Goal: Information Seeking & Learning: Check status

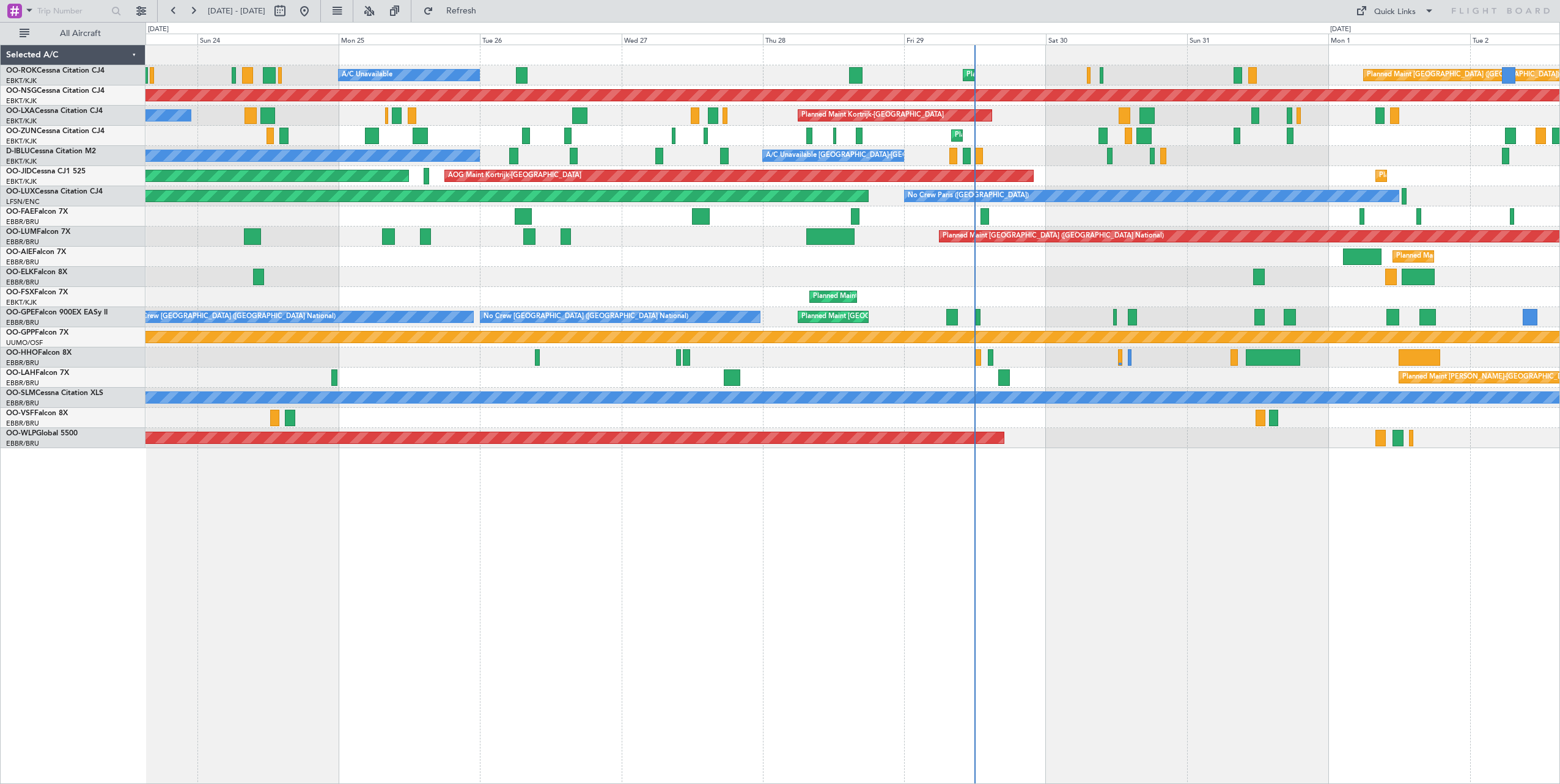
click at [638, 468] on div "Planned Maint Kortrijk-[GEOGRAPHIC_DATA] A/C Unavailable Planned Maint [GEOGRAP…" at bounding box center [852, 414] width 1414 height 740
click at [1388, 15] on div "Quick Links" at bounding box center [1396, 12] width 42 height 12
click at [1387, 65] on button "Crew Board" at bounding box center [1396, 69] width 92 height 29
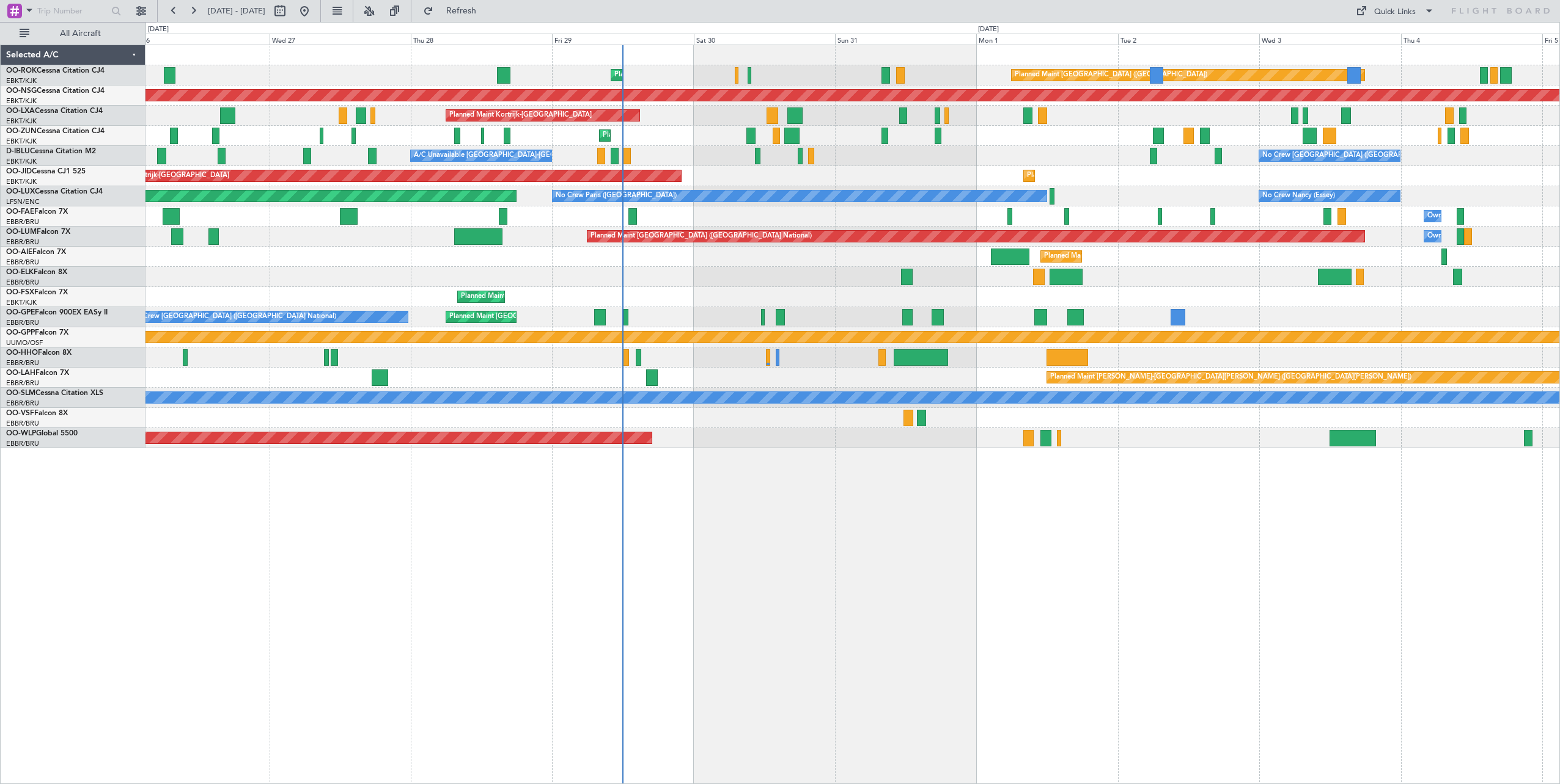
click at [734, 222] on div "Planned Maint Kortrijk-[GEOGRAPHIC_DATA] Planned Maint [GEOGRAPHIC_DATA] ([GEOG…" at bounding box center [852, 246] width 1414 height 403
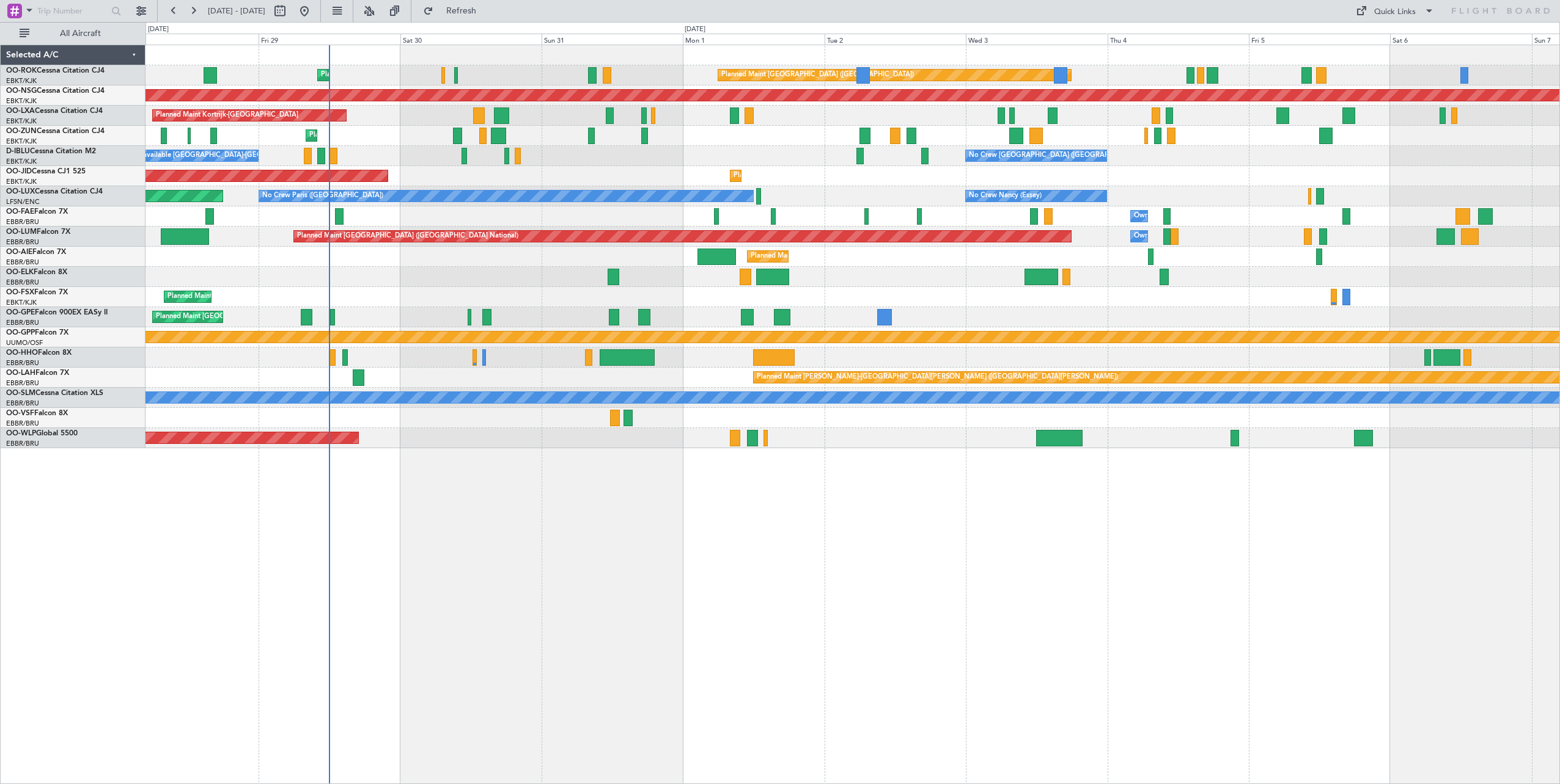
click at [794, 150] on div "Planned Maint Kortrijk-[GEOGRAPHIC_DATA] Planned Maint [GEOGRAPHIC_DATA] ([GEOG…" at bounding box center [852, 246] width 1414 height 403
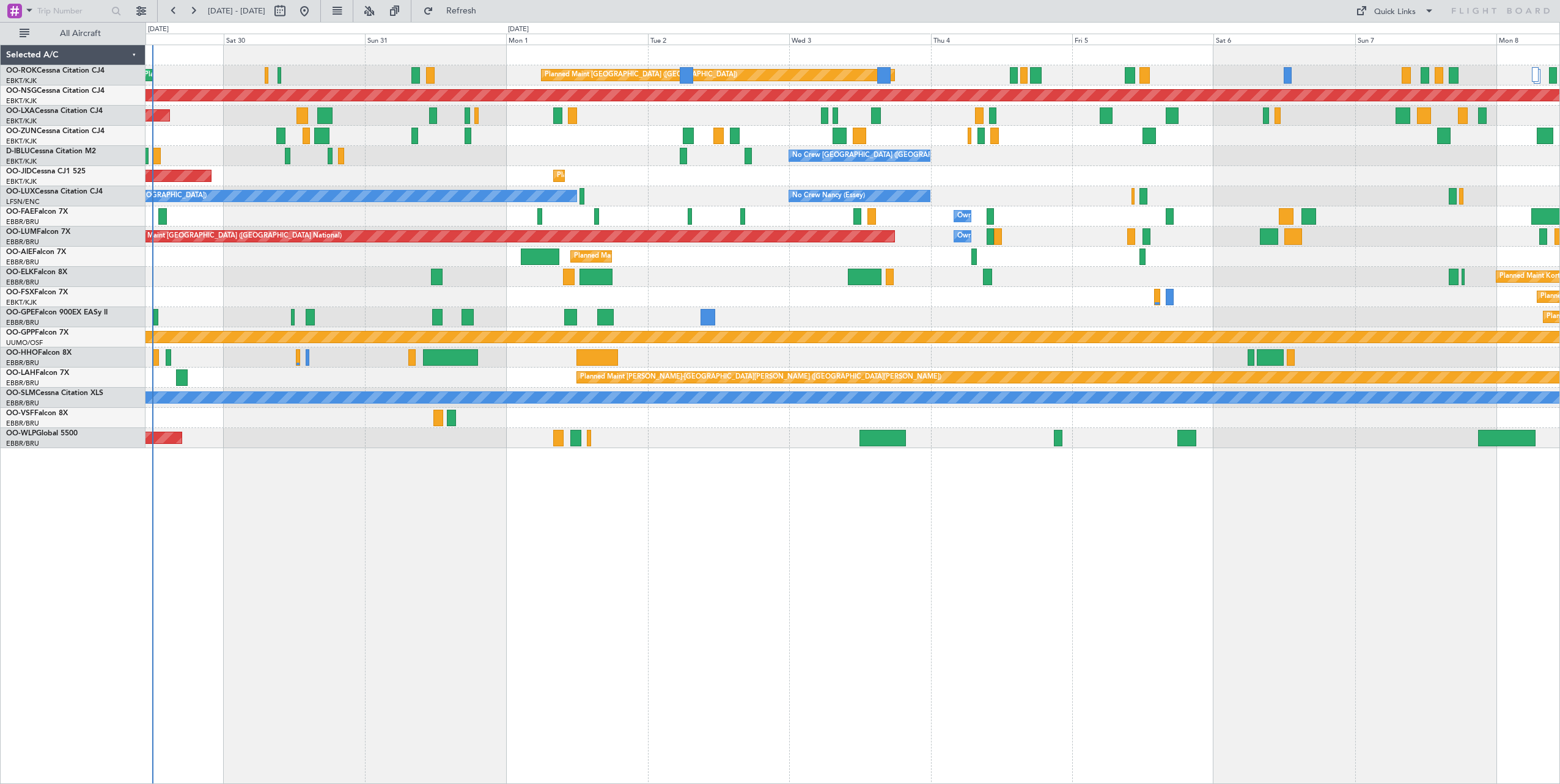
click at [618, 147] on div "Planned Maint Kortrijk-[GEOGRAPHIC_DATA] Planned Maint [GEOGRAPHIC_DATA] ([GEOG…" at bounding box center [852, 246] width 1414 height 403
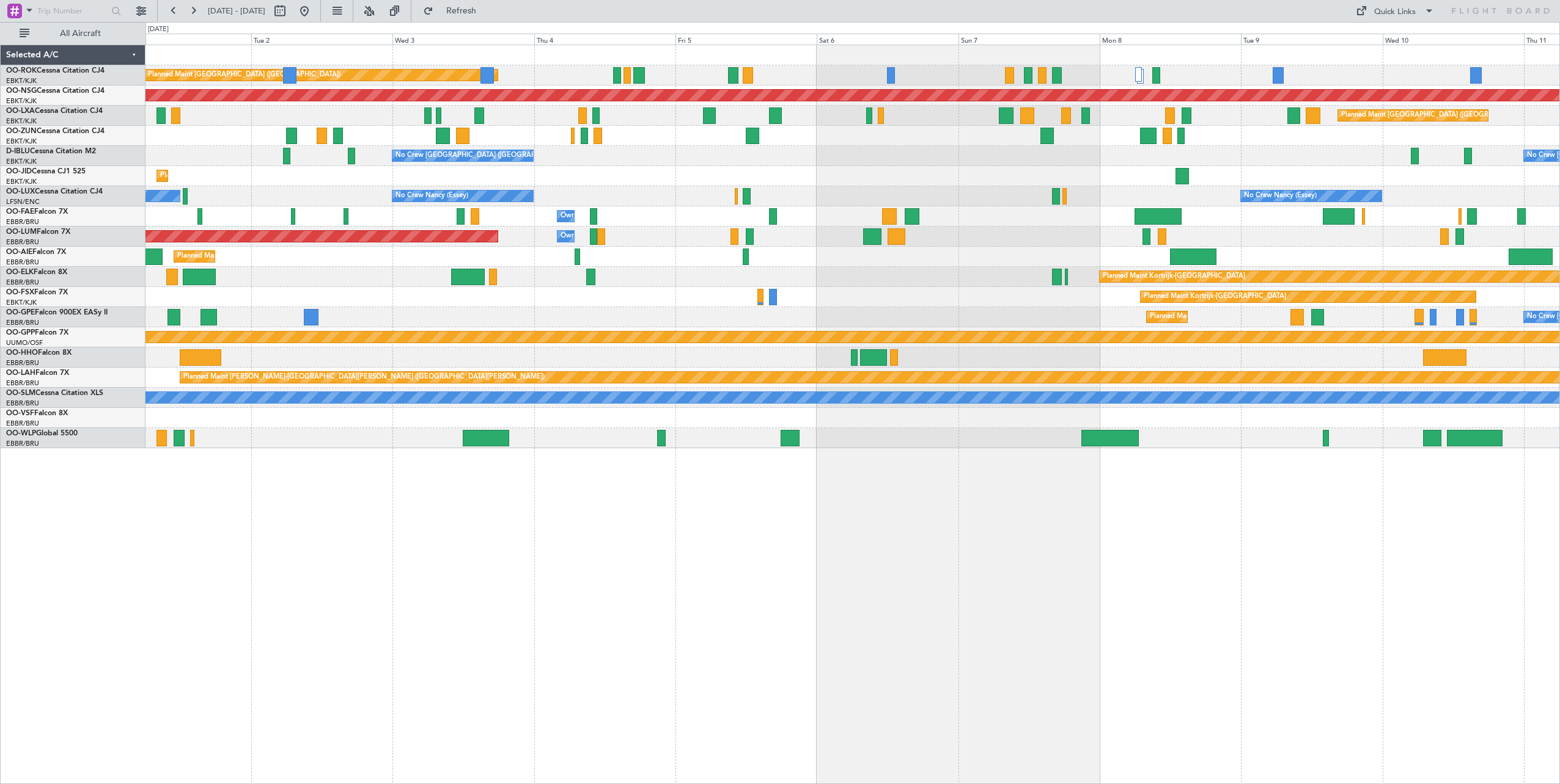
click at [538, 192] on div "Planned Maint [GEOGRAPHIC_DATA] ([GEOGRAPHIC_DATA]) Planned Maint [GEOGRAPHIC_D…" at bounding box center [852, 246] width 1414 height 403
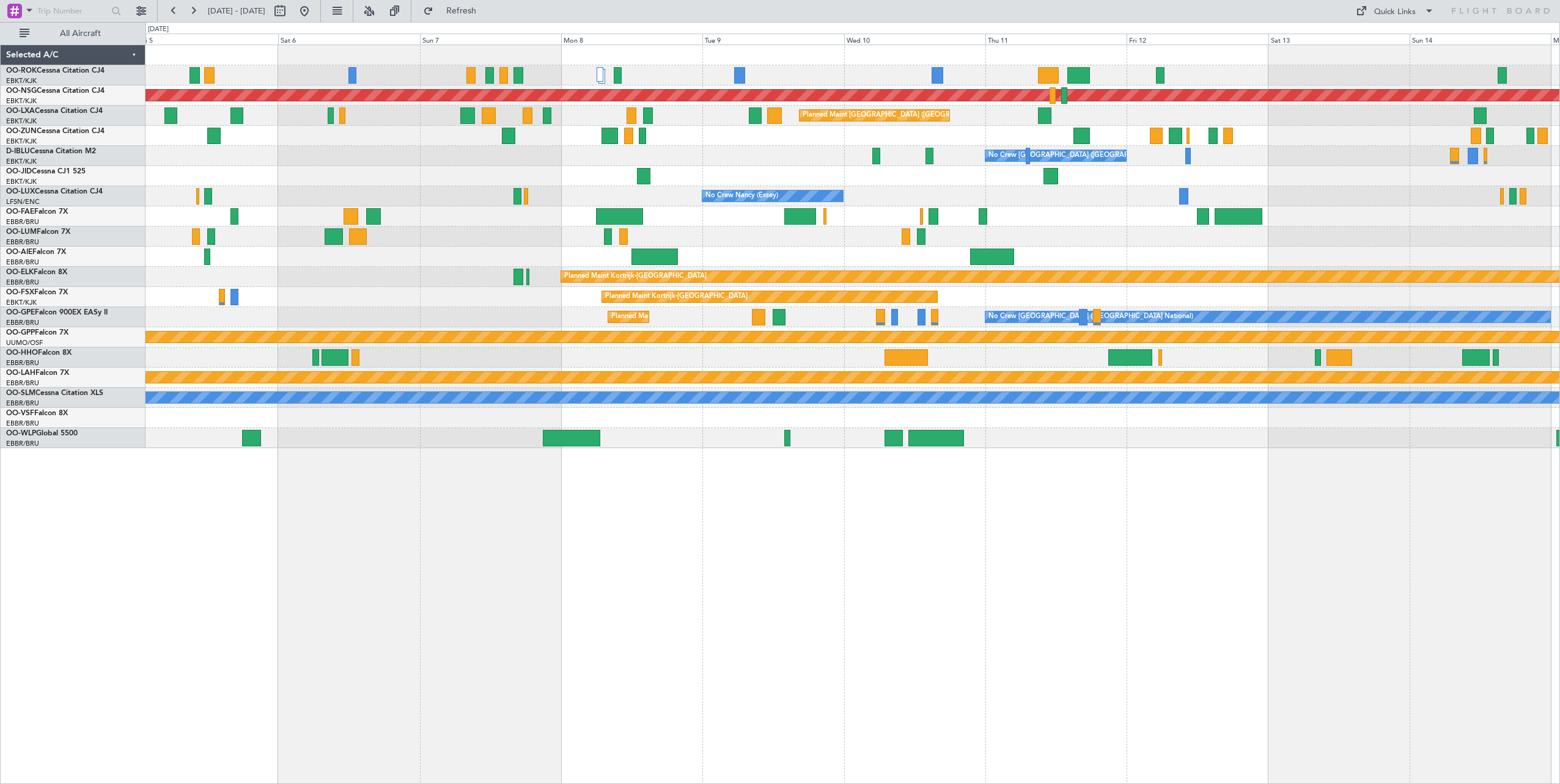
click at [830, 181] on div "Planned Maint [GEOGRAPHIC_DATA] ([GEOGRAPHIC_DATA]) Planned Maint [GEOGRAPHIC_D…" at bounding box center [852, 246] width 1414 height 403
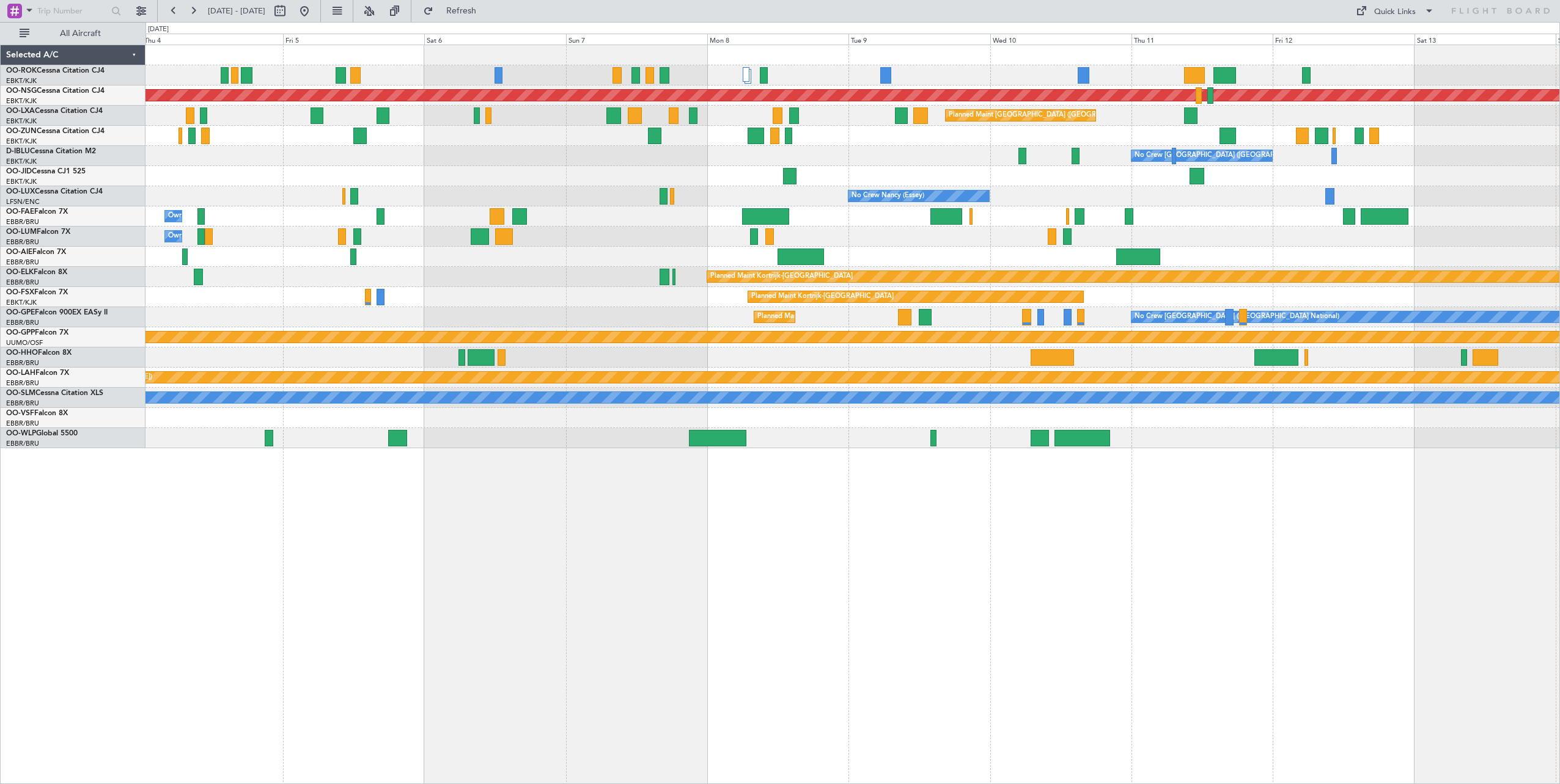
click at [1115, 157] on div "Planned Maint [GEOGRAPHIC_DATA] ([GEOGRAPHIC_DATA]) Planned Maint [GEOGRAPHIC_D…" at bounding box center [852, 246] width 1414 height 403
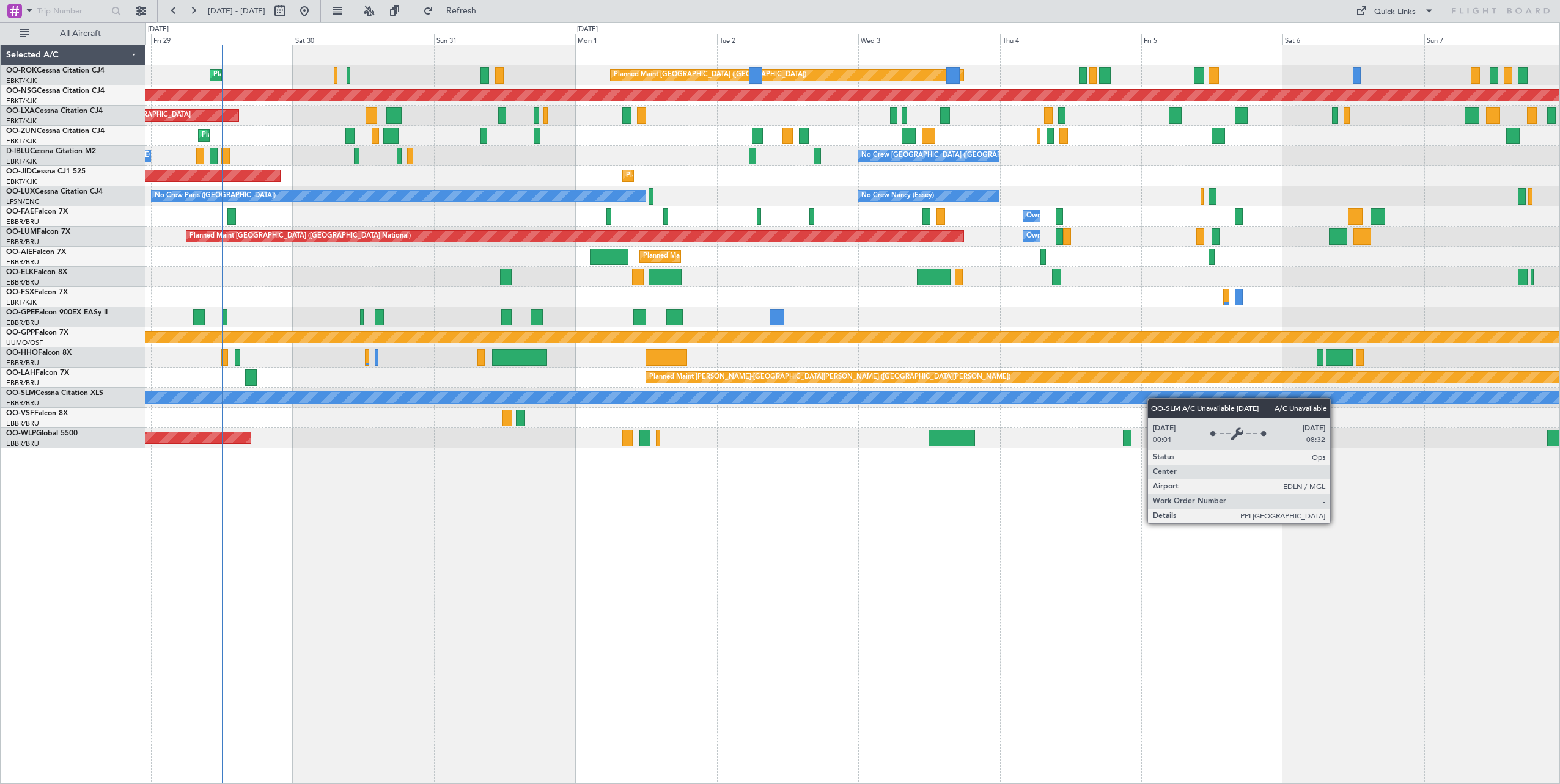
click at [1258, 409] on div "Planned Maint [GEOGRAPHIC_DATA] ([GEOGRAPHIC_DATA]) Planned Maint [GEOGRAPHIC_D…" at bounding box center [852, 246] width 1414 height 403
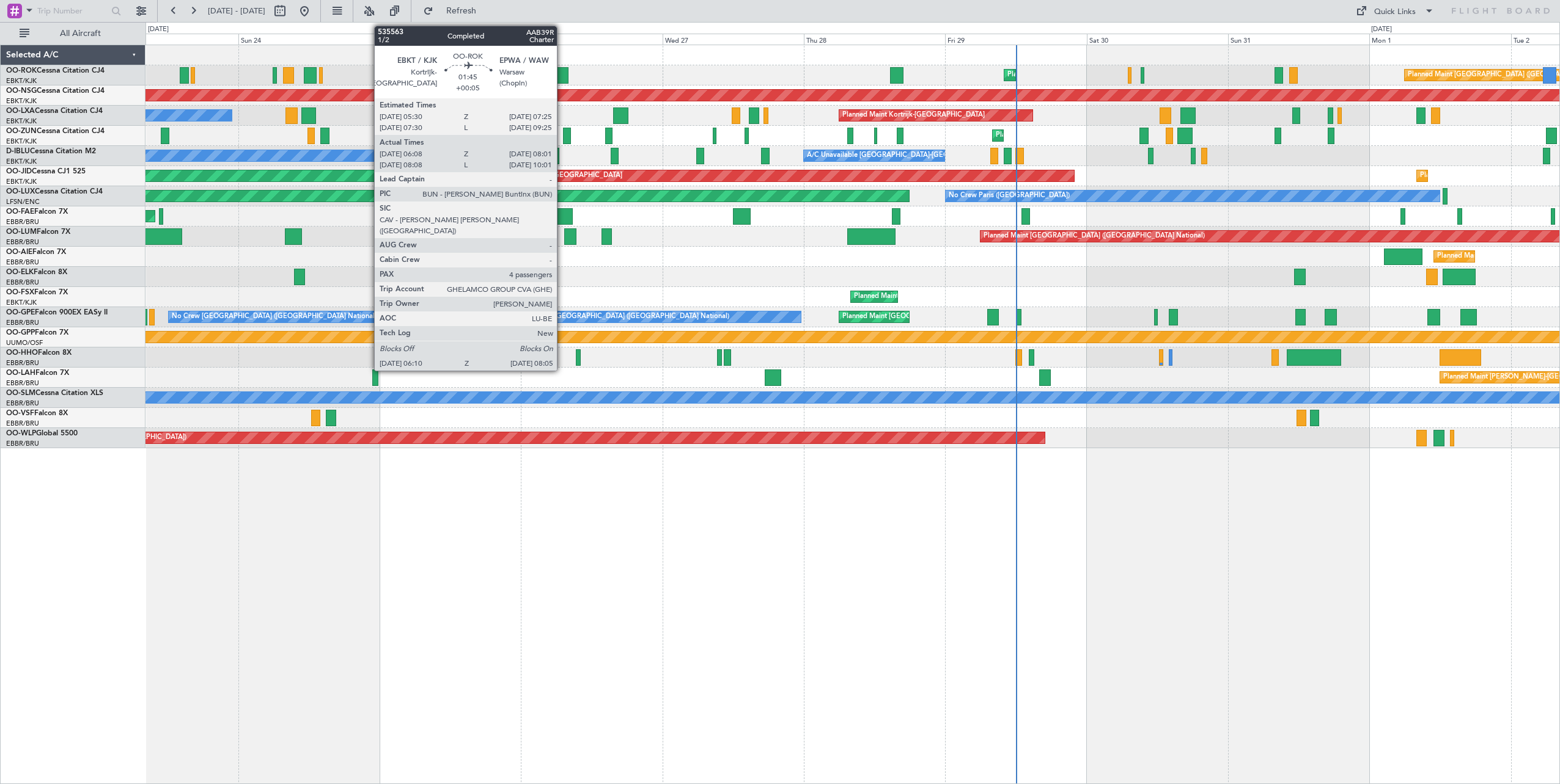
click at [562, 74] on div at bounding box center [563, 75] width 12 height 17
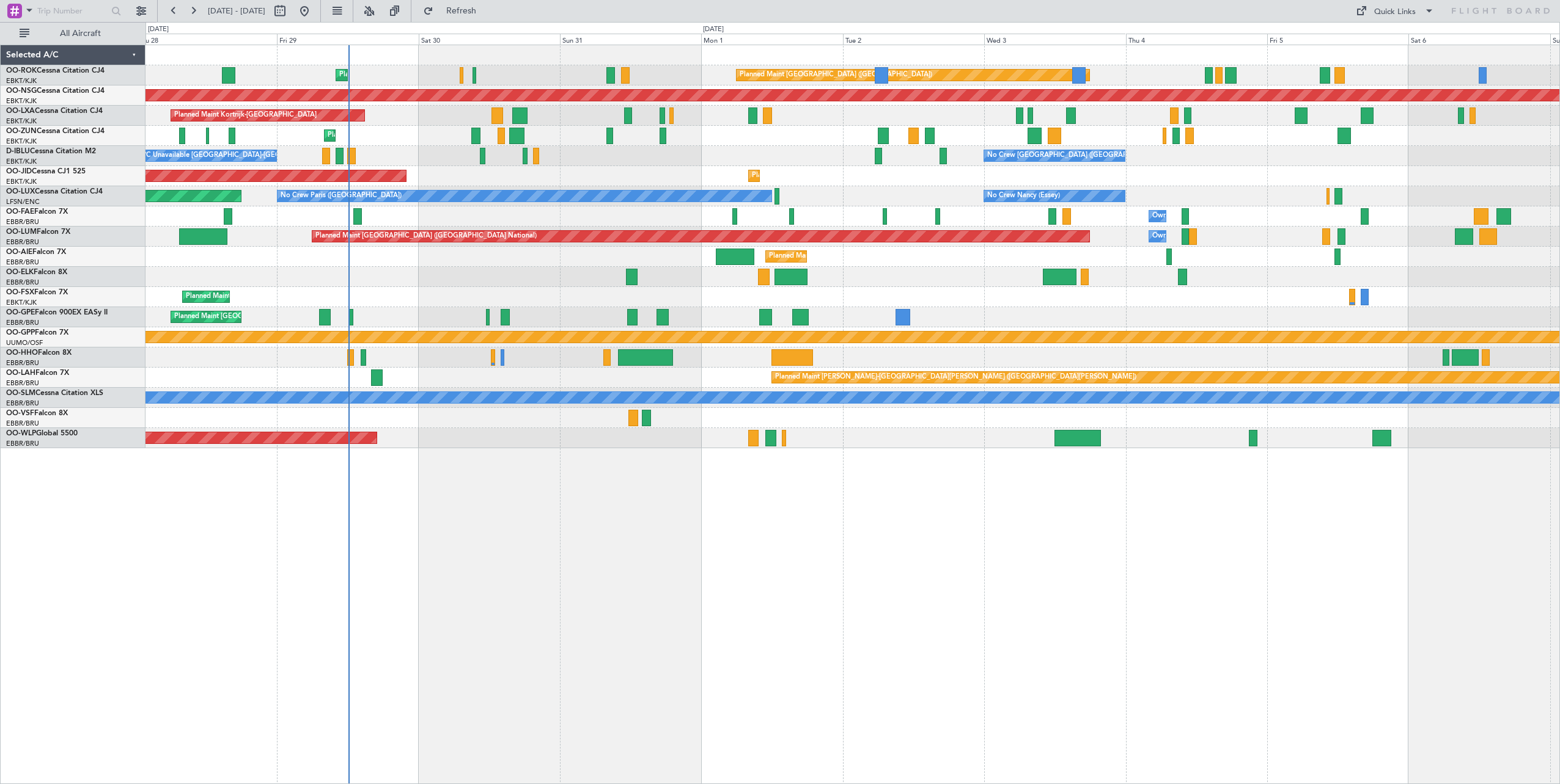
click at [427, 255] on div "Planned Maint [GEOGRAPHIC_DATA] ([GEOGRAPHIC_DATA])" at bounding box center [852, 257] width 1414 height 20
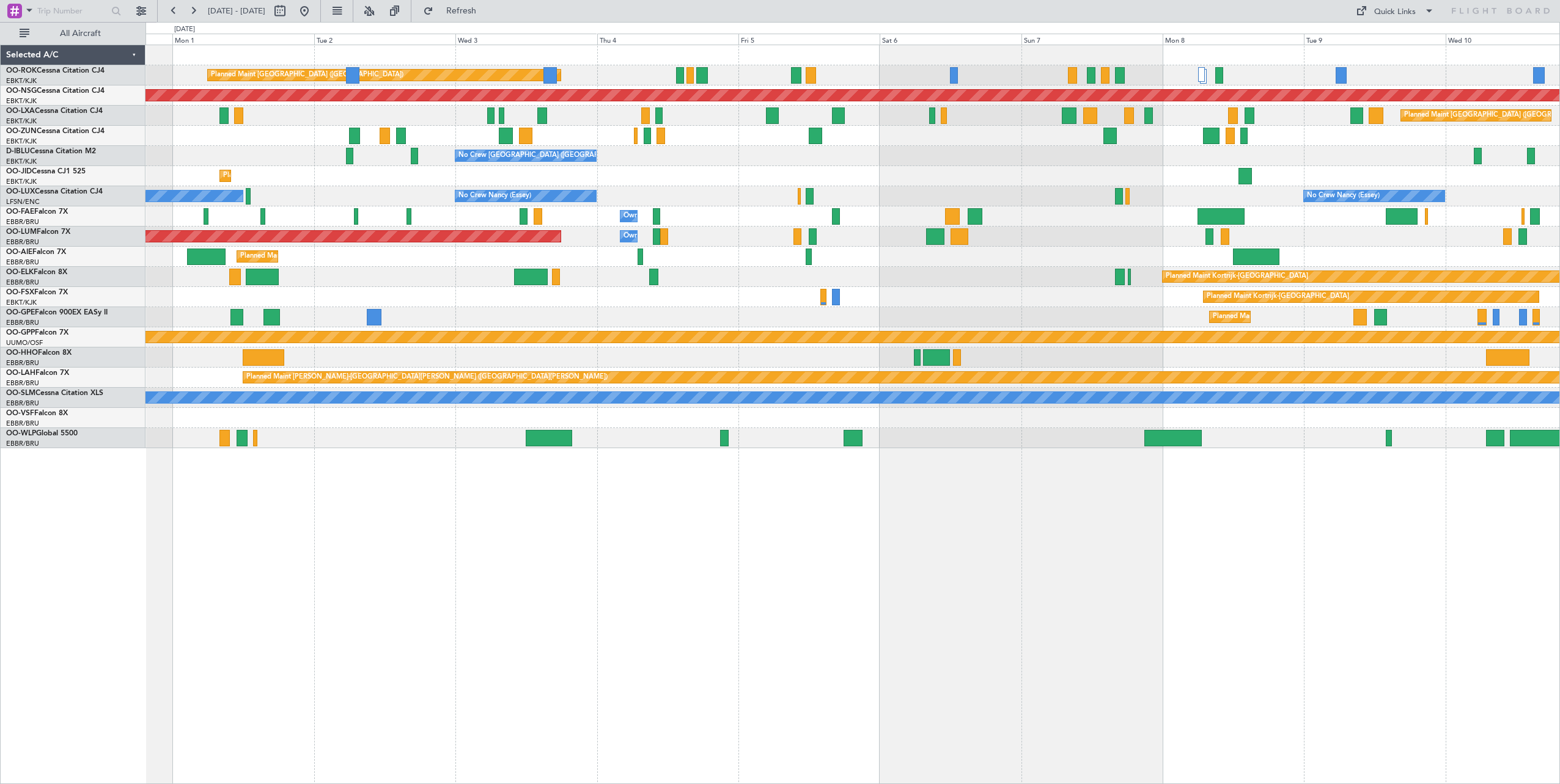
click at [697, 365] on div "Planned Maint [GEOGRAPHIC_DATA] ([GEOGRAPHIC_DATA]) Planned Maint [GEOGRAPHIC_D…" at bounding box center [852, 246] width 1414 height 403
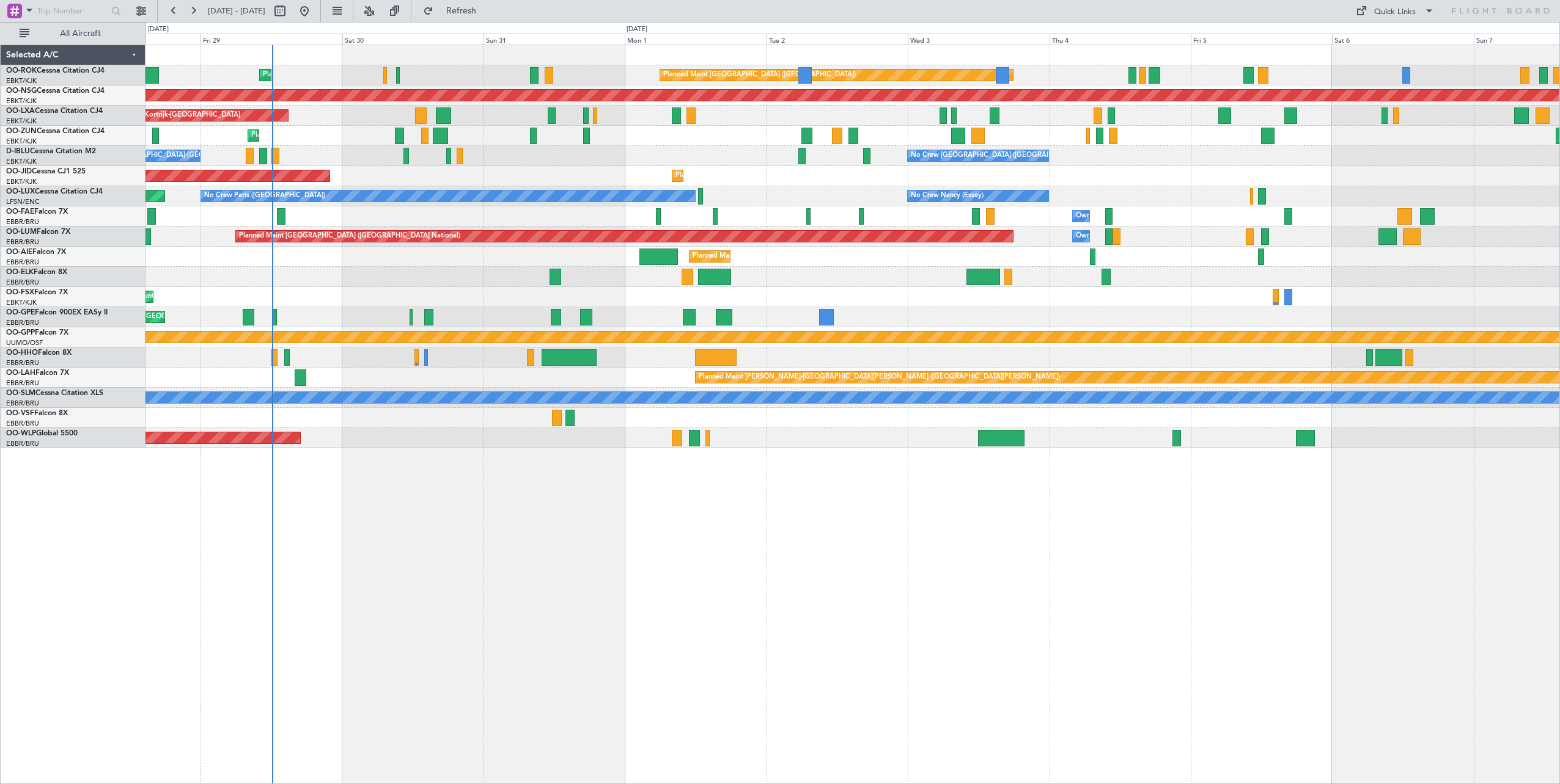
click at [1520, 374] on div "Planned Maint [GEOGRAPHIC_DATA] ([GEOGRAPHIC_DATA]) Planned Maint [GEOGRAPHIC_D…" at bounding box center [852, 246] width 1414 height 403
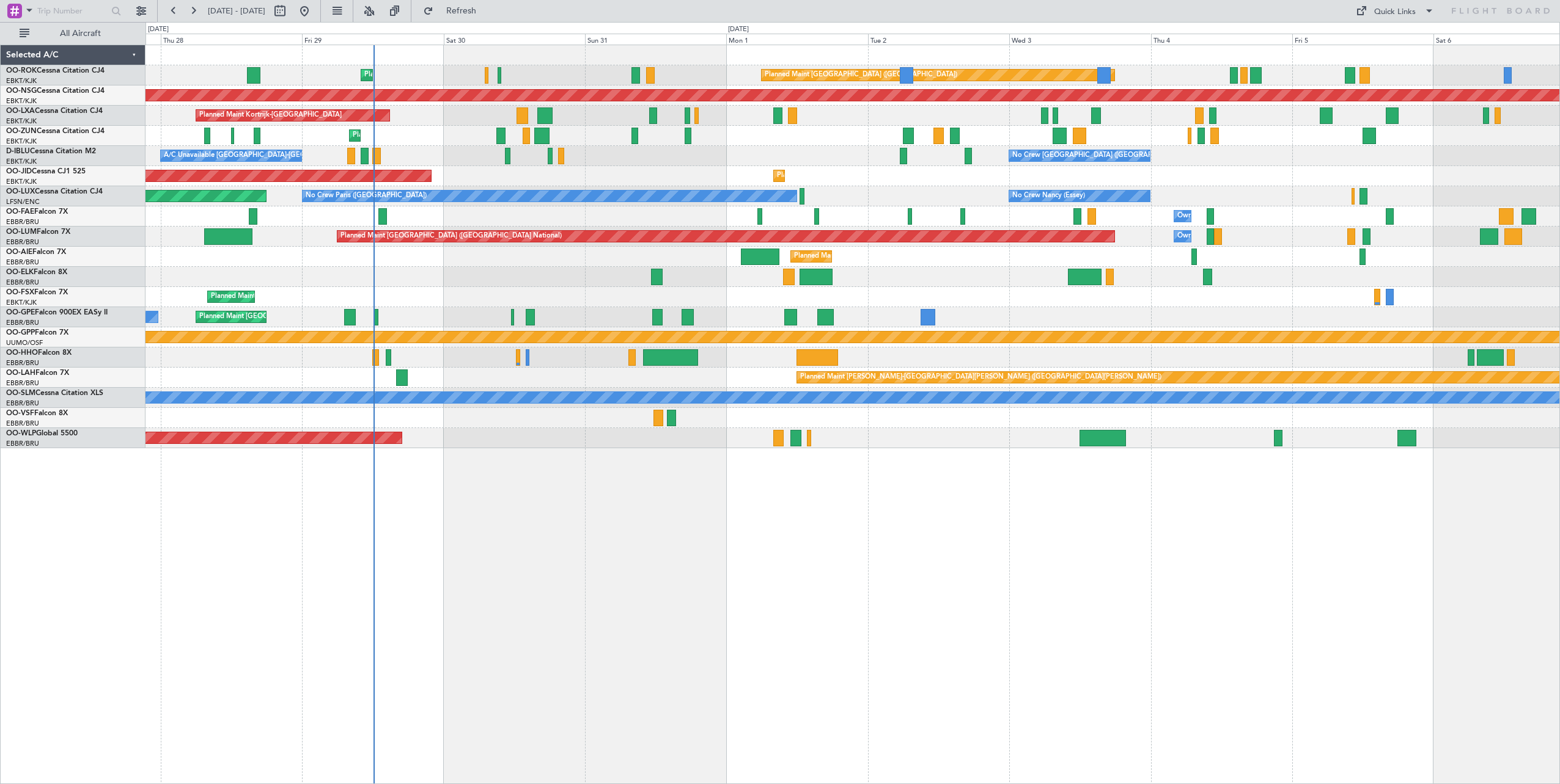
click at [1081, 315] on div "Planned Maint [GEOGRAPHIC_DATA] ([GEOGRAPHIC_DATA]) Planned Maint [GEOGRAPHIC_D…" at bounding box center [852, 246] width 1414 height 403
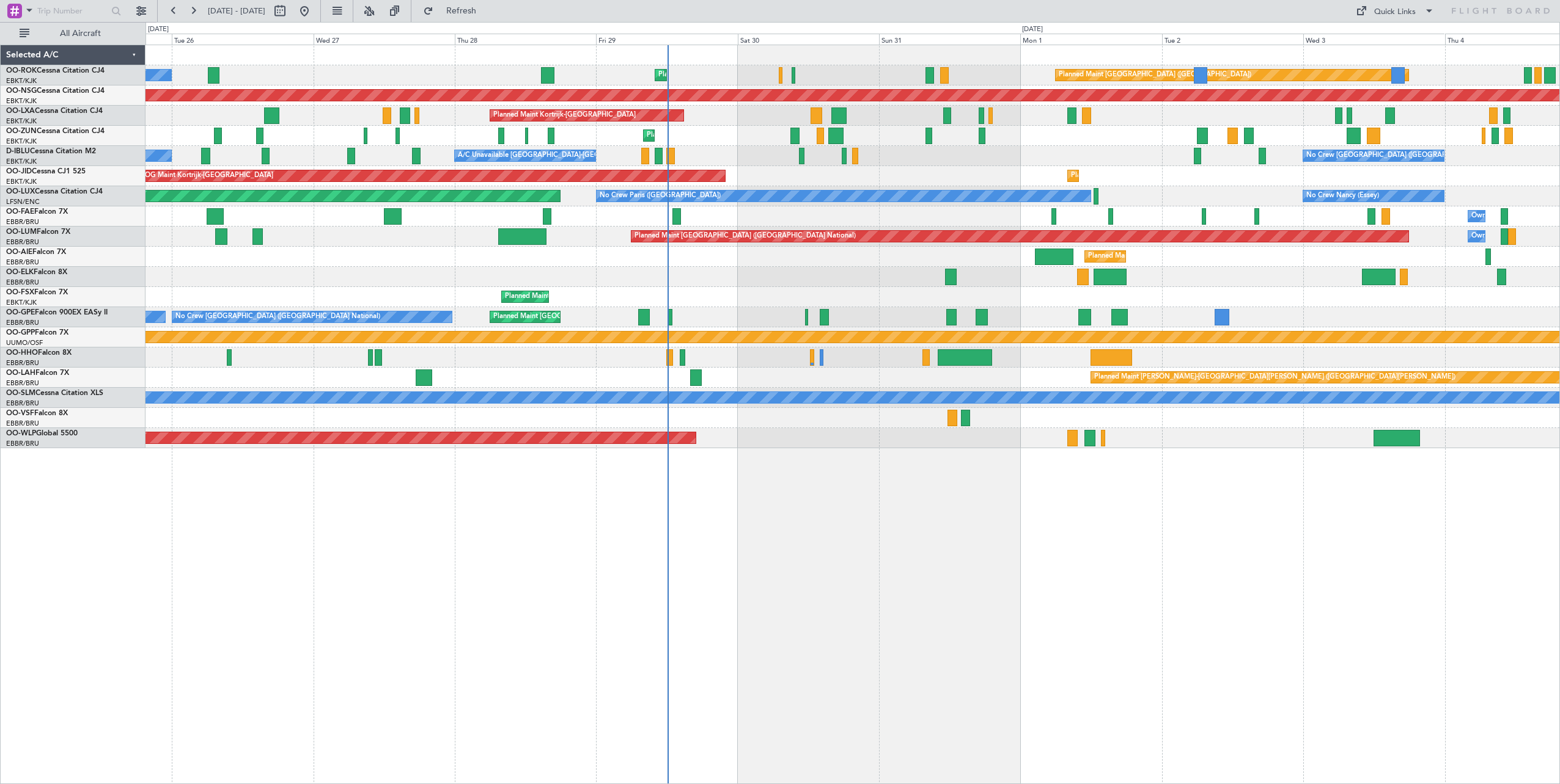
click at [624, 300] on div "Planned Maint [GEOGRAPHIC_DATA] ([GEOGRAPHIC_DATA]) Planned Maint [GEOGRAPHIC_D…" at bounding box center [852, 246] width 1414 height 403
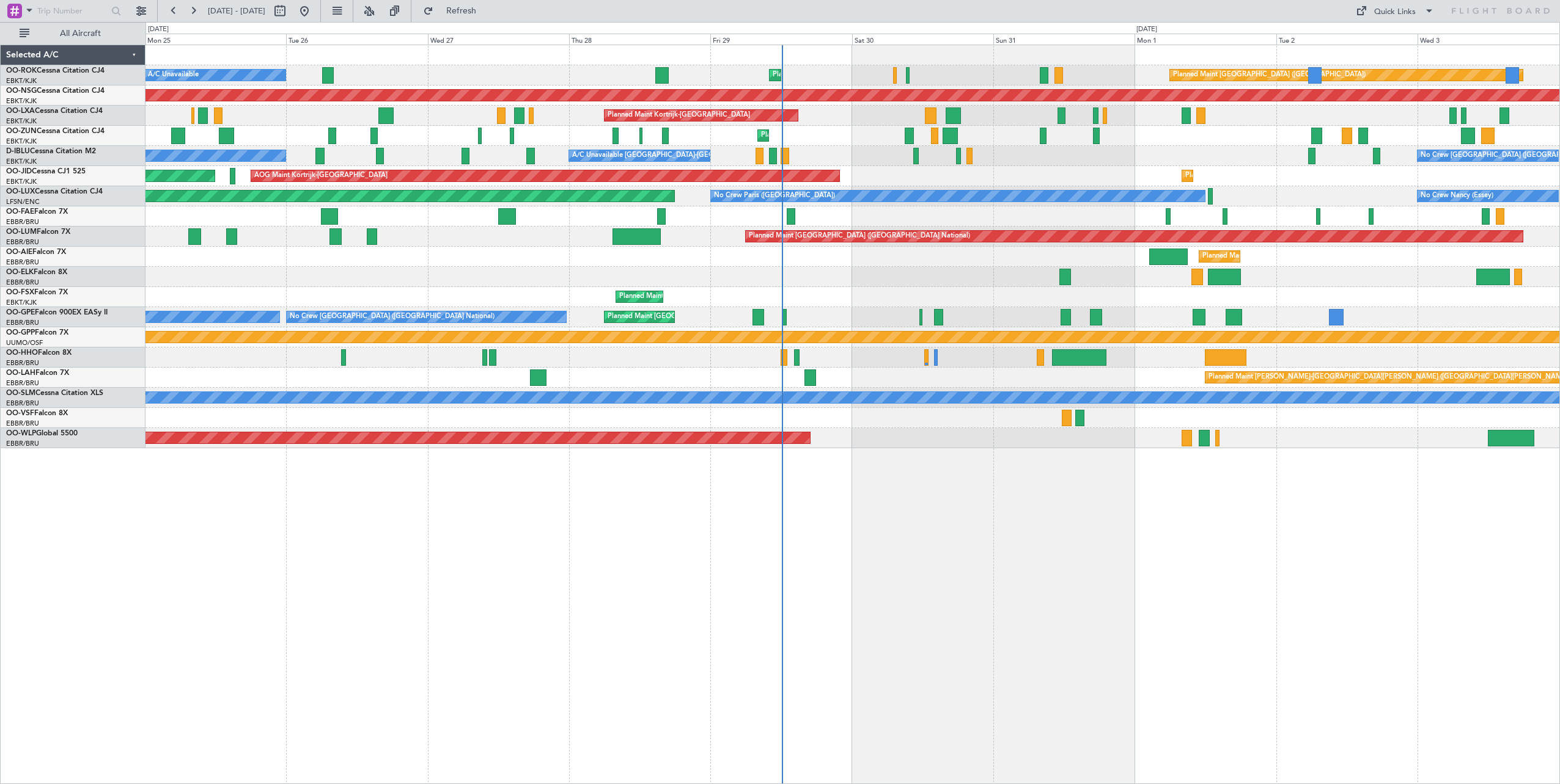
click at [923, 263] on div "Planned Maint [GEOGRAPHIC_DATA] ([GEOGRAPHIC_DATA]) Planned Maint [GEOGRAPHIC_D…" at bounding box center [852, 246] width 1414 height 403
click at [845, 306] on div "Planned Maint Kortrijk-[GEOGRAPHIC_DATA]" at bounding box center [852, 297] width 1414 height 20
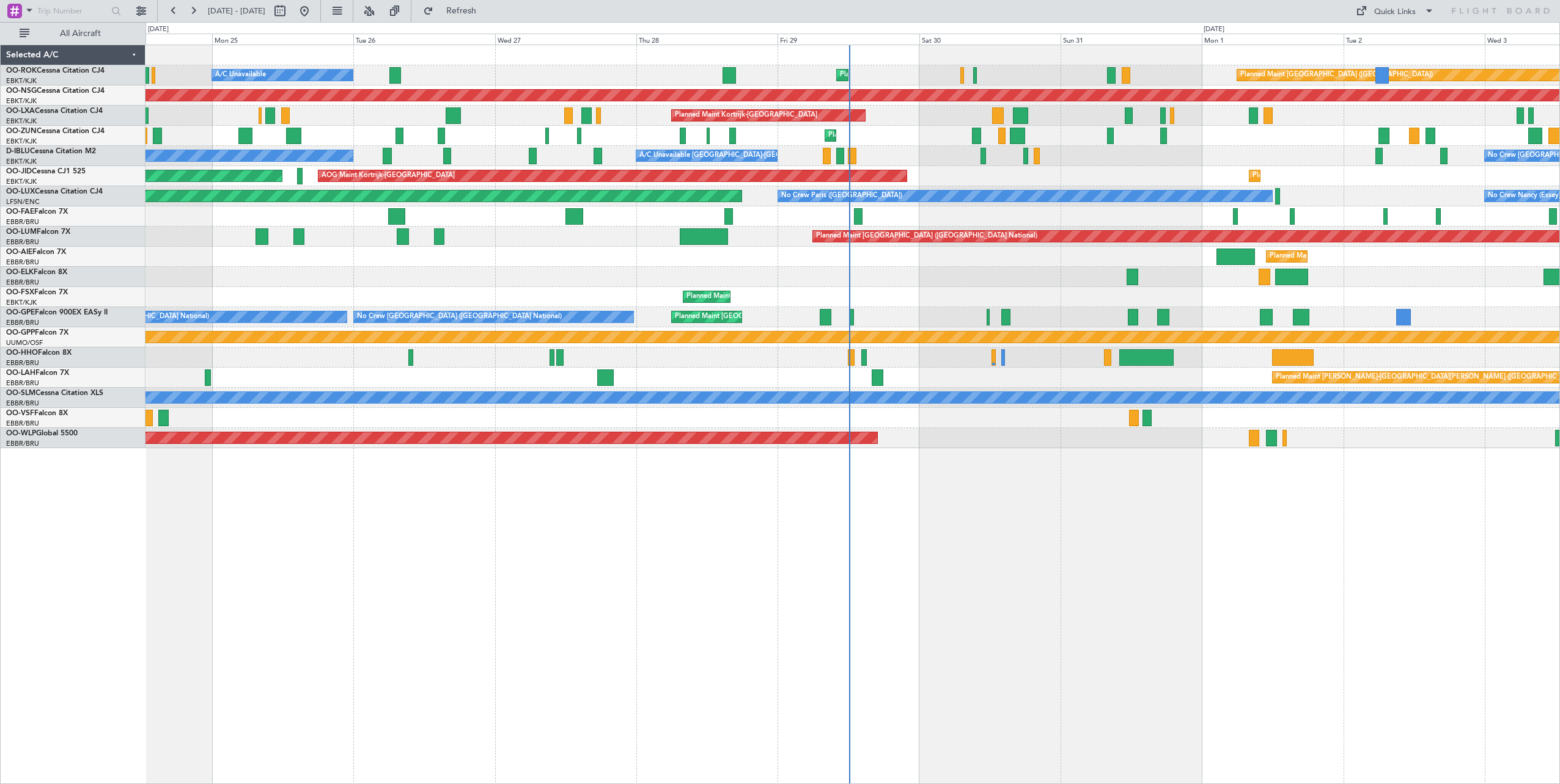
click at [1171, 506] on div "Planned Maint [GEOGRAPHIC_DATA] ([GEOGRAPHIC_DATA]) Planned Maint [GEOGRAPHIC_D…" at bounding box center [852, 414] width 1414 height 740
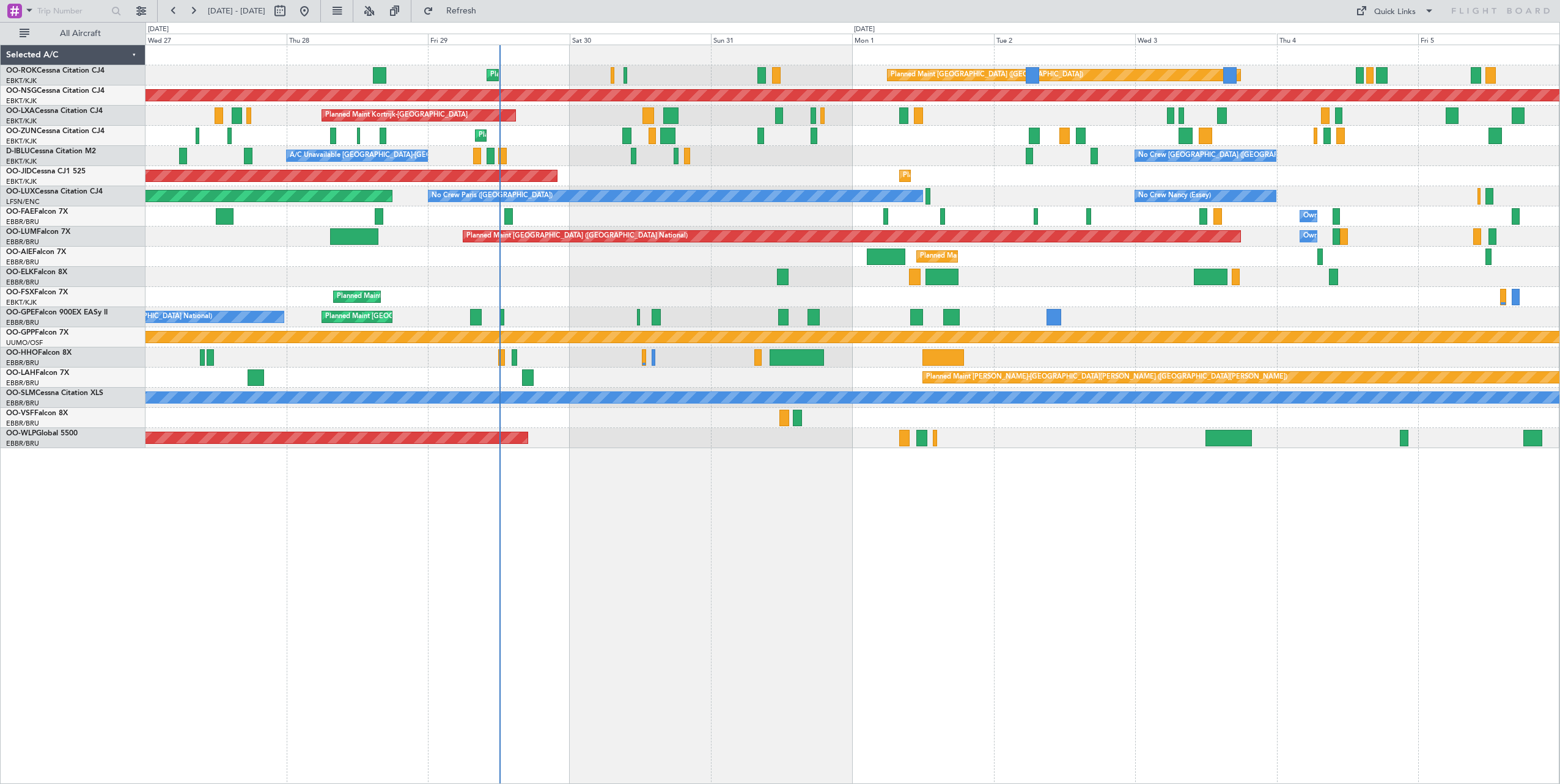
click at [984, 535] on div "Planned Maint [GEOGRAPHIC_DATA] ([GEOGRAPHIC_DATA]) Planned Maint [GEOGRAPHIC_D…" at bounding box center [852, 414] width 1414 height 740
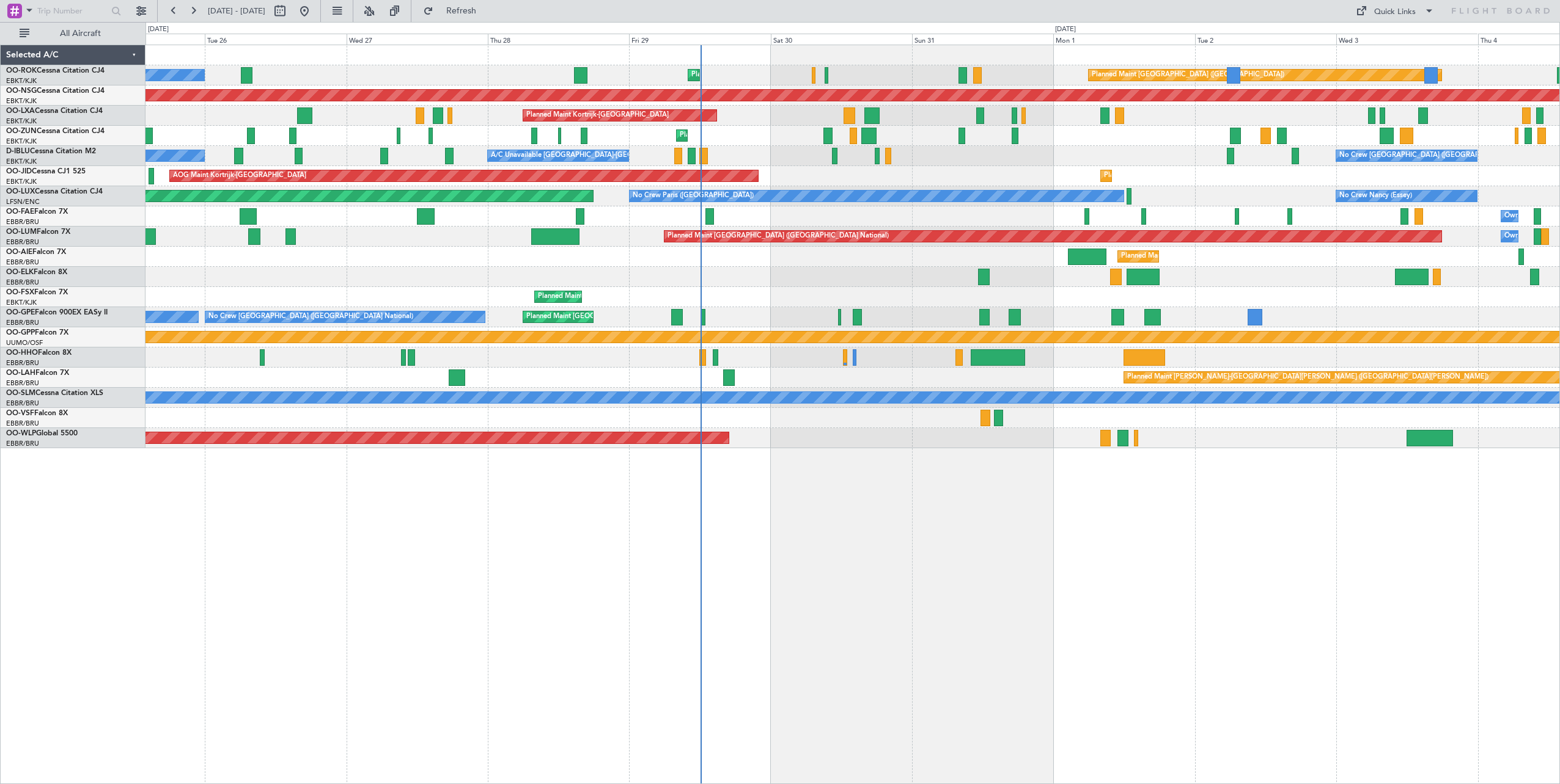
click at [766, 309] on div "Planned Maint [GEOGRAPHIC_DATA] ([GEOGRAPHIC_DATA]) Planned Maint [GEOGRAPHIC_D…" at bounding box center [852, 246] width 1414 height 403
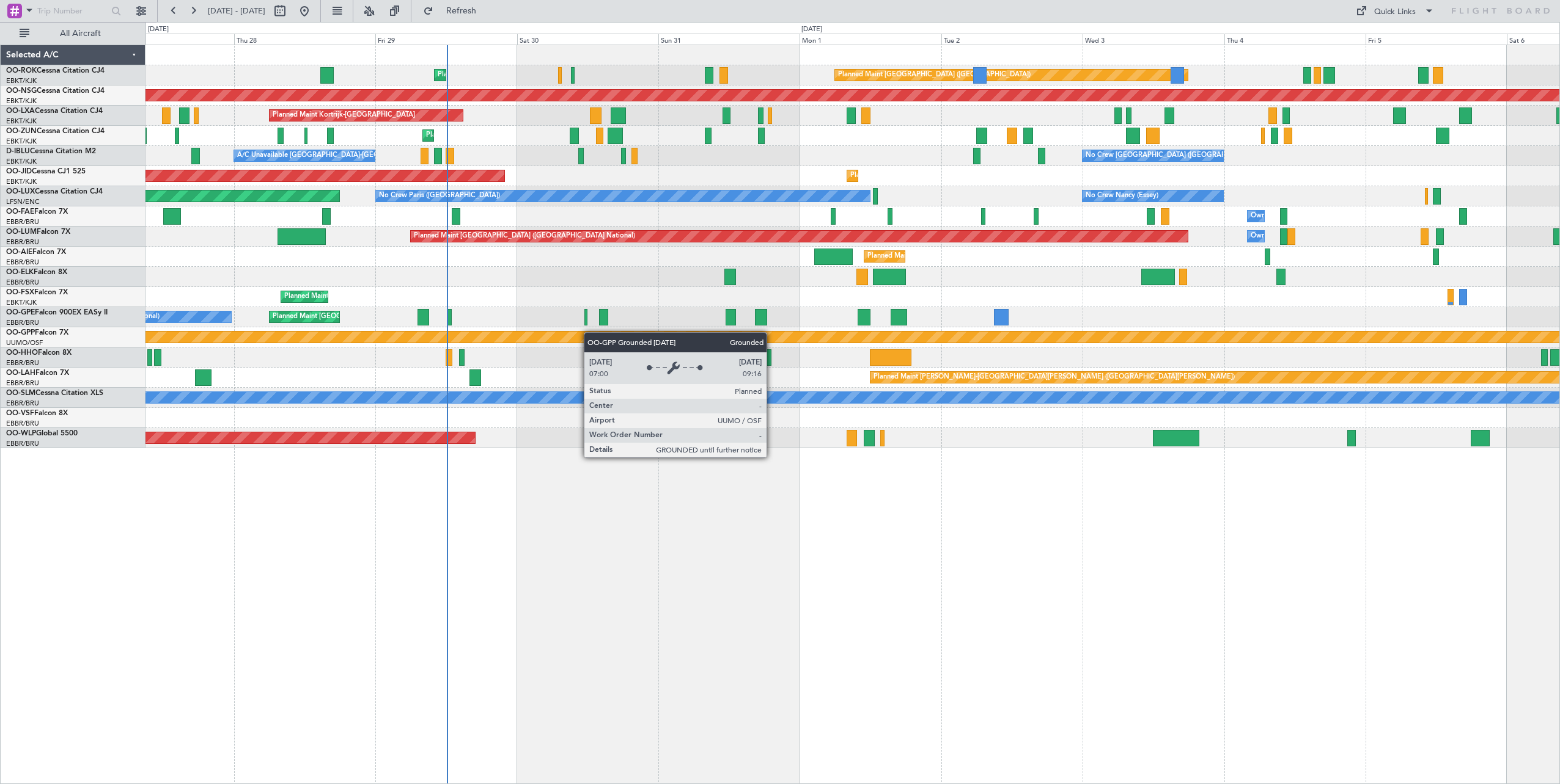
click at [581, 334] on div "Planned Maint [GEOGRAPHIC_DATA] ([GEOGRAPHIC_DATA]) Planned Maint [GEOGRAPHIC_D…" at bounding box center [852, 246] width 1414 height 403
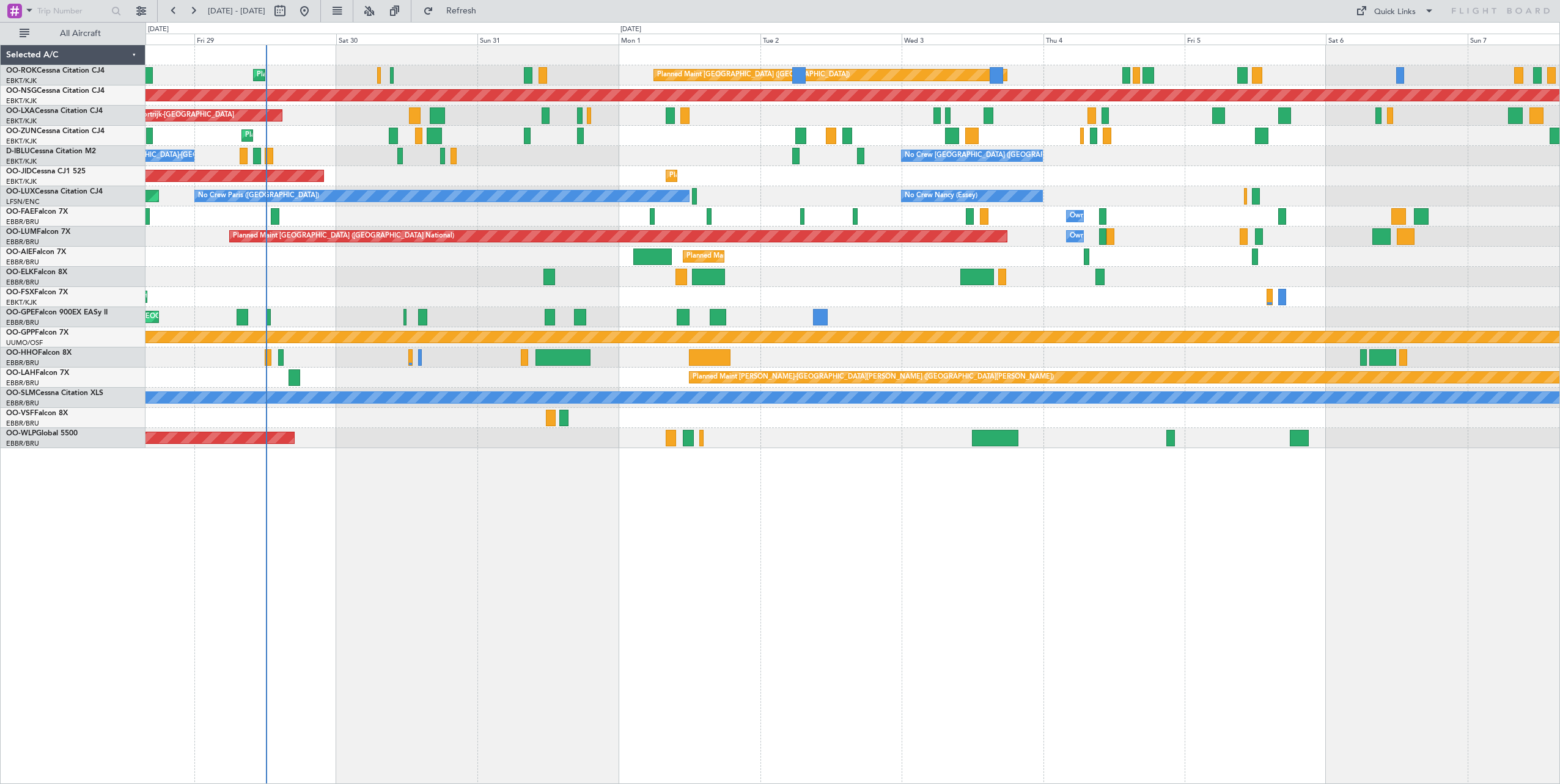
click at [738, 174] on div "Planned Maint [GEOGRAPHIC_DATA] ([GEOGRAPHIC_DATA]) Planned Maint [GEOGRAPHIC_D…" at bounding box center [852, 246] width 1414 height 403
click at [813, 167] on div "Planned Maint [GEOGRAPHIC_DATA] ([GEOGRAPHIC_DATA]) Planned Maint [GEOGRAPHIC_D…" at bounding box center [852, 246] width 1414 height 403
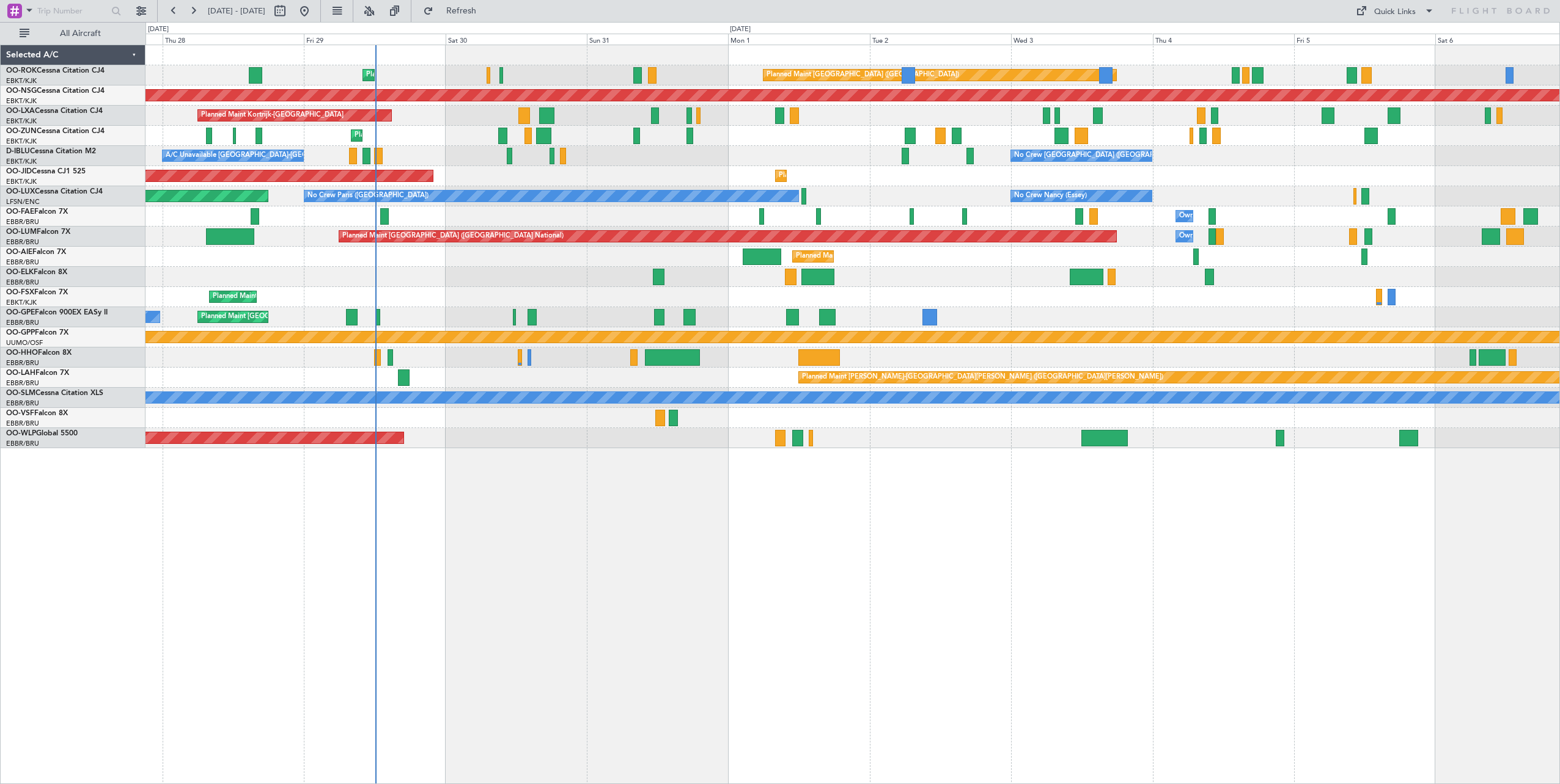
click at [741, 173] on div "Planned Maint [GEOGRAPHIC_DATA] ([GEOGRAPHIC_DATA]) Planned Maint [GEOGRAPHIC_D…" at bounding box center [852, 246] width 1414 height 403
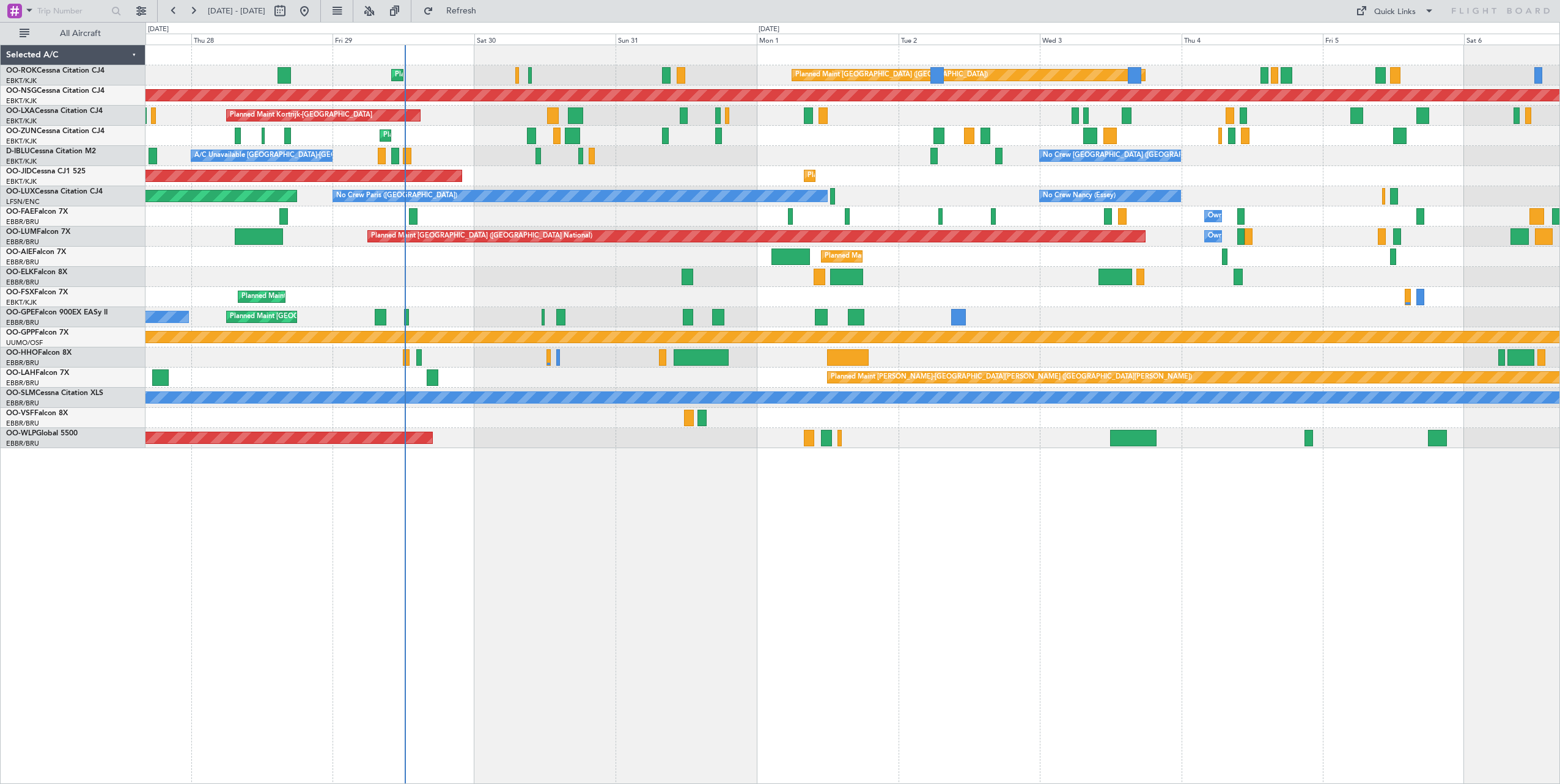
click at [720, 271] on div "Planned Maint Kortrijk-[GEOGRAPHIC_DATA]" at bounding box center [852, 277] width 1414 height 20
click at [867, 283] on div "Planned Maint Kortrijk-[GEOGRAPHIC_DATA]" at bounding box center [852, 277] width 1414 height 20
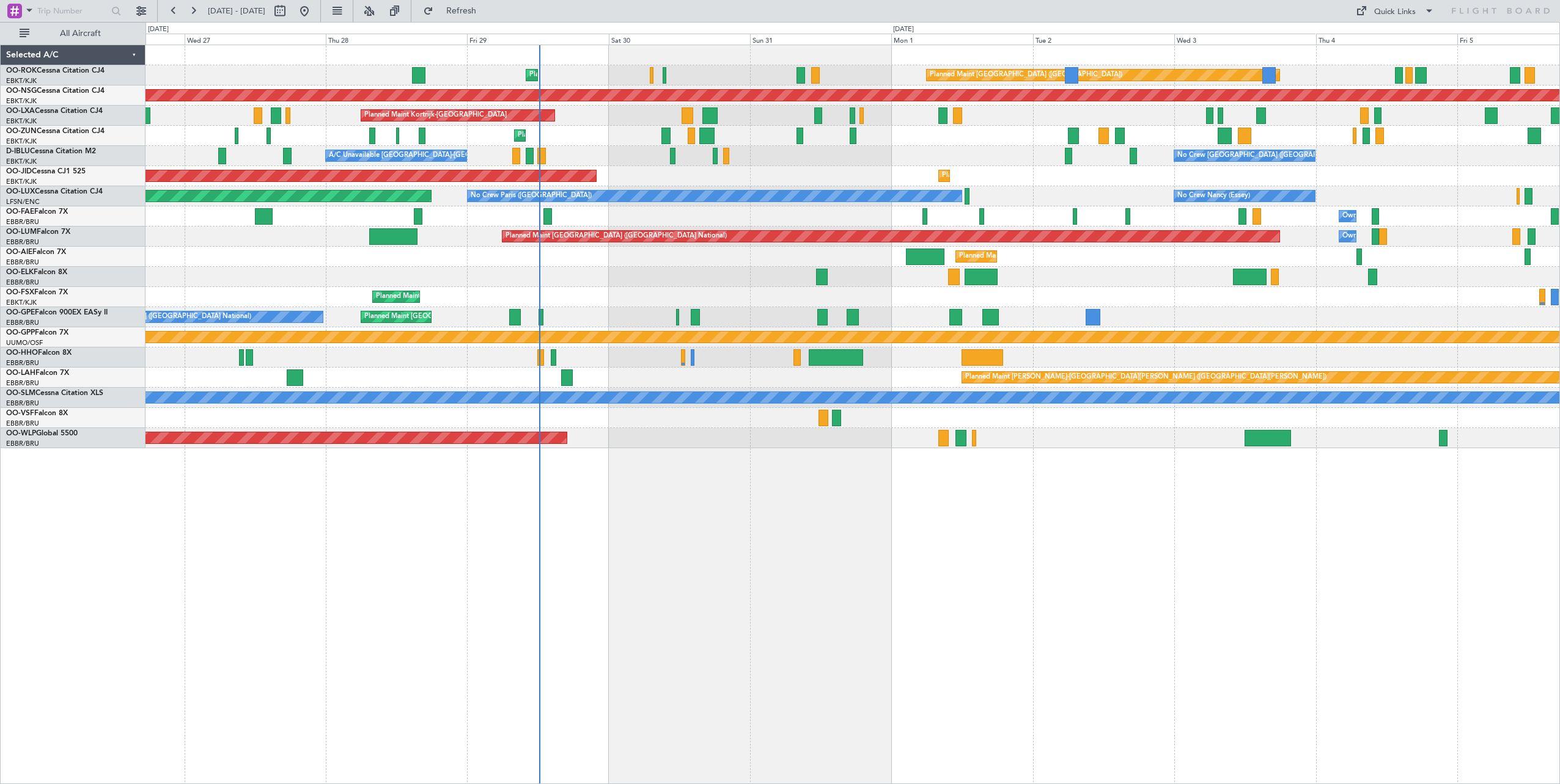
click at [866, 480] on div "Planned Maint [GEOGRAPHIC_DATA] ([GEOGRAPHIC_DATA]) Planned Maint [GEOGRAPHIC_D…" at bounding box center [852, 414] width 1414 height 740
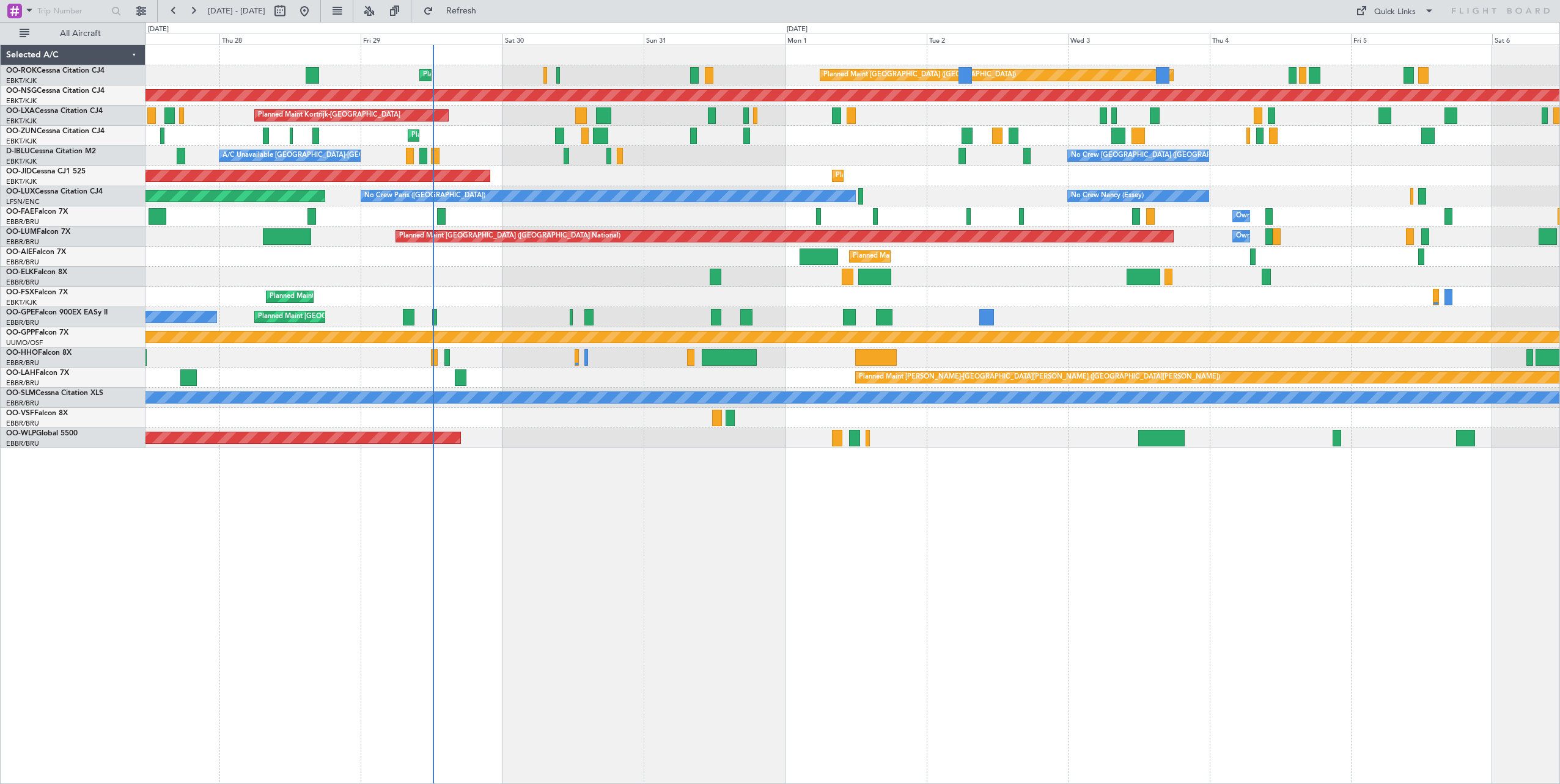
click at [894, 181] on div "Planned Maint Kortrijk-[GEOGRAPHIC_DATA] AOG Maint [GEOGRAPHIC_DATA]-[GEOGRAPHI…" at bounding box center [852, 176] width 1414 height 20
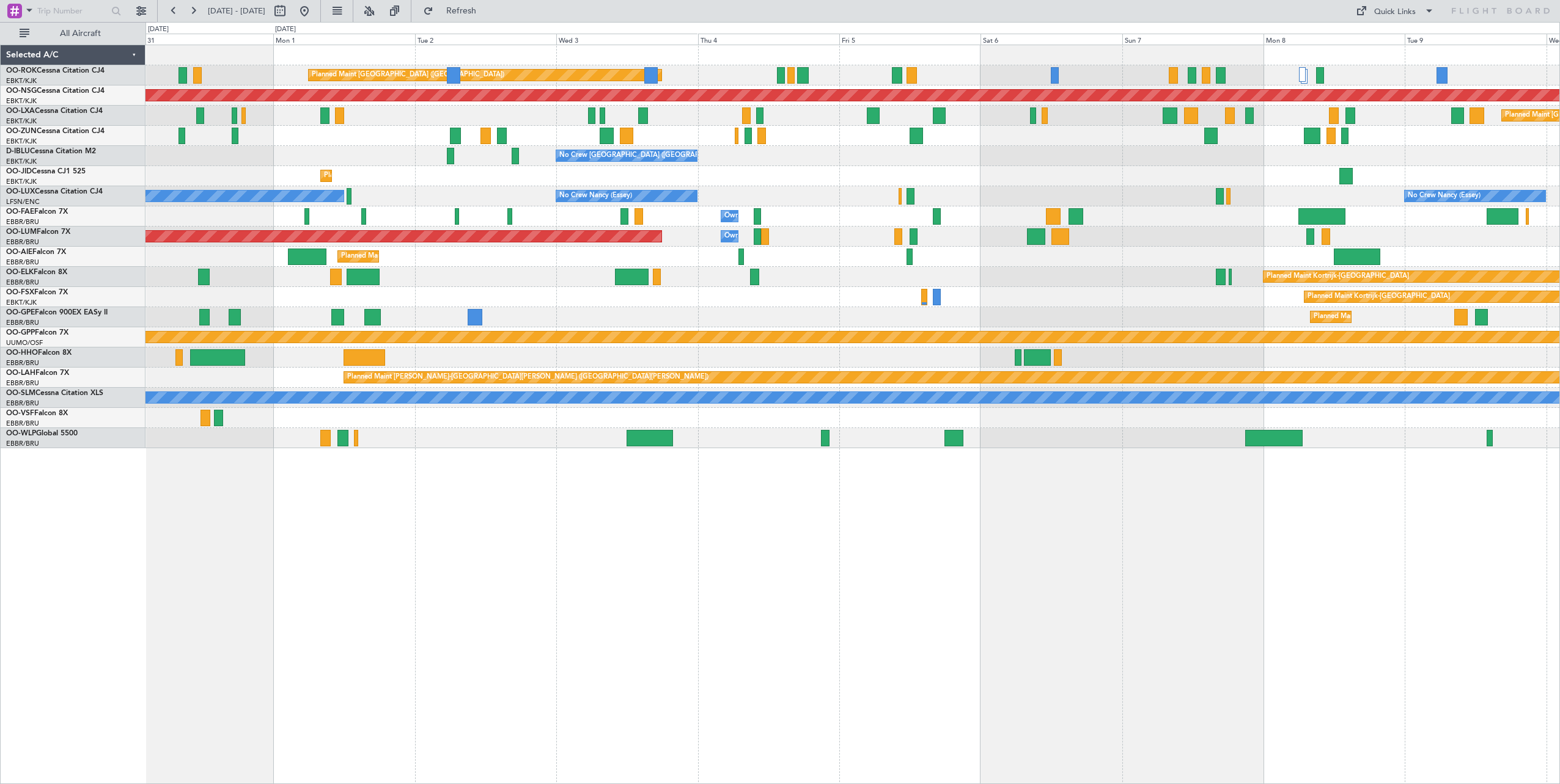
click at [530, 178] on div "Planned Maint Kortrijk-[GEOGRAPHIC_DATA] AOG Maint [GEOGRAPHIC_DATA]-[GEOGRAPHI…" at bounding box center [852, 176] width 1414 height 20
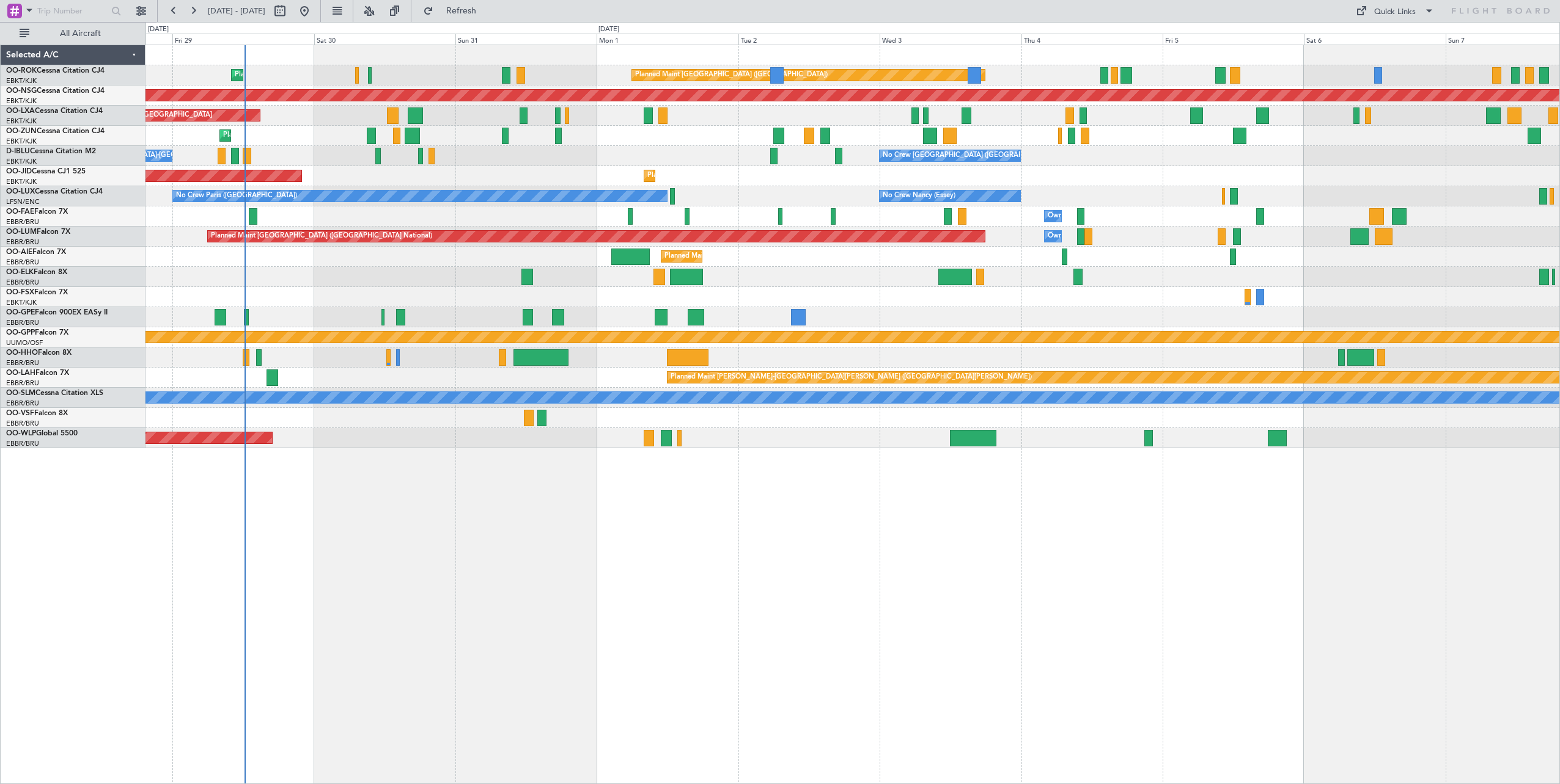
click at [1178, 230] on div "Planned Maint [GEOGRAPHIC_DATA] ([GEOGRAPHIC_DATA]) Planned Maint [GEOGRAPHIC_D…" at bounding box center [852, 246] width 1414 height 403
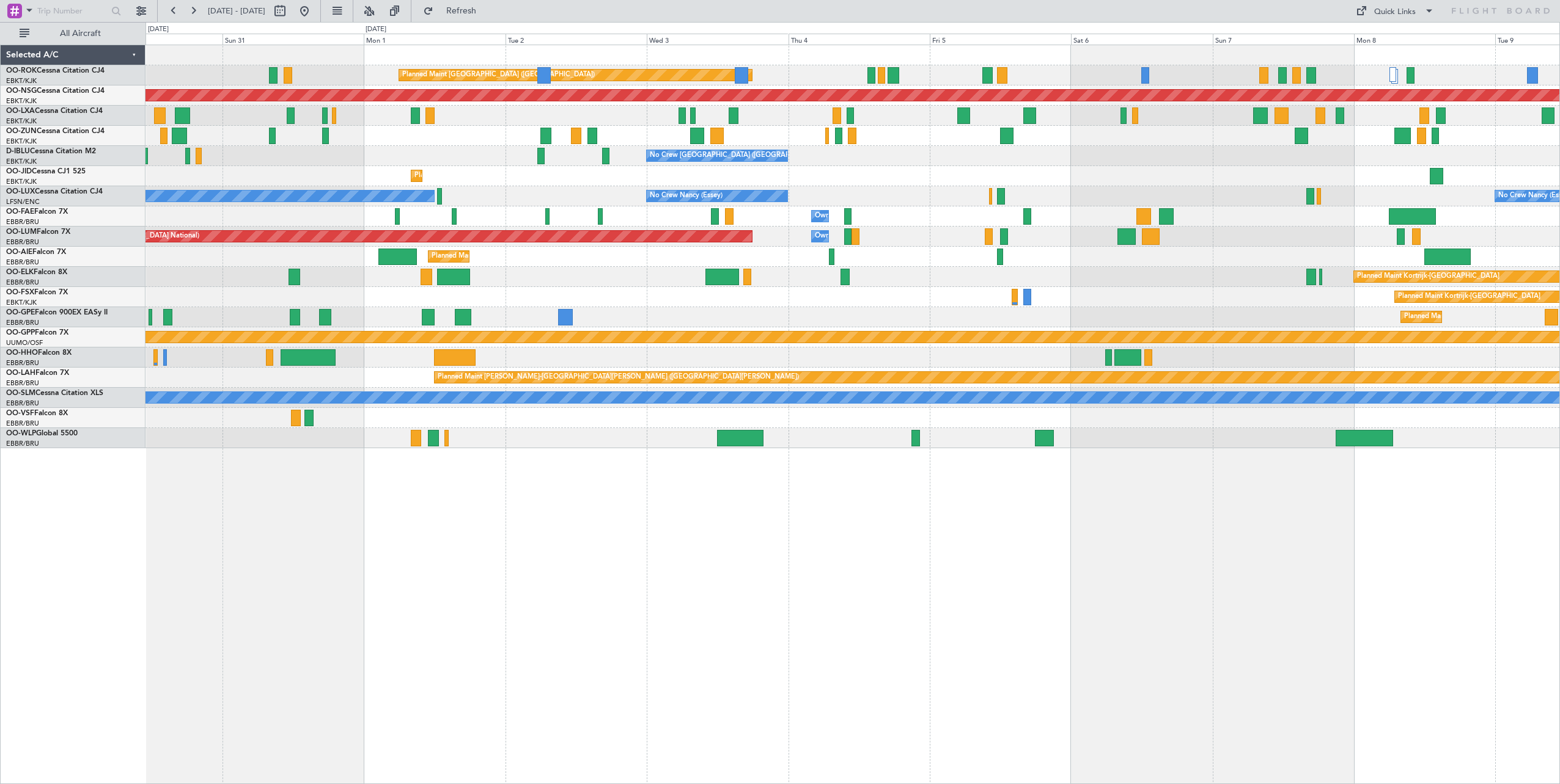
click at [674, 620] on div "Planned Maint [GEOGRAPHIC_DATA] ([GEOGRAPHIC_DATA]) Planned Maint [GEOGRAPHIC_D…" at bounding box center [852, 414] width 1414 height 740
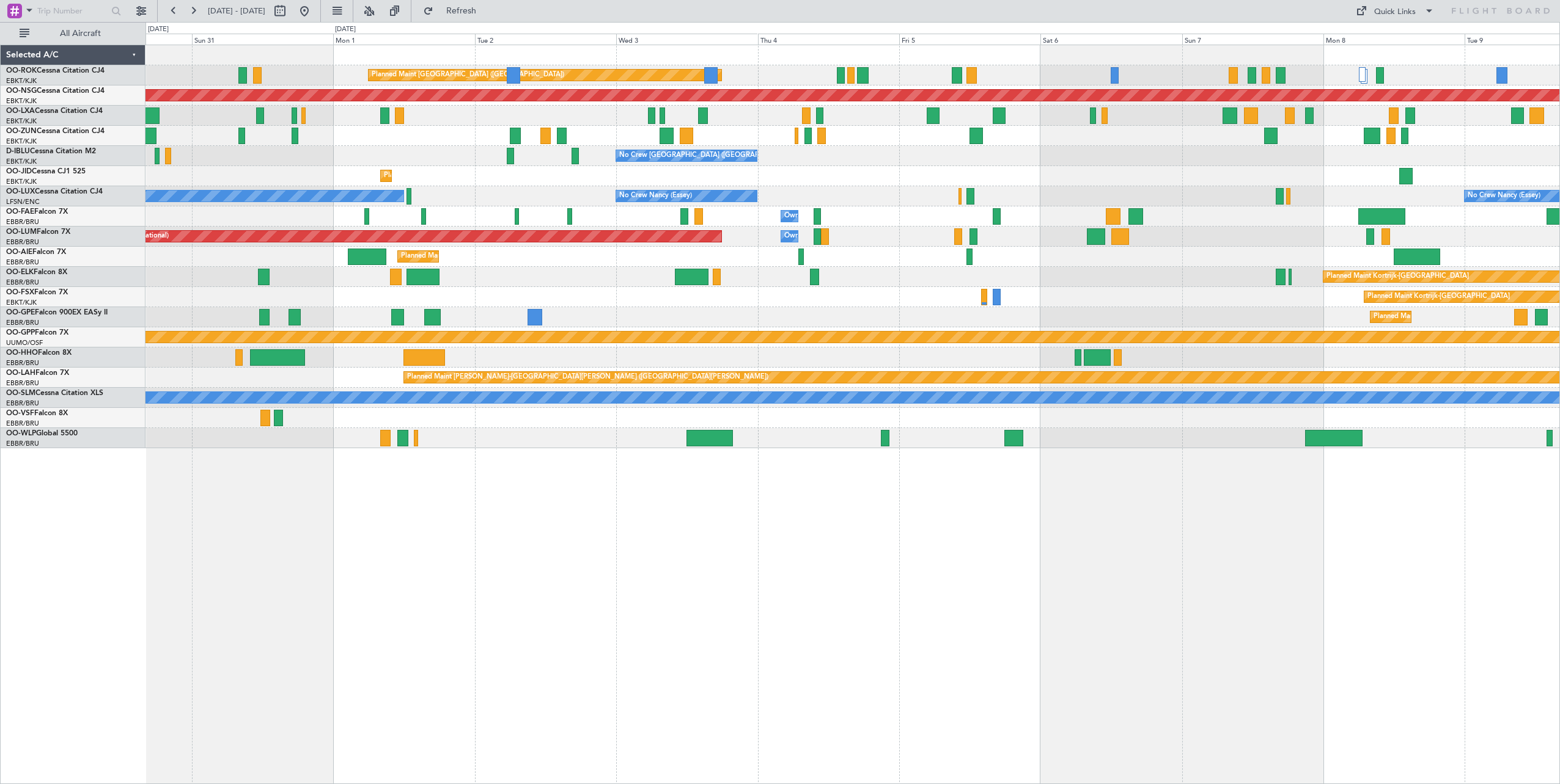
click at [899, 555] on div "Planned Maint [GEOGRAPHIC_DATA] ([GEOGRAPHIC_DATA]) Planned Maint [GEOGRAPHIC_D…" at bounding box center [852, 414] width 1414 height 740
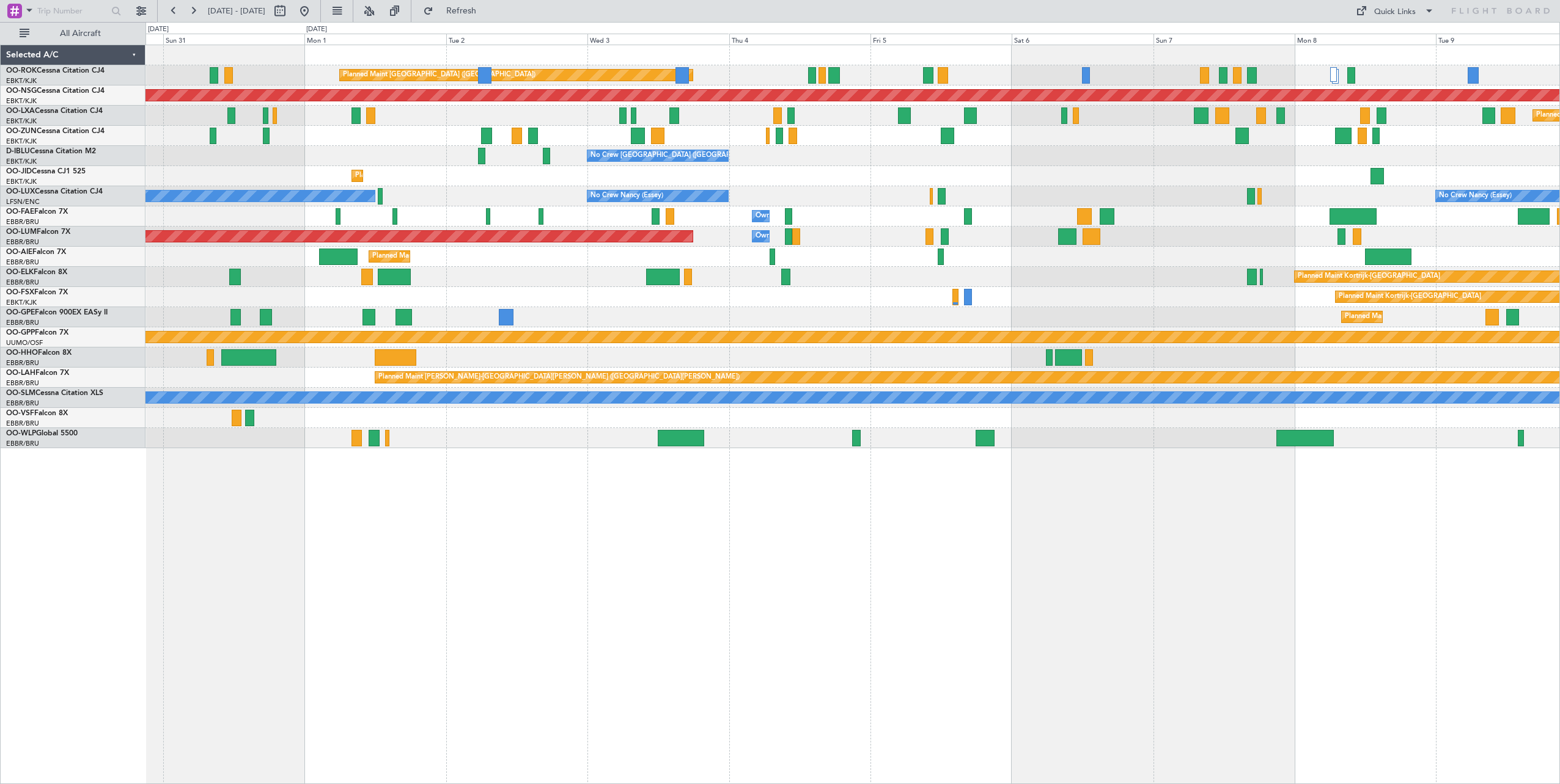
click at [923, 552] on div "Planned Maint [GEOGRAPHIC_DATA] ([GEOGRAPHIC_DATA]) Planned Maint [GEOGRAPHIC_D…" at bounding box center [852, 414] width 1414 height 740
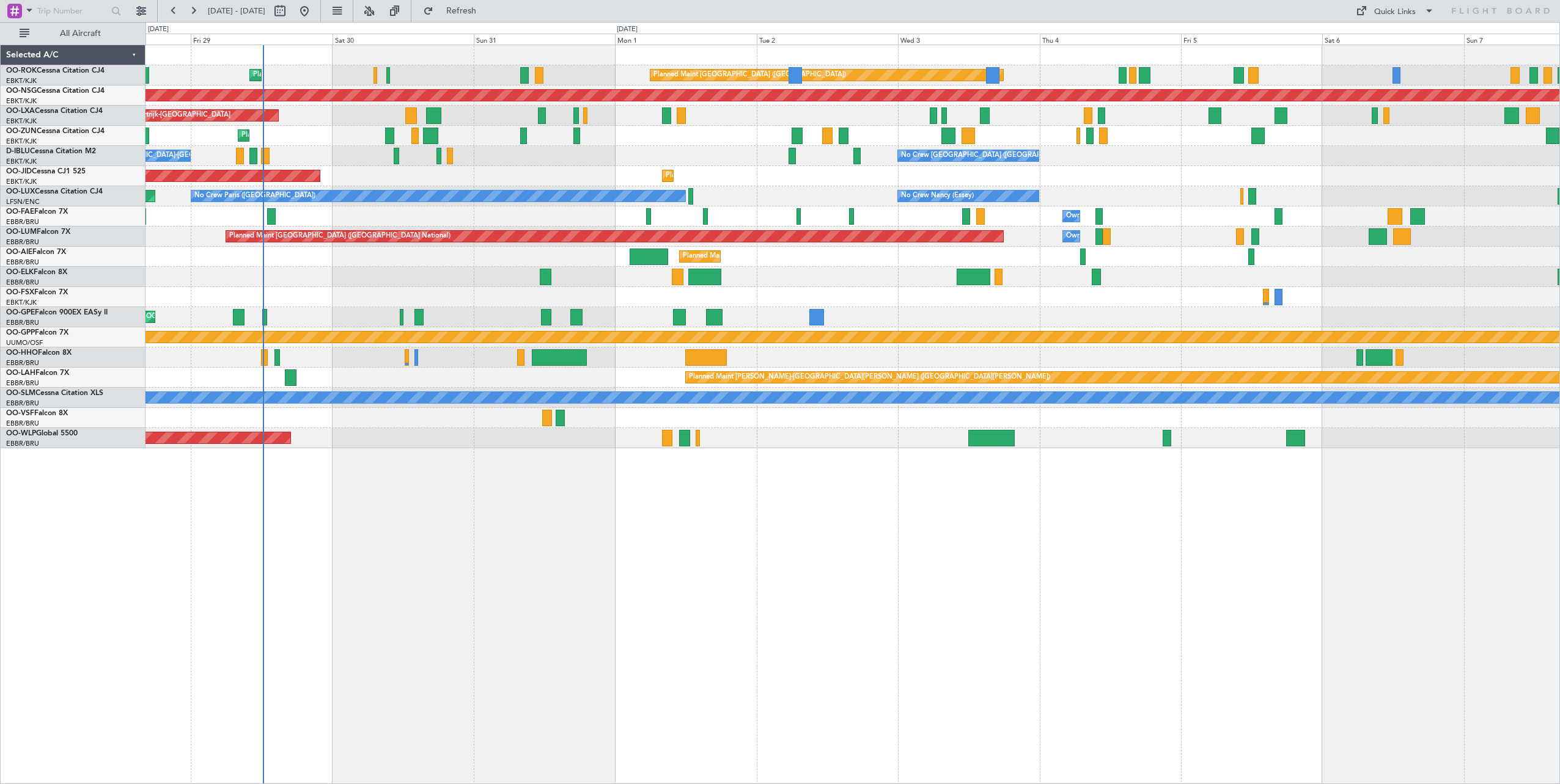
click at [758, 391] on div "Planned Maint [GEOGRAPHIC_DATA] ([GEOGRAPHIC_DATA]) Planned Maint [GEOGRAPHIC_D…" at bounding box center [852, 246] width 1414 height 403
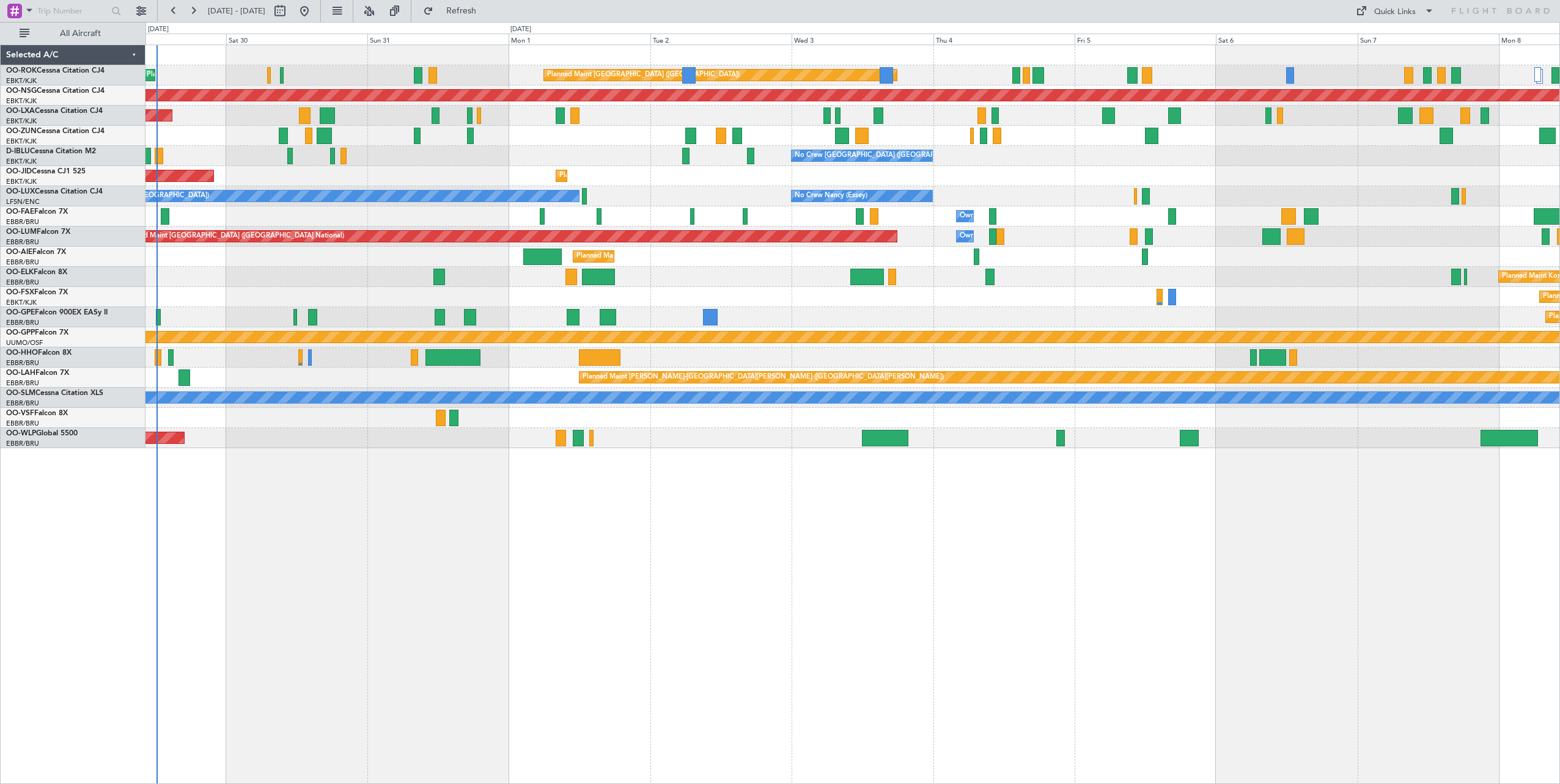
click at [438, 228] on div "Planned Maint [GEOGRAPHIC_DATA] ([GEOGRAPHIC_DATA]) Planned Maint [GEOGRAPHIC_D…" at bounding box center [852, 246] width 1414 height 403
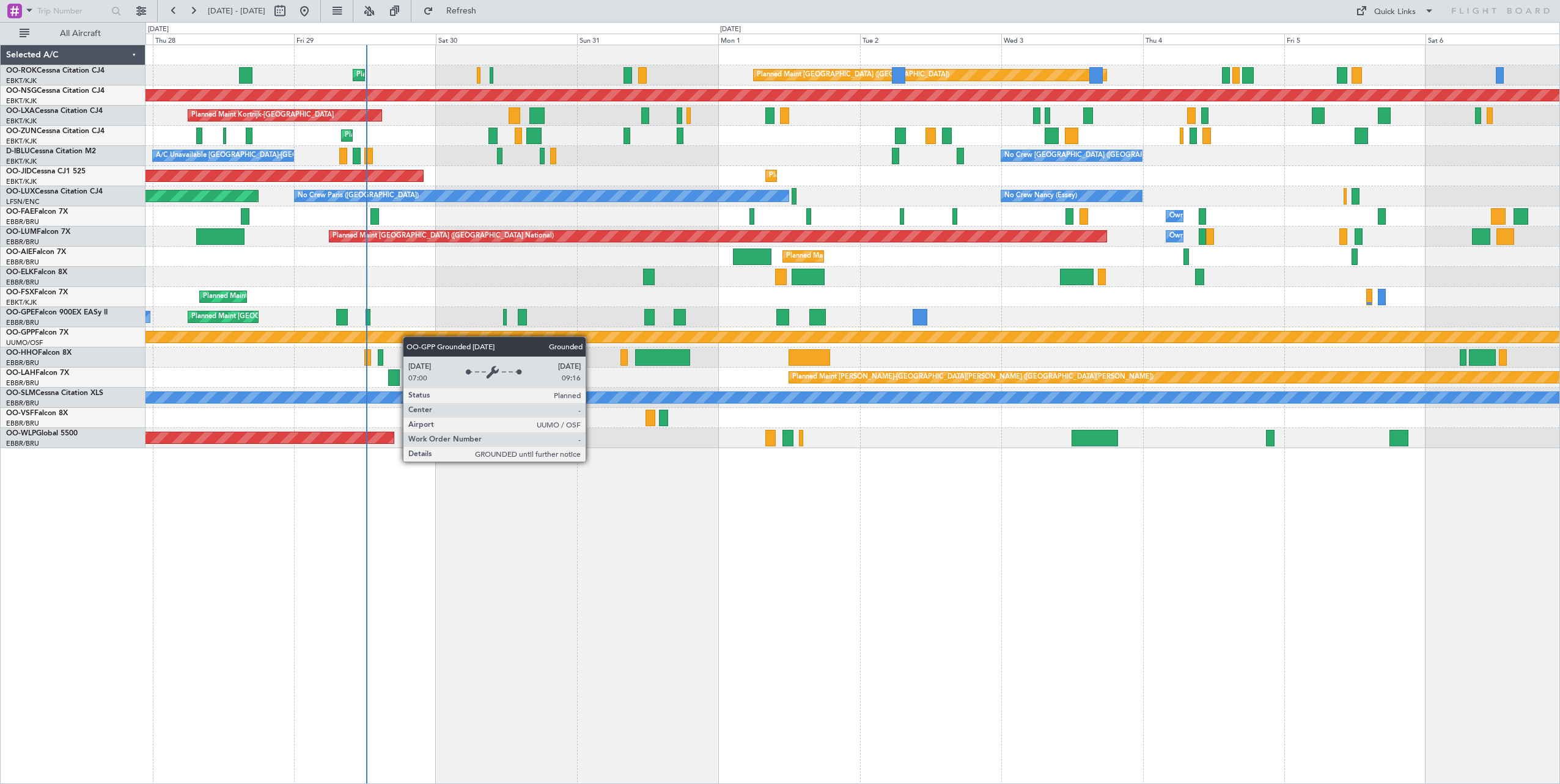
click at [417, 338] on div "Planned Maint [GEOGRAPHIC_DATA] ([GEOGRAPHIC_DATA]) Planned Maint [GEOGRAPHIC_D…" at bounding box center [852, 246] width 1414 height 403
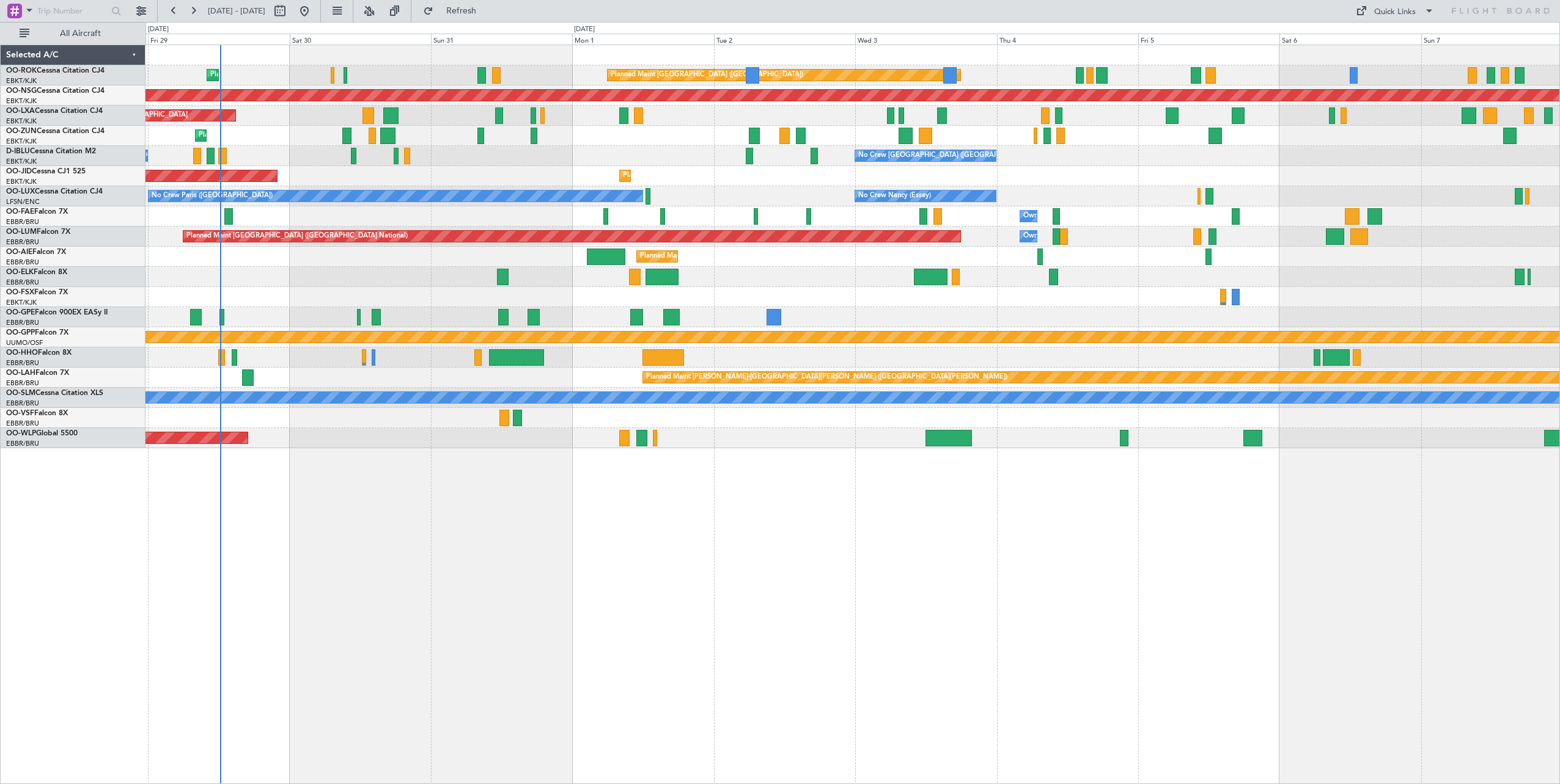
click at [330, 388] on div "Planned Maint [GEOGRAPHIC_DATA] ([GEOGRAPHIC_DATA]) Planned Maint [GEOGRAPHIC_D…" at bounding box center [852, 246] width 1414 height 403
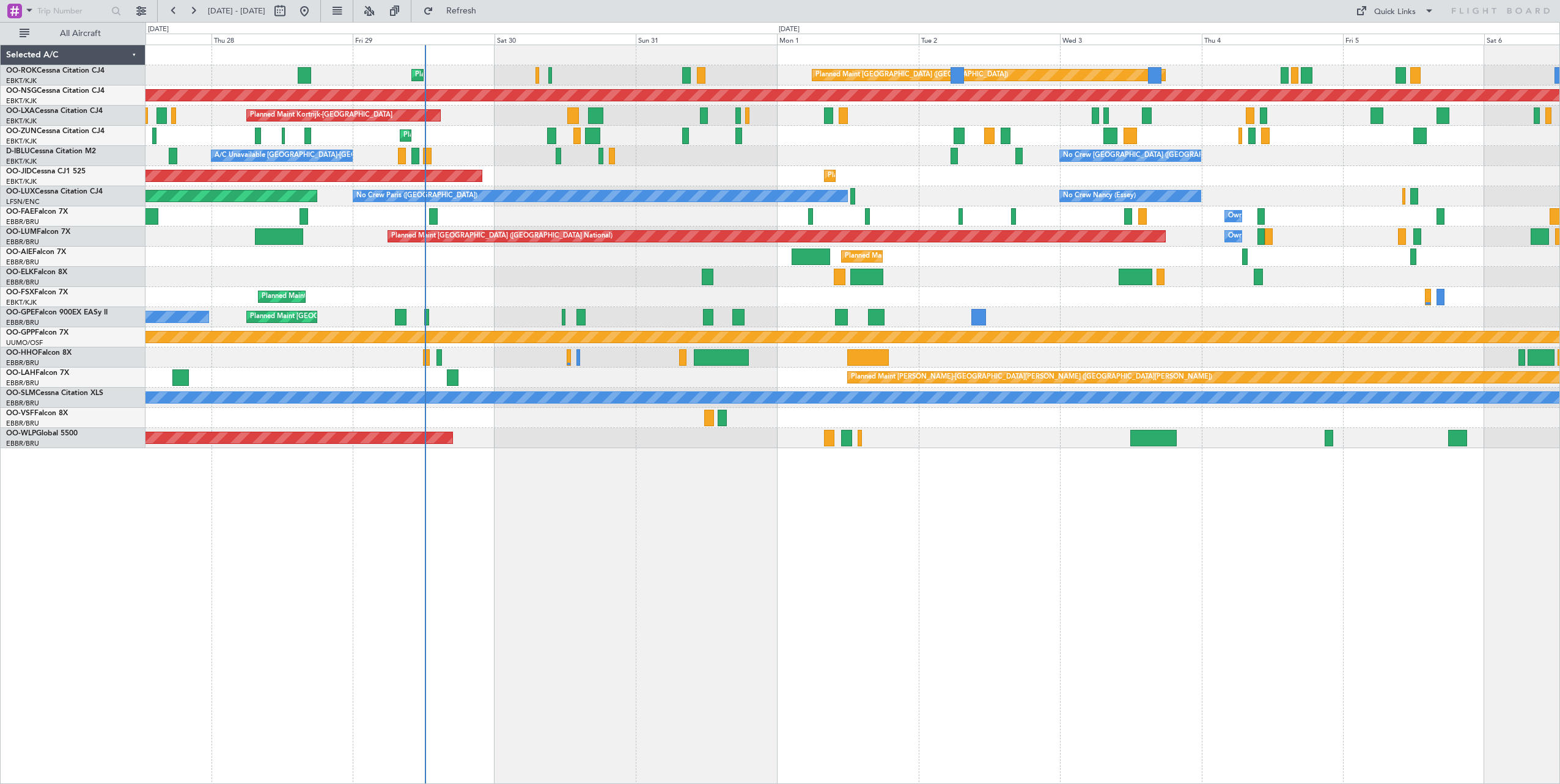
click at [567, 330] on div "Planned Maint [GEOGRAPHIC_DATA] ([GEOGRAPHIC_DATA]) Planned Maint [GEOGRAPHIC_D…" at bounding box center [852, 246] width 1414 height 403
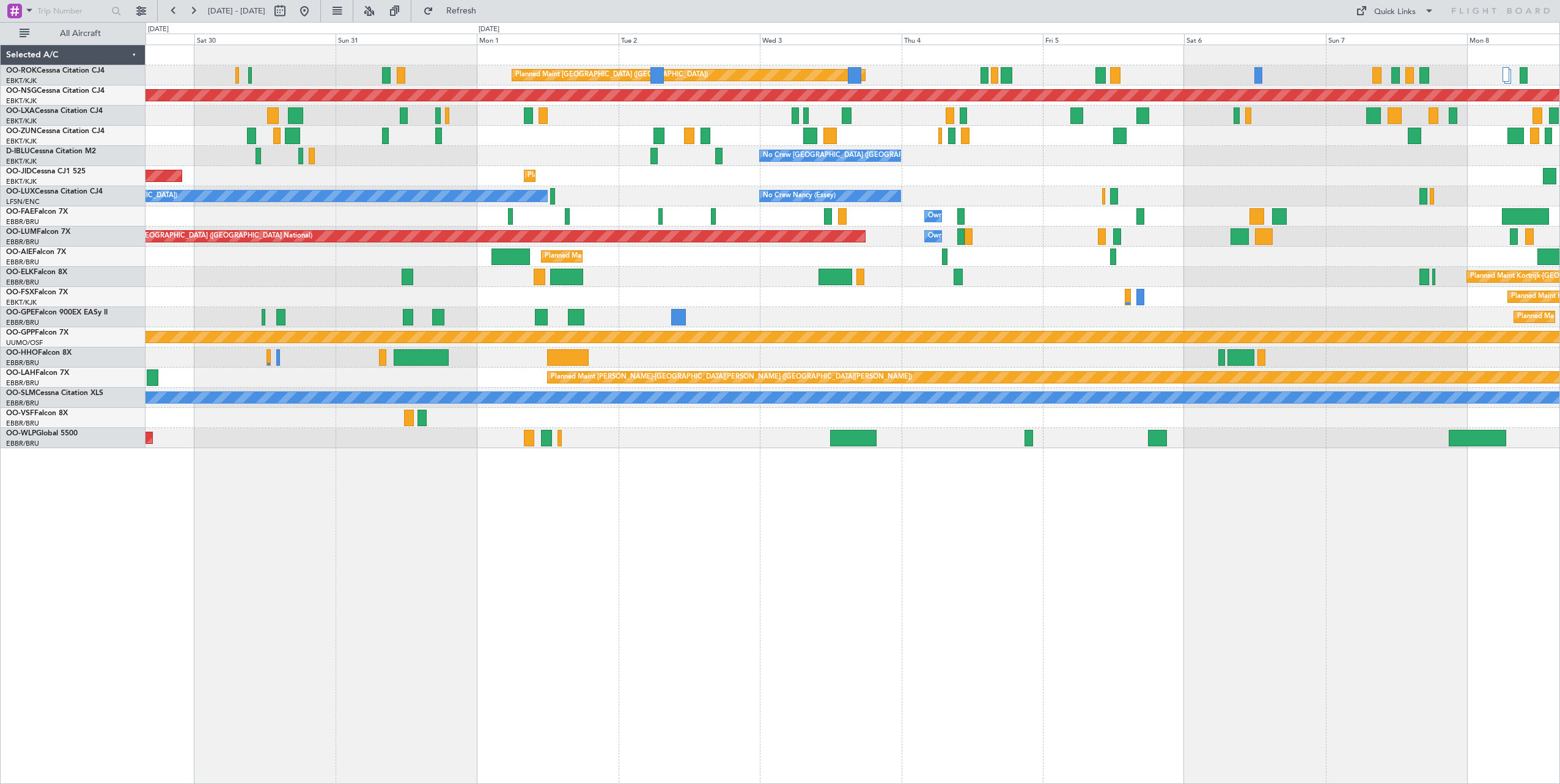
click at [344, 571] on div "Planned Maint [GEOGRAPHIC_DATA] ([GEOGRAPHIC_DATA]) Planned Maint [GEOGRAPHIC_D…" at bounding box center [852, 414] width 1414 height 740
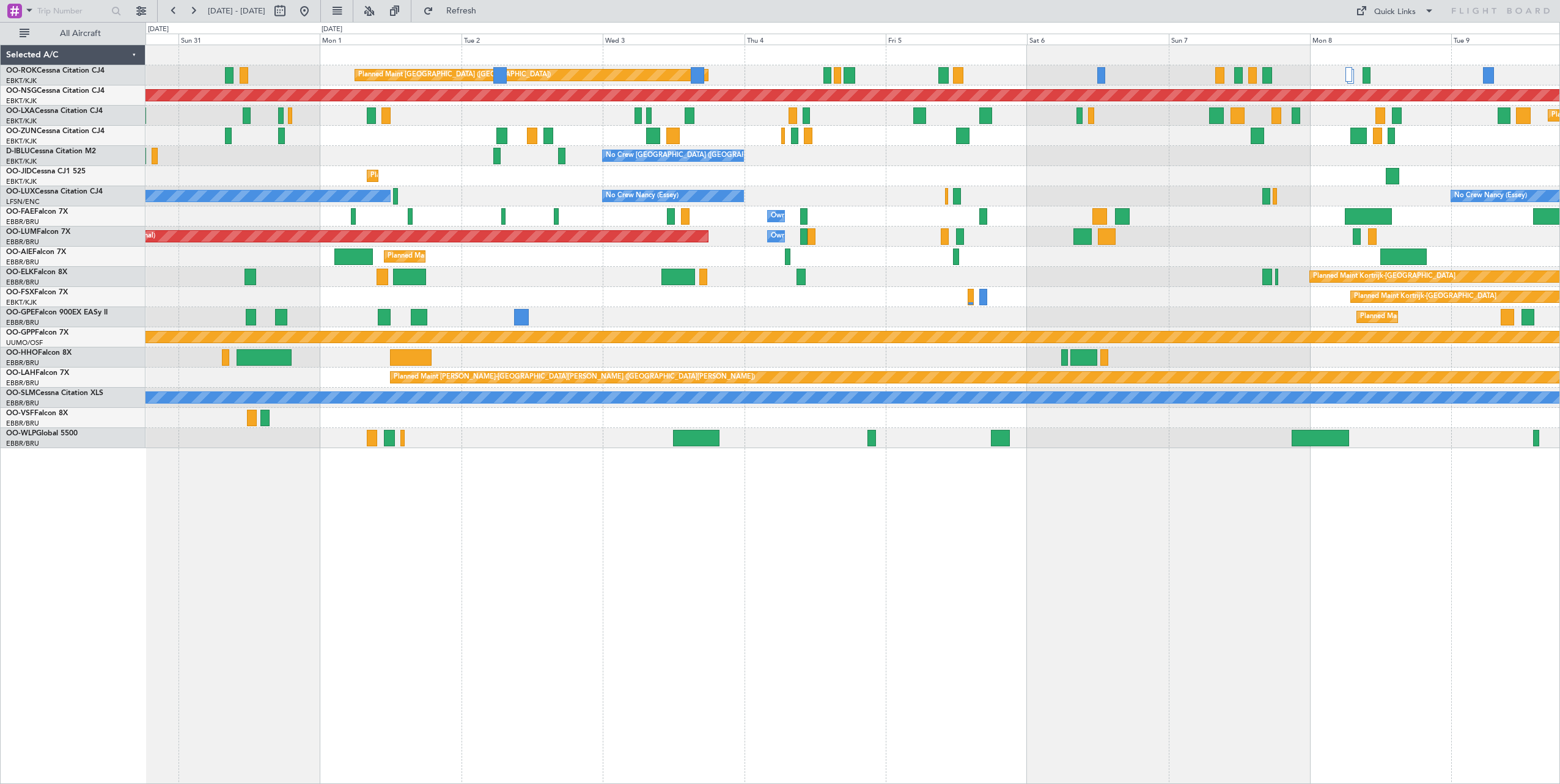
click at [902, 587] on div "Planned Maint [GEOGRAPHIC_DATA] ([GEOGRAPHIC_DATA]) Planned Maint [GEOGRAPHIC_D…" at bounding box center [852, 414] width 1414 height 740
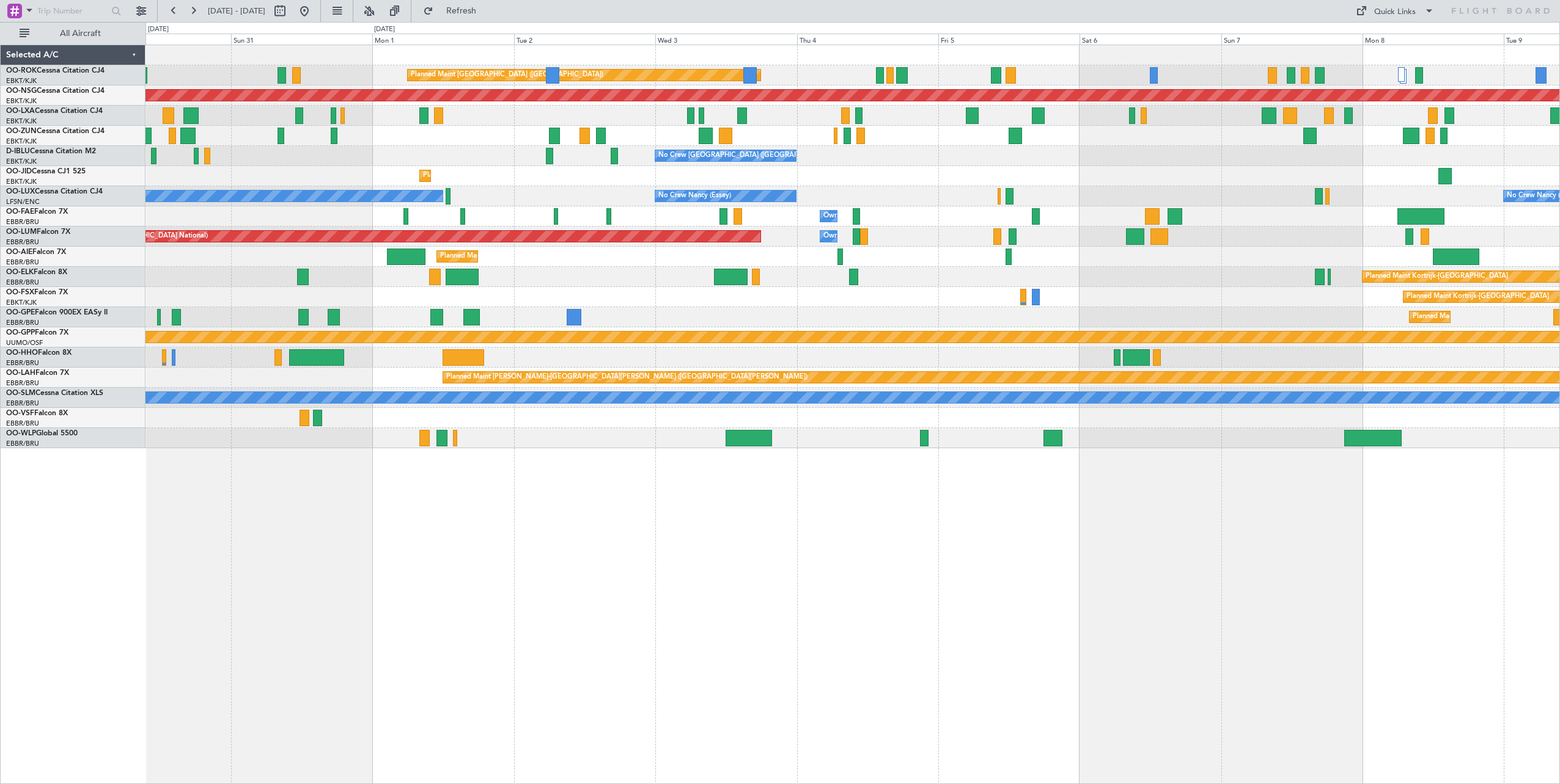
click at [842, 570] on div "Planned Maint [GEOGRAPHIC_DATA] ([GEOGRAPHIC_DATA]) Planned Maint [GEOGRAPHIC_D…" at bounding box center [852, 414] width 1414 height 740
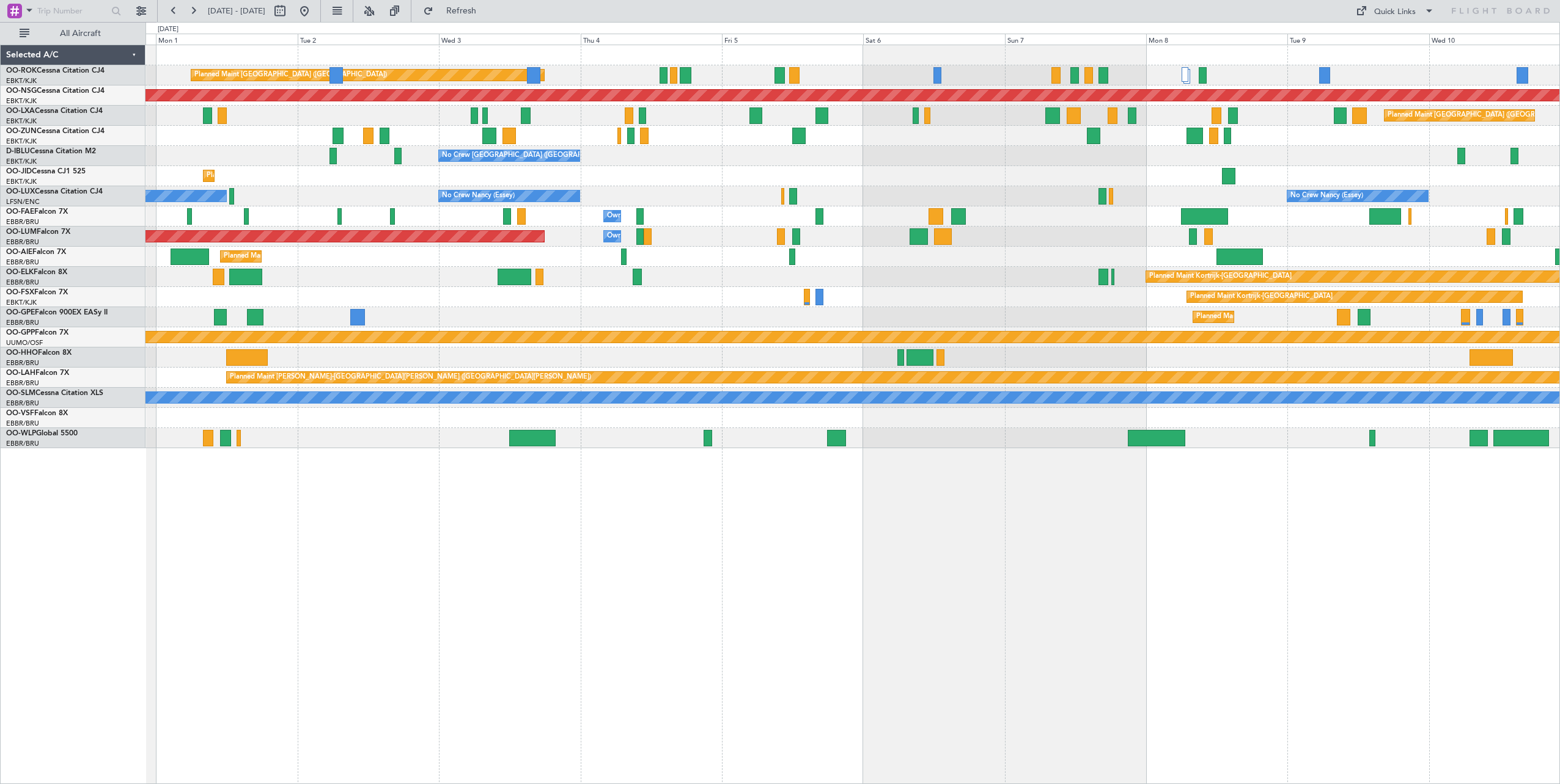
click at [707, 536] on div "Planned Maint [GEOGRAPHIC_DATA] ([GEOGRAPHIC_DATA]) Planned Maint [GEOGRAPHIC_D…" at bounding box center [852, 414] width 1414 height 740
click at [632, 542] on div "Planned Maint [GEOGRAPHIC_DATA] ([GEOGRAPHIC_DATA]) Planned Maint [GEOGRAPHIC_D…" at bounding box center [852, 414] width 1414 height 740
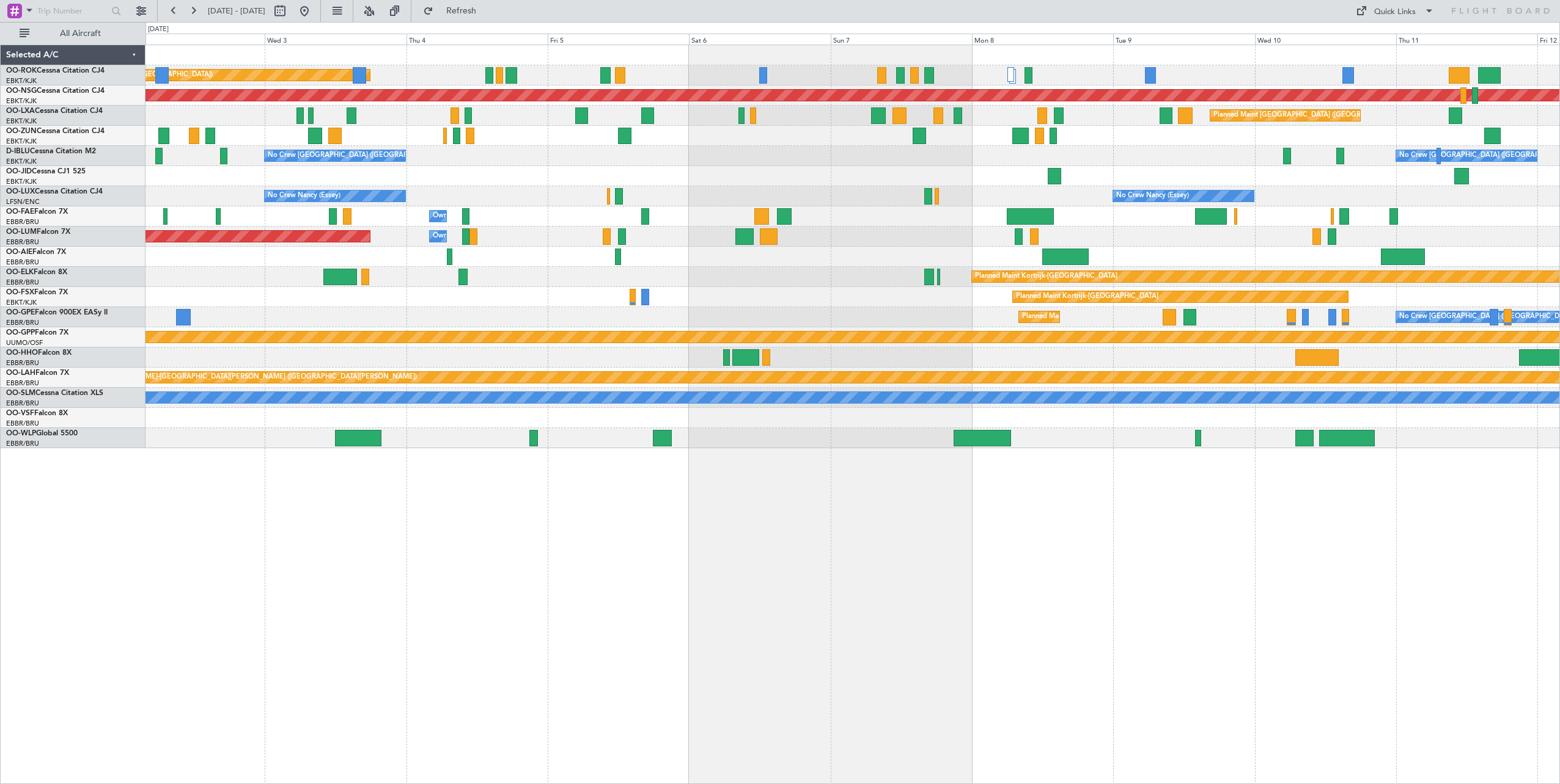
click at [878, 561] on div "Planned Maint [GEOGRAPHIC_DATA] ([GEOGRAPHIC_DATA]) Planned Maint [GEOGRAPHIC_D…" at bounding box center [852, 414] width 1414 height 740
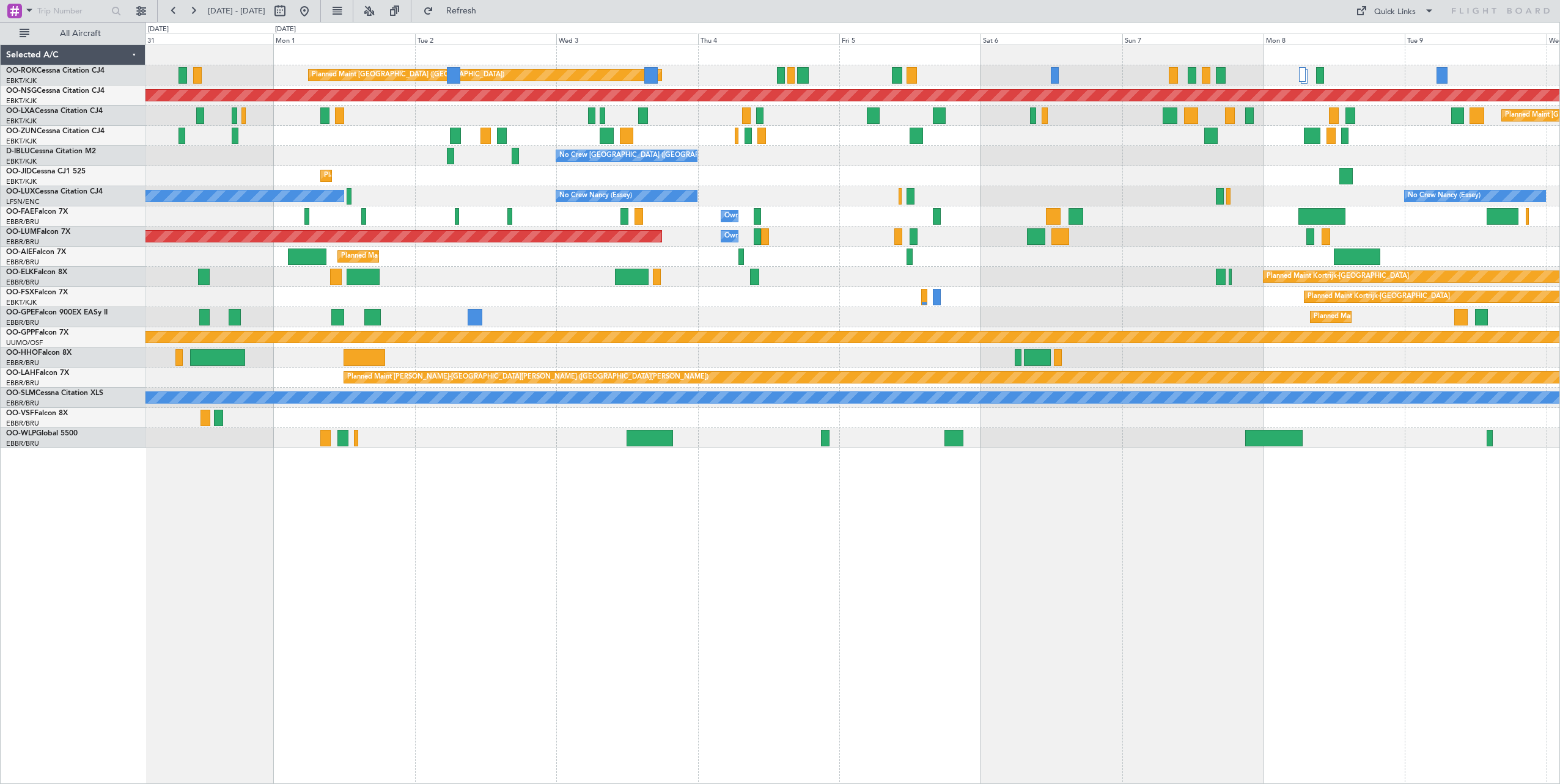
click at [385, 213] on div "Planned Maint [GEOGRAPHIC_DATA] ([GEOGRAPHIC_DATA]) Planned Maint [GEOGRAPHIC_D…" at bounding box center [852, 246] width 1414 height 403
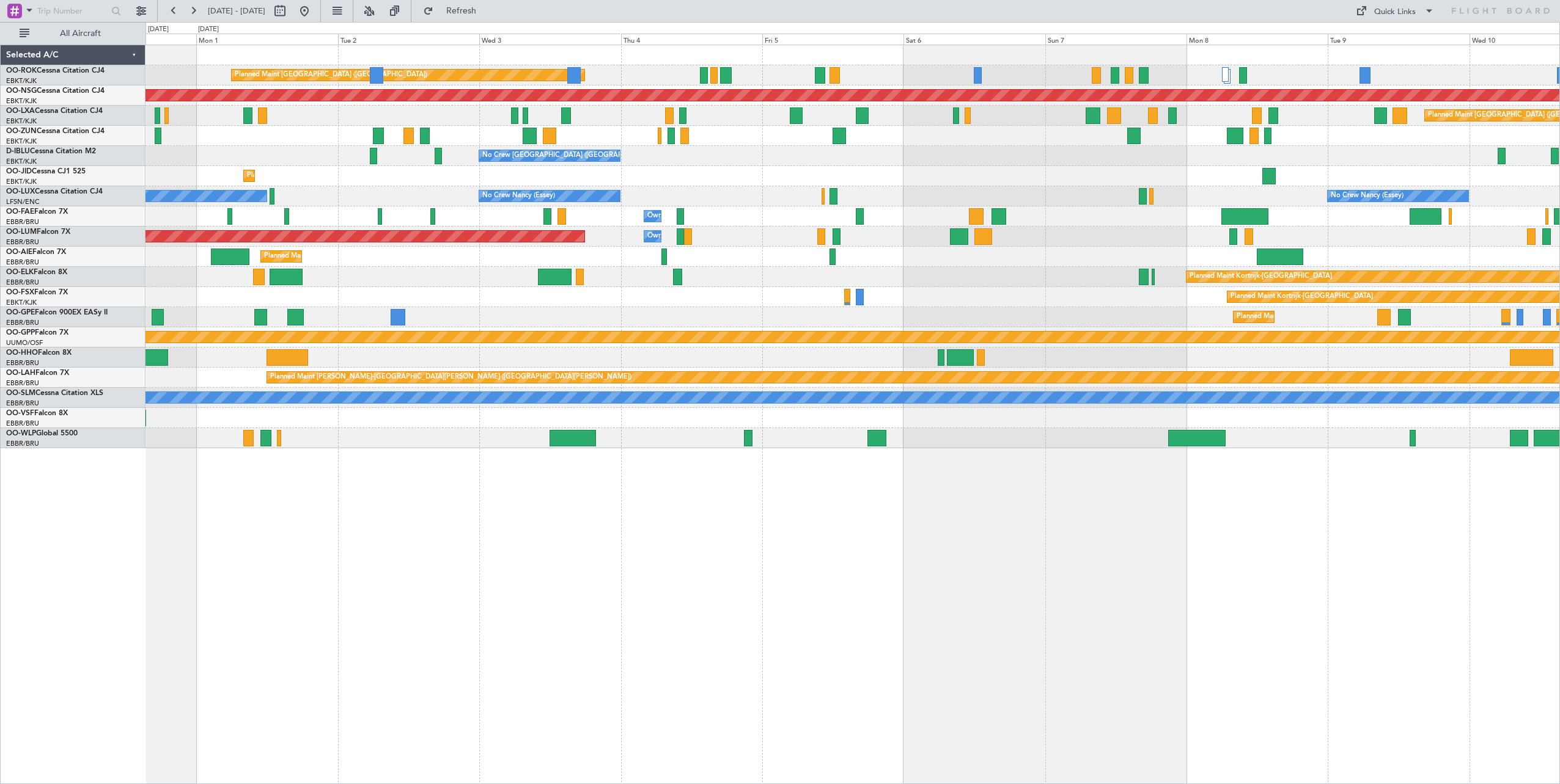
click at [387, 201] on div "No Crew [PERSON_NAME] ([PERSON_NAME]) No Crew [PERSON_NAME] ([PERSON_NAME]) No …" at bounding box center [852, 196] width 1414 height 20
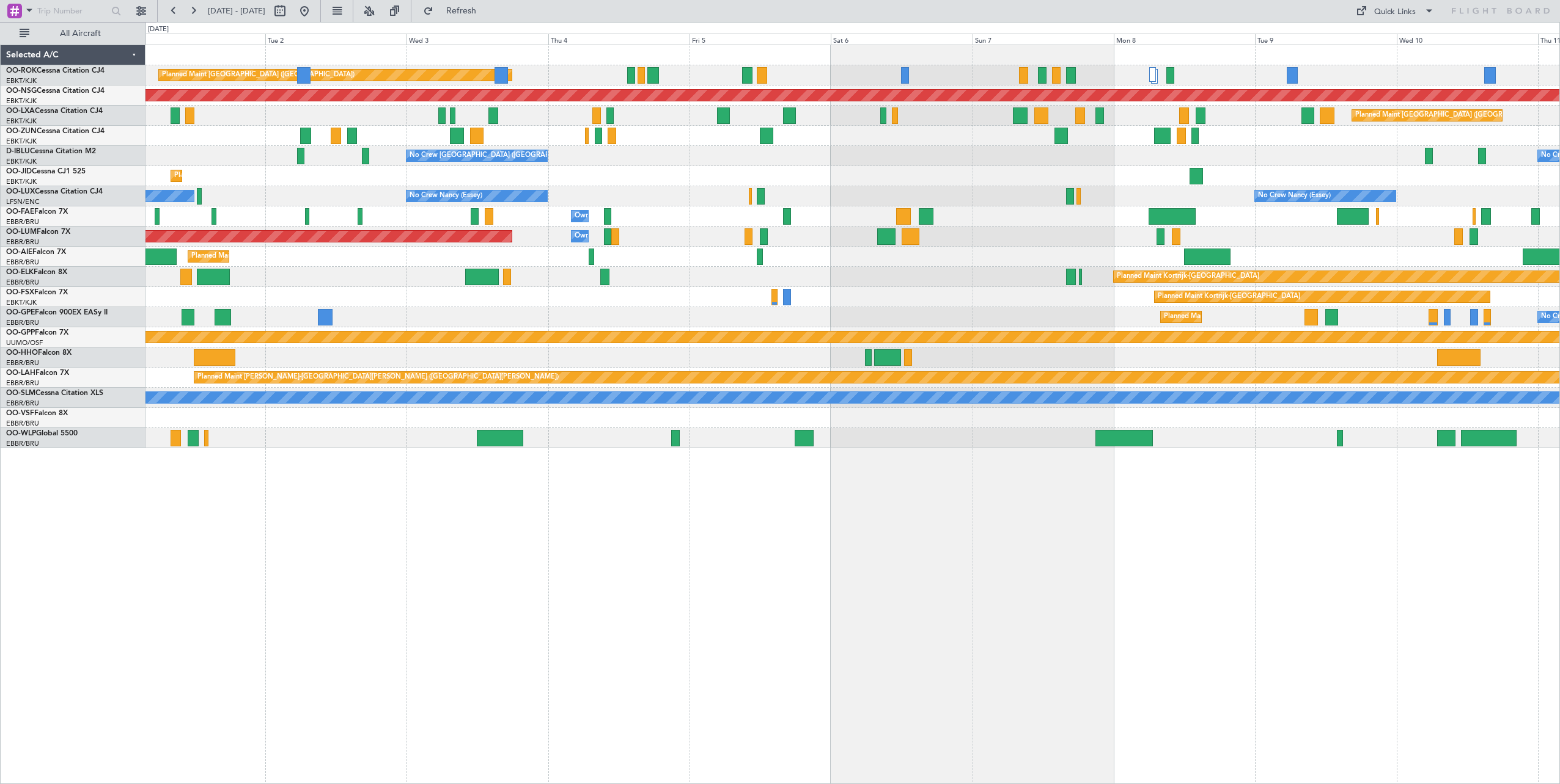
click at [388, 301] on div "Planned Maint [GEOGRAPHIC_DATA] ([GEOGRAPHIC_DATA]) Planned Maint [GEOGRAPHIC_D…" at bounding box center [852, 246] width 1414 height 403
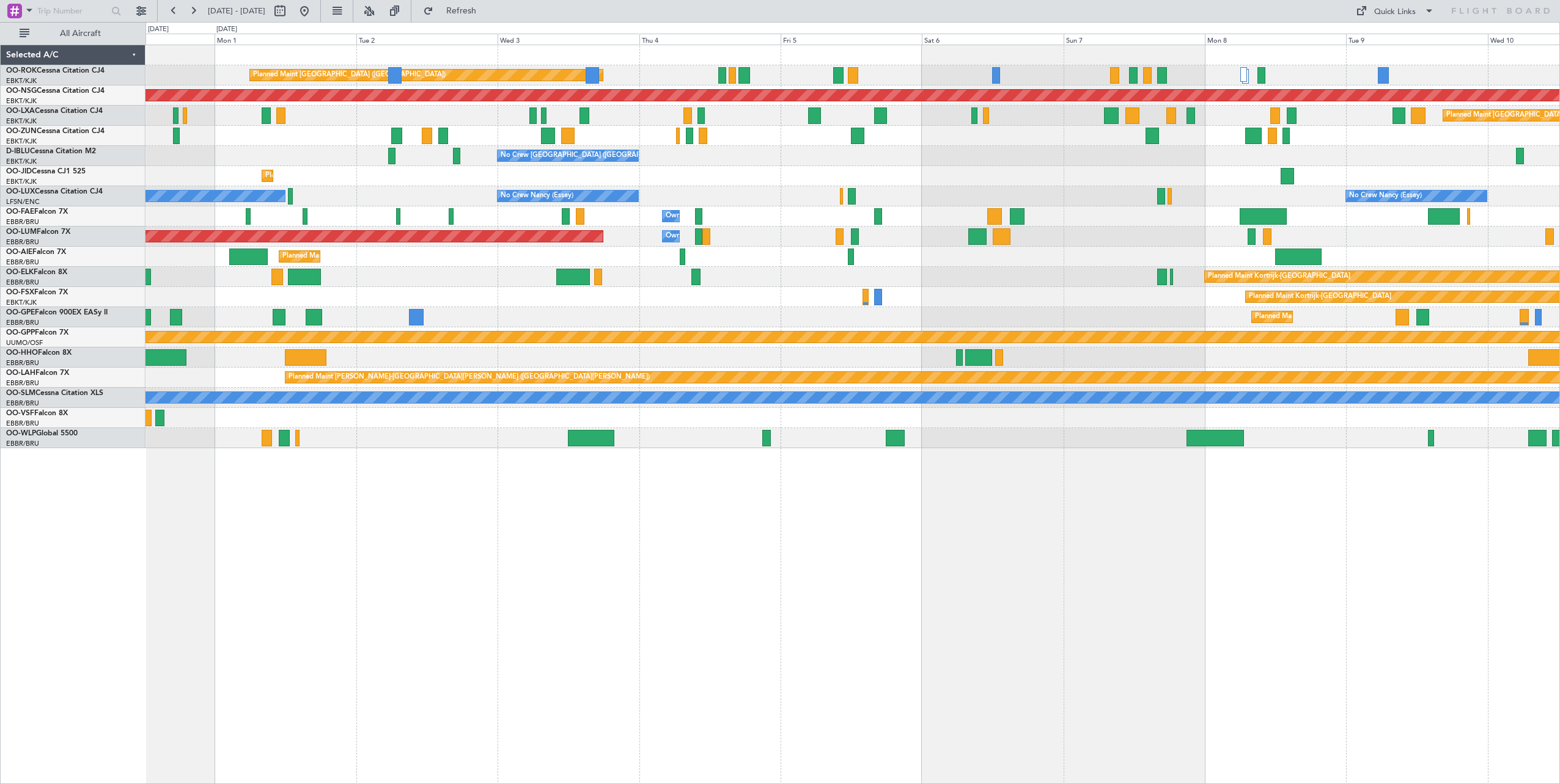
click at [745, 315] on div "Planned Maint [GEOGRAPHIC_DATA] ([GEOGRAPHIC_DATA]) Planned Maint [GEOGRAPHIC_D…" at bounding box center [852, 246] width 1414 height 403
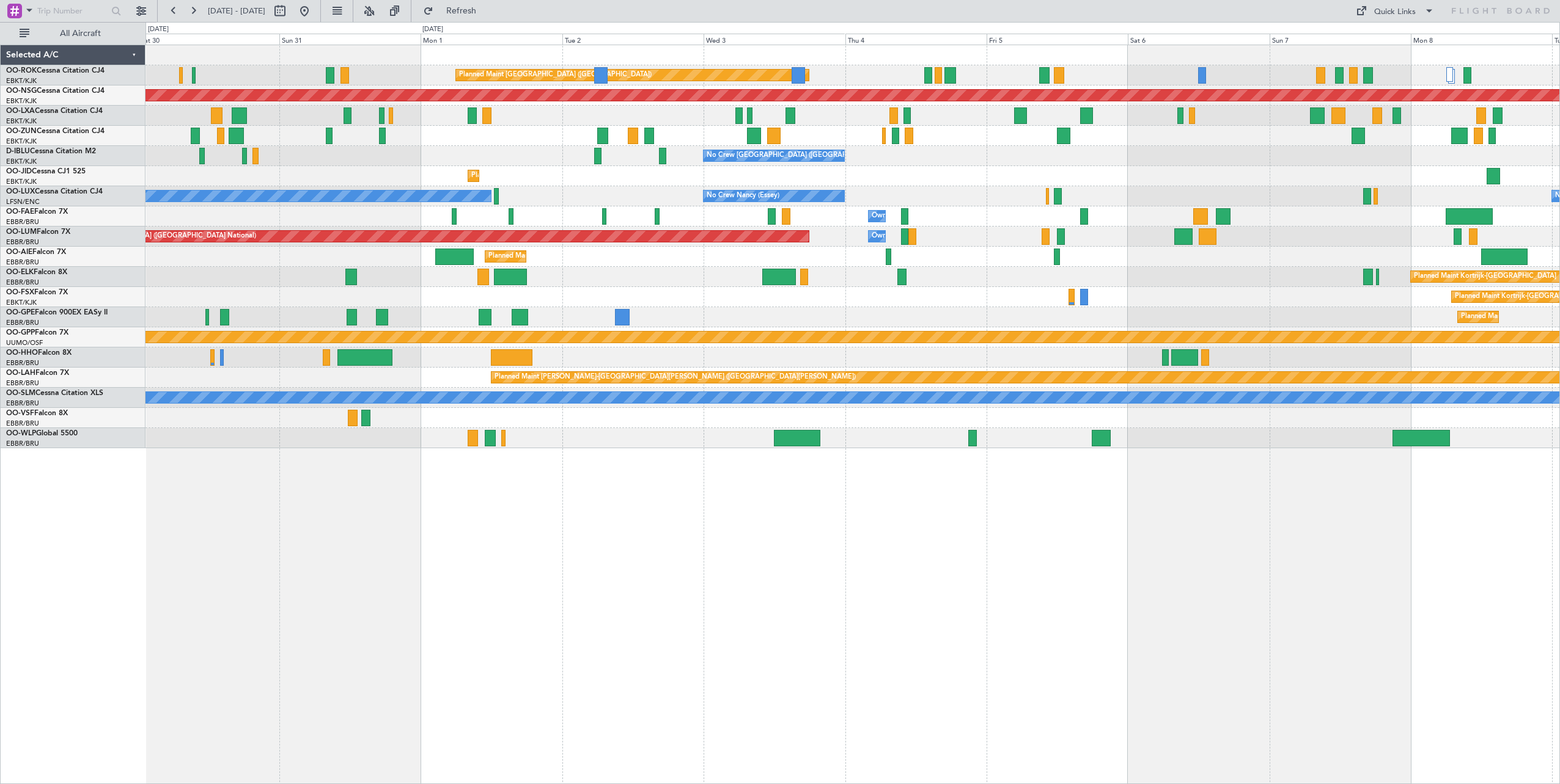
click at [845, 325] on div "Planned Maint [GEOGRAPHIC_DATA] ([GEOGRAPHIC_DATA]) Planned Maint [GEOGRAPHIC_D…" at bounding box center [852, 246] width 1414 height 403
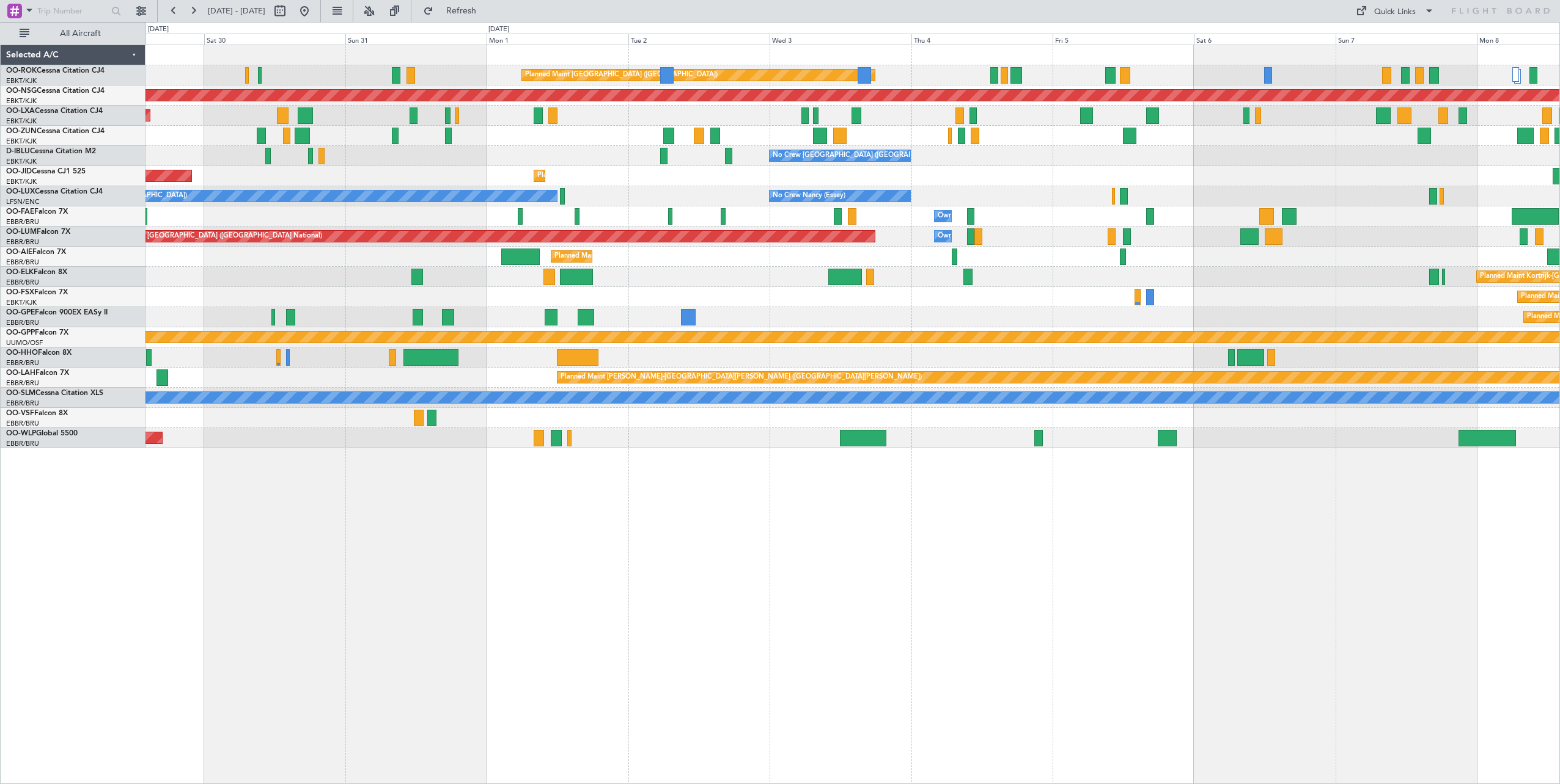
click at [679, 279] on div "Planned Maint [GEOGRAPHIC_DATA] ([GEOGRAPHIC_DATA]) Planned Maint [GEOGRAPHIC_D…" at bounding box center [852, 246] width 1414 height 403
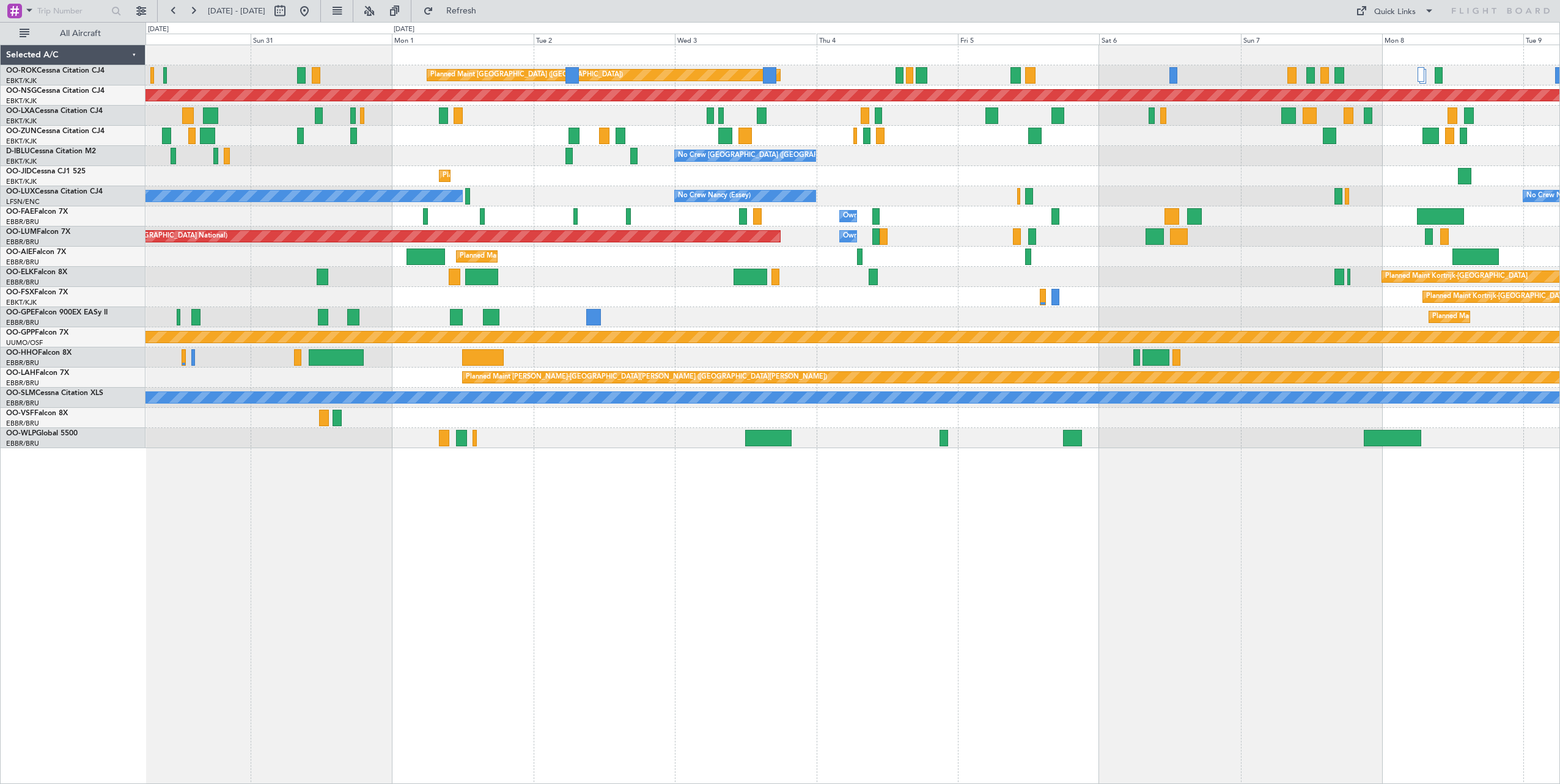
click at [578, 277] on div "Planned Maint Kortrijk-[GEOGRAPHIC_DATA]" at bounding box center [852, 277] width 1414 height 20
click at [576, 459] on div "Planned Maint [GEOGRAPHIC_DATA] ([GEOGRAPHIC_DATA]) Planned Maint [GEOGRAPHIC_D…" at bounding box center [852, 414] width 1414 height 740
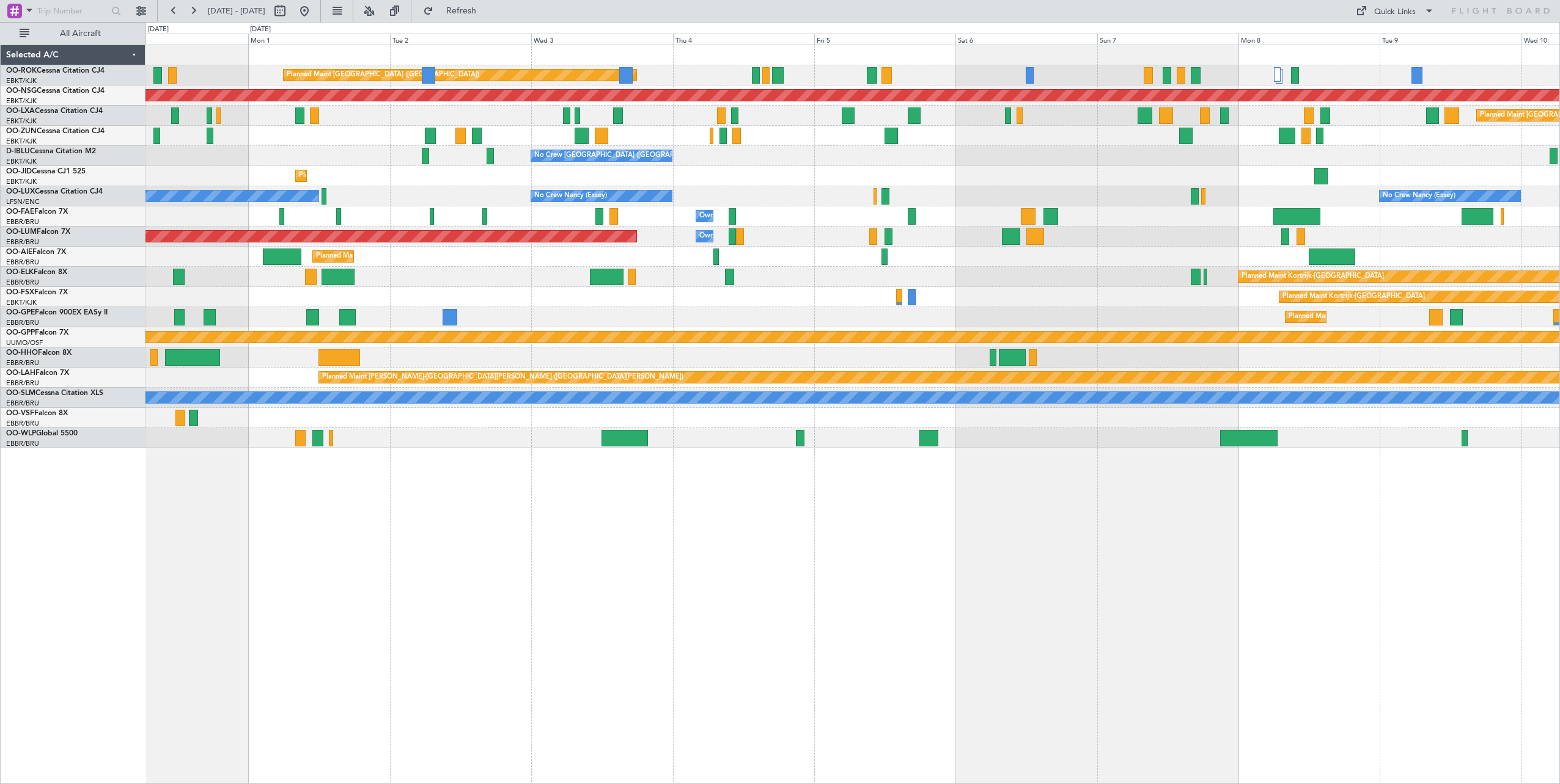
click at [498, 504] on div "Planned Maint [GEOGRAPHIC_DATA] ([GEOGRAPHIC_DATA]) Planned Maint [GEOGRAPHIC_D…" at bounding box center [852, 414] width 1414 height 740
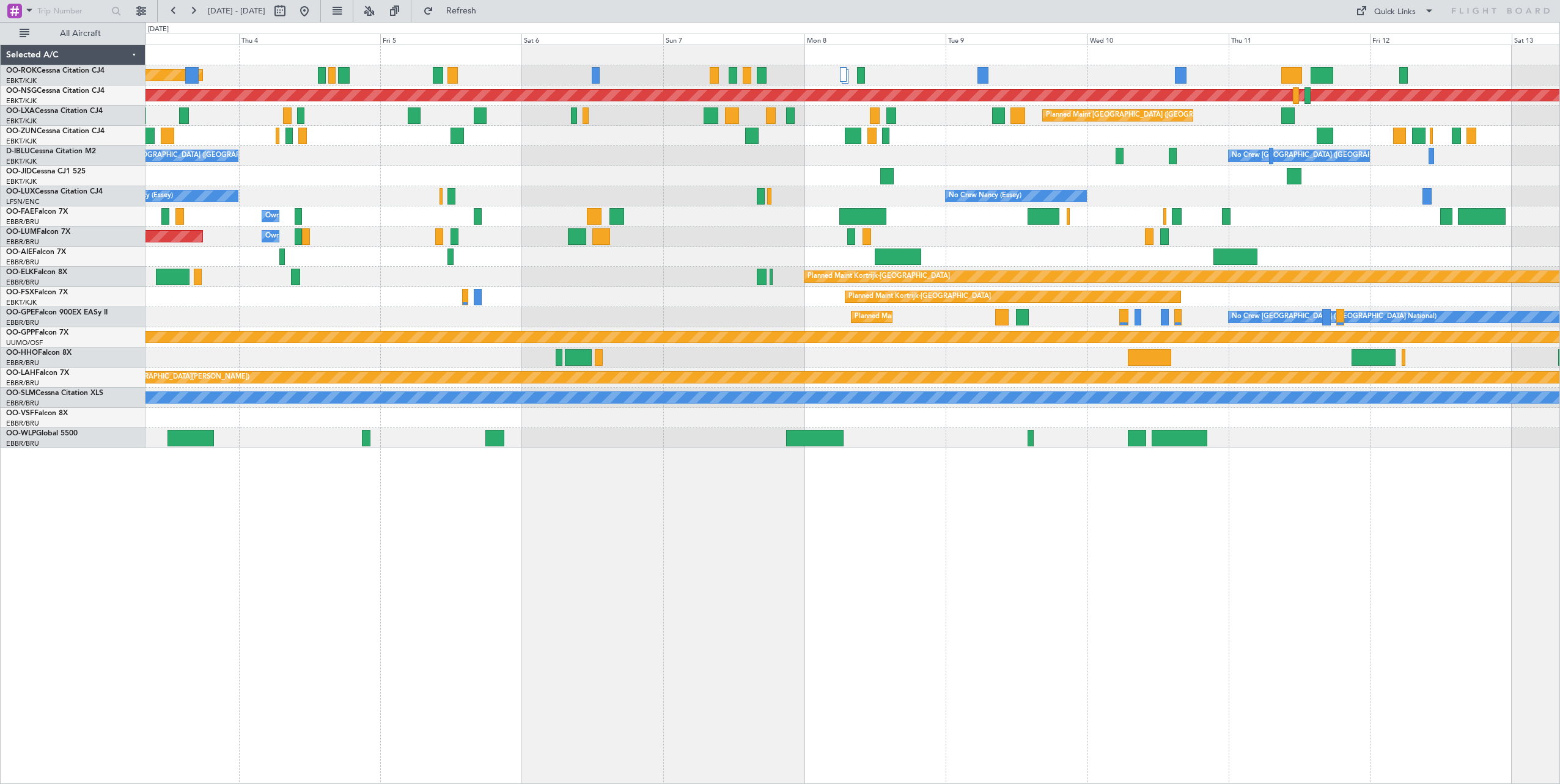
click at [361, 508] on div "Planned Maint [GEOGRAPHIC_DATA] ([GEOGRAPHIC_DATA]) Planned Maint [GEOGRAPHIC_D…" at bounding box center [852, 414] width 1414 height 740
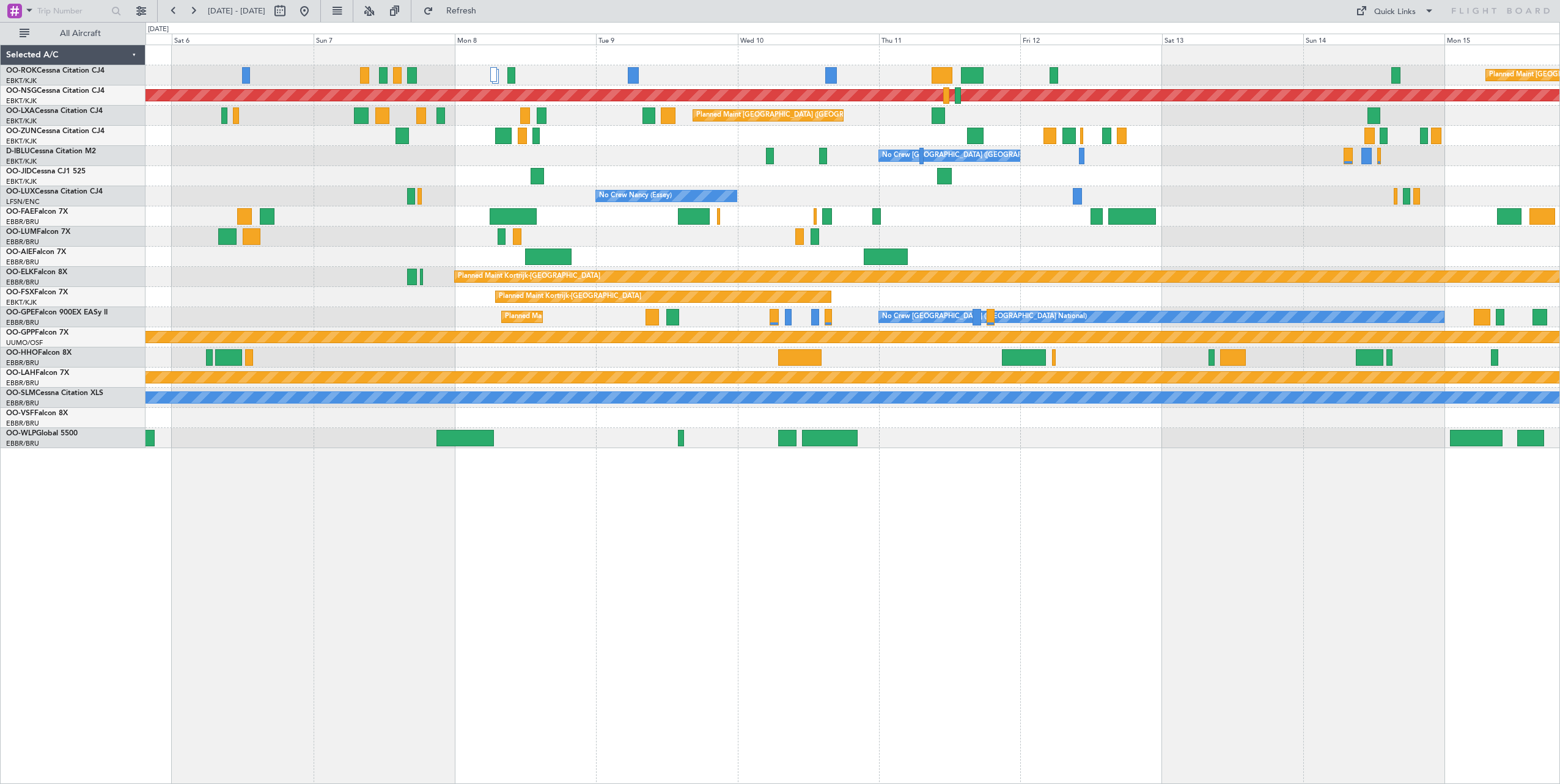
click at [300, 505] on div "Planned Maint [GEOGRAPHIC_DATA] ([GEOGRAPHIC_DATA]) Planned Maint [GEOGRAPHIC_D…" at bounding box center [852, 414] width 1414 height 740
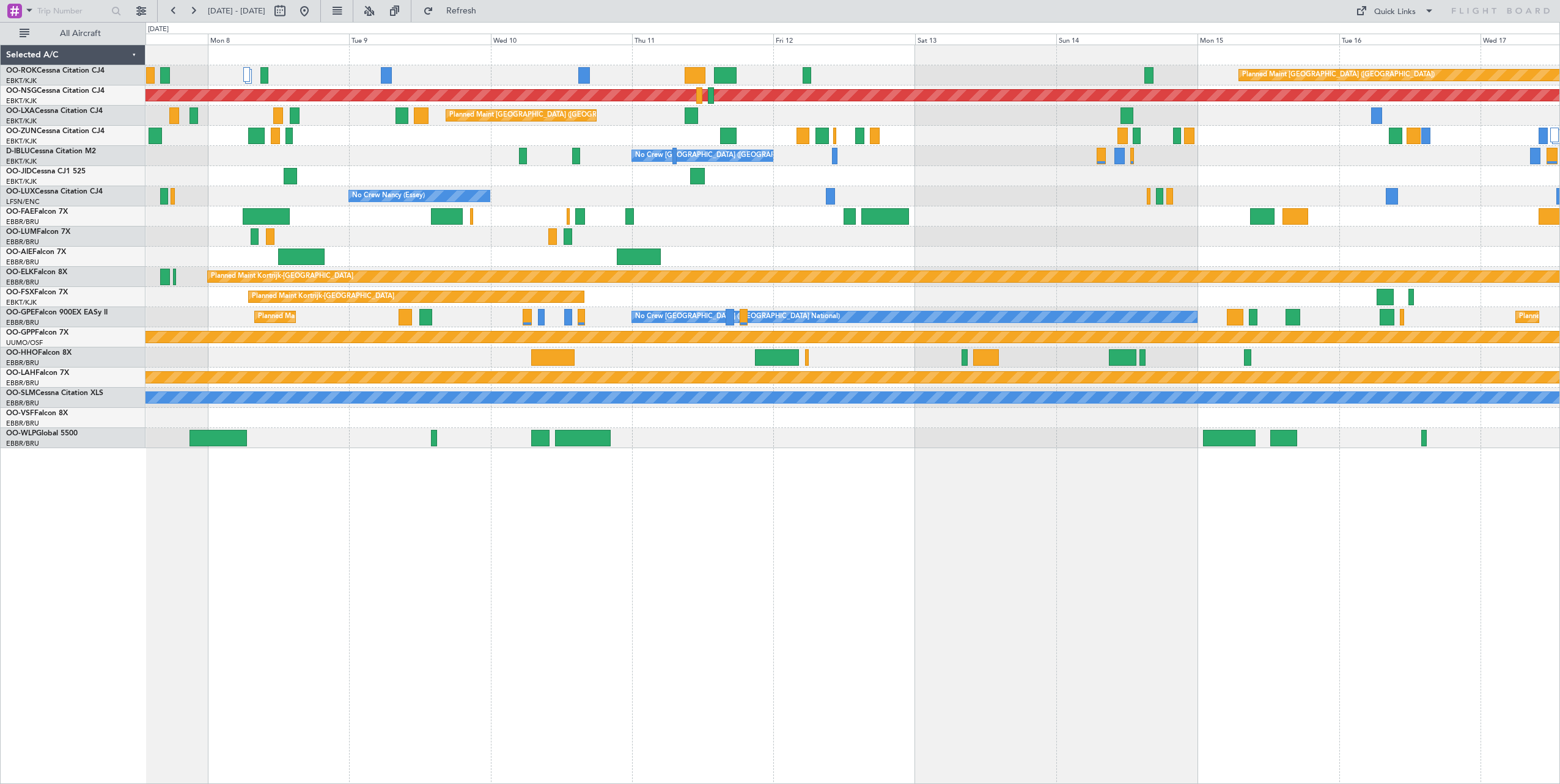
click at [420, 544] on div "Planned Maint [GEOGRAPHIC_DATA] ([GEOGRAPHIC_DATA]) Planned Maint [GEOGRAPHIC_D…" at bounding box center [852, 414] width 1414 height 740
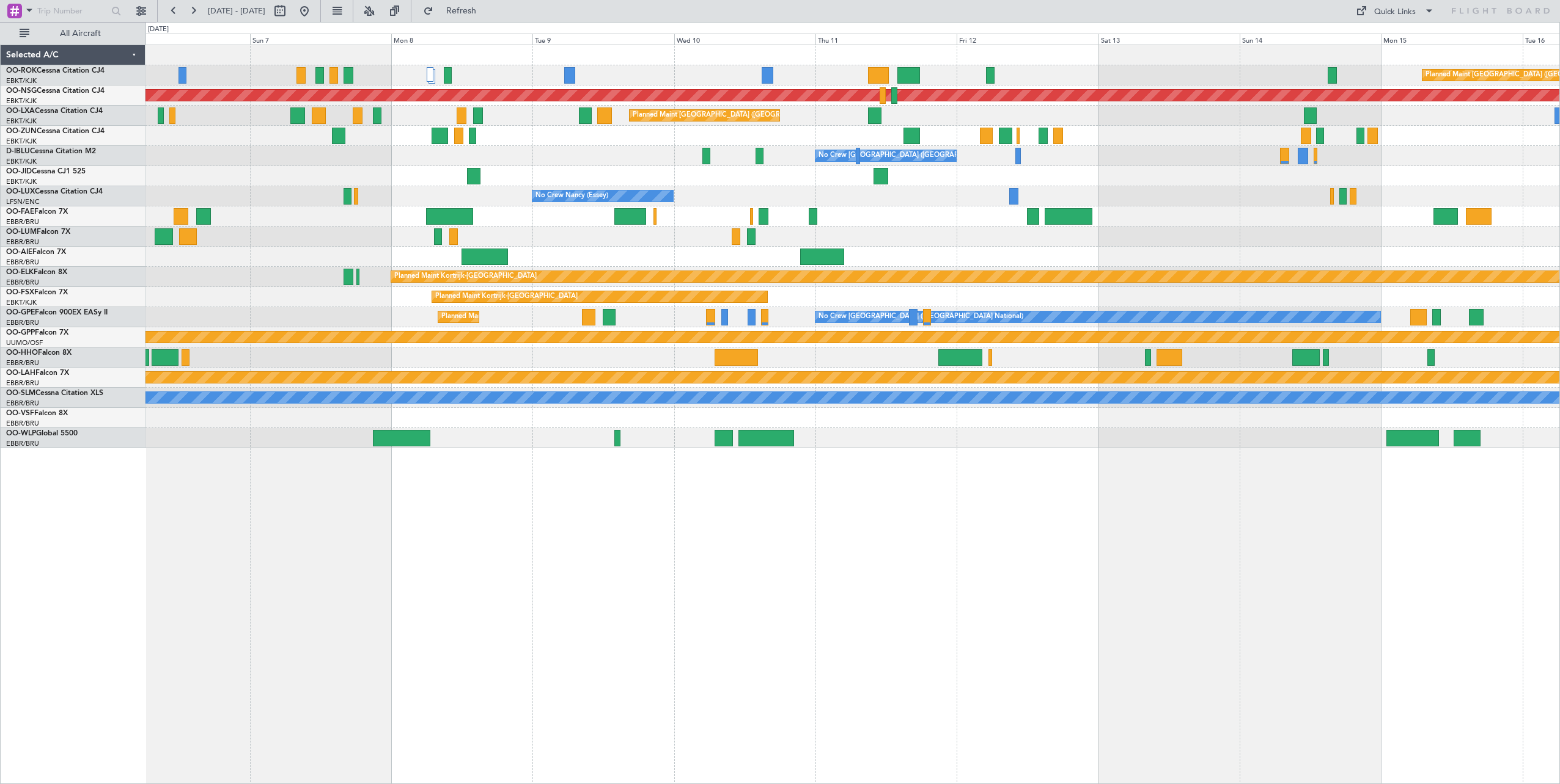
click at [403, 347] on div "Planned Maint [GEOGRAPHIC_DATA] ([GEOGRAPHIC_DATA]) Planned Maint [GEOGRAPHIC_D…" at bounding box center [852, 246] width 1414 height 403
click at [316, 309] on div "Planned Maint [GEOGRAPHIC_DATA] ([GEOGRAPHIC_DATA] National) No Crew [GEOGRAPHI…" at bounding box center [852, 317] width 1414 height 20
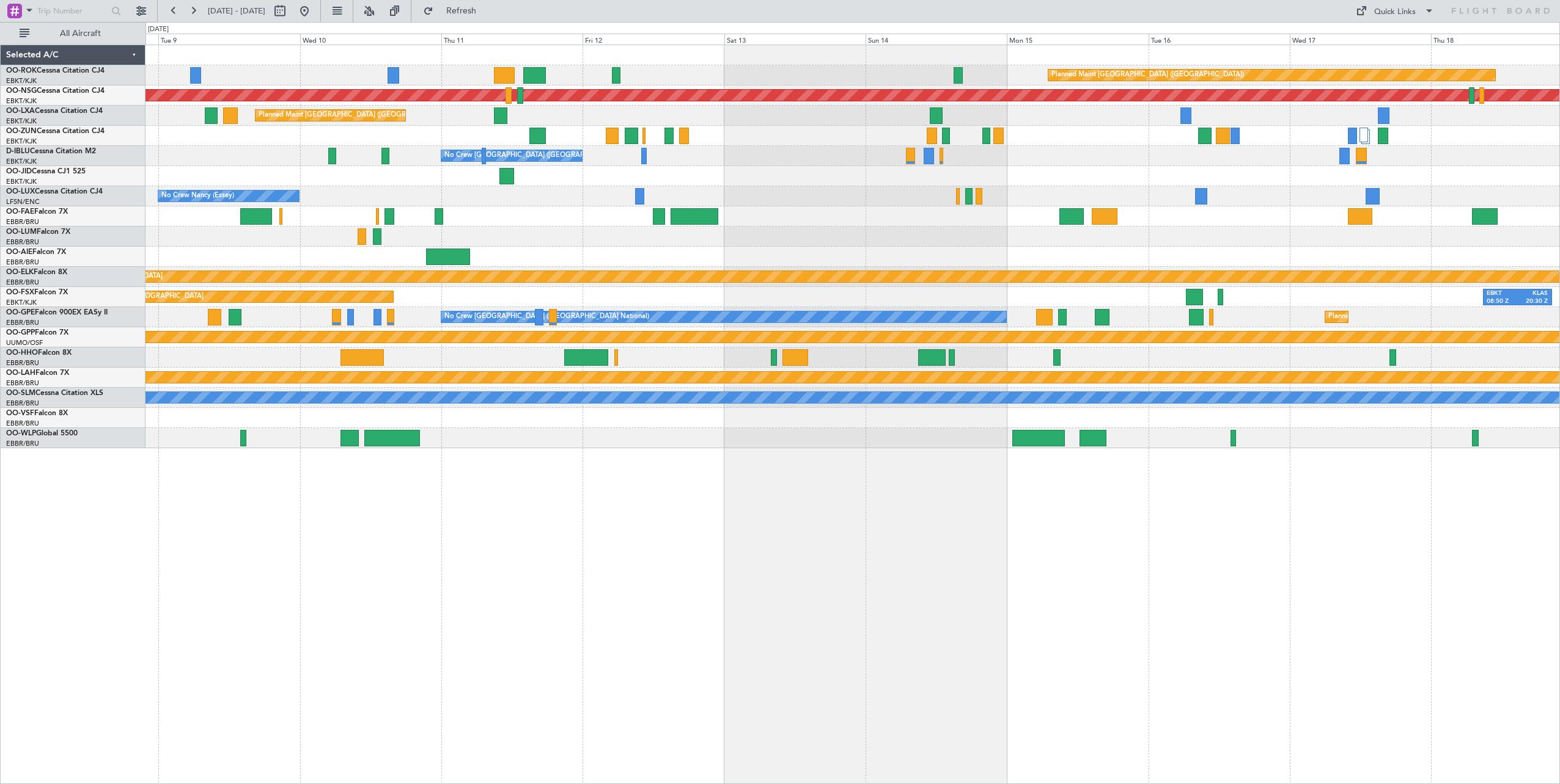
click at [269, 510] on div "Planned Maint [GEOGRAPHIC_DATA] ([GEOGRAPHIC_DATA]) Planned Maint [GEOGRAPHIC_D…" at bounding box center [852, 414] width 1414 height 740
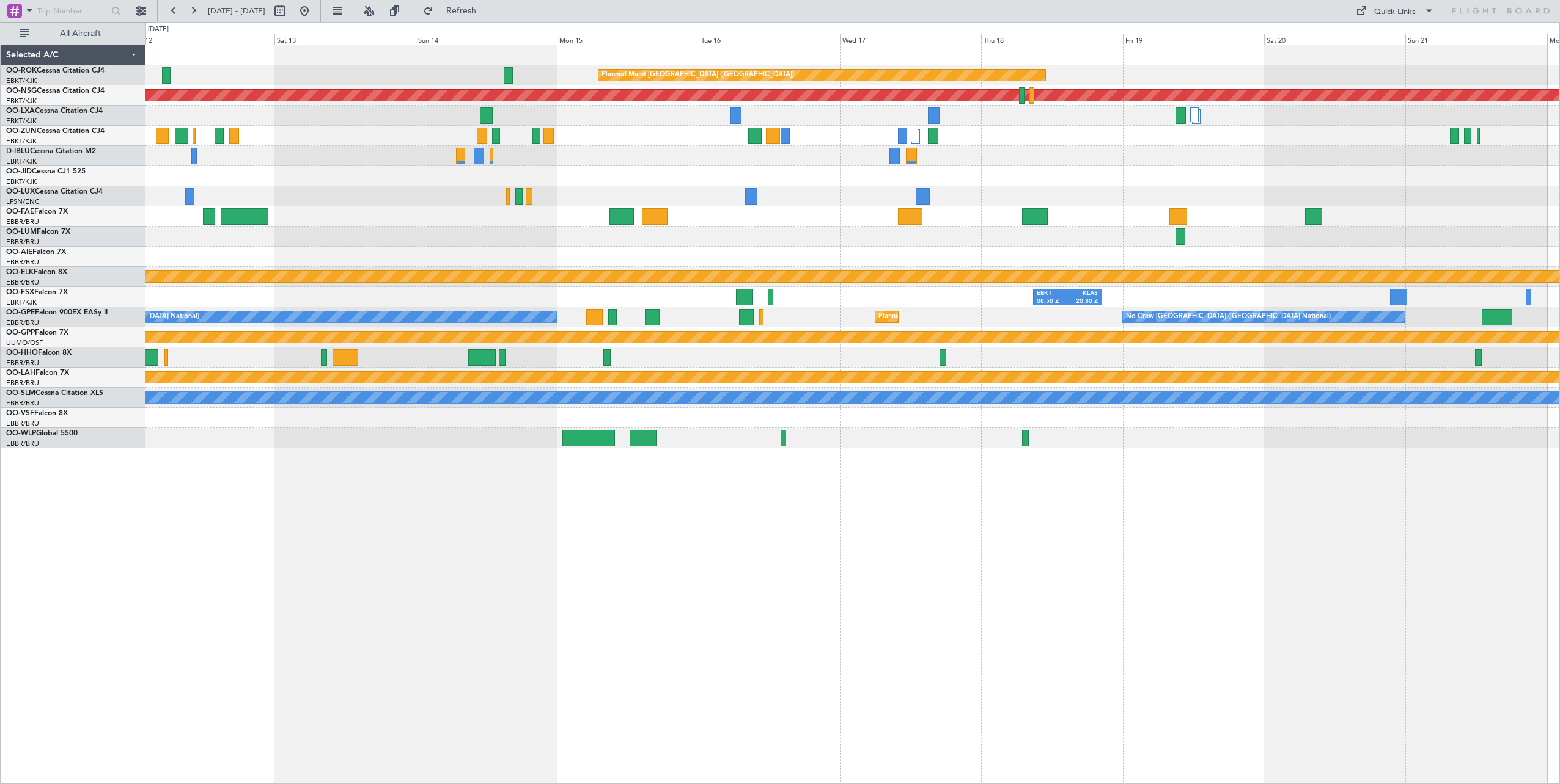
click at [480, 574] on div "Planned Maint [GEOGRAPHIC_DATA] ([GEOGRAPHIC_DATA]) Planned Maint [GEOGRAPHIC_D…" at bounding box center [852, 414] width 1414 height 740
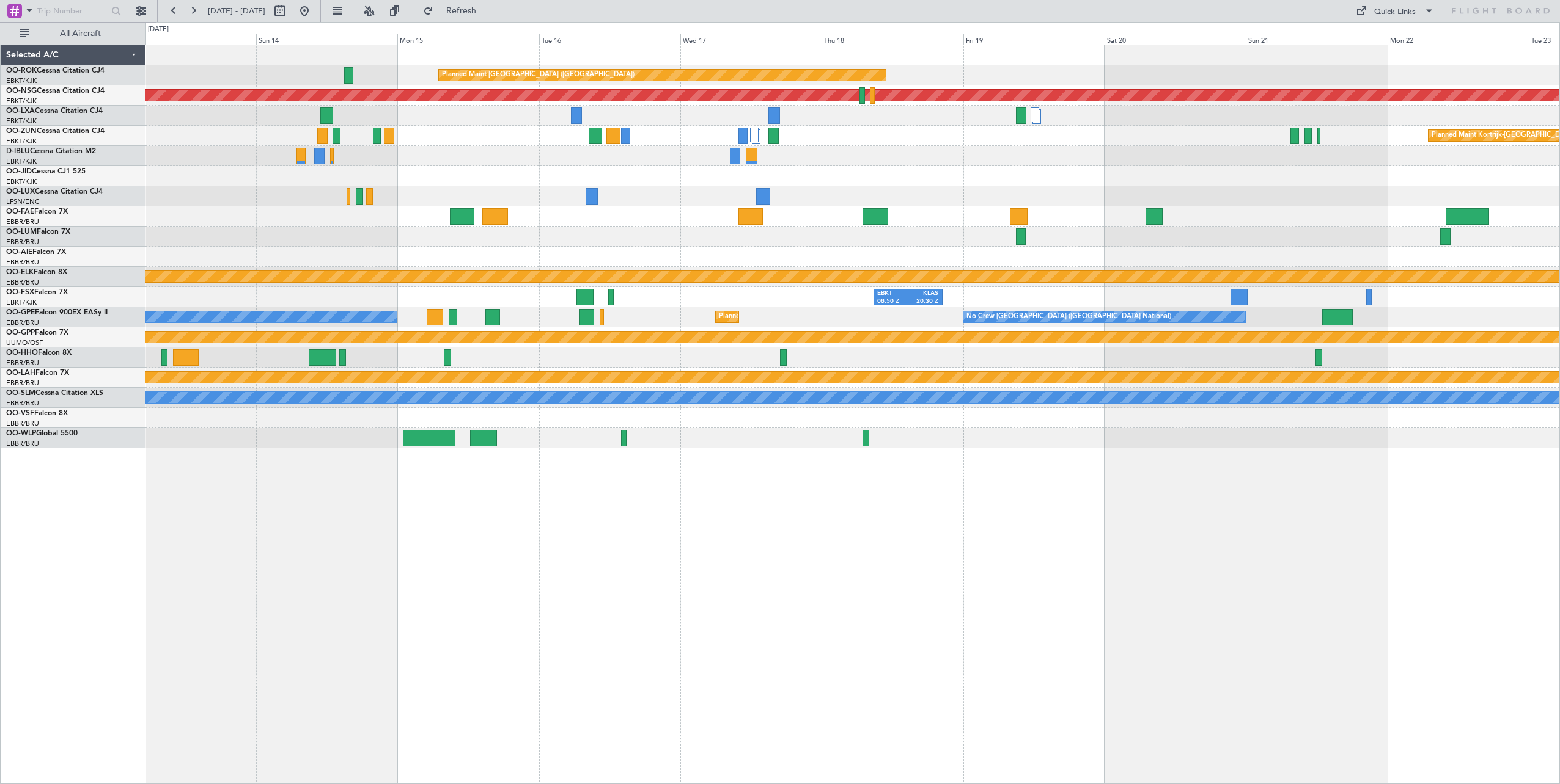
click at [483, 570] on div "Planned Maint [GEOGRAPHIC_DATA] ([GEOGRAPHIC_DATA]) Planned Maint [GEOGRAPHIC_D…" at bounding box center [852, 414] width 1414 height 740
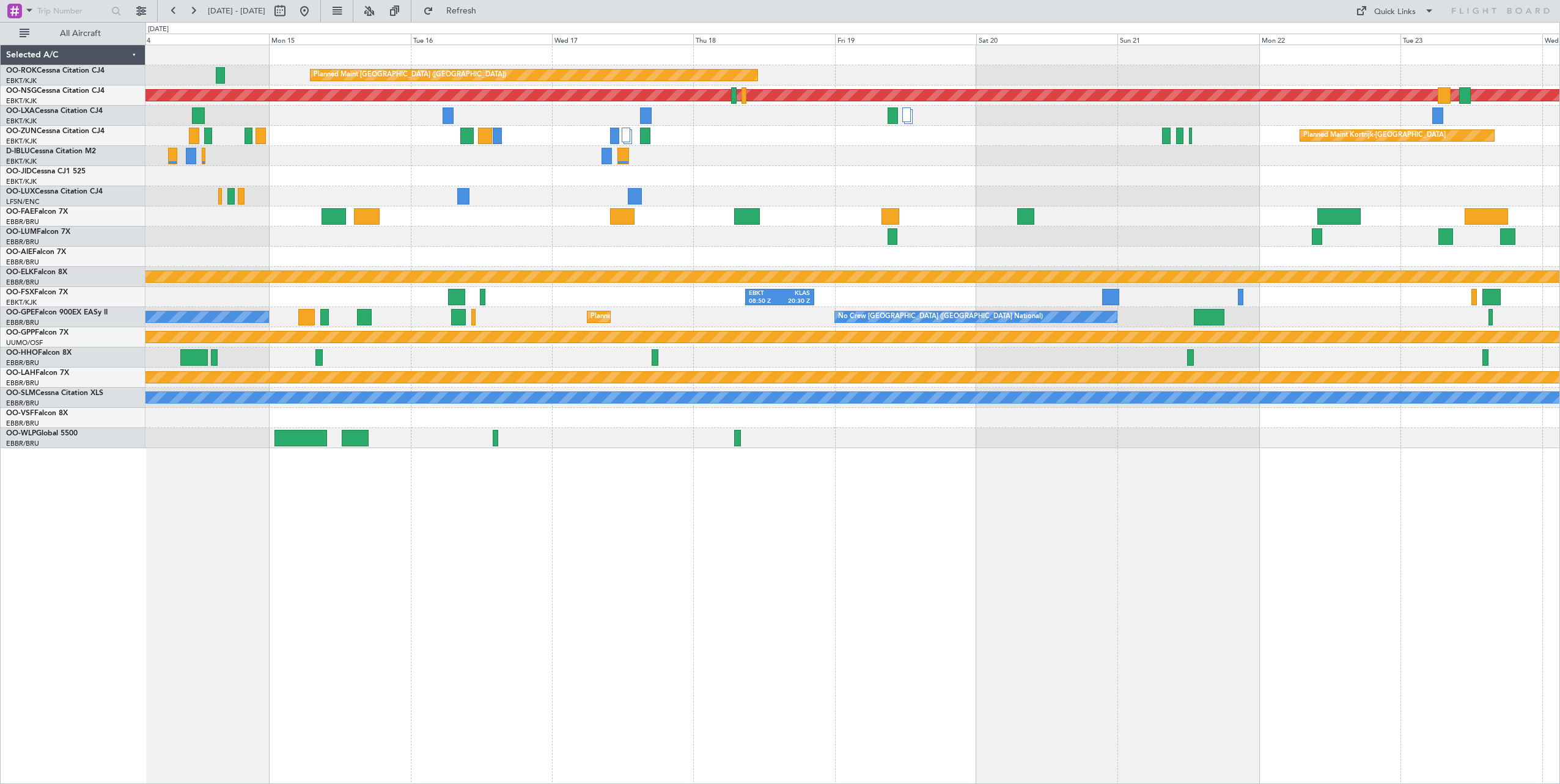
click at [1265, 590] on div "Planned Maint [GEOGRAPHIC_DATA] ([GEOGRAPHIC_DATA]) Planned Maint [GEOGRAPHIC_D…" at bounding box center [852, 414] width 1414 height 740
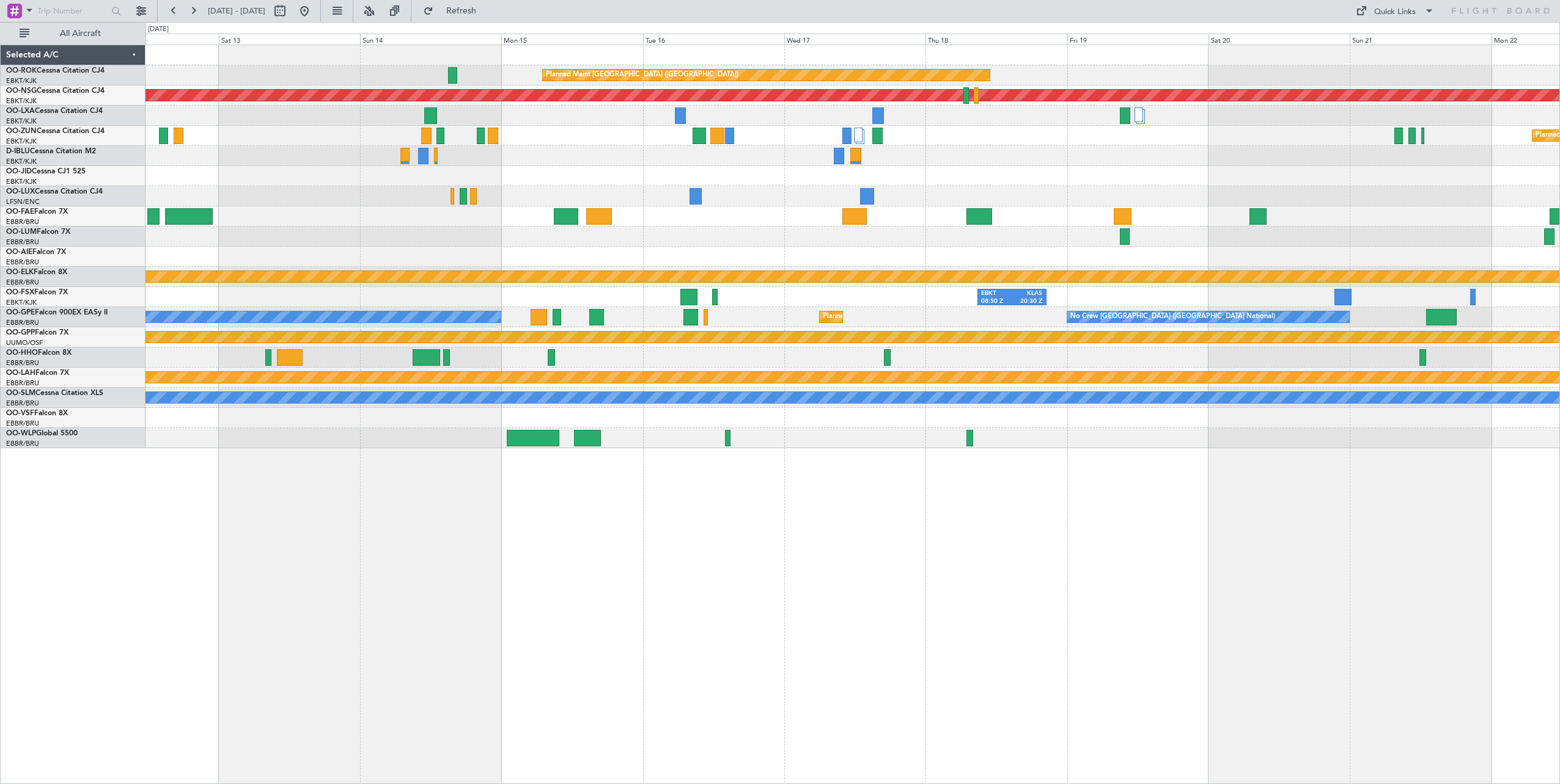
click at [1225, 565] on div "Planned Maint [GEOGRAPHIC_DATA] ([GEOGRAPHIC_DATA]) Planned Maint [GEOGRAPHIC_D…" at bounding box center [852, 414] width 1414 height 740
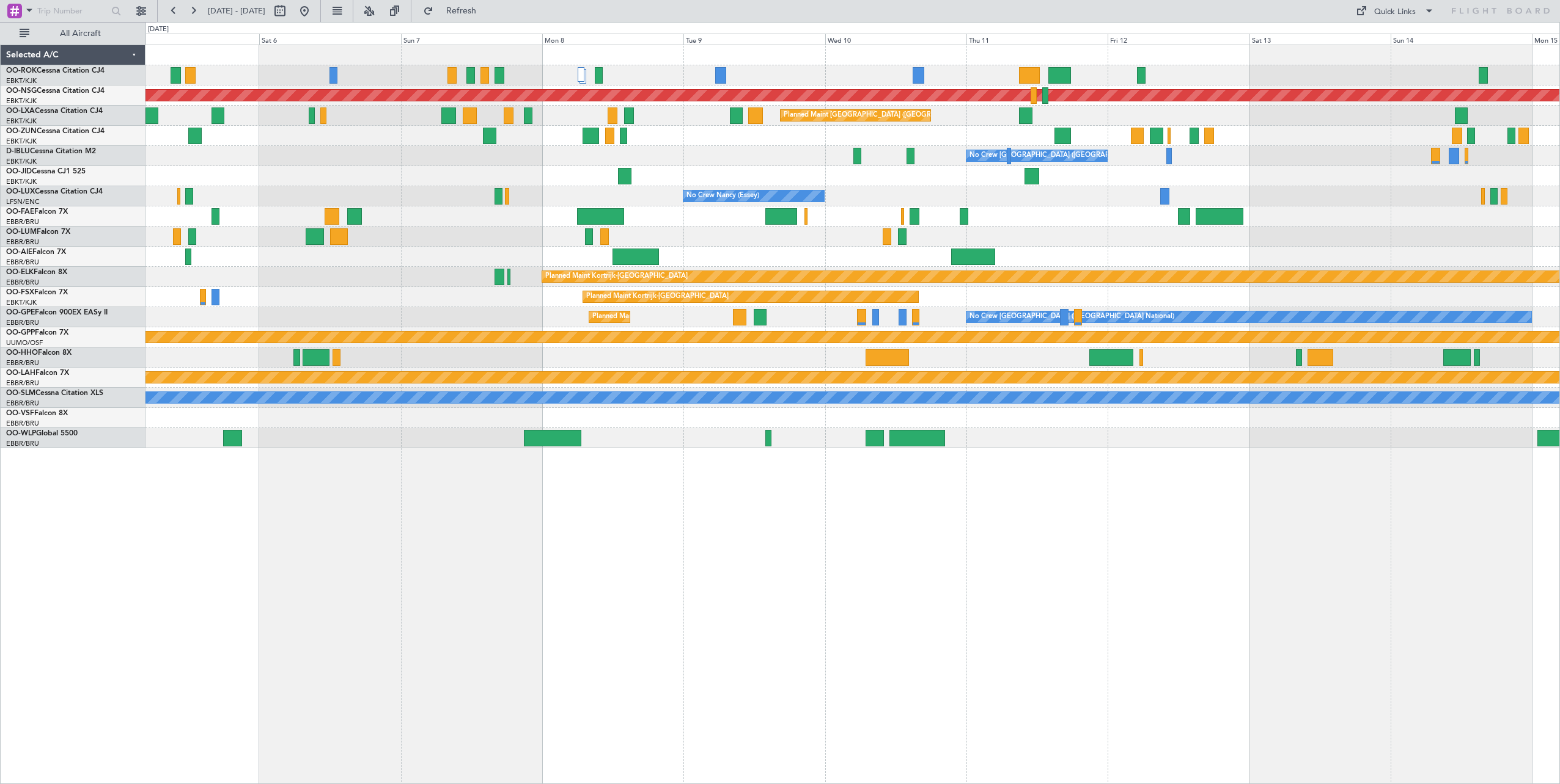
click at [1216, 555] on div "Planned Maint [GEOGRAPHIC_DATA] ([GEOGRAPHIC_DATA]) Planned Maint [GEOGRAPHIC_D…" at bounding box center [852, 414] width 1414 height 740
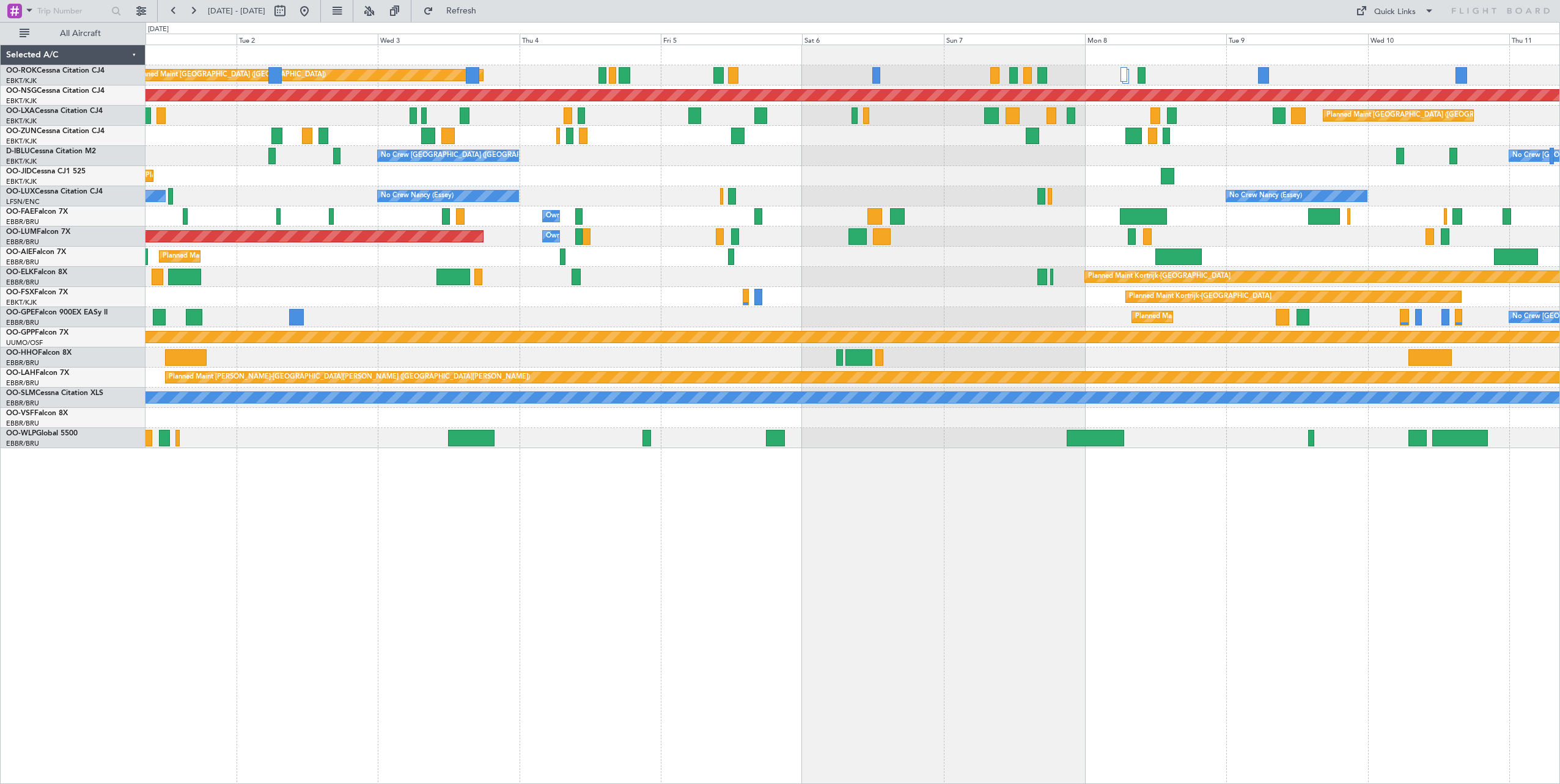
click at [915, 314] on div "Planned Maint [GEOGRAPHIC_DATA] ([GEOGRAPHIC_DATA]) Planned Maint [GEOGRAPHIC_D…" at bounding box center [852, 246] width 1414 height 403
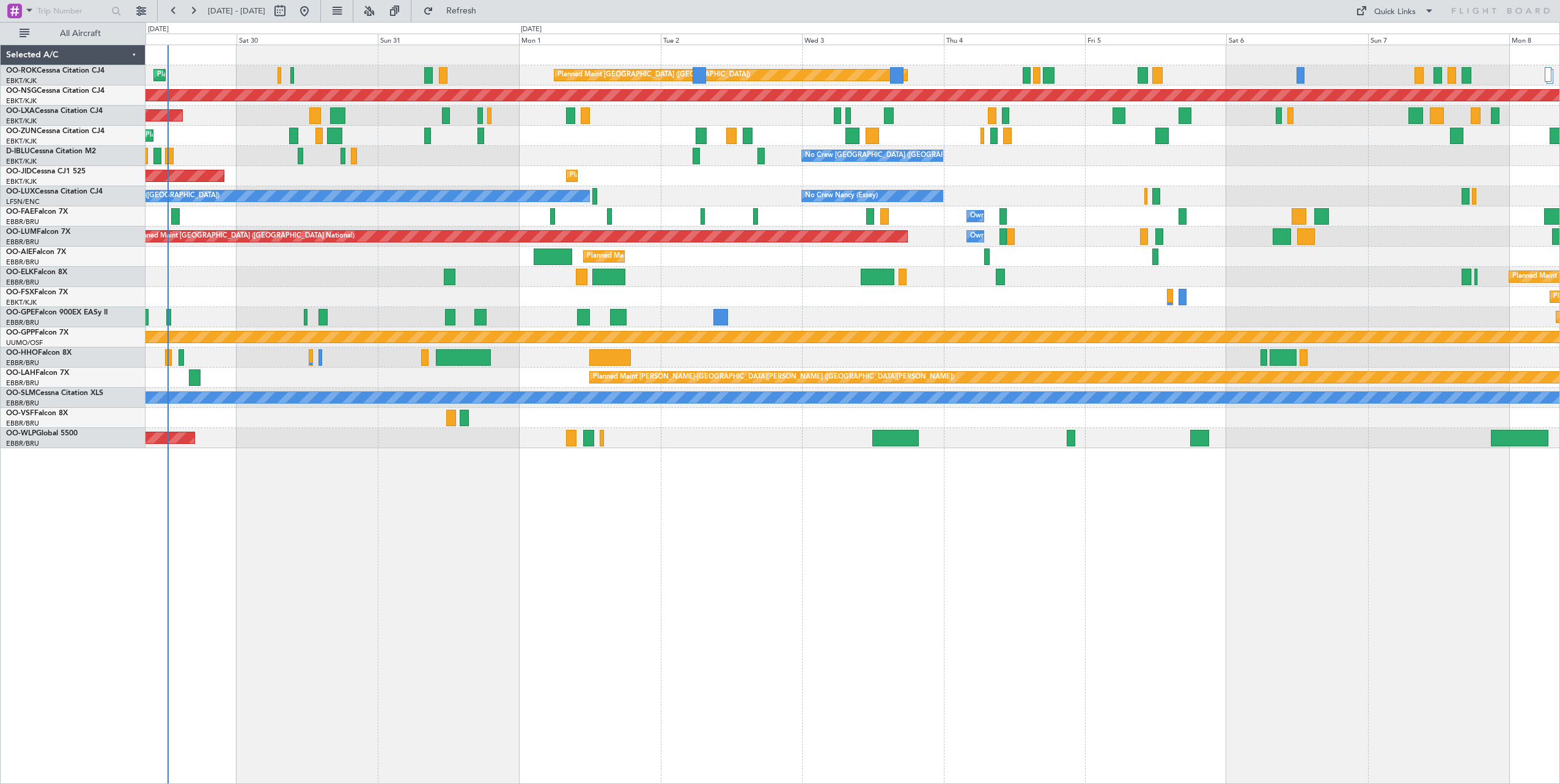
click at [749, 499] on div "Planned Maint [GEOGRAPHIC_DATA] ([GEOGRAPHIC_DATA]) Planned Maint [GEOGRAPHIC_D…" at bounding box center [852, 414] width 1414 height 740
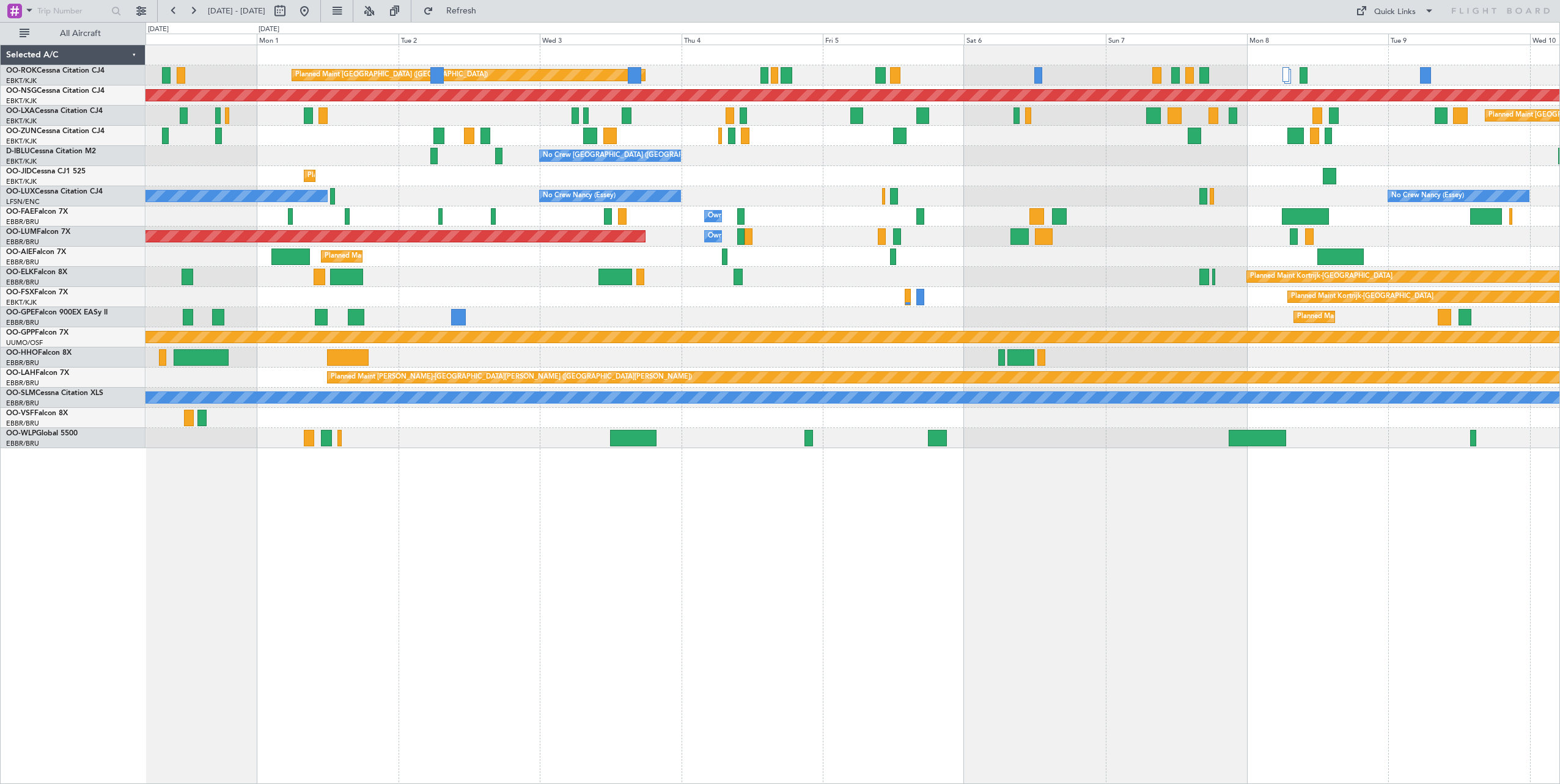
click at [387, 515] on div "Planned Maint [GEOGRAPHIC_DATA] ([GEOGRAPHIC_DATA]) Planned Maint [GEOGRAPHIC_D…" at bounding box center [852, 414] width 1414 height 740
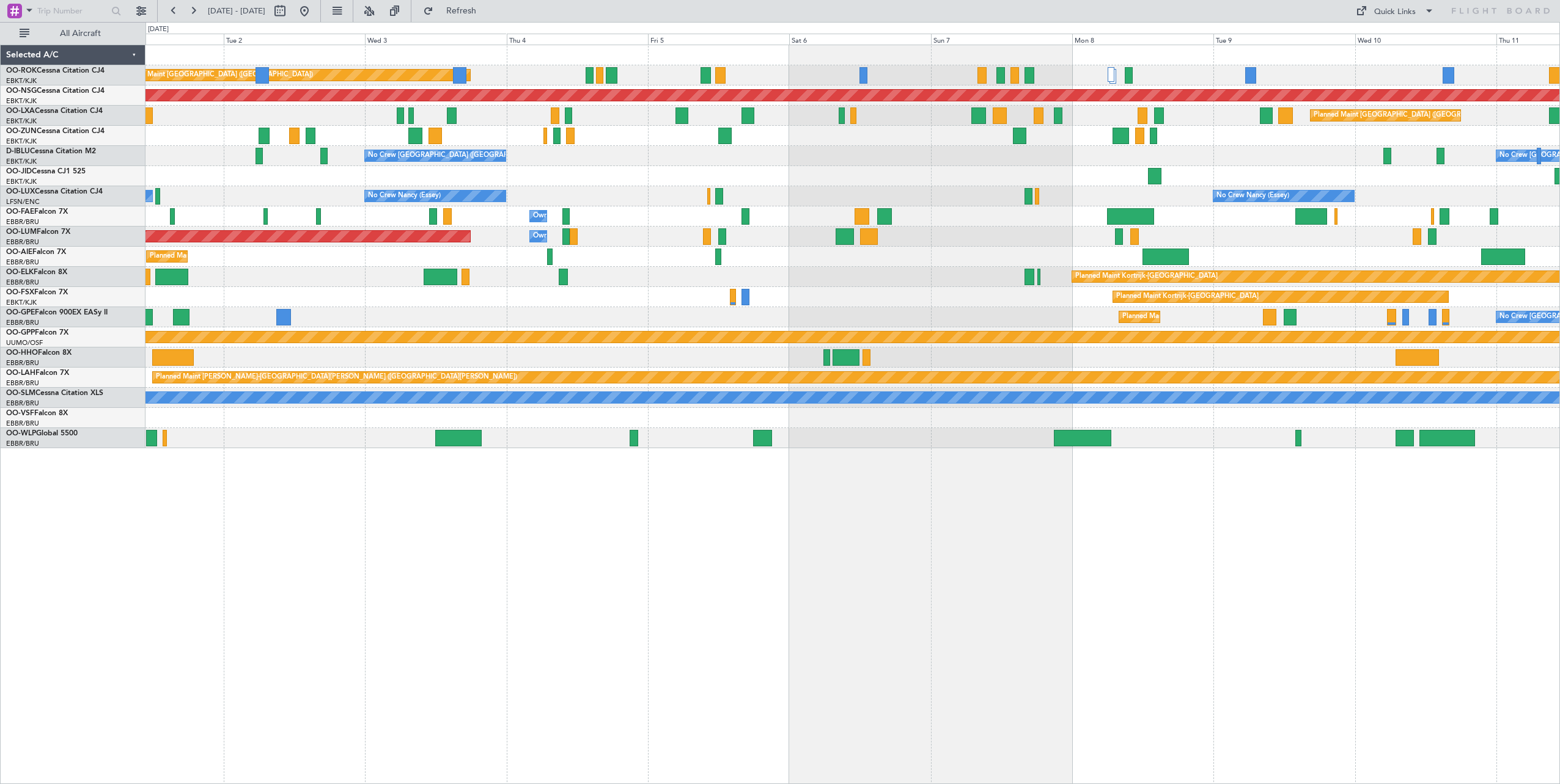
click at [528, 498] on div "Planned Maint [GEOGRAPHIC_DATA] ([GEOGRAPHIC_DATA]) Planned Maint [GEOGRAPHIC_D…" at bounding box center [852, 414] width 1414 height 740
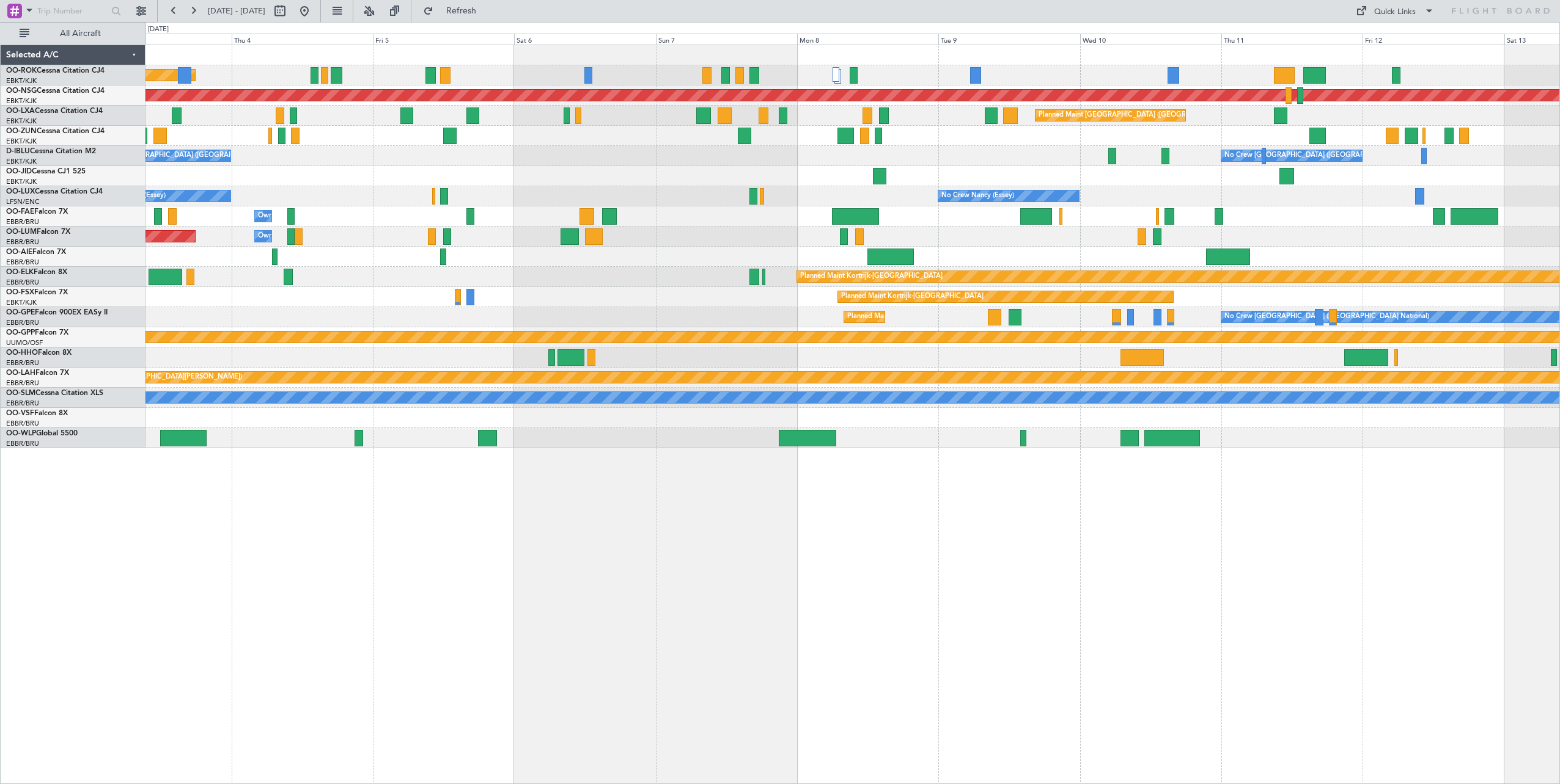
click at [546, 494] on div "Planned Maint [GEOGRAPHIC_DATA] ([GEOGRAPHIC_DATA]) Planned Maint [GEOGRAPHIC_D…" at bounding box center [852, 414] width 1414 height 740
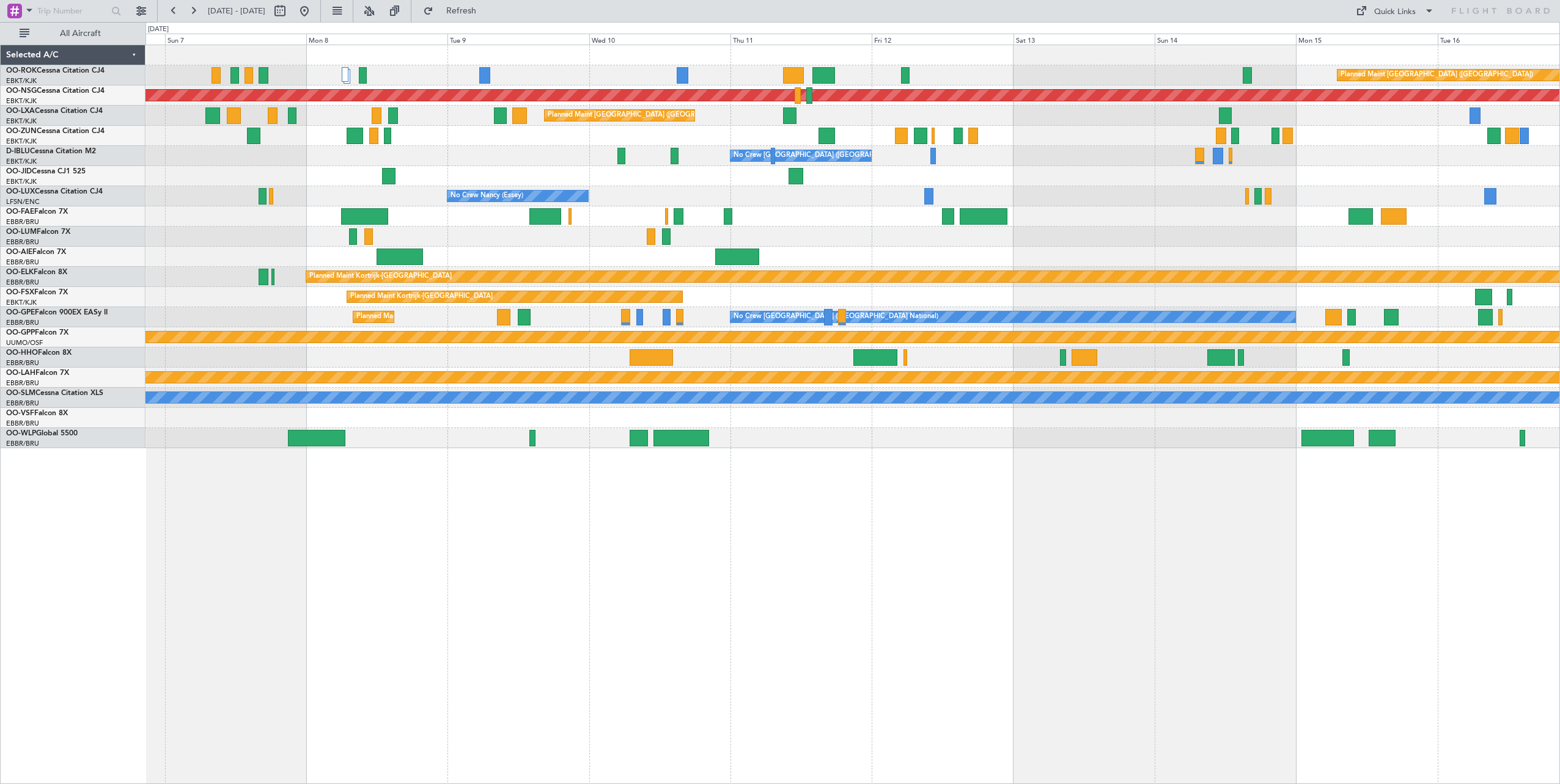
click at [550, 508] on div "Planned Maint [GEOGRAPHIC_DATA] ([GEOGRAPHIC_DATA]) Planned Maint [GEOGRAPHIC_D…" at bounding box center [852, 414] width 1414 height 740
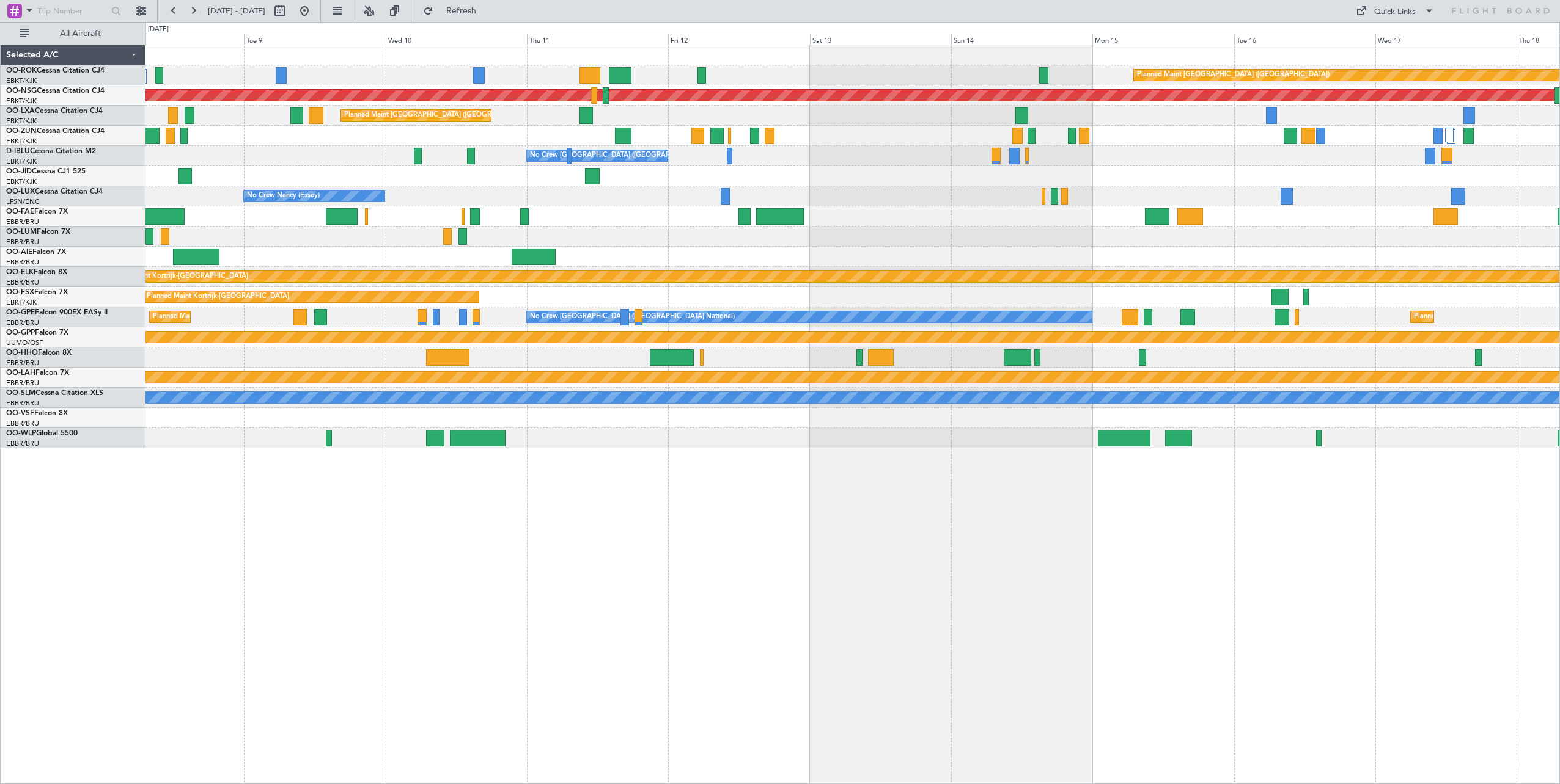
click at [412, 564] on div "Planned Maint [GEOGRAPHIC_DATA] ([GEOGRAPHIC_DATA]) Planned Maint [GEOGRAPHIC_D…" at bounding box center [852, 414] width 1414 height 740
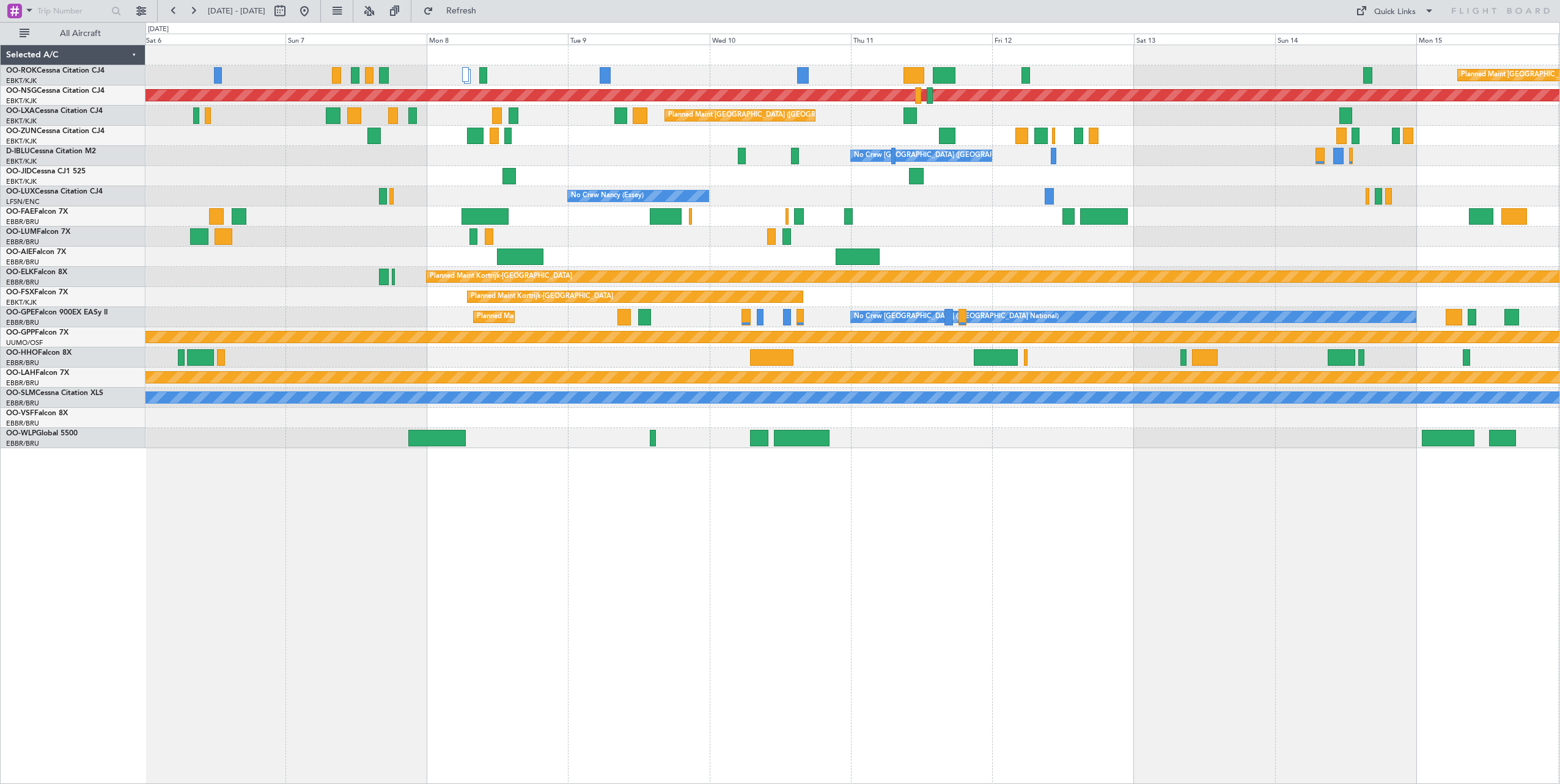
click at [1121, 560] on div "Planned Maint [GEOGRAPHIC_DATA] ([GEOGRAPHIC_DATA]) Planned Maint [GEOGRAPHIC_D…" at bounding box center [852, 414] width 1414 height 740
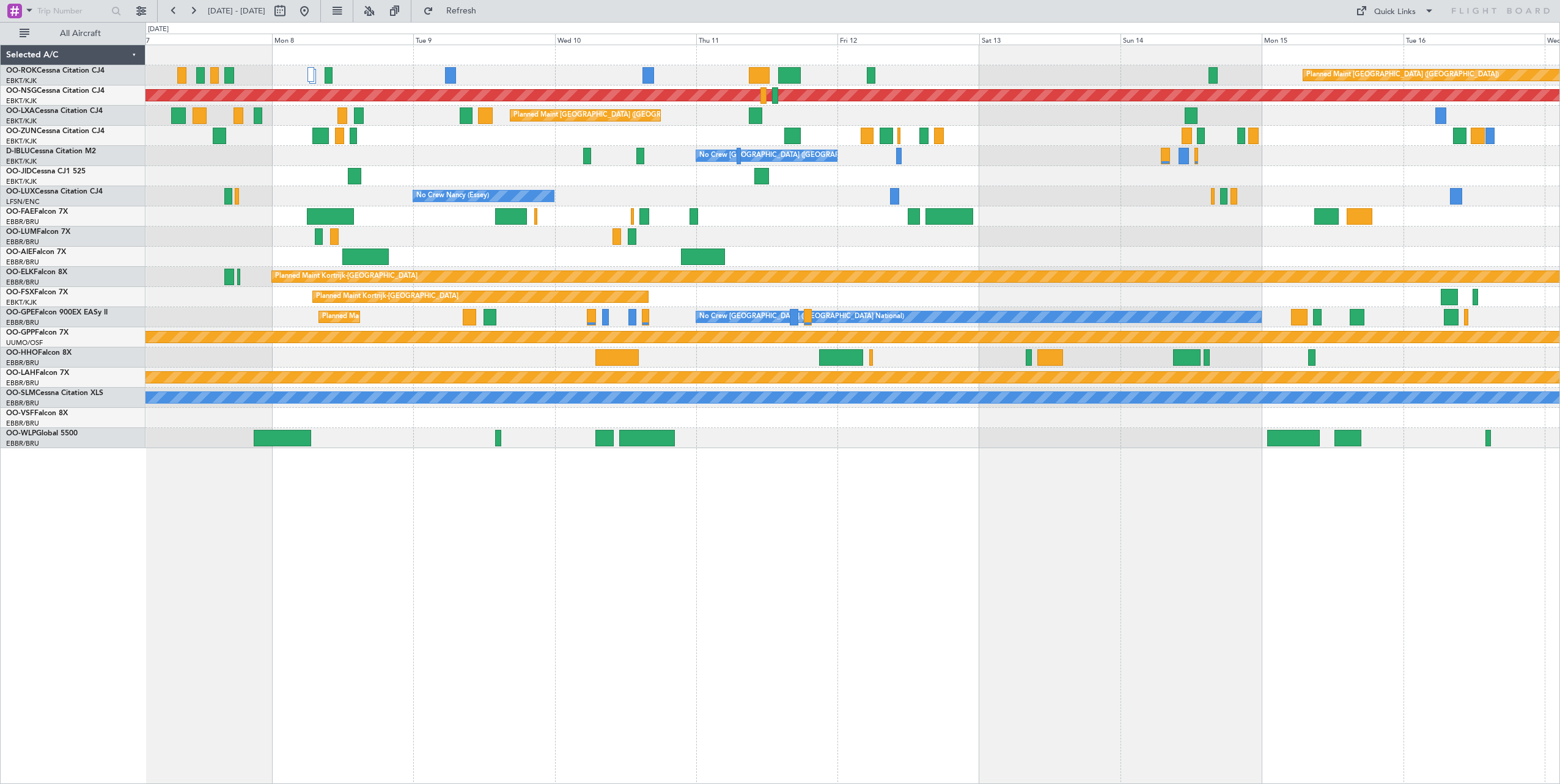
click at [478, 495] on div "Planned Maint [GEOGRAPHIC_DATA] ([GEOGRAPHIC_DATA]) Planned Maint [GEOGRAPHIC_D…" at bounding box center [852, 414] width 1414 height 740
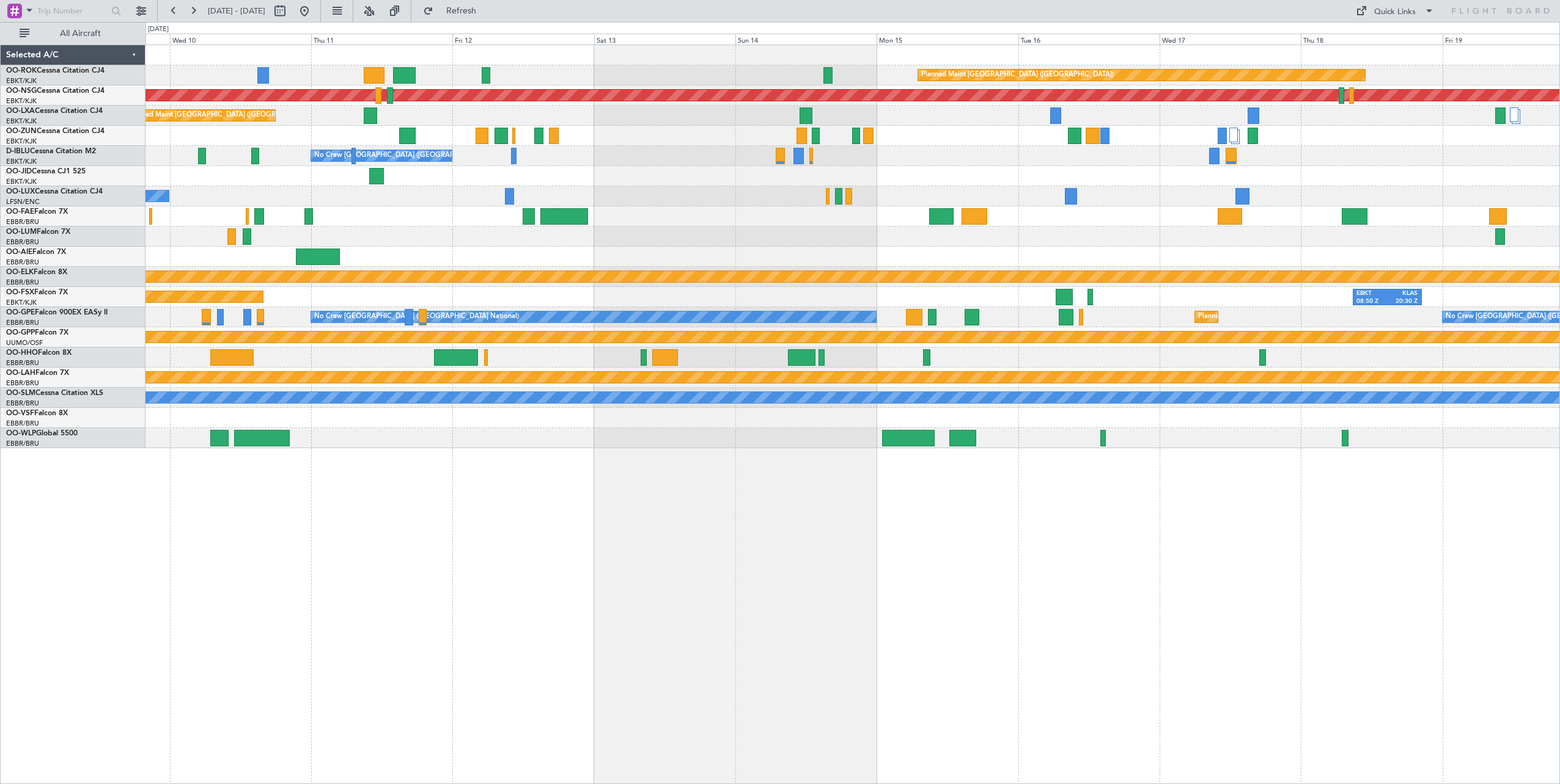
click at [436, 517] on div "Planned Maint [GEOGRAPHIC_DATA] ([GEOGRAPHIC_DATA]) Planned Maint [GEOGRAPHIC_D…" at bounding box center [852, 414] width 1414 height 740
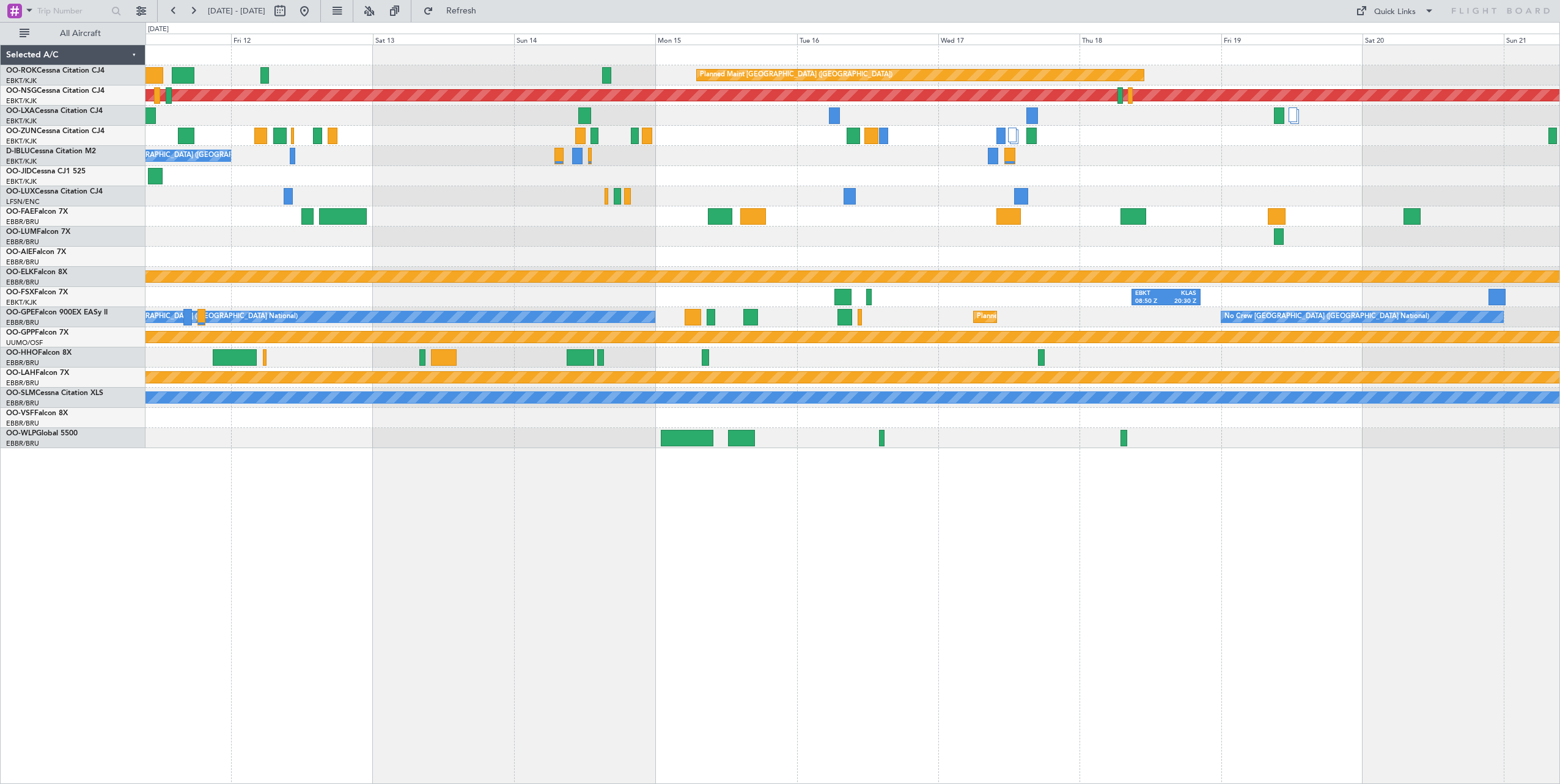
click at [488, 525] on div "Planned Maint [GEOGRAPHIC_DATA] ([GEOGRAPHIC_DATA]) Planned Maint [GEOGRAPHIC_D…" at bounding box center [852, 414] width 1414 height 740
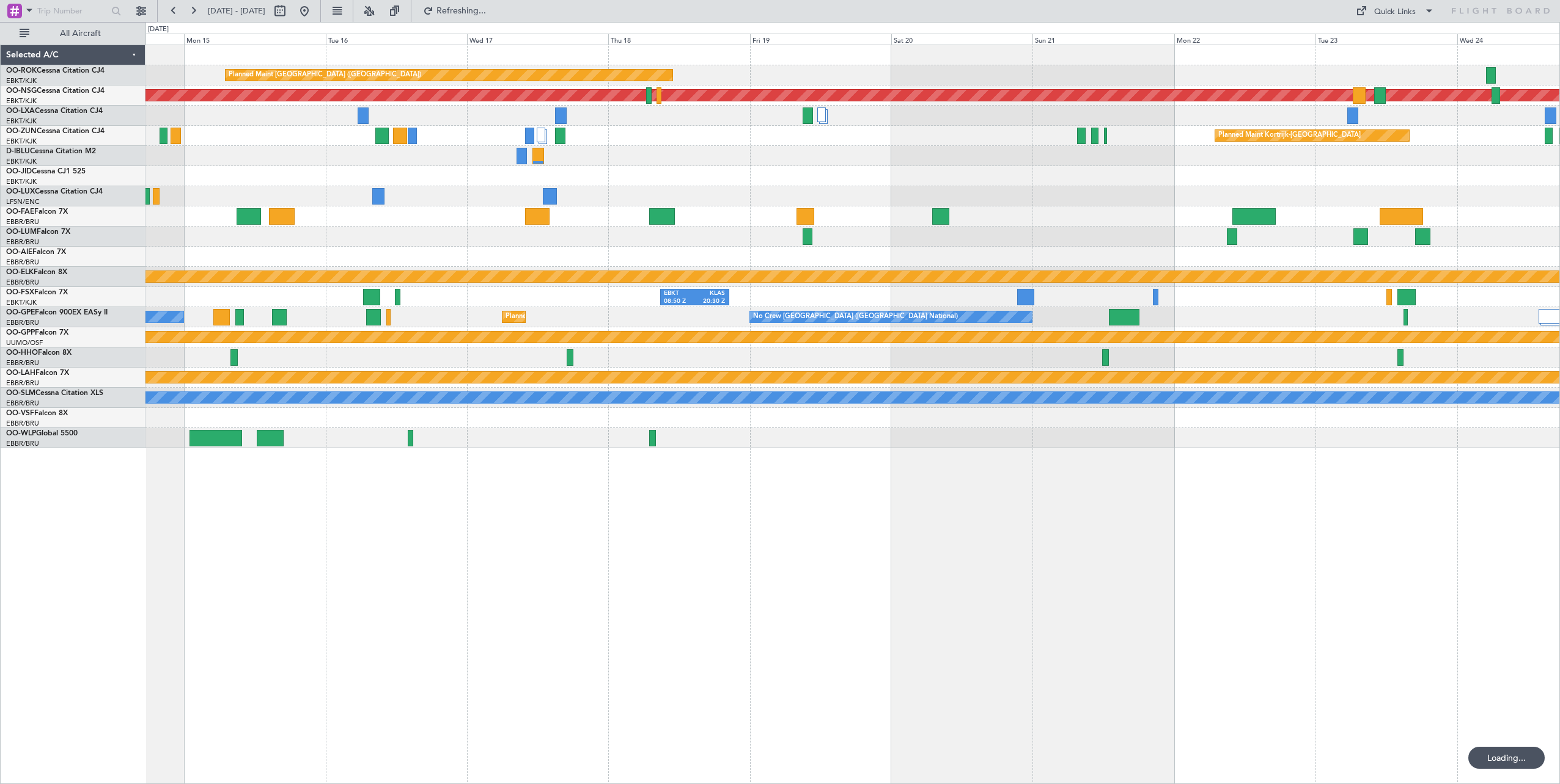
click at [360, 533] on div "Planned Maint [GEOGRAPHIC_DATA] ([GEOGRAPHIC_DATA]) Planned Maint [GEOGRAPHIC_D…" at bounding box center [852, 414] width 1414 height 740
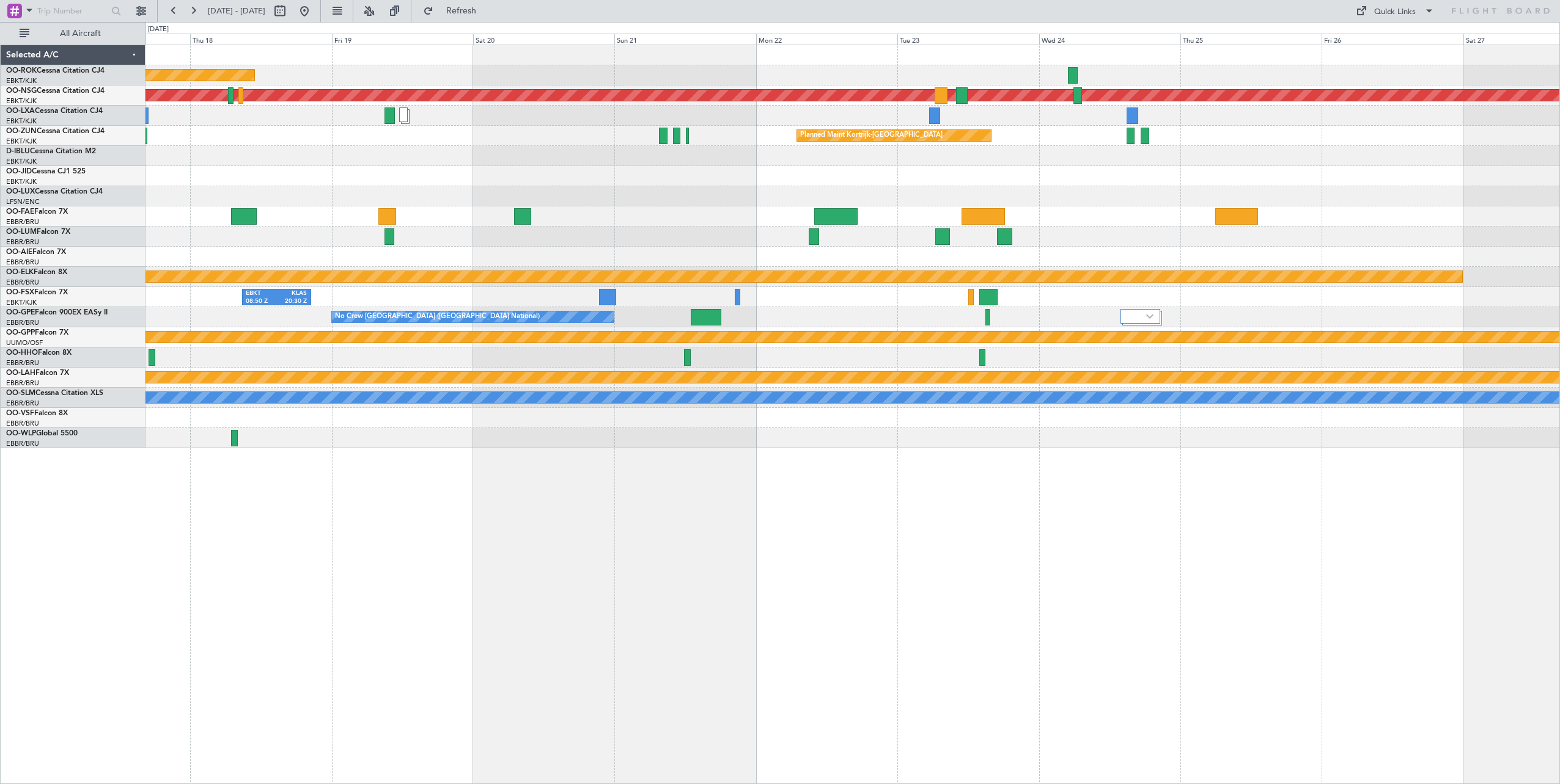
click at [441, 557] on div "Planned Maint [GEOGRAPHIC_DATA] ([GEOGRAPHIC_DATA]) Planned Maint [GEOGRAPHIC_D…" at bounding box center [852, 414] width 1414 height 740
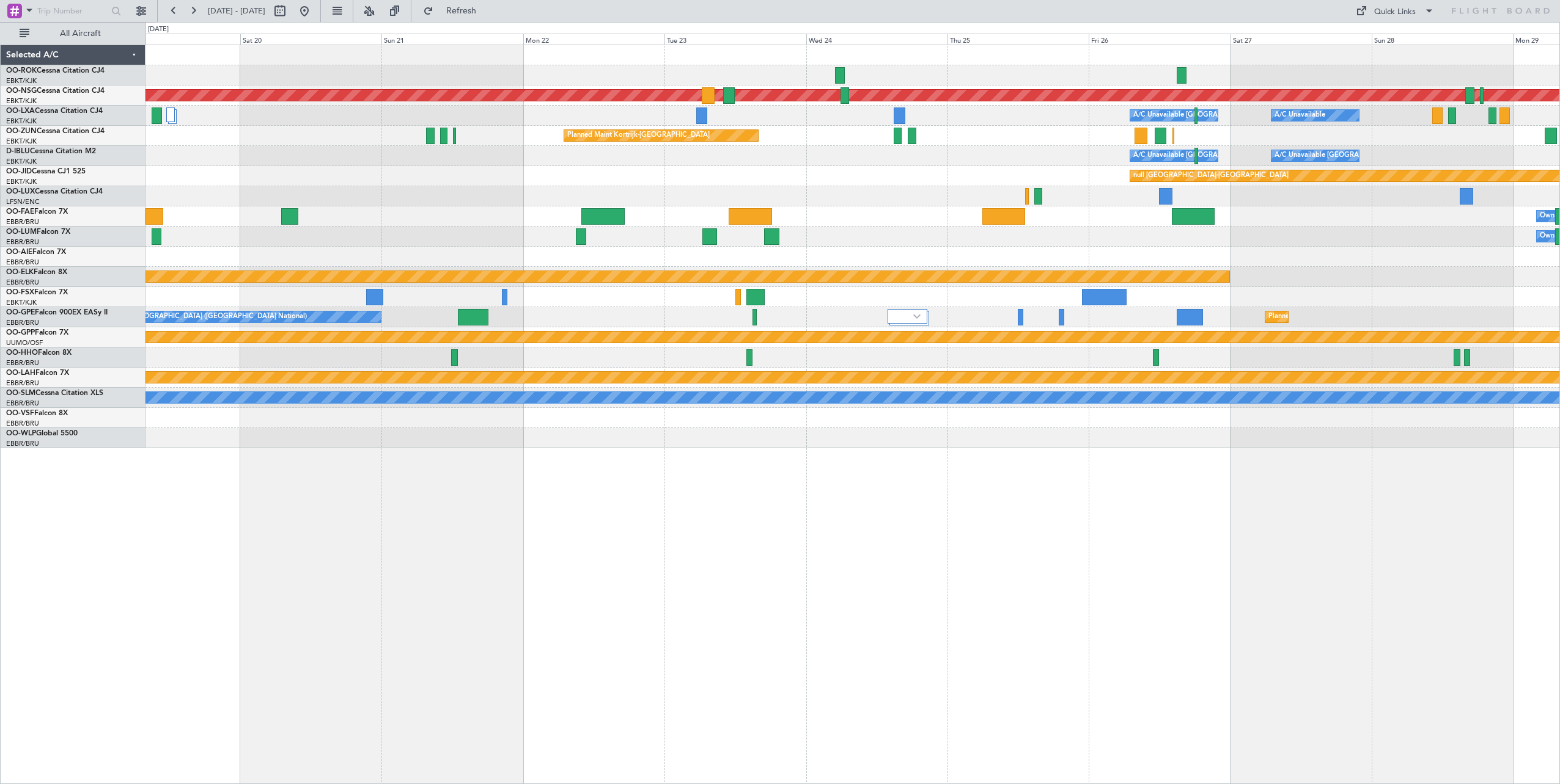
click at [555, 540] on div "Owner [GEOGRAPHIC_DATA]-[GEOGRAPHIC_DATA] Planned Maint [GEOGRAPHIC_DATA] ([GEO…" at bounding box center [852, 414] width 1414 height 740
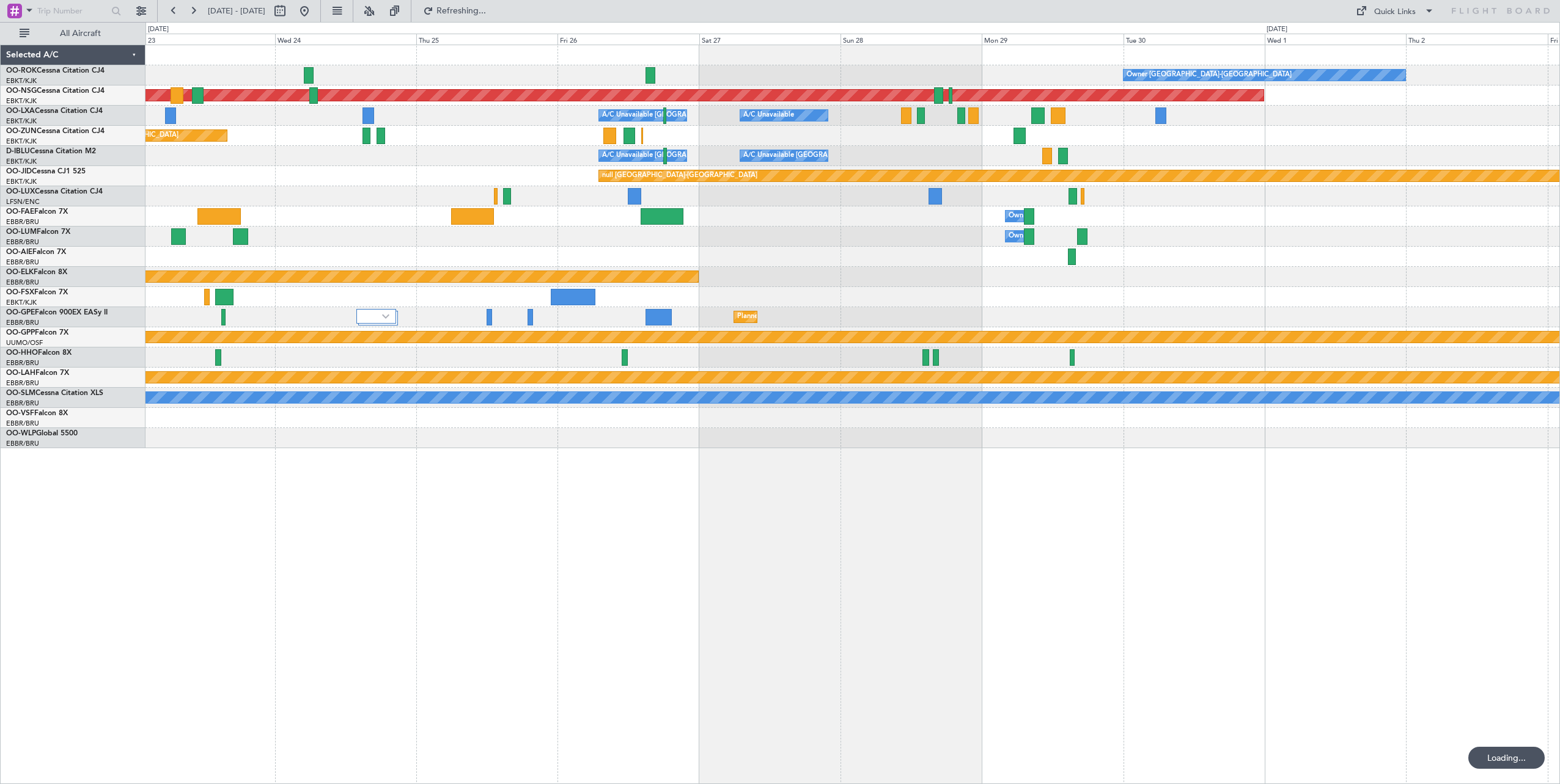
click at [450, 543] on div "Owner [GEOGRAPHIC_DATA]-[GEOGRAPHIC_DATA] Planned Maint [GEOGRAPHIC_DATA] ([GEO…" at bounding box center [852, 414] width 1414 height 740
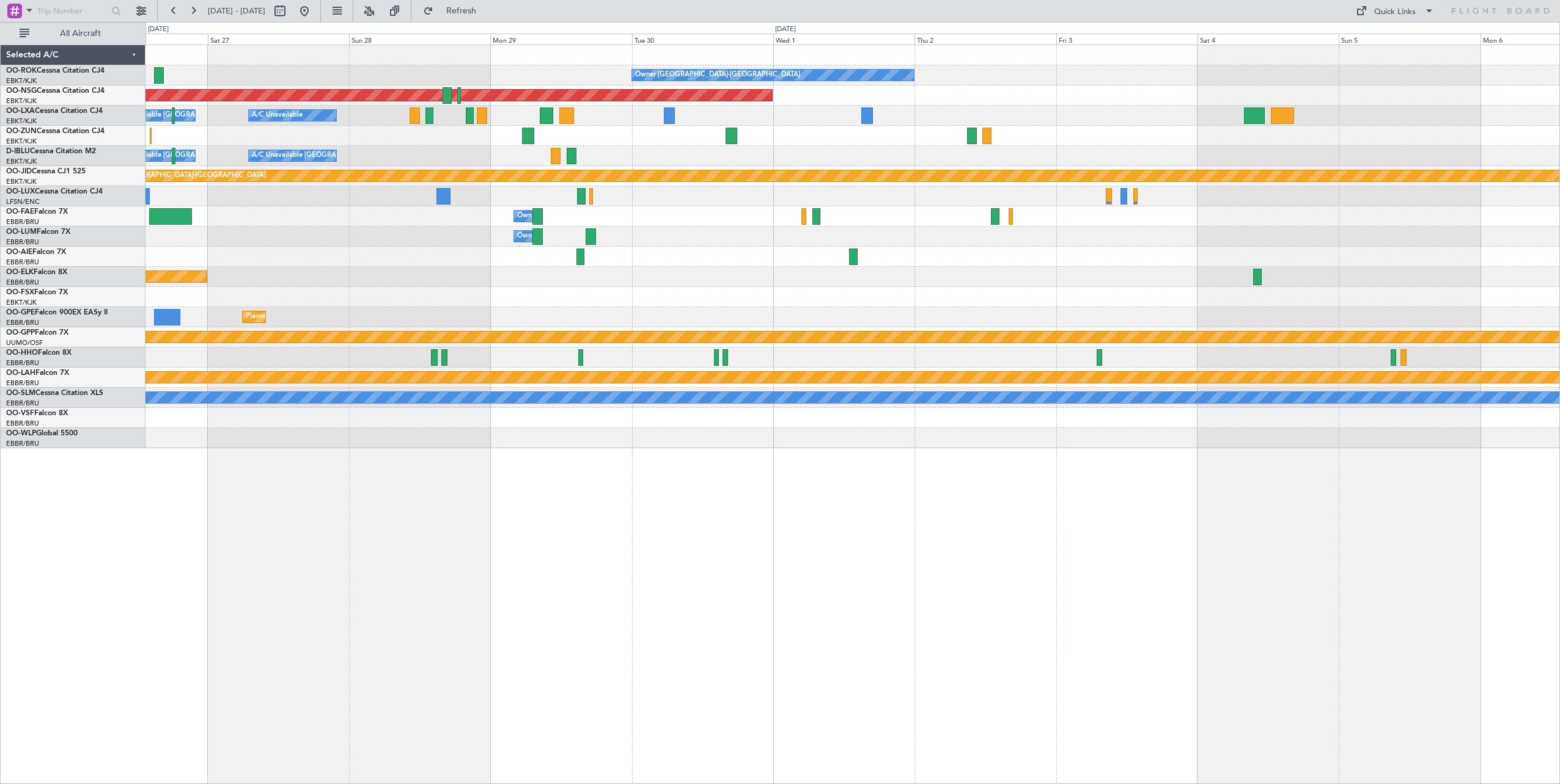
click at [412, 528] on div "Owner [GEOGRAPHIC_DATA]-[GEOGRAPHIC_DATA] Planned Maint [GEOGRAPHIC_DATA] ([GEO…" at bounding box center [852, 414] width 1414 height 740
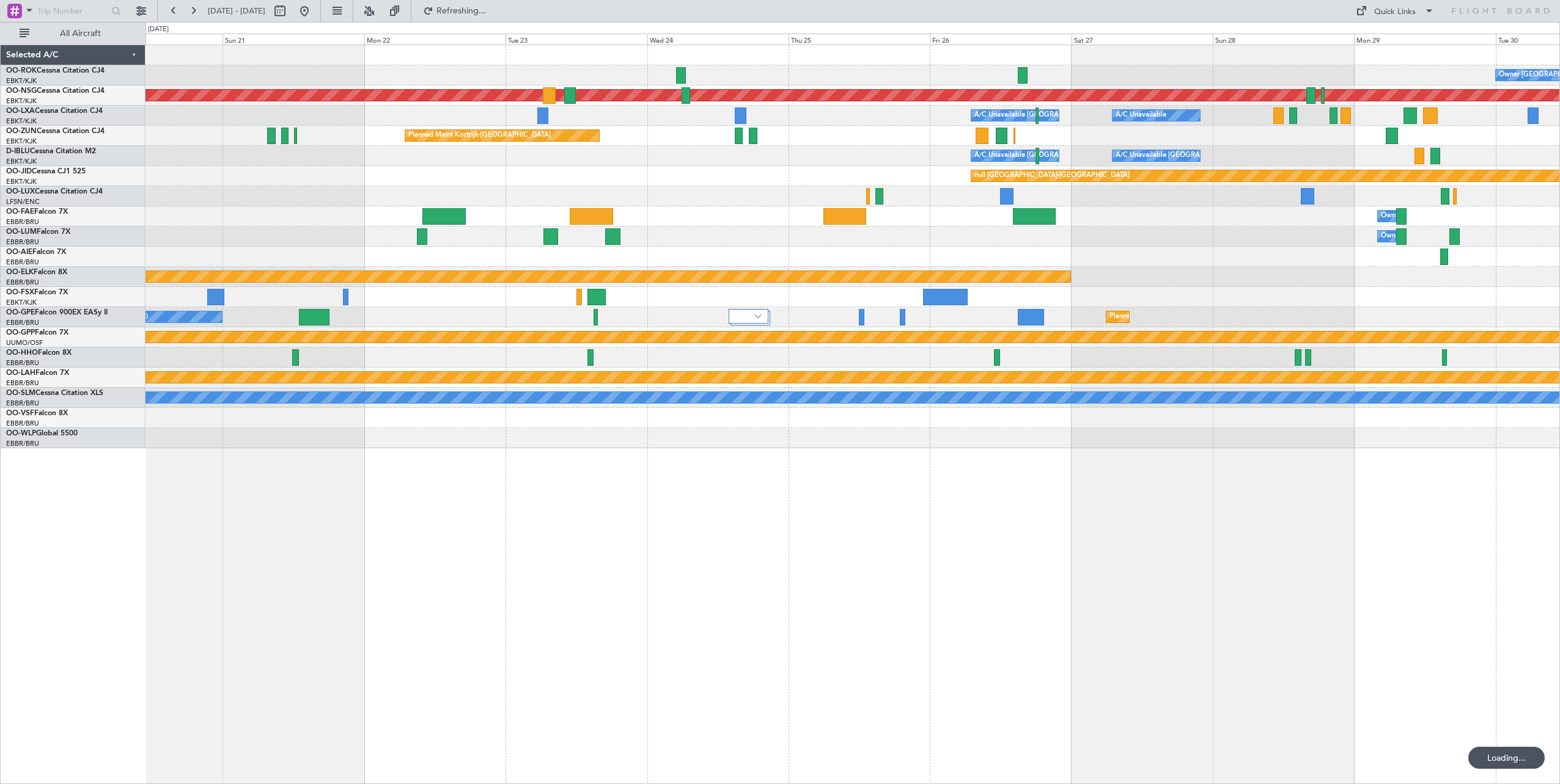
click at [1253, 568] on div "Owner [GEOGRAPHIC_DATA]-[GEOGRAPHIC_DATA] Planned Maint [GEOGRAPHIC_DATA] ([GEO…" at bounding box center [852, 414] width 1414 height 740
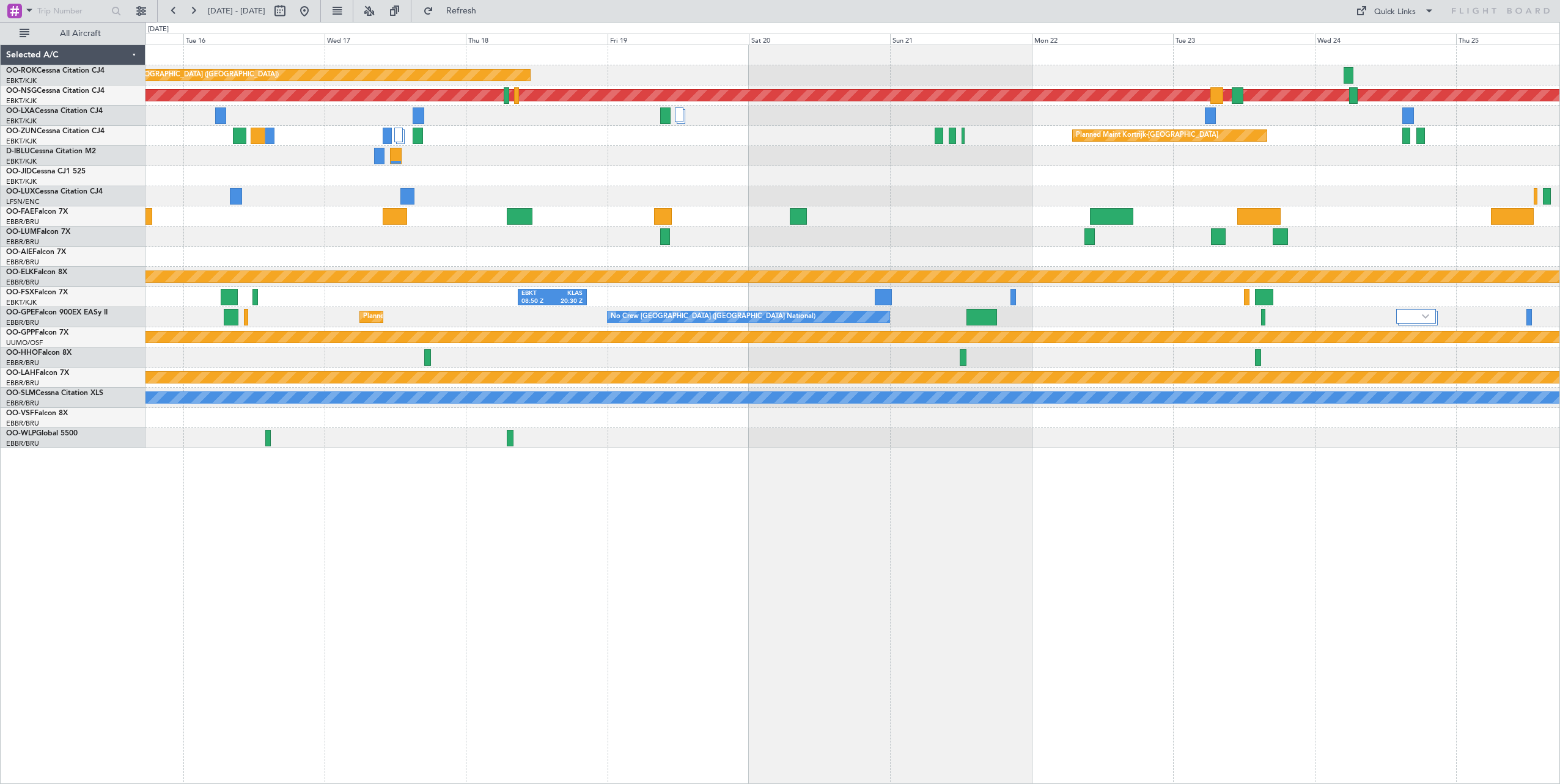
click at [1172, 552] on div "Planned Maint [GEOGRAPHIC_DATA] ([GEOGRAPHIC_DATA]) Planned Maint [GEOGRAPHIC_D…" at bounding box center [852, 414] width 1414 height 740
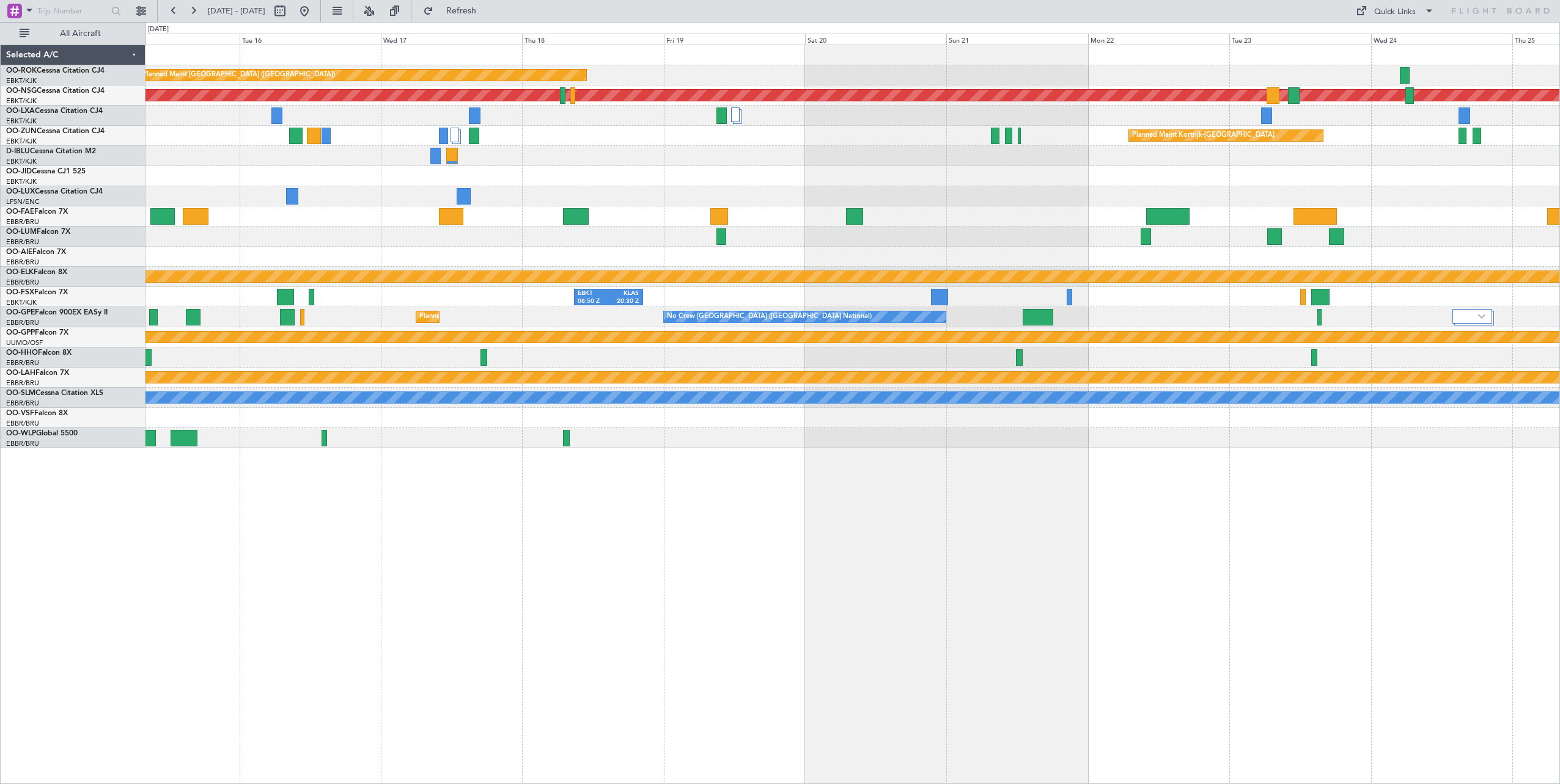
click at [1210, 536] on div "Planned Maint [GEOGRAPHIC_DATA] ([GEOGRAPHIC_DATA]) Planned Maint [GEOGRAPHIC_D…" at bounding box center [852, 414] width 1414 height 740
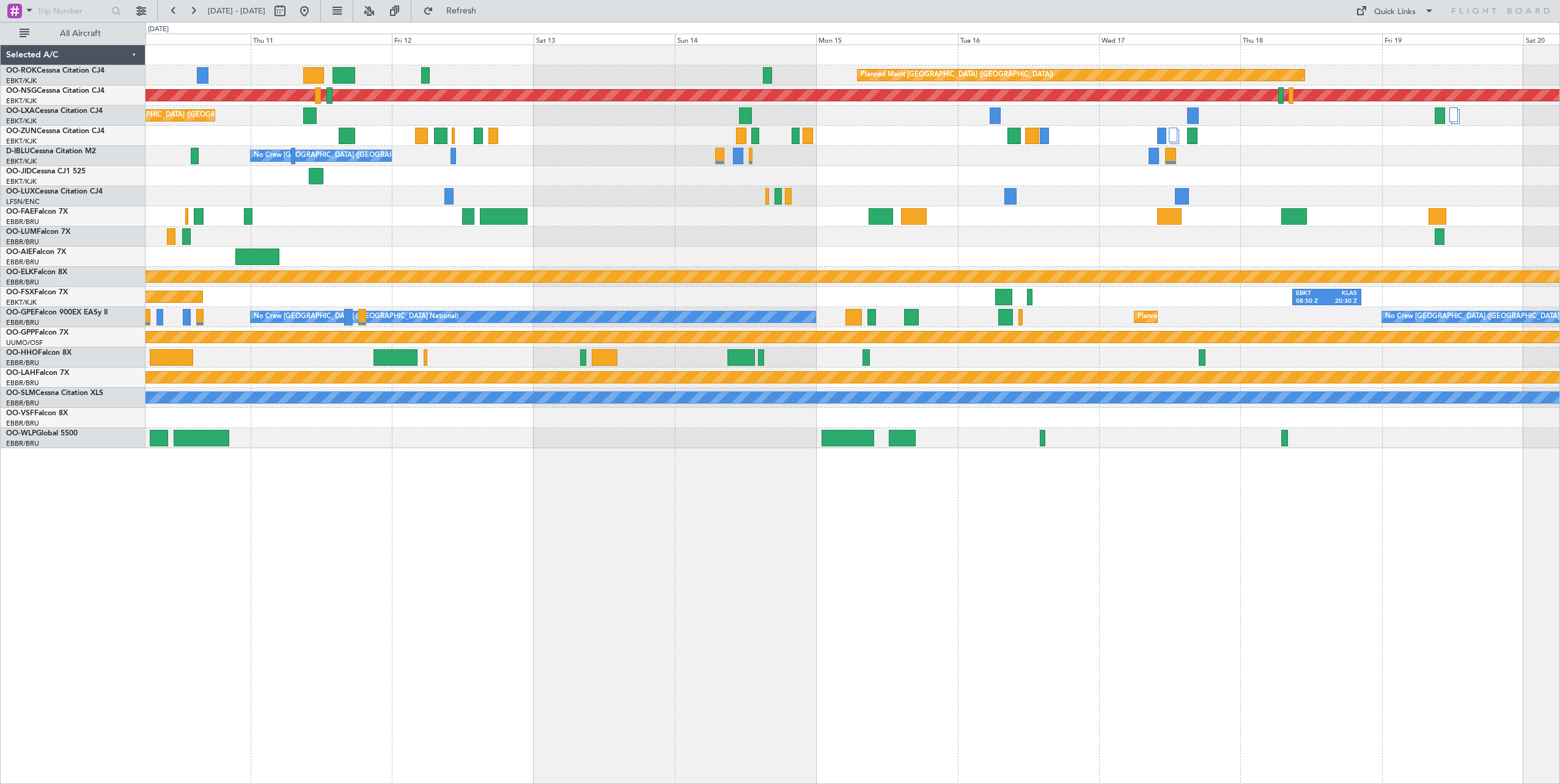
click at [1172, 526] on div "Planned Maint [GEOGRAPHIC_DATA] ([GEOGRAPHIC_DATA]) Planned Maint [GEOGRAPHIC_D…" at bounding box center [852, 414] width 1414 height 740
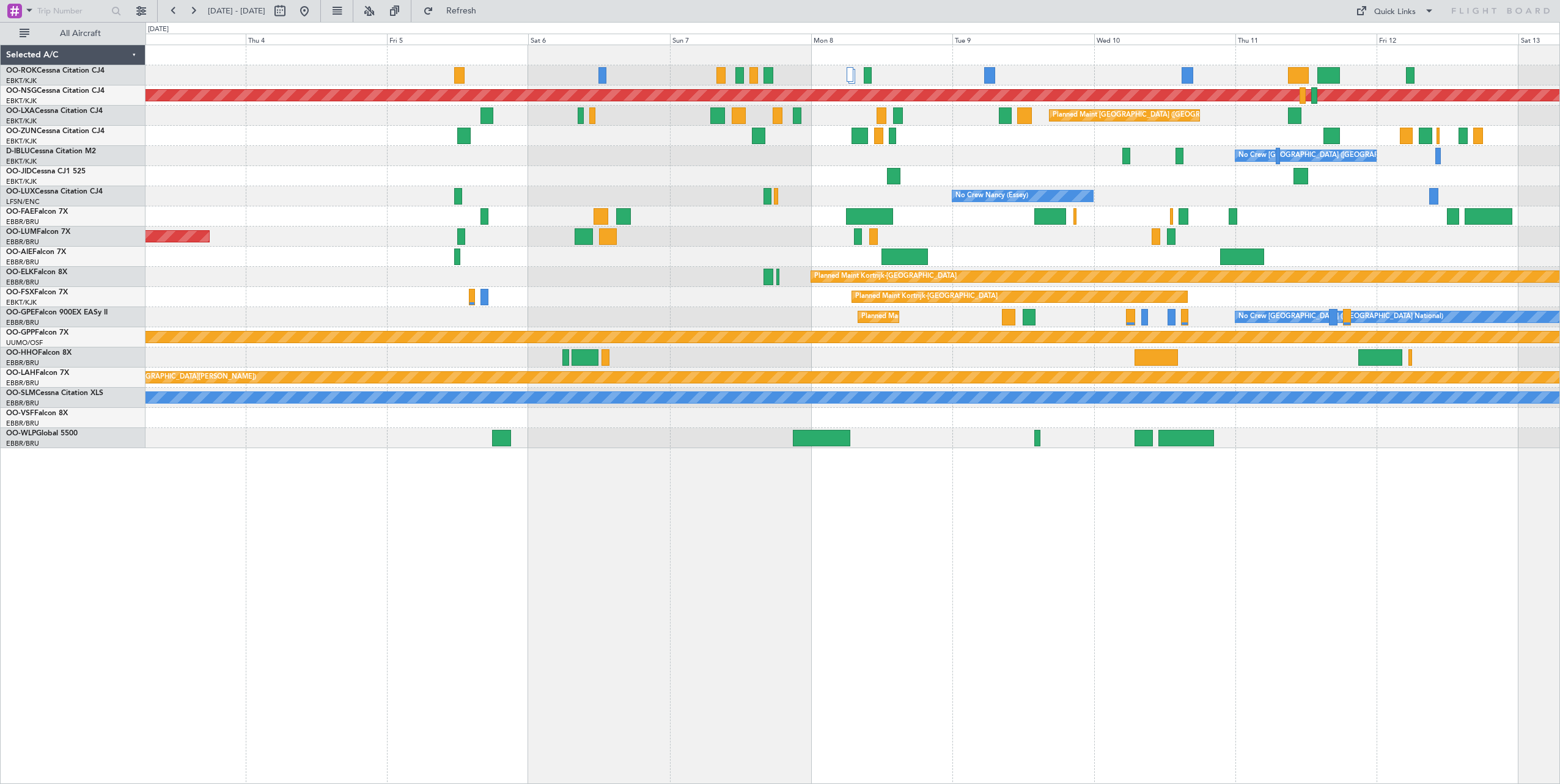
click at [1167, 518] on div "Planned Maint [GEOGRAPHIC_DATA] ([GEOGRAPHIC_DATA]) Planned Maint [GEOGRAPHIC_D…" at bounding box center [852, 414] width 1414 height 740
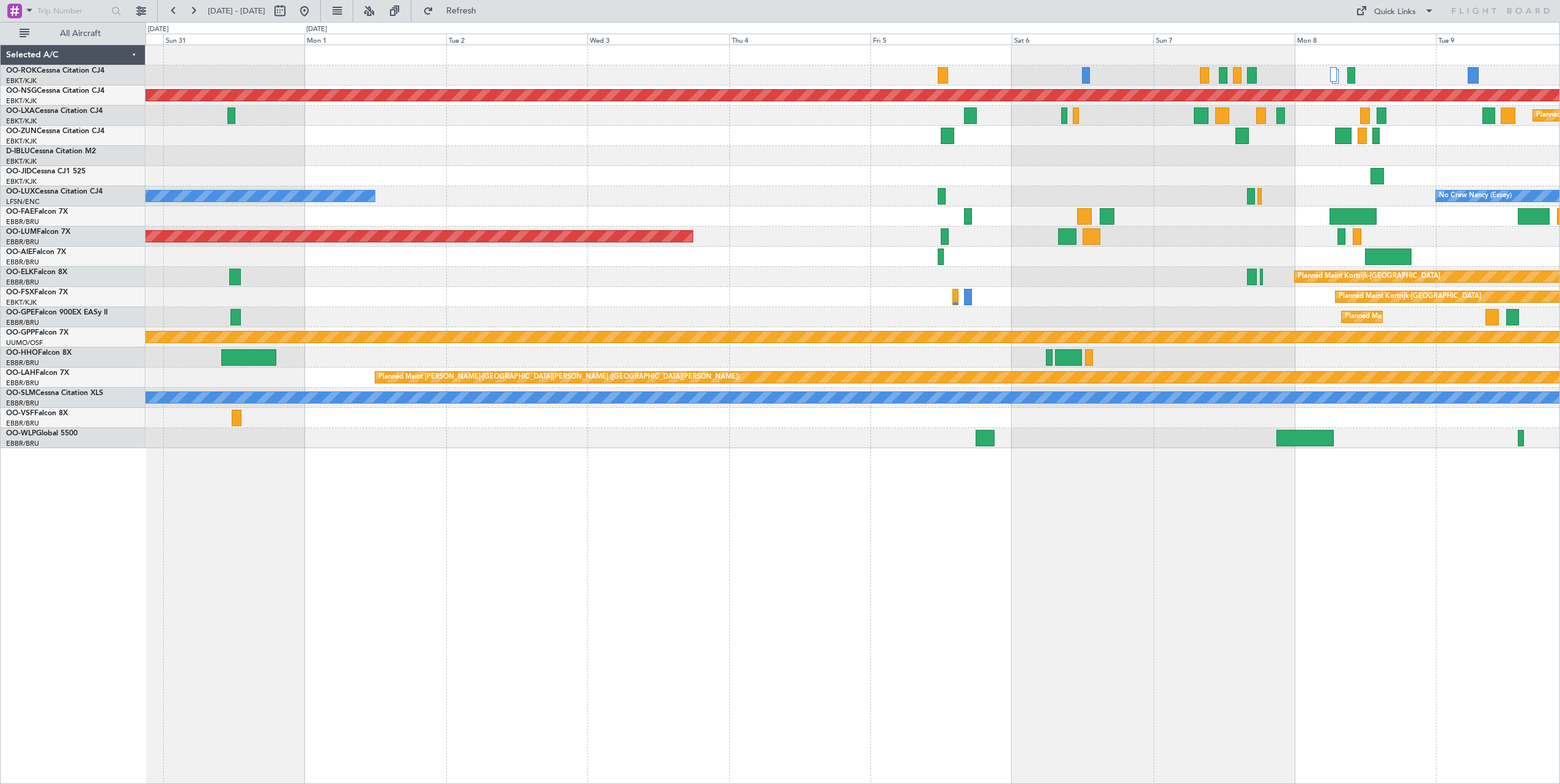
click at [1039, 513] on div "Planned Maint [GEOGRAPHIC_DATA] ([GEOGRAPHIC_DATA]) Planned Maint [GEOGRAPHIC_D…" at bounding box center [852, 414] width 1414 height 740
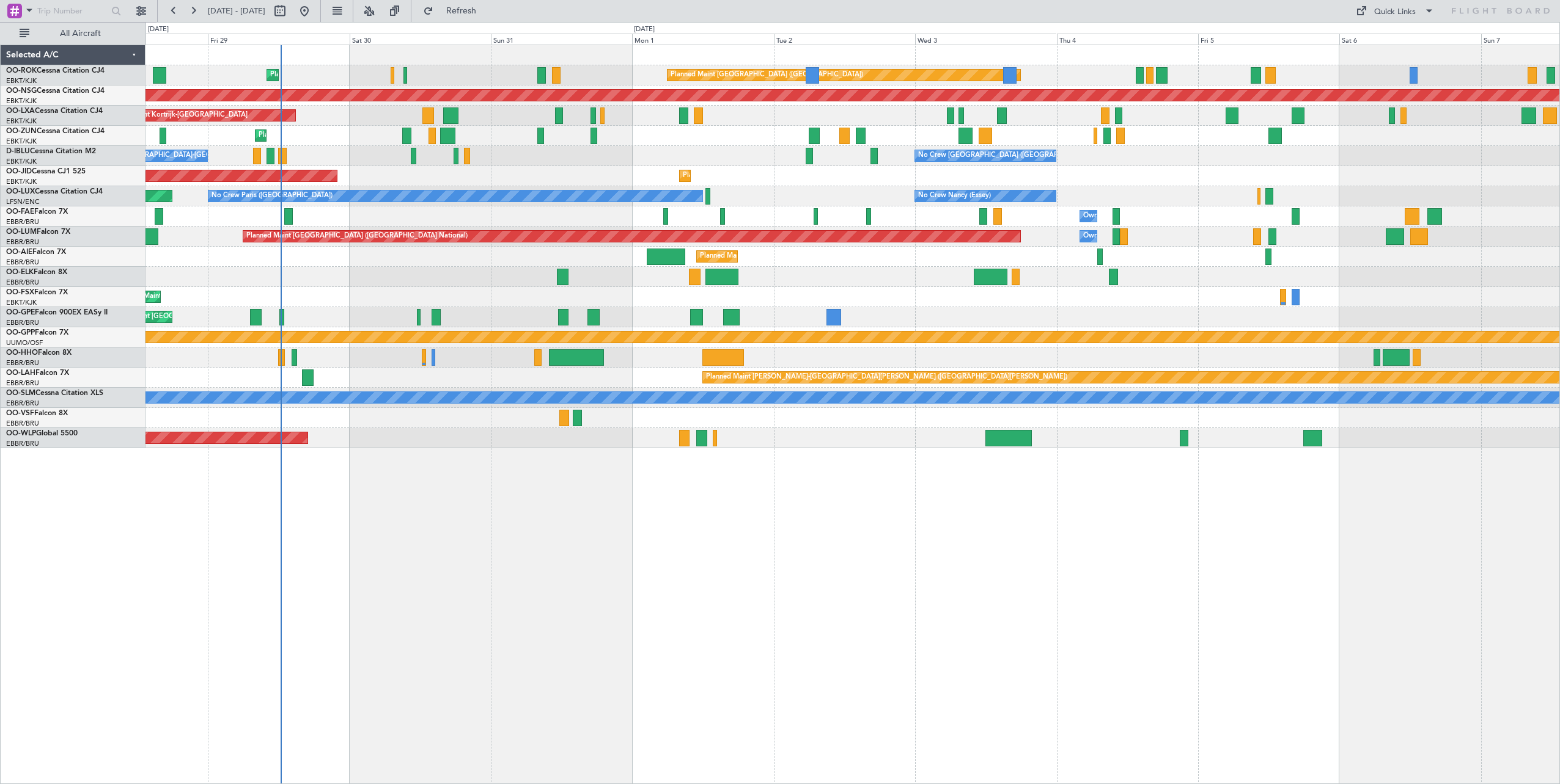
click at [1137, 535] on div "Planned Maint [GEOGRAPHIC_DATA] ([GEOGRAPHIC_DATA]) Planned Maint [GEOGRAPHIC_D…" at bounding box center [852, 414] width 1414 height 740
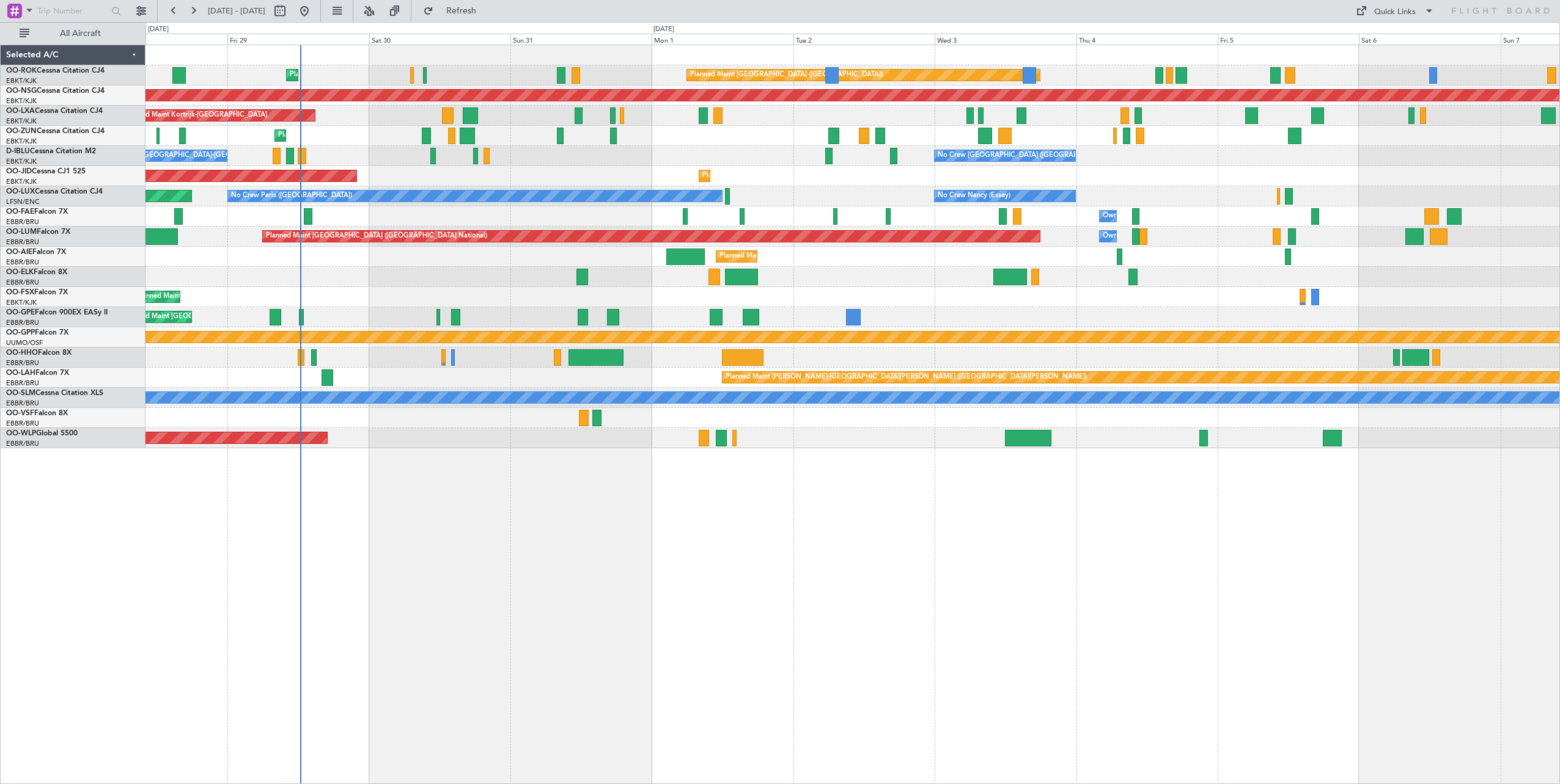
click at [934, 525] on div "Planned Maint [GEOGRAPHIC_DATA] ([GEOGRAPHIC_DATA]) Planned Maint [GEOGRAPHIC_D…" at bounding box center [852, 414] width 1414 height 740
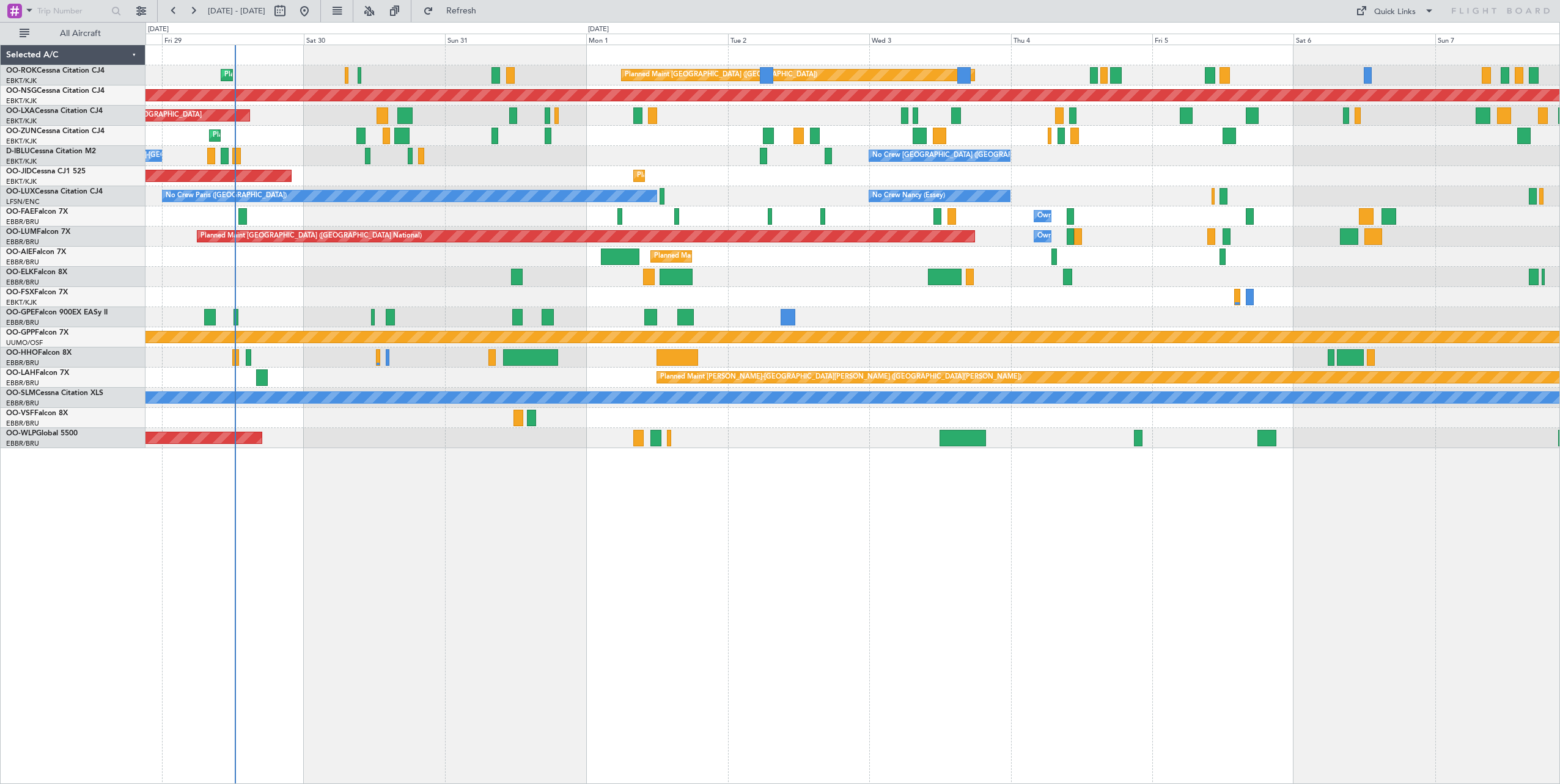
click at [670, 516] on div "Planned Maint [GEOGRAPHIC_DATA] ([GEOGRAPHIC_DATA]) Planned Maint [GEOGRAPHIC_D…" at bounding box center [852, 414] width 1414 height 740
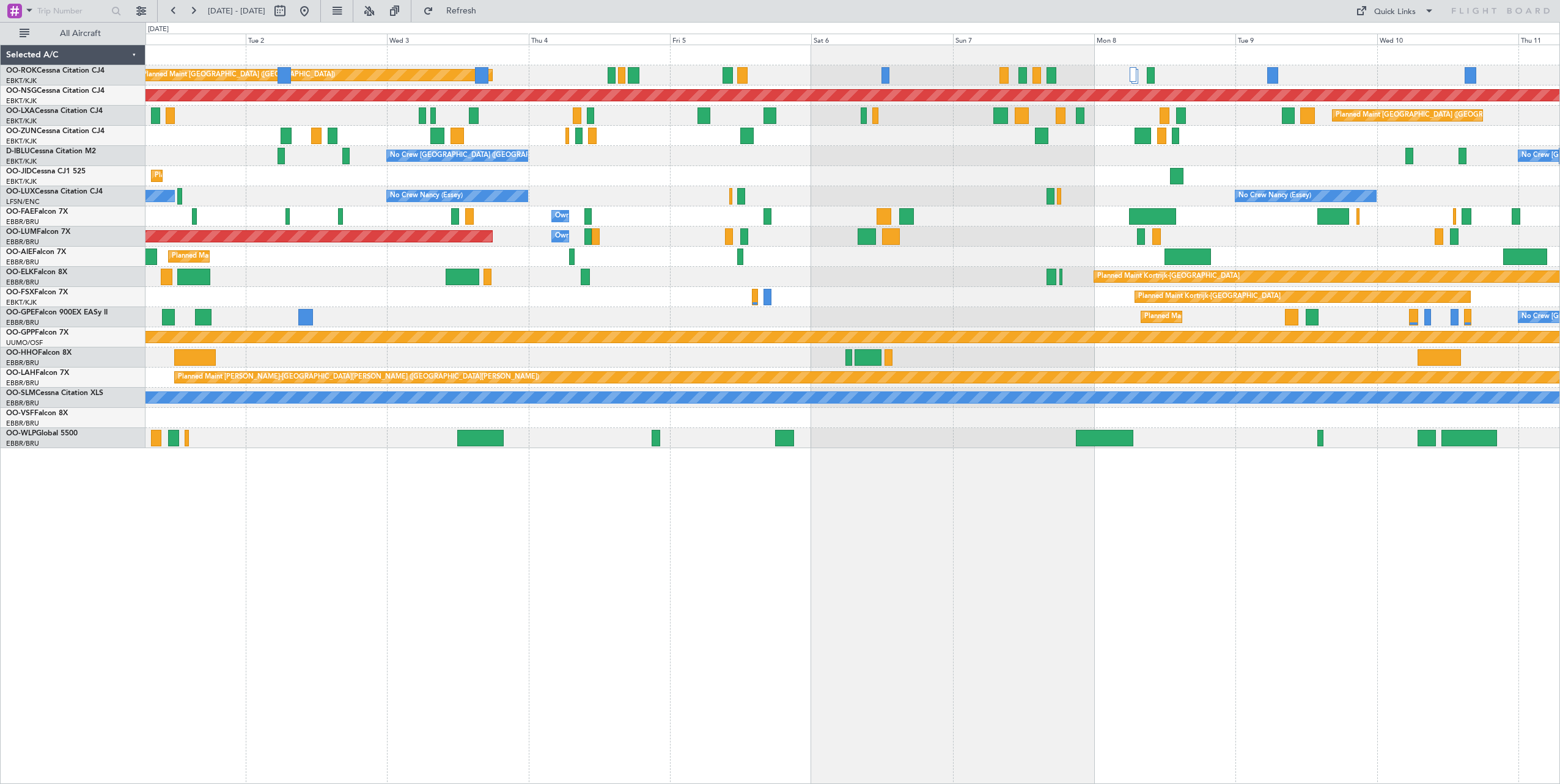
click at [69, 172] on div "Planned Maint [GEOGRAPHIC_DATA] ([GEOGRAPHIC_DATA]) Planned Maint [GEOGRAPHIC_D…" at bounding box center [780, 402] width 1560 height 762
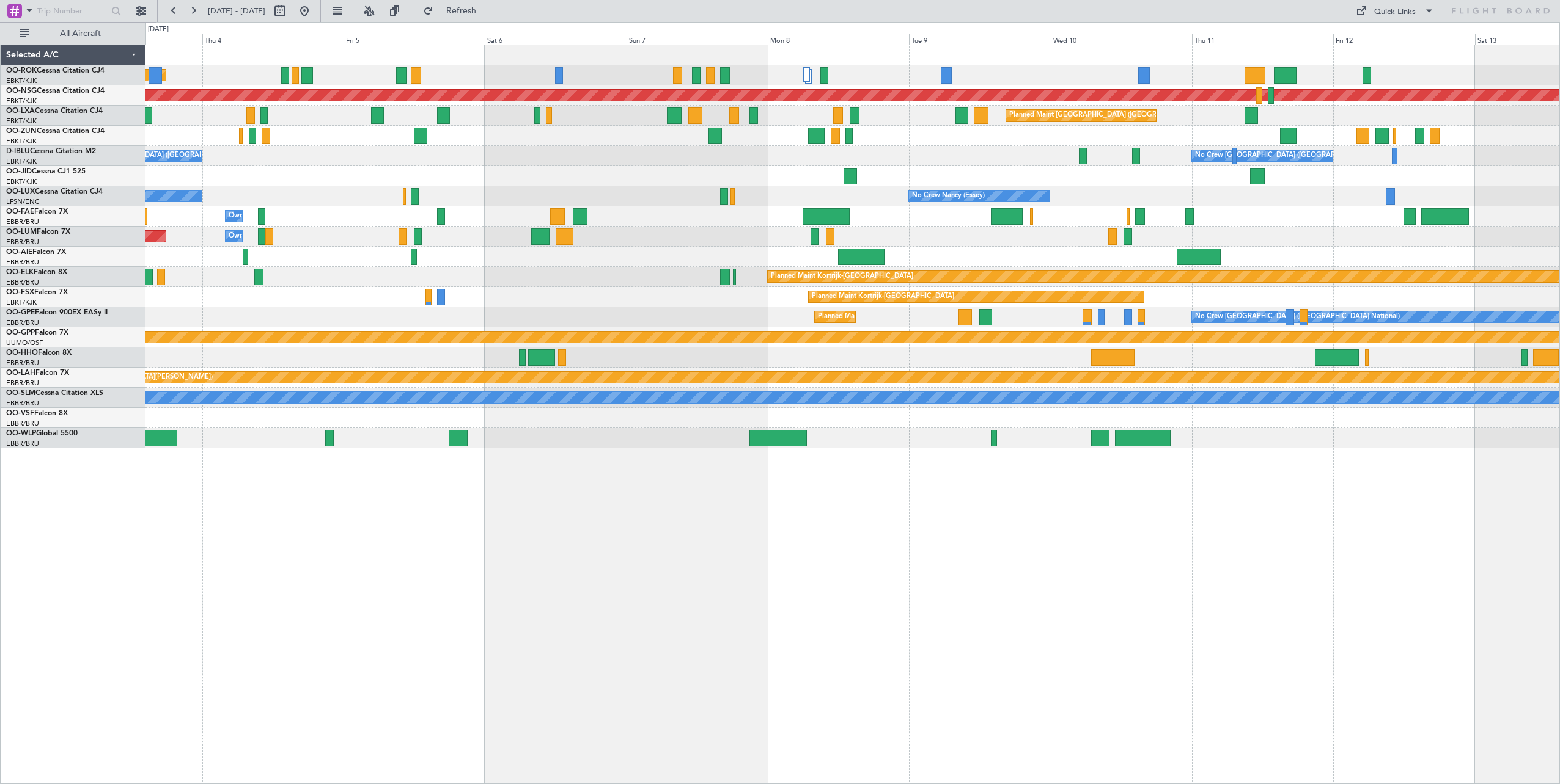
click at [902, 165] on div "No Crew [GEOGRAPHIC_DATA] ([GEOGRAPHIC_DATA] National) No Crew [GEOGRAPHIC_DATA…" at bounding box center [852, 156] width 1414 height 20
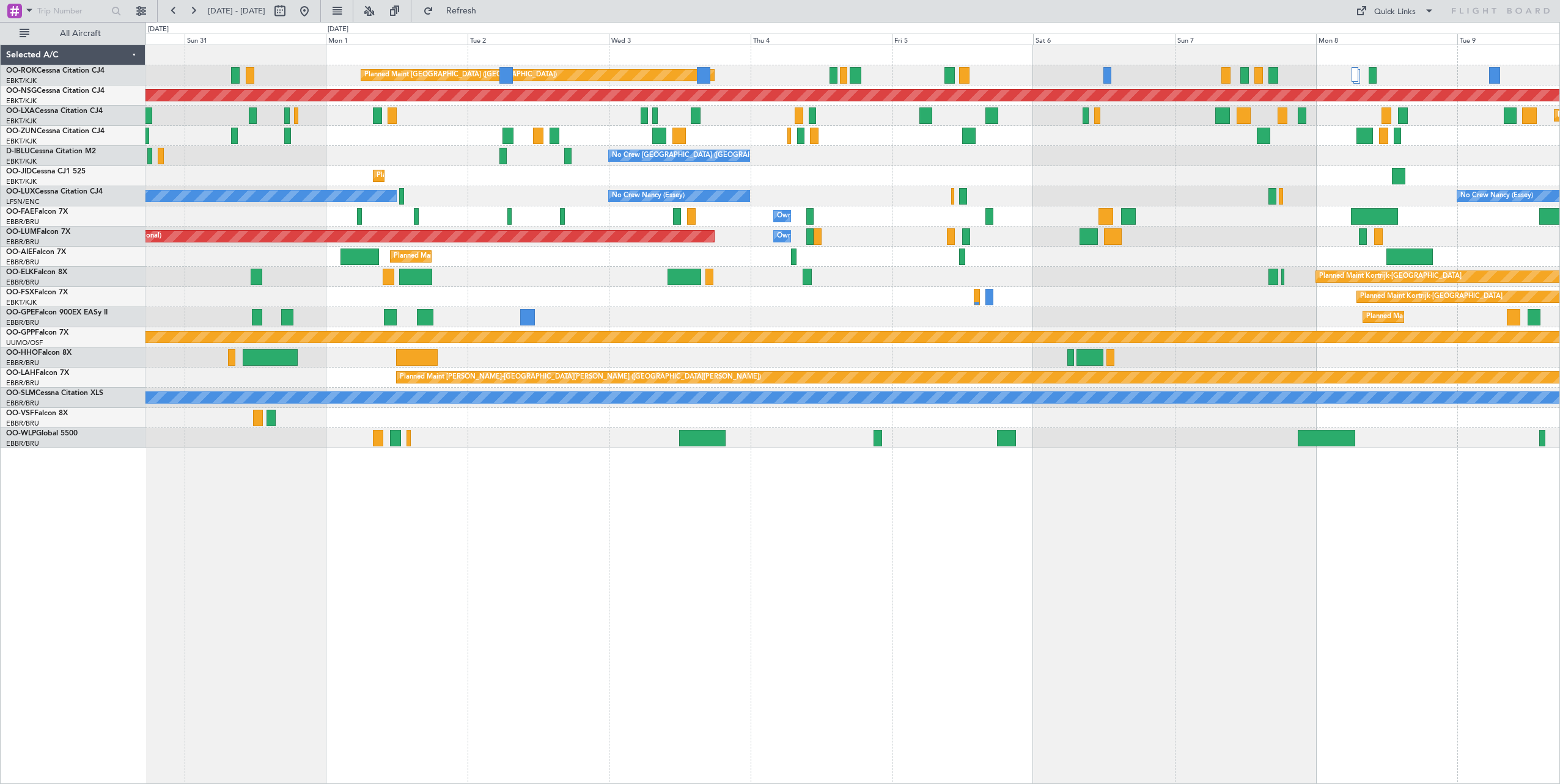
click at [1164, 452] on div "Planned Maint [GEOGRAPHIC_DATA] ([GEOGRAPHIC_DATA]) Planned Maint [GEOGRAPHIC_D…" at bounding box center [852, 414] width 1414 height 740
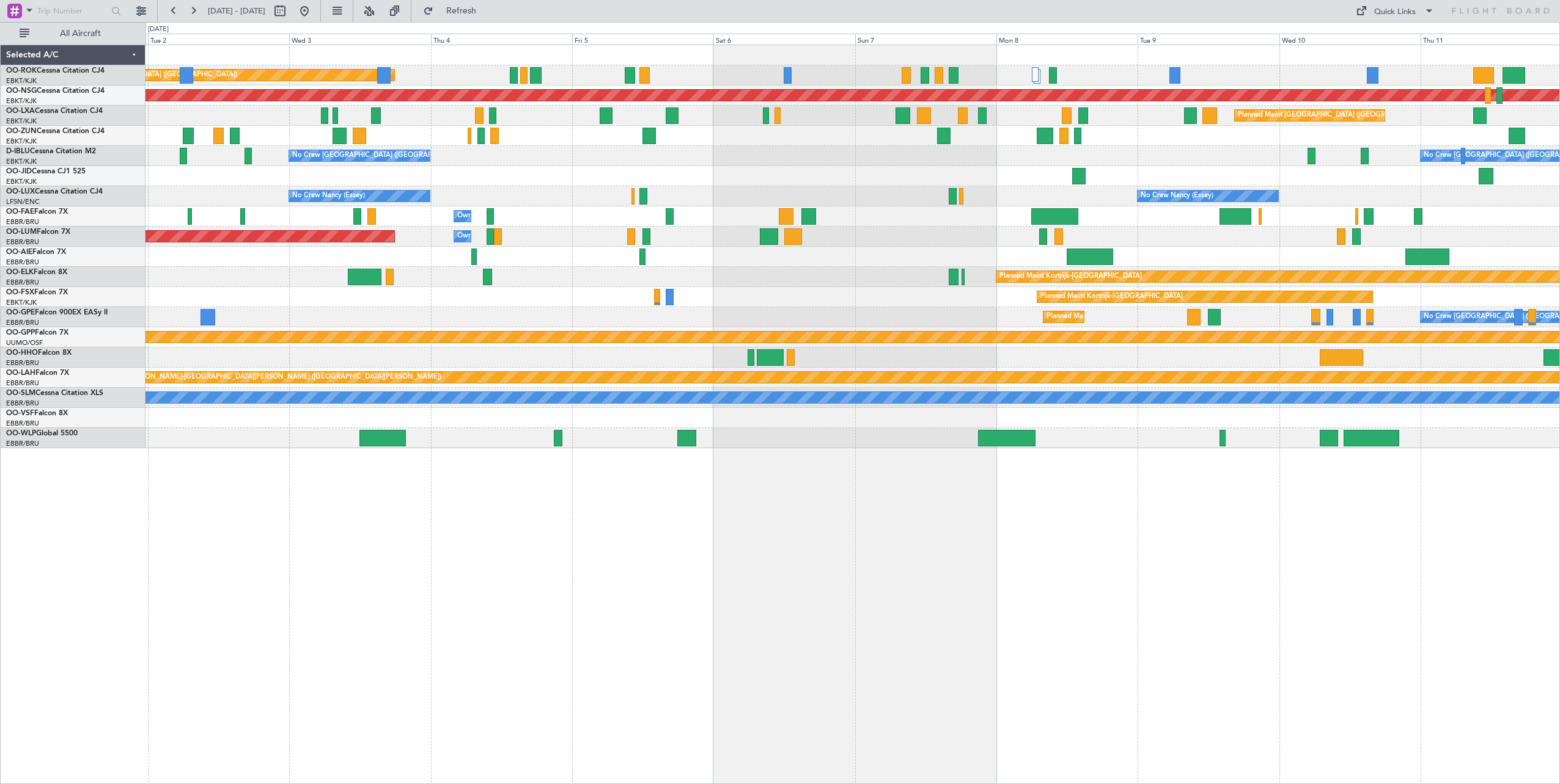
click at [395, 296] on div "Planned Maint Kortrijk-[GEOGRAPHIC_DATA]" at bounding box center [852, 297] width 1414 height 20
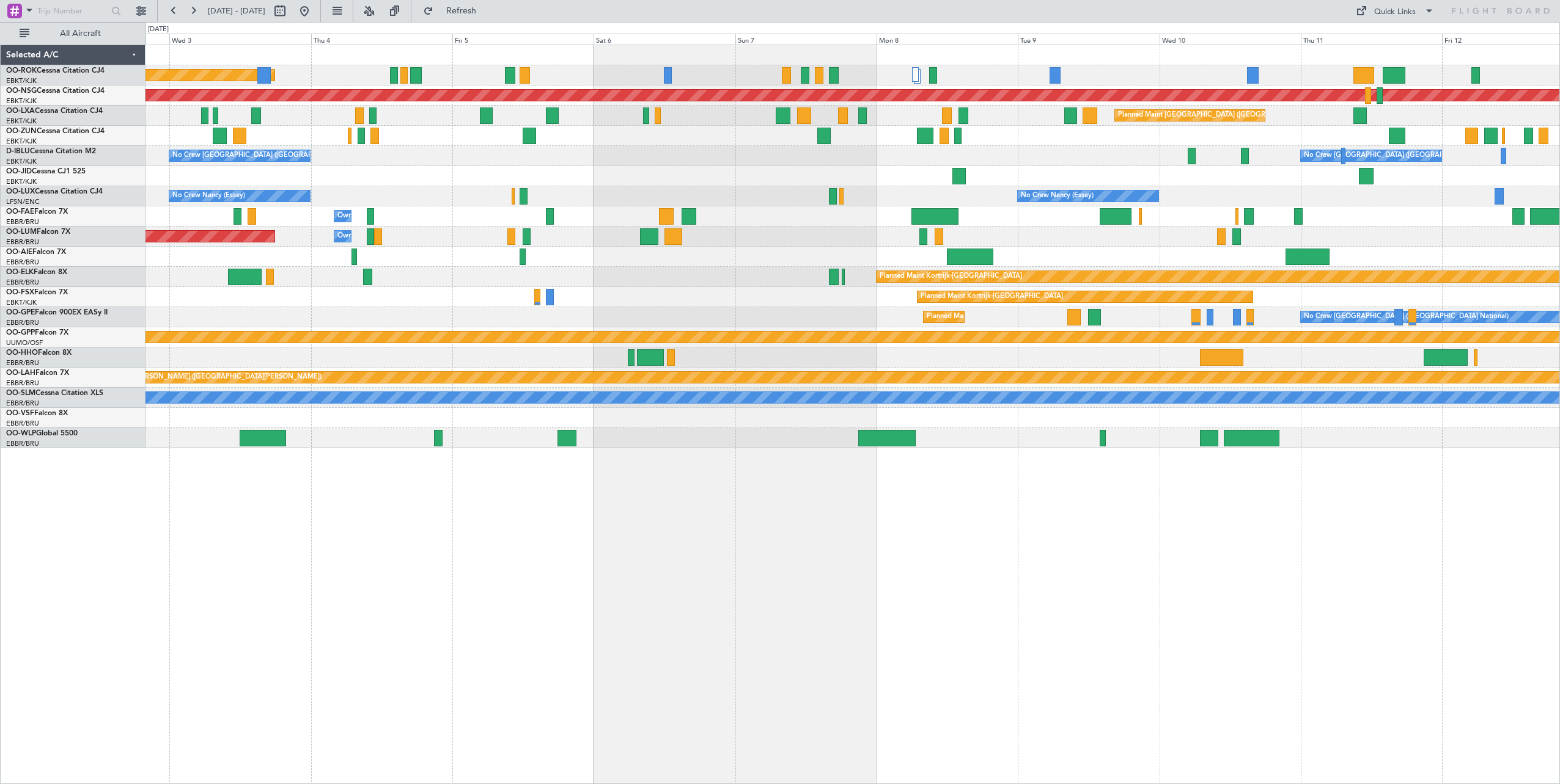
click at [985, 193] on div "Planned Maint [GEOGRAPHIC_DATA] ([GEOGRAPHIC_DATA]) Planned Maint [GEOGRAPHIC_D…" at bounding box center [852, 246] width 1414 height 403
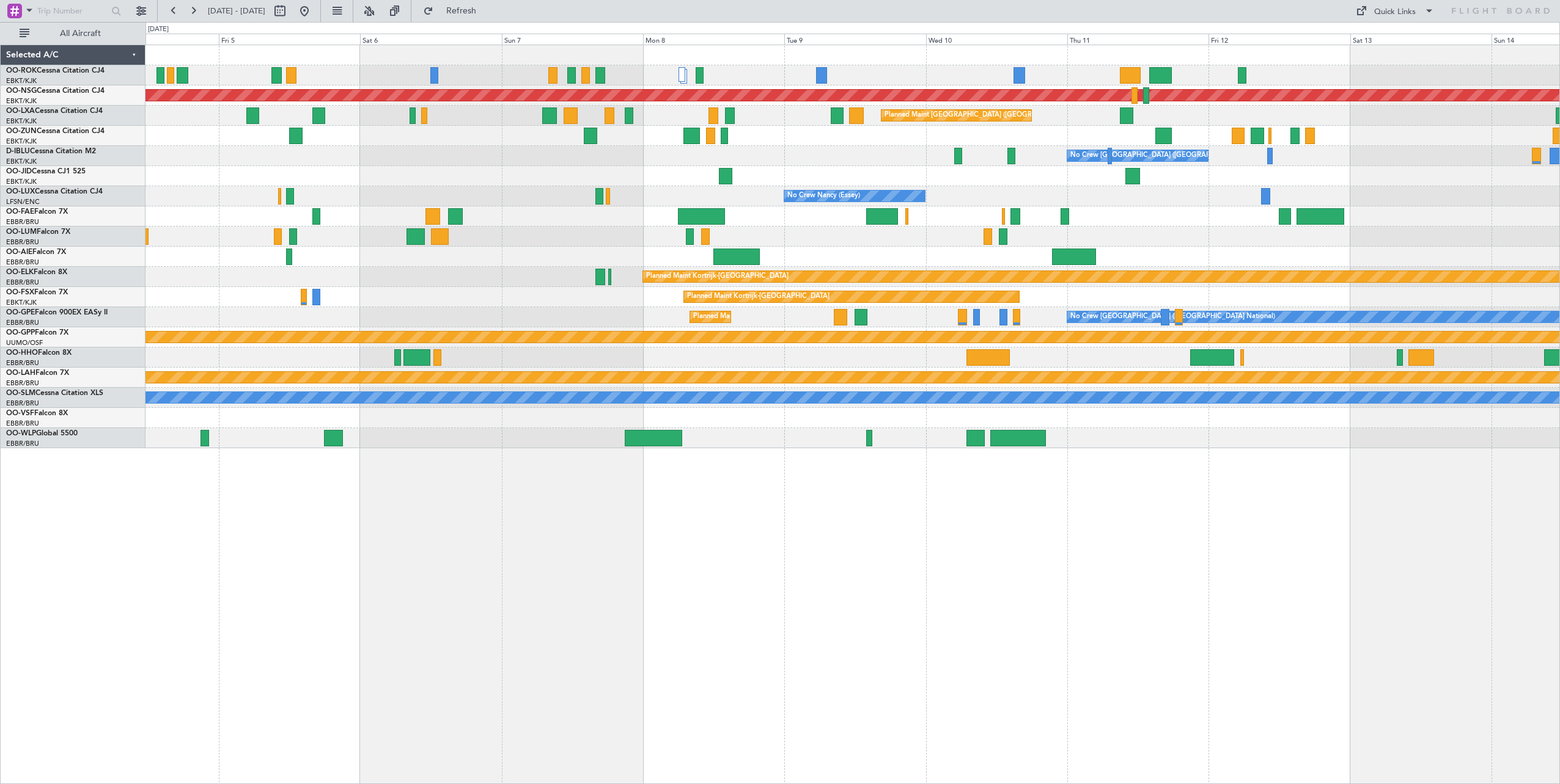
click at [1129, 243] on div "Owner Melsbroek Air Base Planned Maint [GEOGRAPHIC_DATA] ([GEOGRAPHIC_DATA])" at bounding box center [852, 237] width 1414 height 20
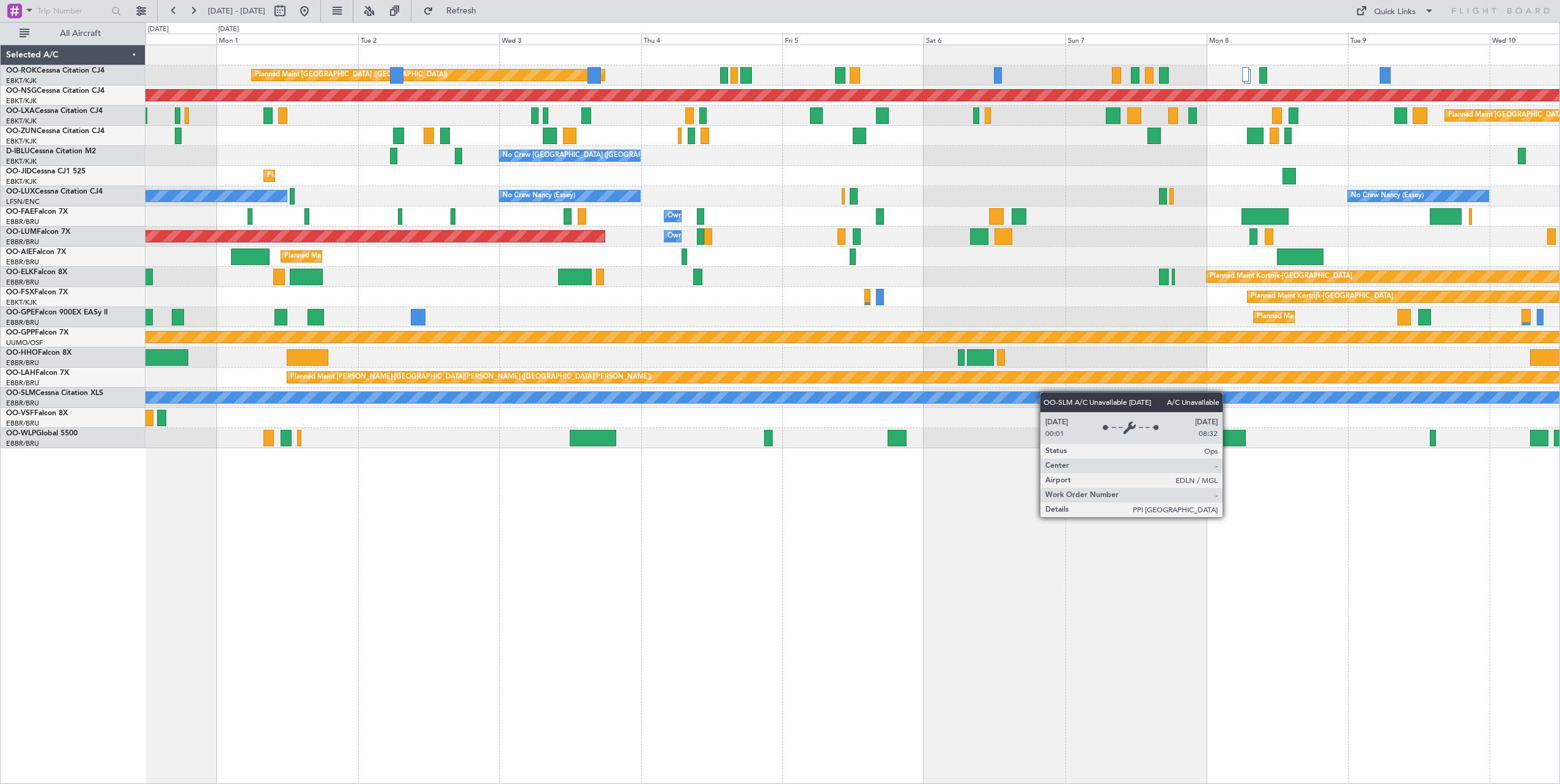
click at [1062, 392] on div "Planned Maint [GEOGRAPHIC_DATA] ([GEOGRAPHIC_DATA]) Planned Maint [GEOGRAPHIC_D…" at bounding box center [852, 246] width 1414 height 403
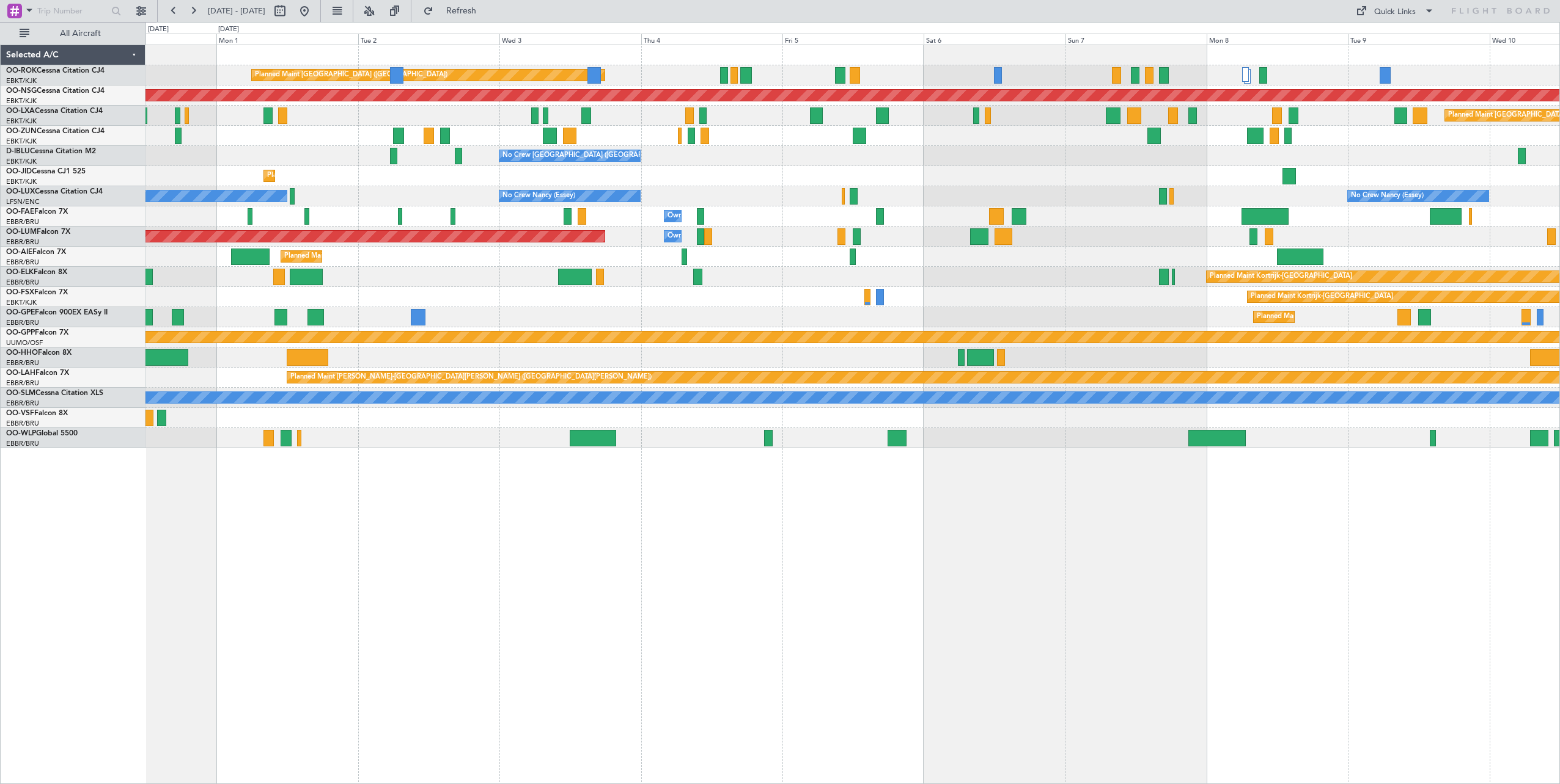
click at [962, 330] on div "Planned Maint [GEOGRAPHIC_DATA] ([GEOGRAPHIC_DATA]) Planned Maint [GEOGRAPHIC_D…" at bounding box center [852, 246] width 1414 height 403
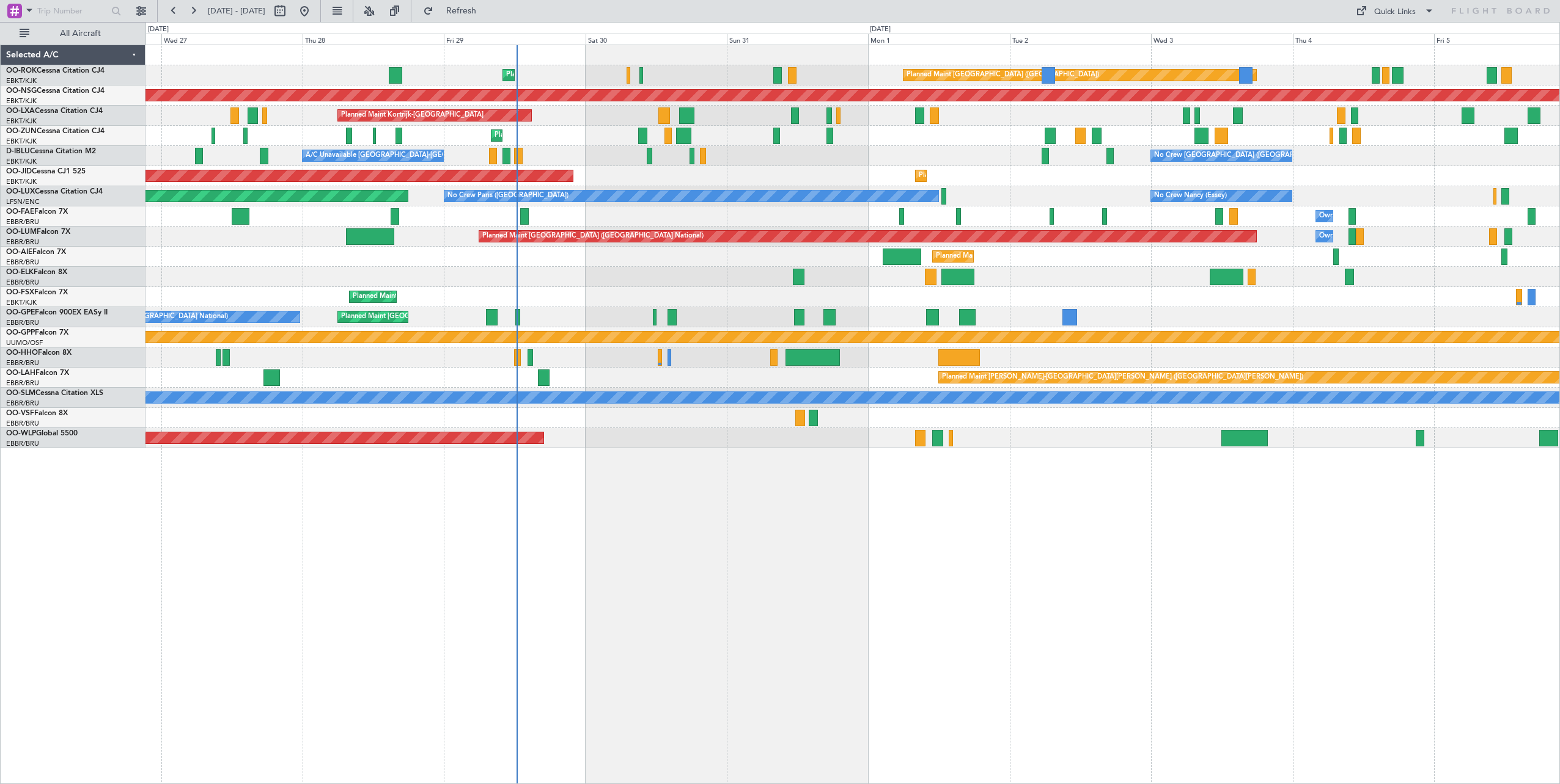
click at [656, 290] on div "Planned Maint Kortrijk-[GEOGRAPHIC_DATA] Planned Maint [GEOGRAPHIC_DATA] ([GEOG…" at bounding box center [852, 246] width 1414 height 403
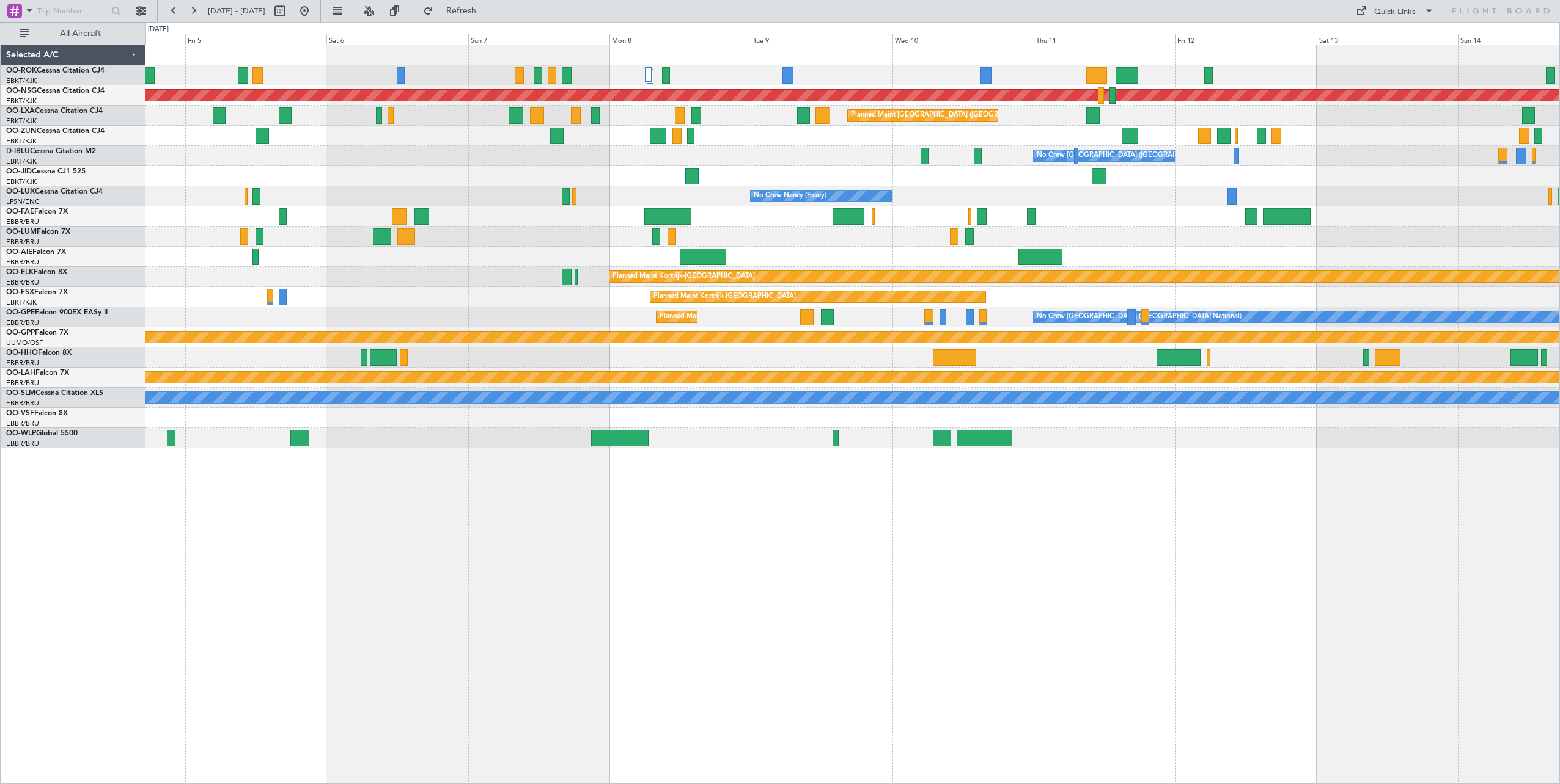
click at [371, 293] on div "Planned Maint [GEOGRAPHIC_DATA] ([GEOGRAPHIC_DATA]) Planned Maint [GEOGRAPHIC_D…" at bounding box center [852, 246] width 1414 height 403
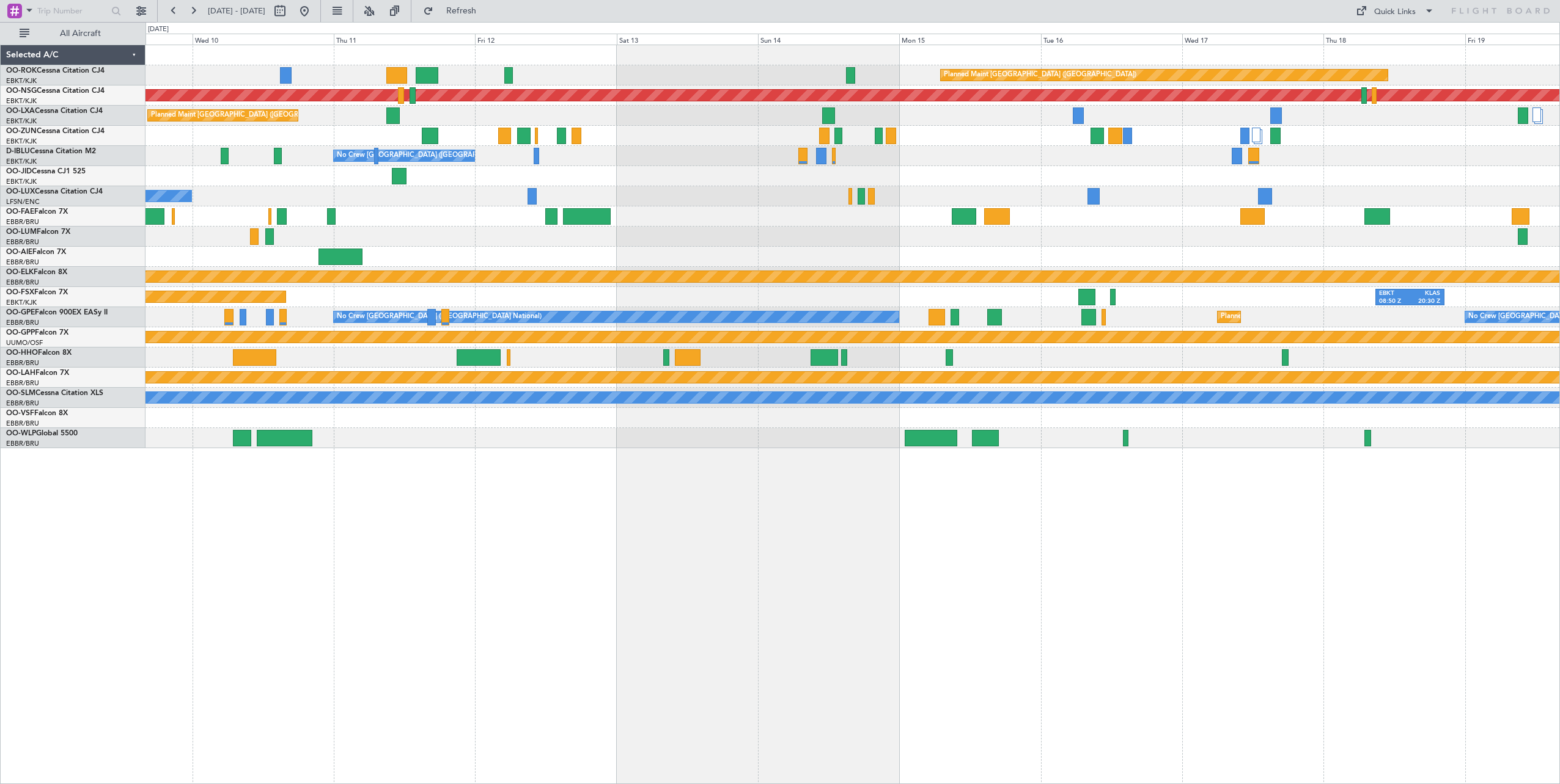
click at [369, 223] on div "Planned Maint [GEOGRAPHIC_DATA] ([GEOGRAPHIC_DATA]) Planned Maint [GEOGRAPHIC_D…" at bounding box center [852, 246] width 1414 height 403
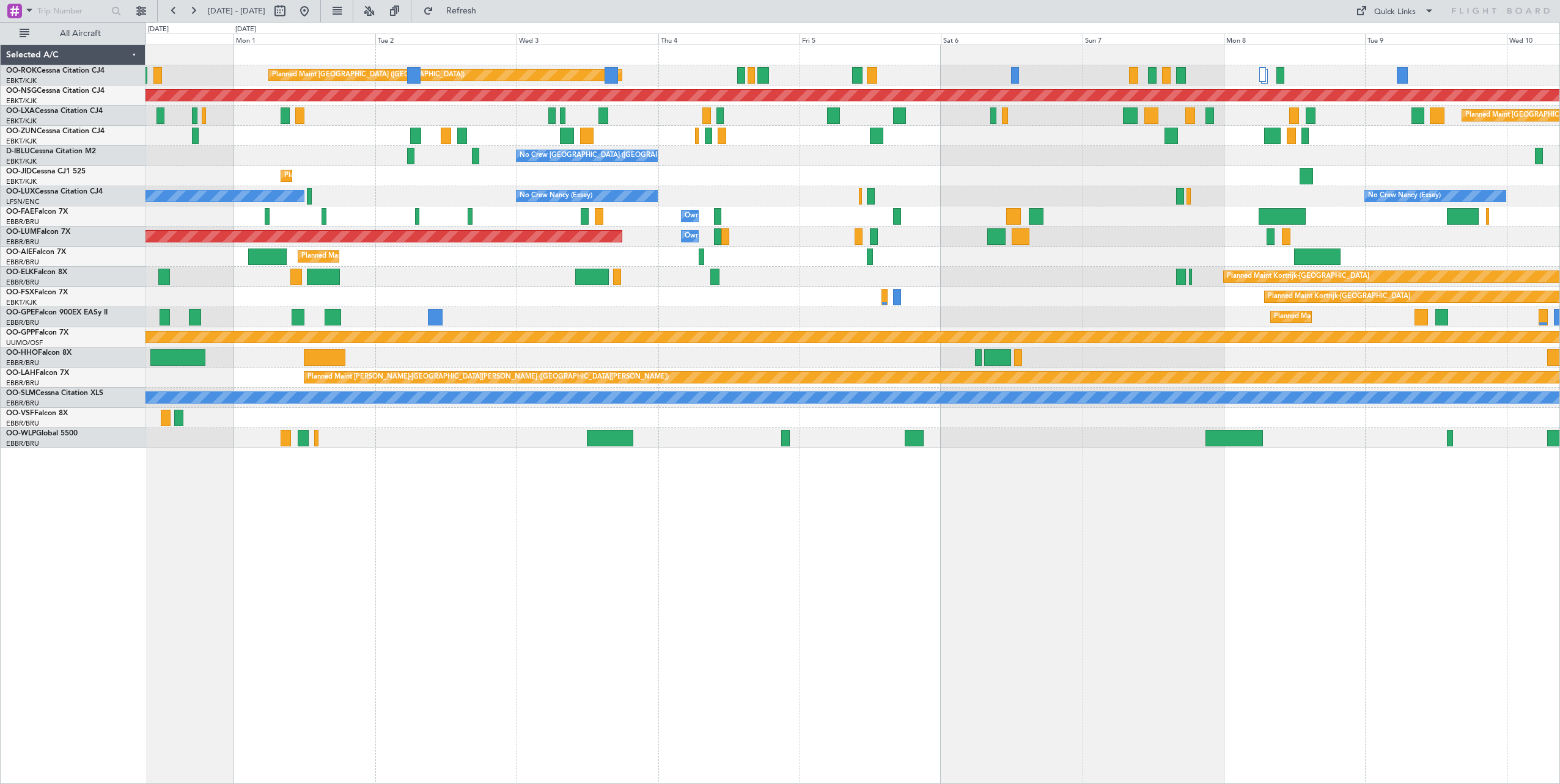
click at [1427, 314] on div "Planned Maint [GEOGRAPHIC_DATA] ([GEOGRAPHIC_DATA]) Planned Maint [GEOGRAPHIC_D…" at bounding box center [852, 246] width 1414 height 403
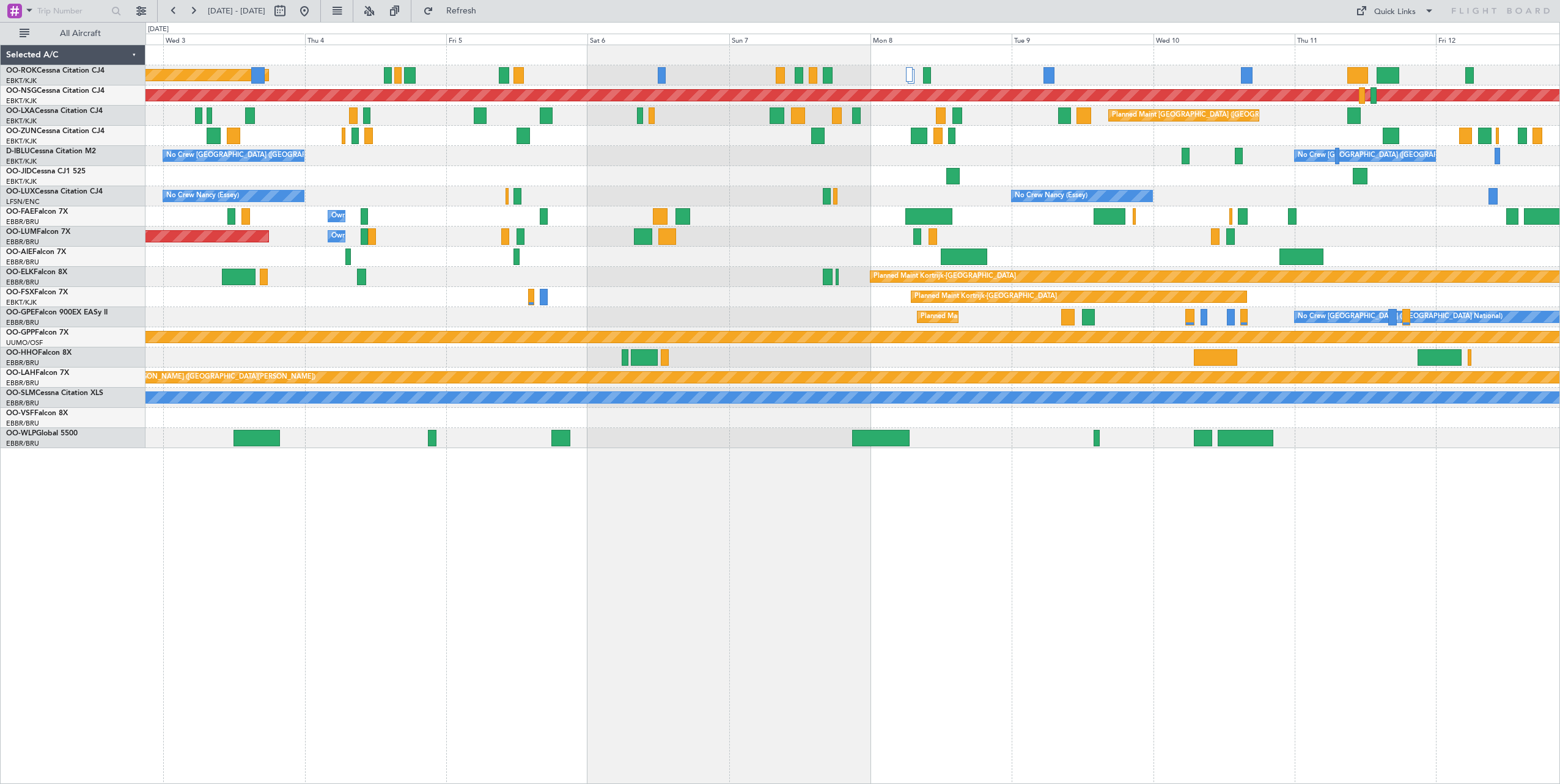
click at [374, 295] on div "Planned Maint Kortrijk-[GEOGRAPHIC_DATA]" at bounding box center [852, 297] width 1414 height 20
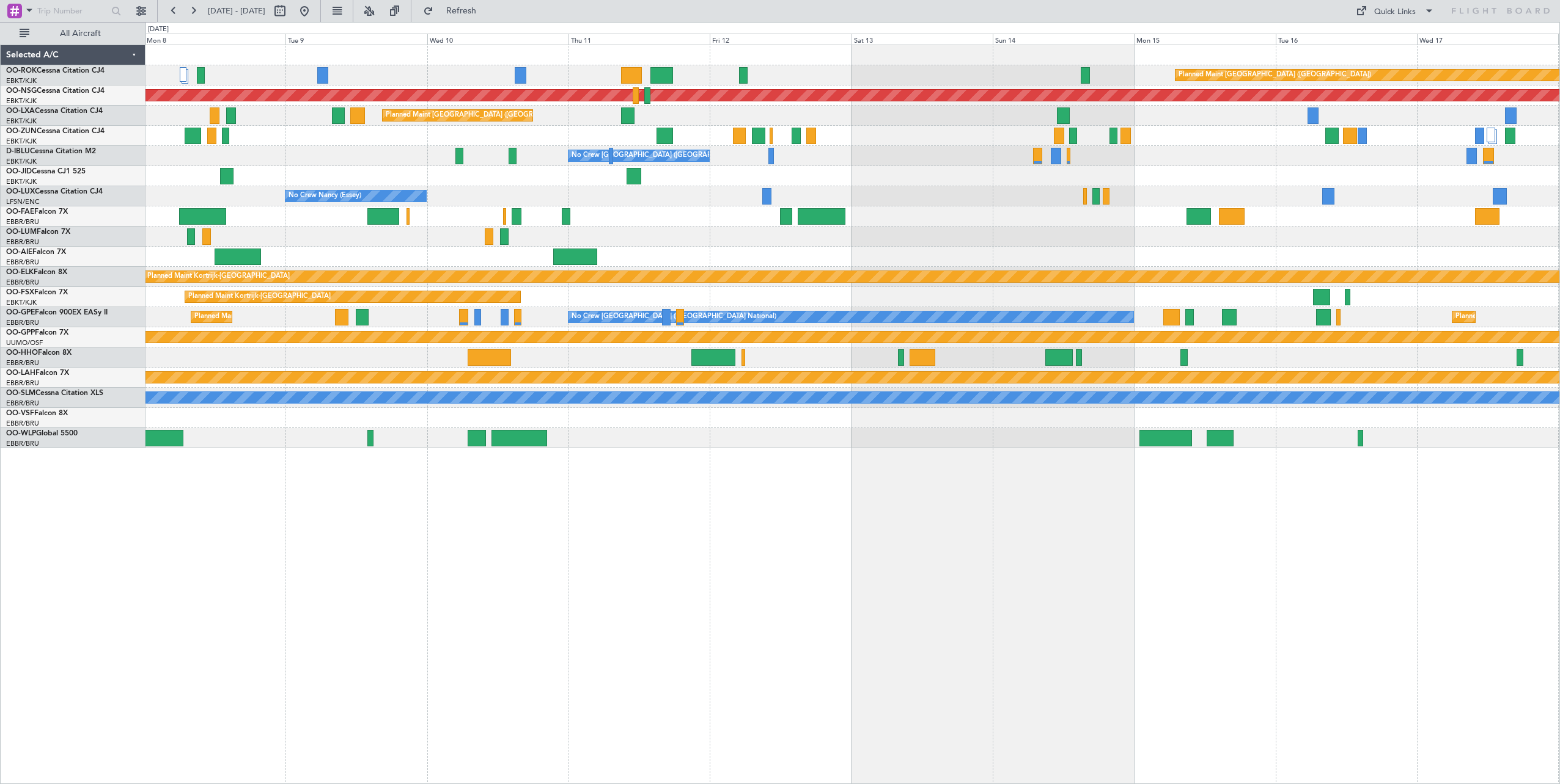
click at [1312, 268] on div "Planned Maint [GEOGRAPHIC_DATA] ([GEOGRAPHIC_DATA]) Planned Maint [GEOGRAPHIC_D…" at bounding box center [852, 246] width 1414 height 403
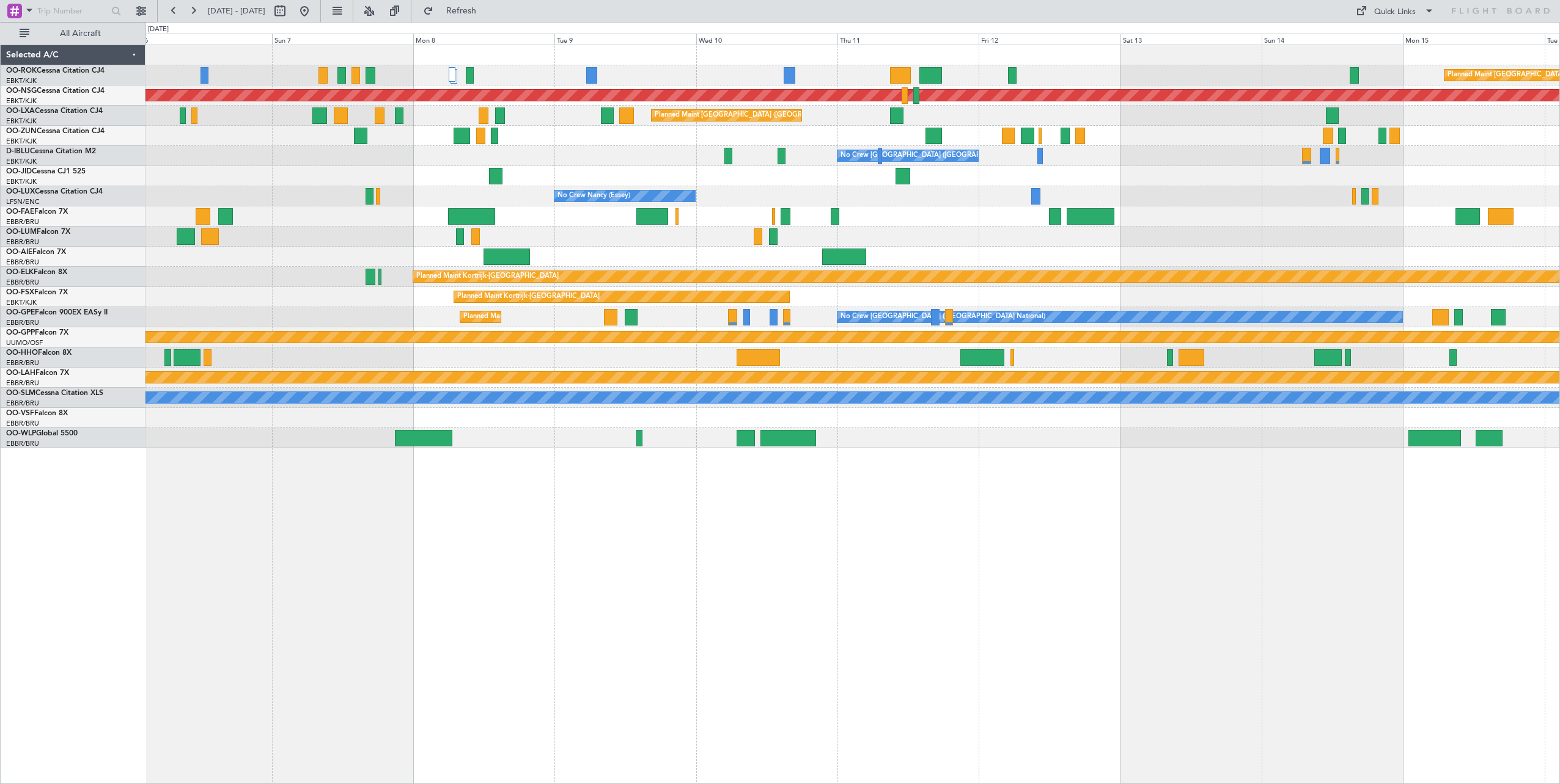
click at [1286, 250] on div "Planned Maint [GEOGRAPHIC_DATA] ([GEOGRAPHIC_DATA]) Planned Maint [GEOGRAPHIC_D…" at bounding box center [852, 246] width 1414 height 403
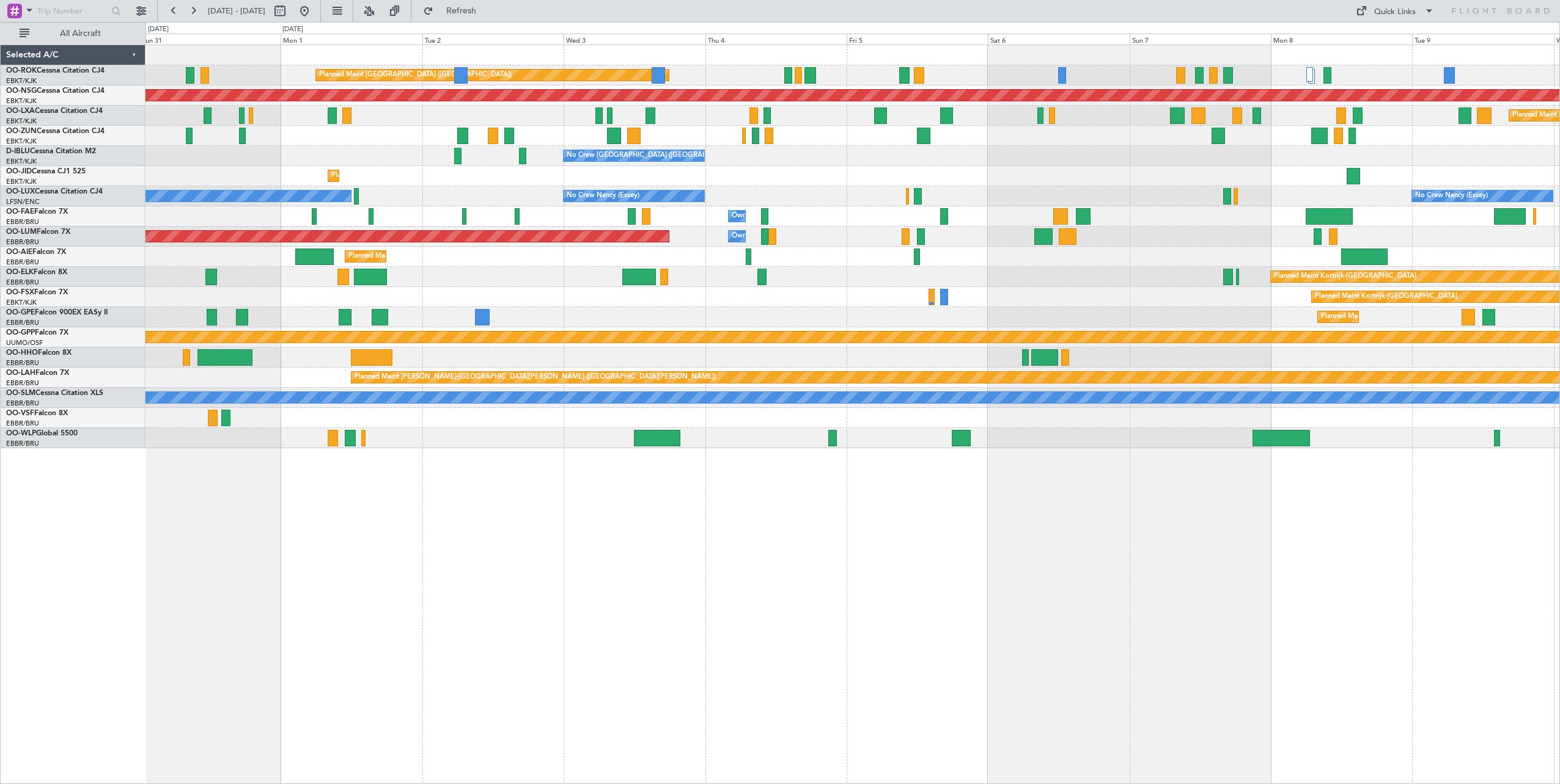
click at [1062, 307] on div "Planned Maint Kortrijk-[GEOGRAPHIC_DATA] Planned Maint [GEOGRAPHIC_DATA]-[GEOGR…" at bounding box center [852, 297] width 1414 height 20
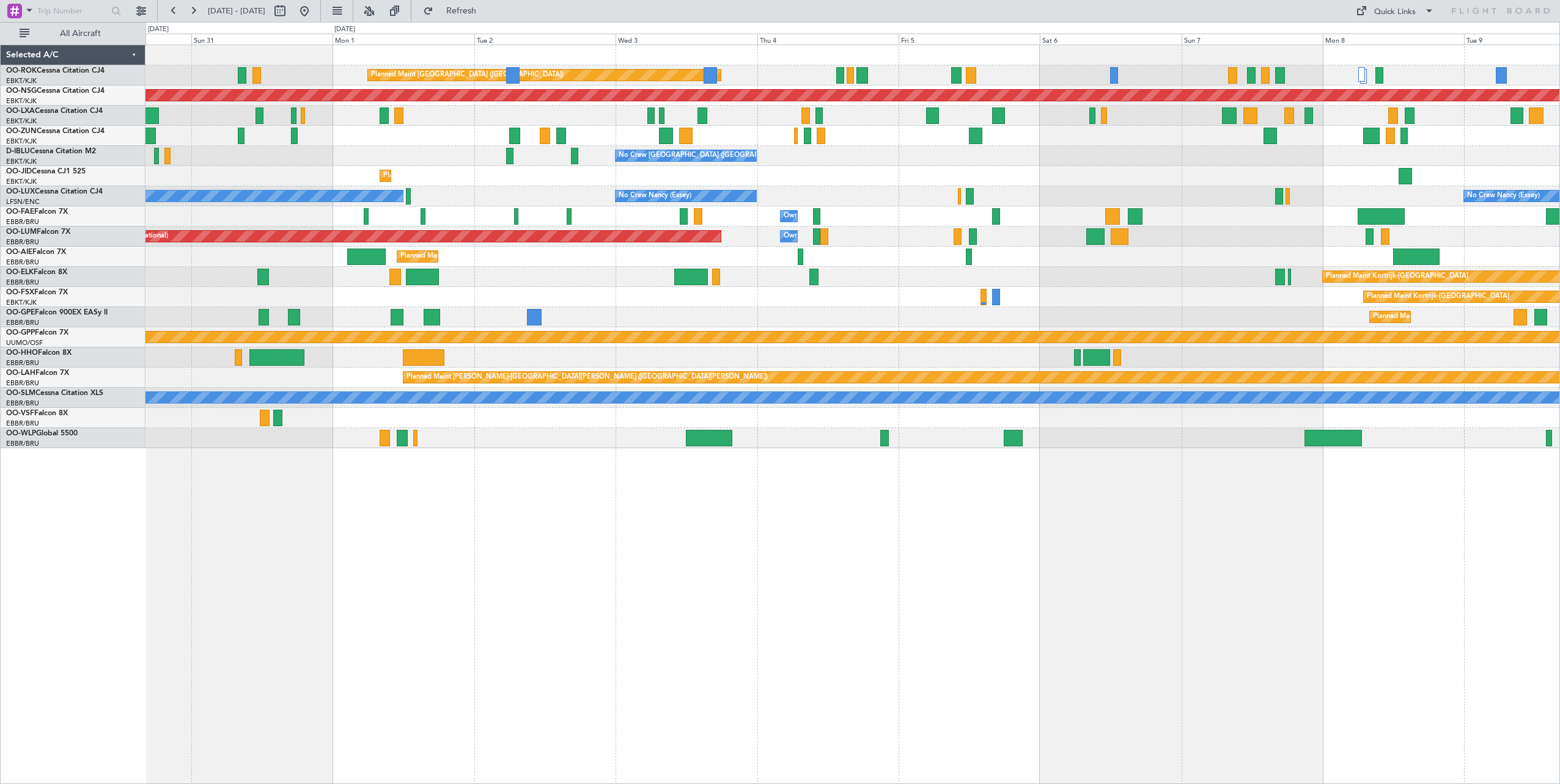
click at [914, 315] on div "Planned Maint [GEOGRAPHIC_DATA] ([GEOGRAPHIC_DATA]) Planned Maint [GEOGRAPHIC_D…" at bounding box center [852, 246] width 1414 height 403
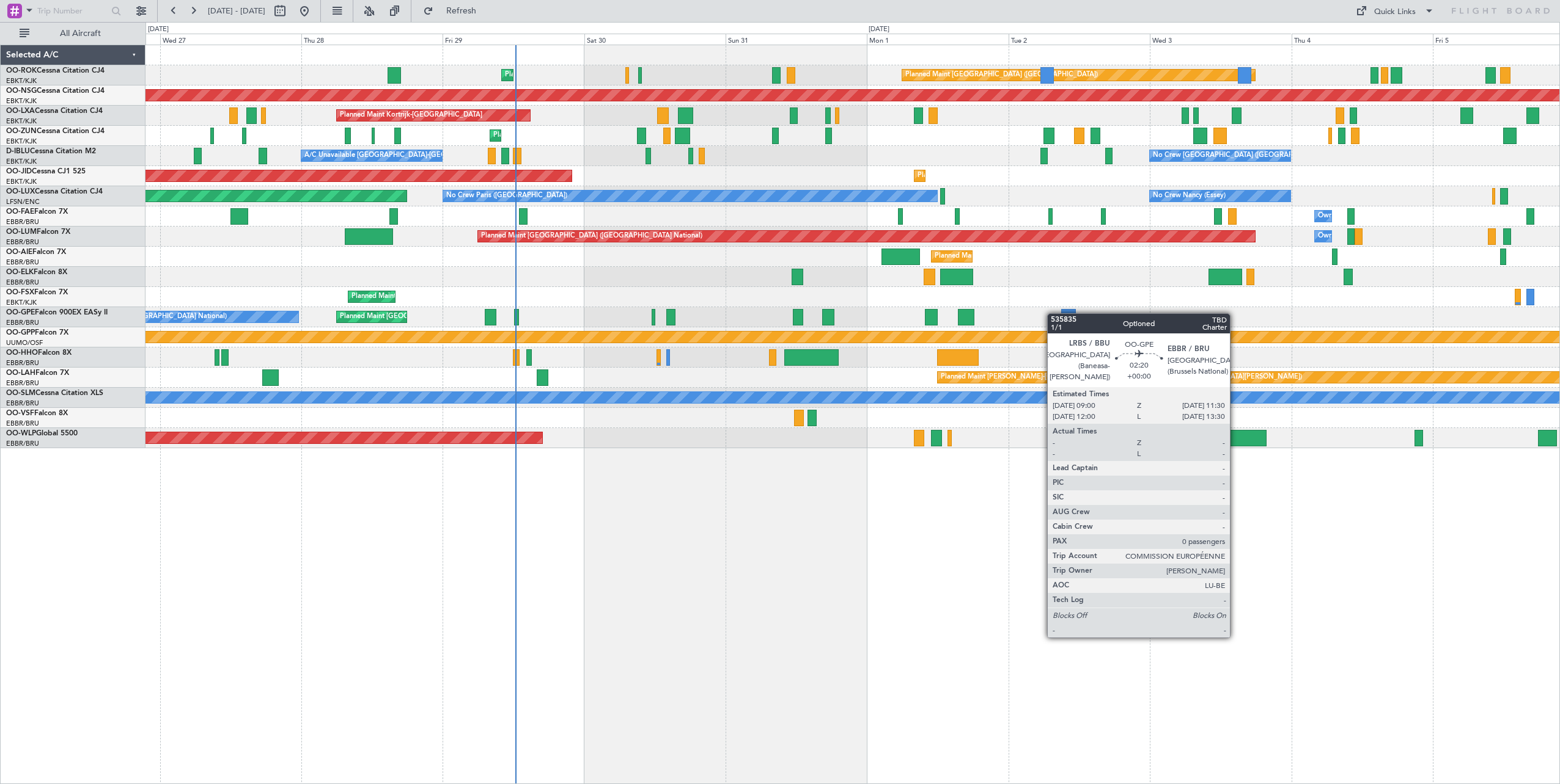
click at [1067, 314] on div "Planned Maint [GEOGRAPHIC_DATA] ([GEOGRAPHIC_DATA]) Planned Maint [GEOGRAPHIC_D…" at bounding box center [852, 246] width 1414 height 403
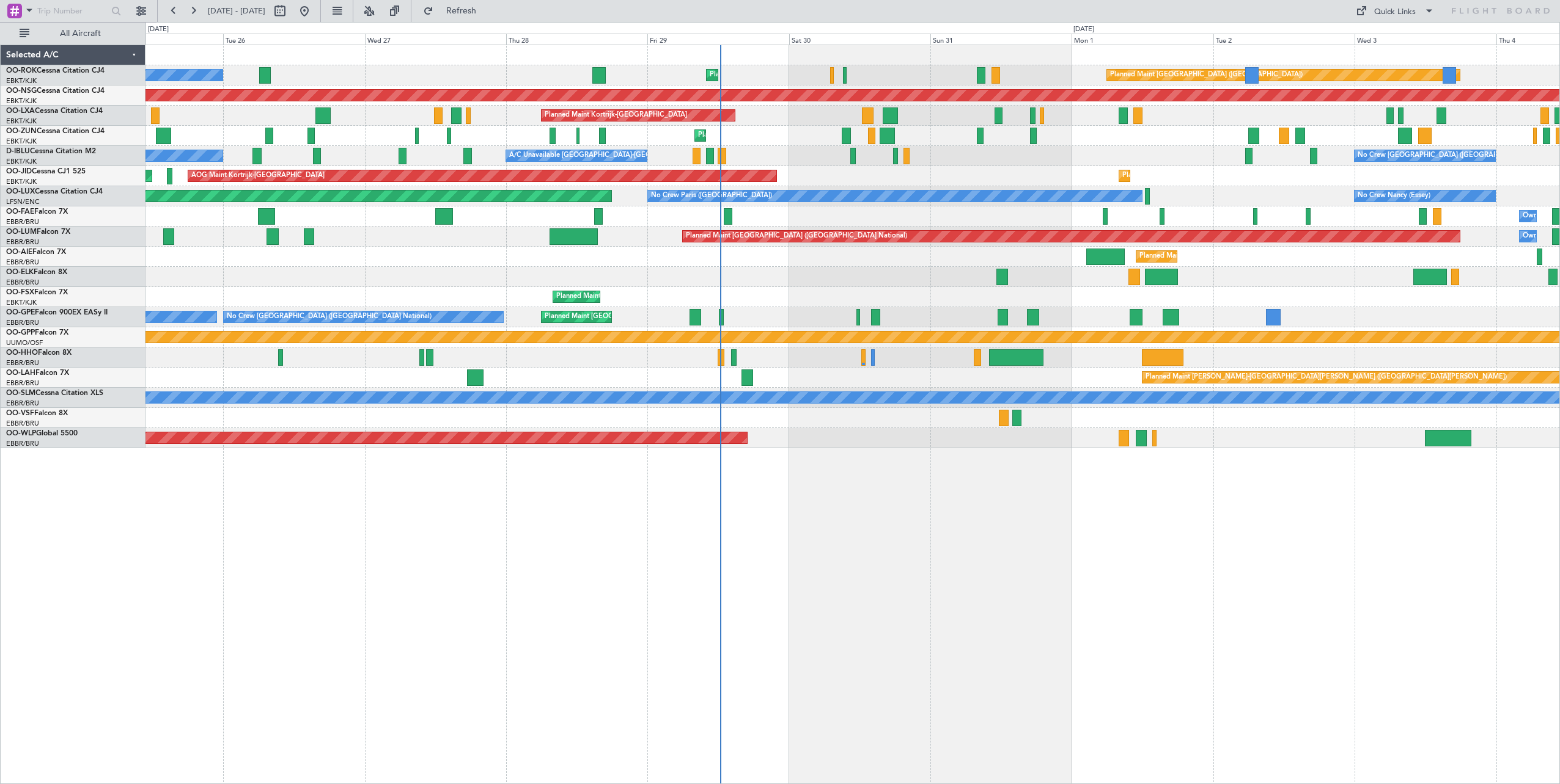
click at [788, 284] on div at bounding box center [852, 277] width 1414 height 20
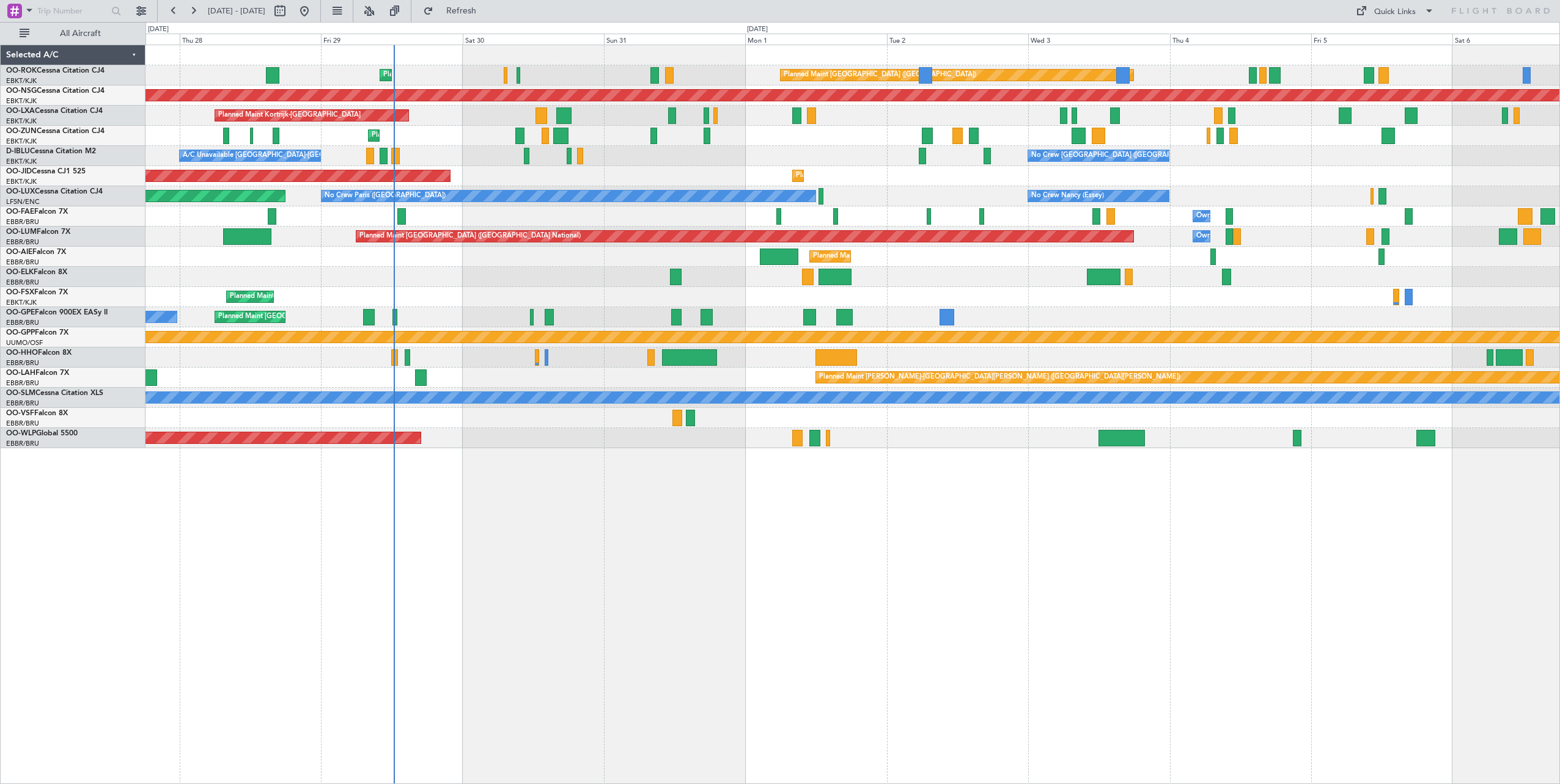
click at [555, 285] on div "Planned Maint Kortrijk-[GEOGRAPHIC_DATA]" at bounding box center [852, 277] width 1414 height 20
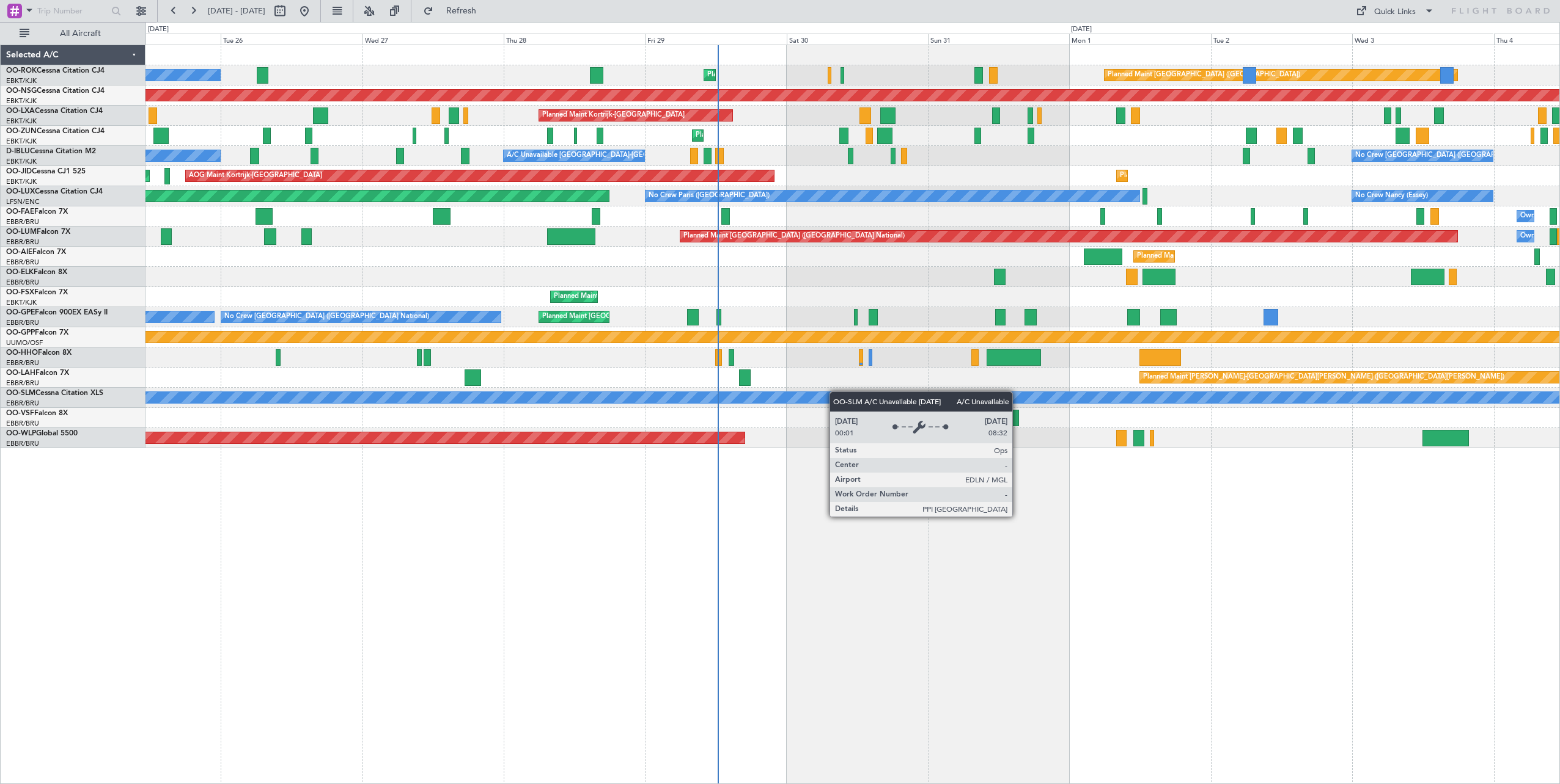
click at [921, 392] on div "Planned Maint [GEOGRAPHIC_DATA] ([GEOGRAPHIC_DATA]) Planned Maint [GEOGRAPHIC_D…" at bounding box center [852, 246] width 1414 height 403
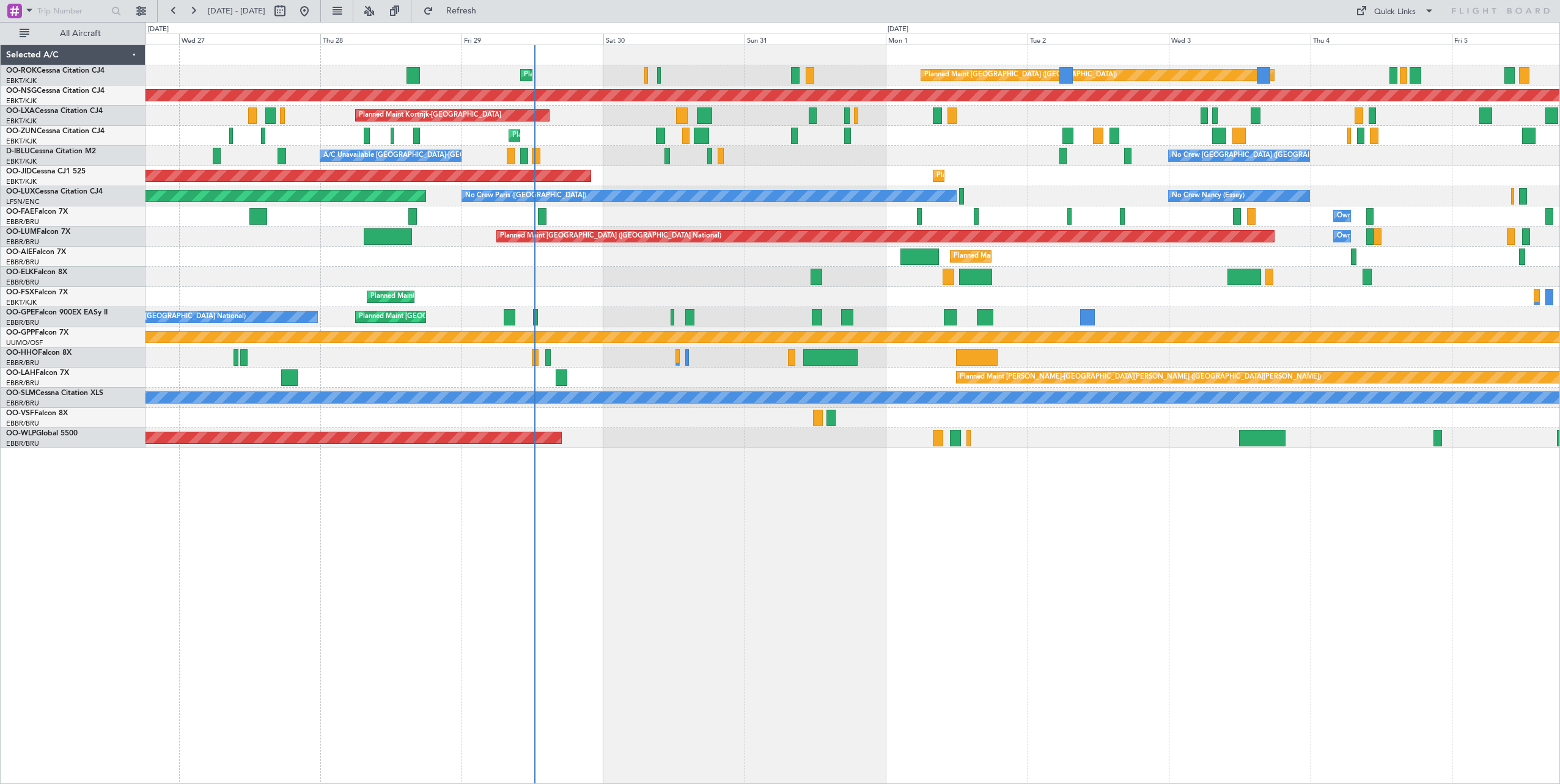
click at [646, 469] on div "Planned Maint [GEOGRAPHIC_DATA] ([GEOGRAPHIC_DATA]) Planned Maint [GEOGRAPHIC_D…" at bounding box center [852, 414] width 1414 height 740
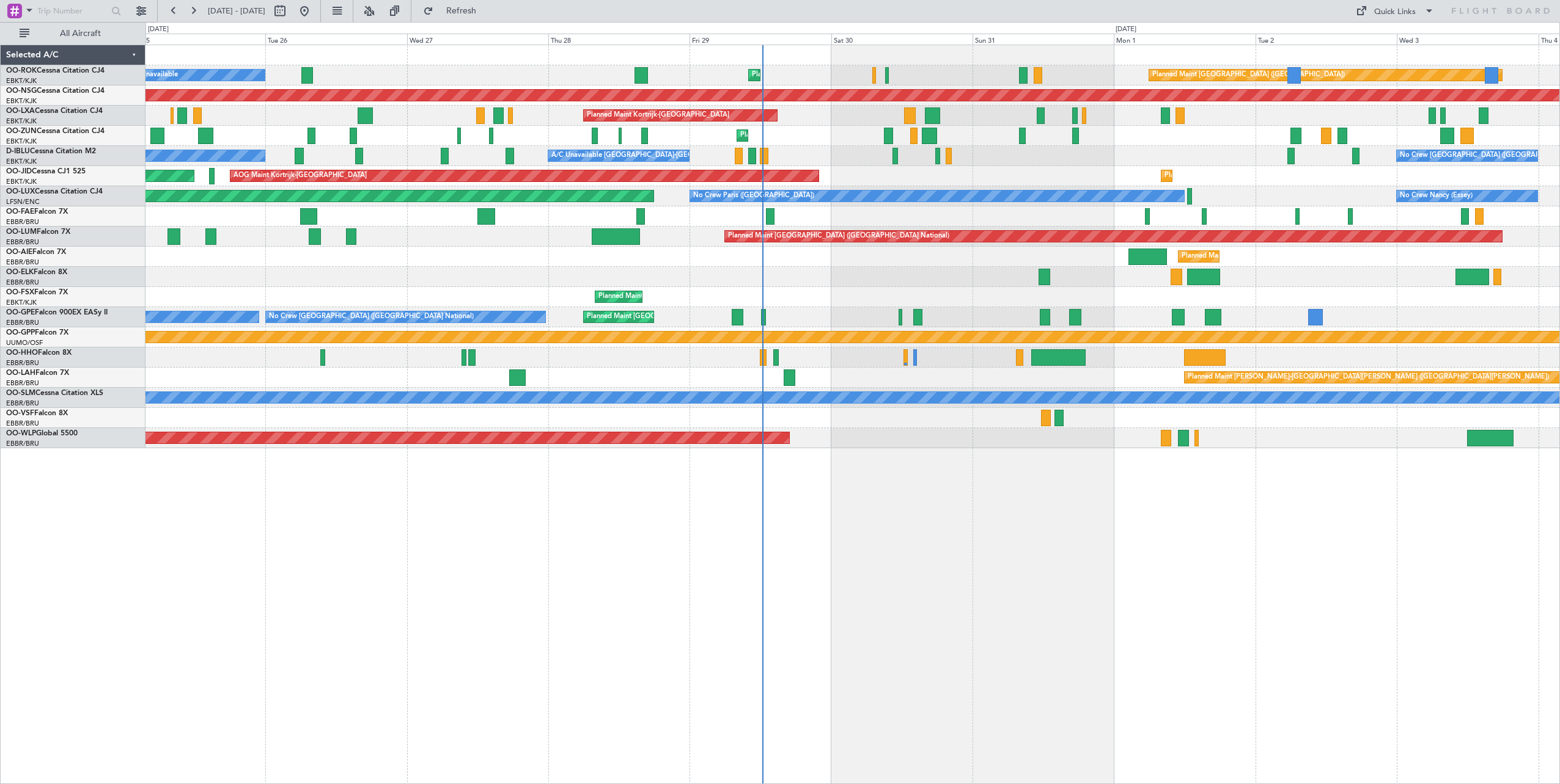
click at [916, 522] on div "Planned Maint [GEOGRAPHIC_DATA] ([GEOGRAPHIC_DATA]) Planned Maint [GEOGRAPHIC_D…" at bounding box center [852, 414] width 1414 height 740
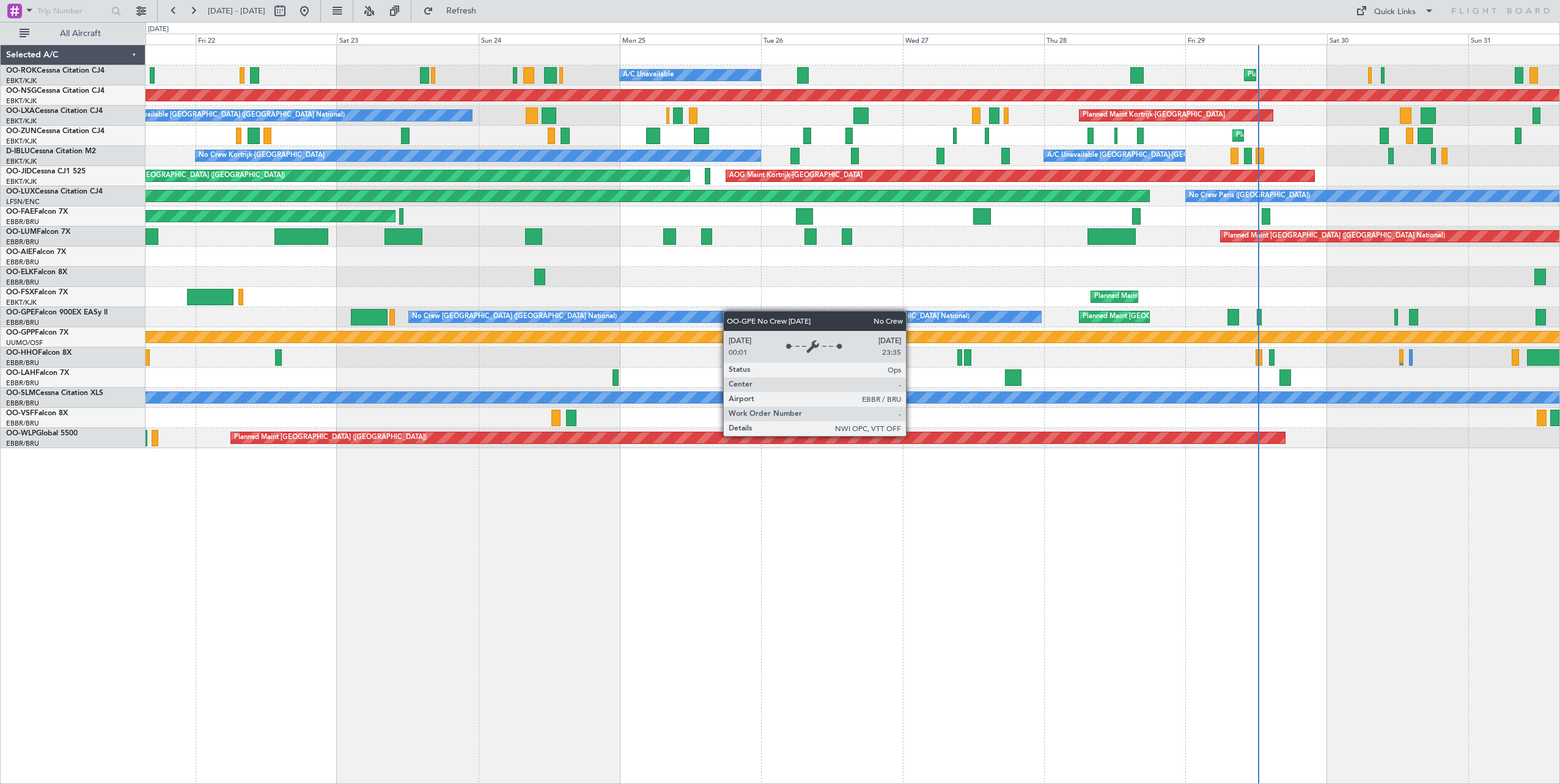
click at [864, 319] on div "Planned Maint Kortrijk-[GEOGRAPHIC_DATA] A/C Unavailable Planned Maint [GEOGRAP…" at bounding box center [852, 246] width 1414 height 403
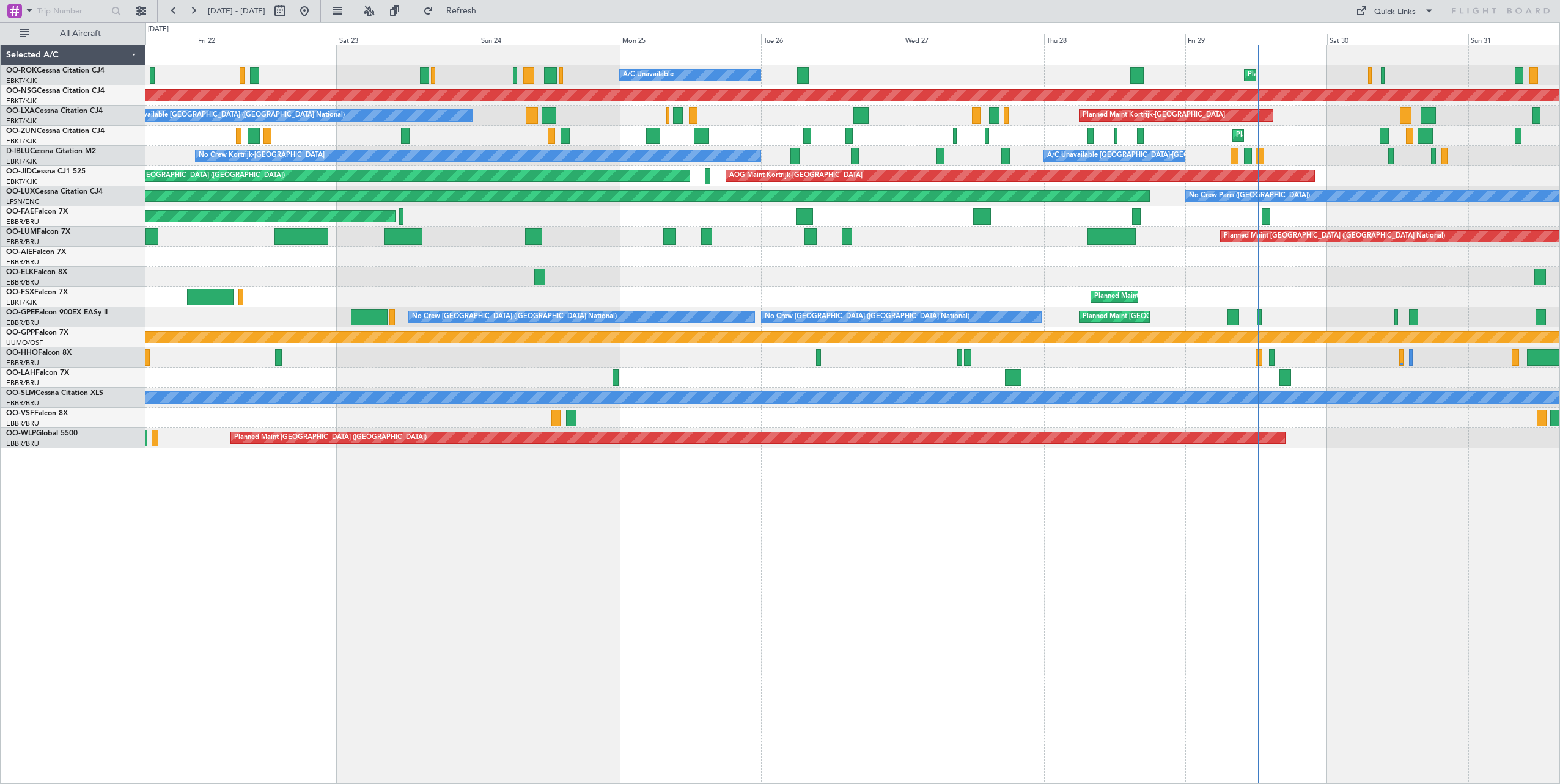
click at [444, 257] on div "Planned Maint Kortrijk-[GEOGRAPHIC_DATA] A/C Unavailable Planned Maint [GEOGRAP…" at bounding box center [852, 246] width 1414 height 403
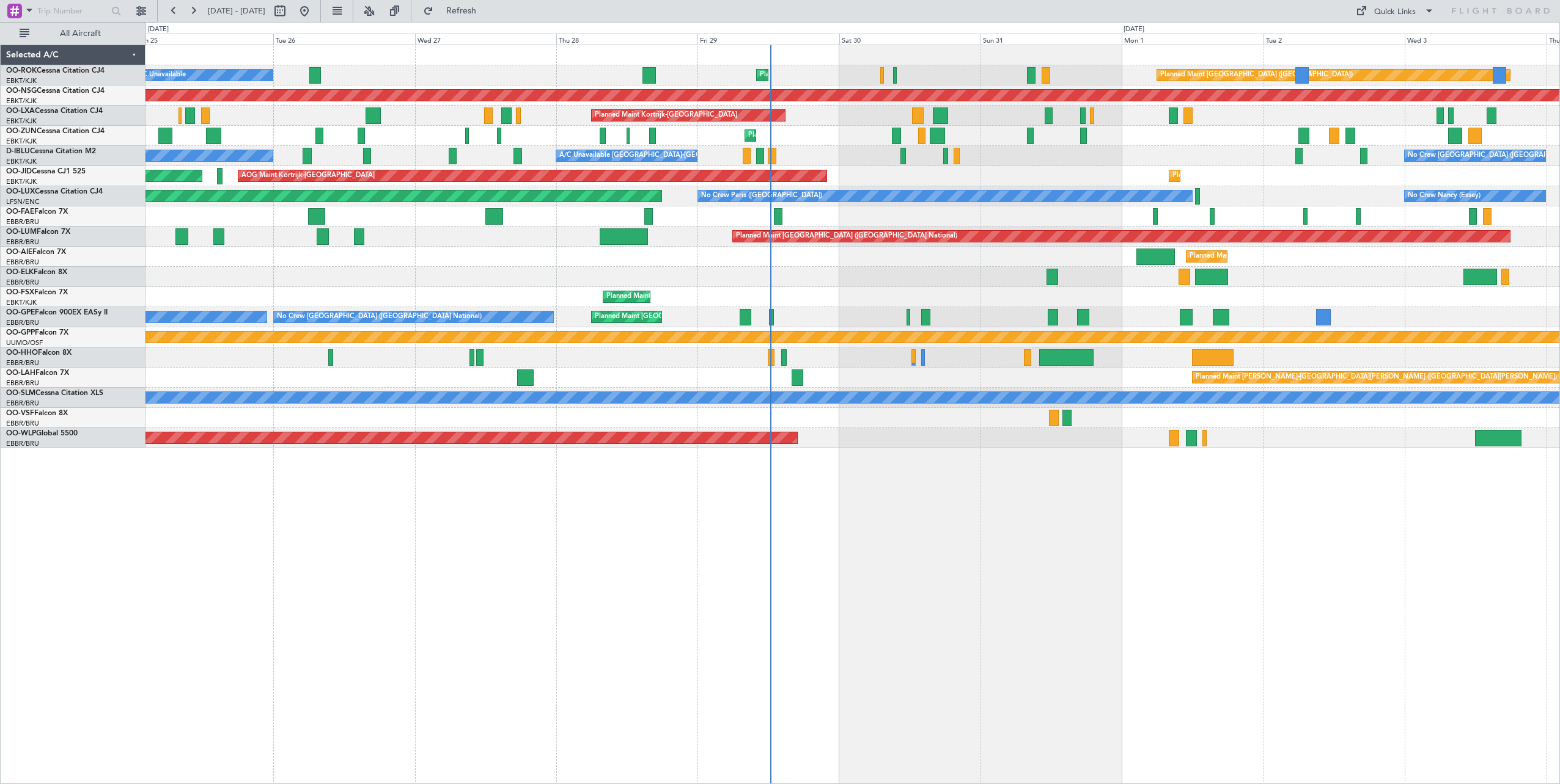
click at [886, 543] on div "Planned Maint Kortrijk-[GEOGRAPHIC_DATA] Planned Maint [GEOGRAPHIC_DATA] ([GEOG…" at bounding box center [852, 414] width 1414 height 740
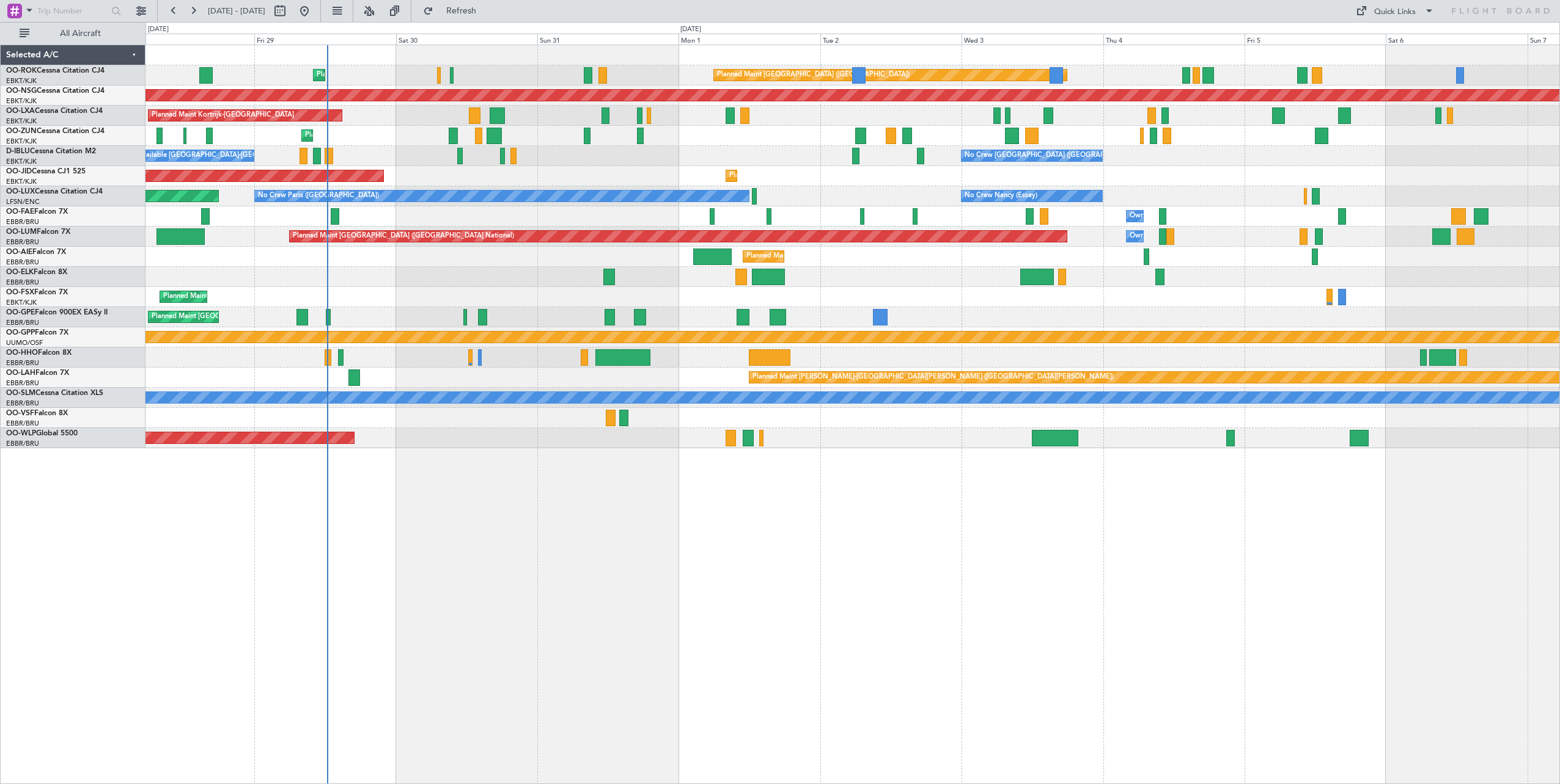
click at [680, 320] on div "Planned Maint Kortrijk-[GEOGRAPHIC_DATA] Planned Maint [GEOGRAPHIC_DATA] ([GEOG…" at bounding box center [852, 246] width 1414 height 403
click at [777, 303] on div "Planned Maint Kortrijk-[GEOGRAPHIC_DATA] Planned Maint [GEOGRAPHIC_DATA] ([GEOG…" at bounding box center [852, 246] width 1414 height 403
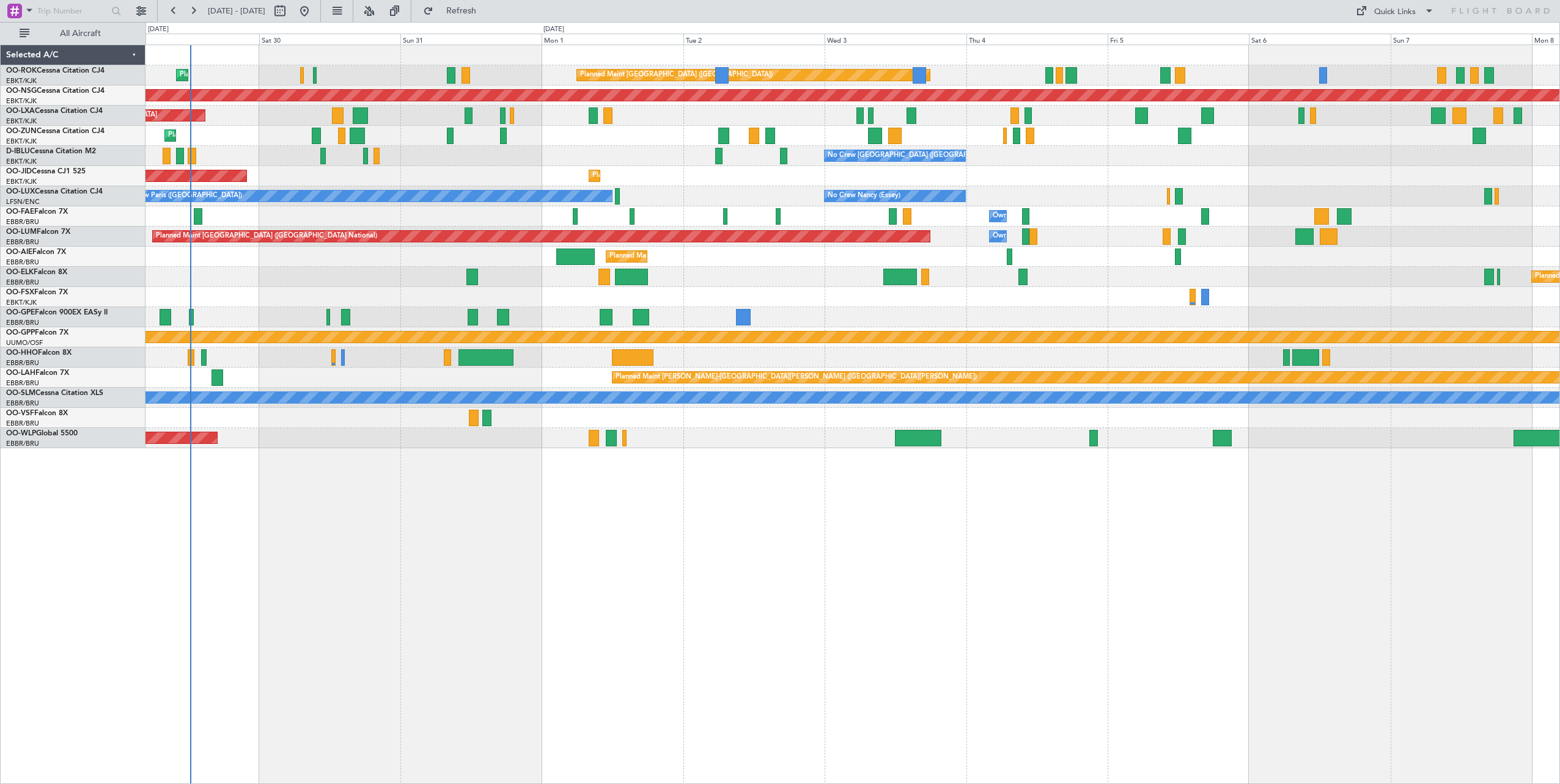
click at [676, 327] on div "Planned Maint Kortrijk-[GEOGRAPHIC_DATA] Planned Maint [GEOGRAPHIC_DATA] ([GEOG…" at bounding box center [852, 246] width 1414 height 403
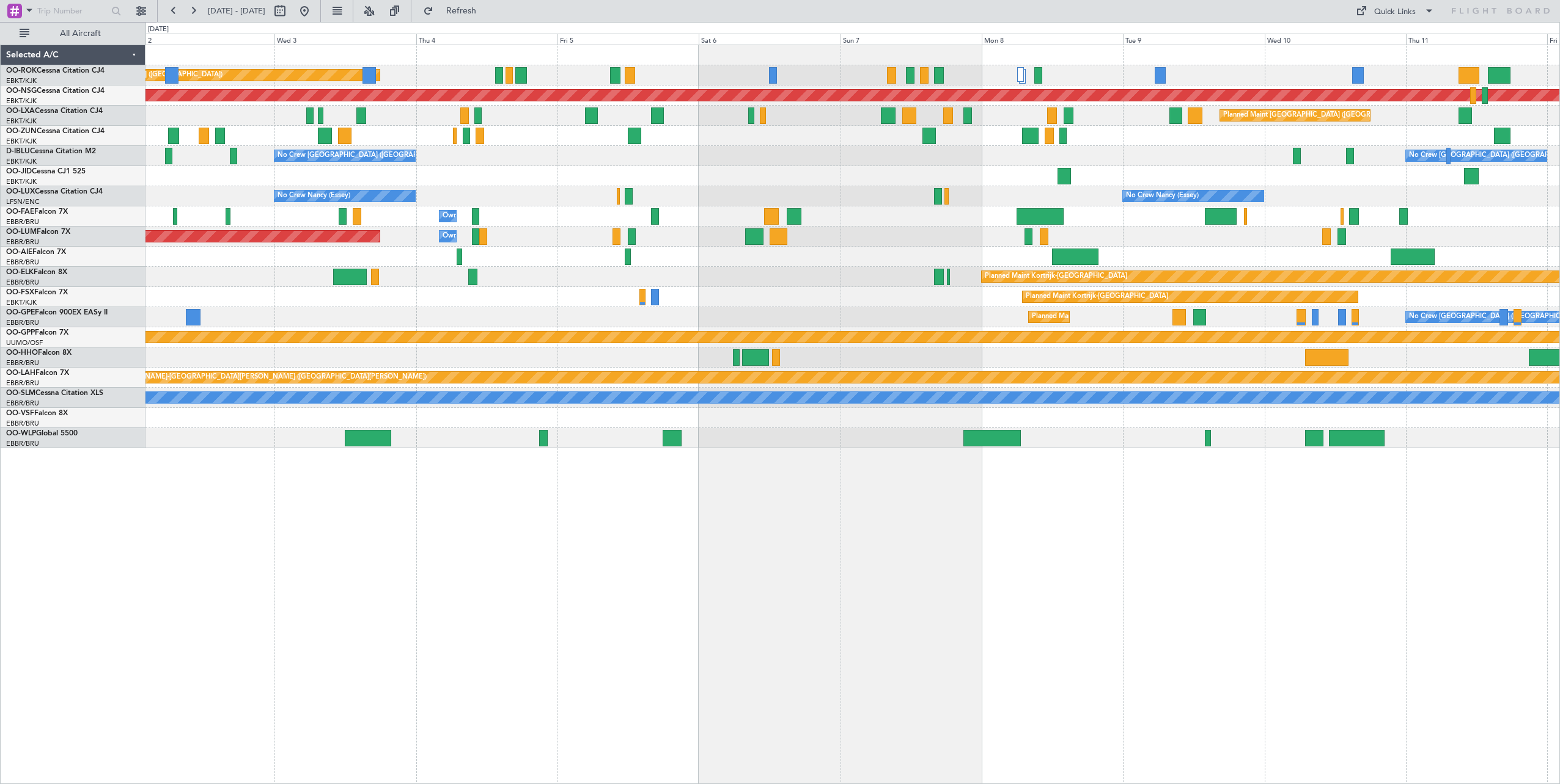
click at [788, 182] on div "Planned Maint [GEOGRAPHIC_DATA] ([GEOGRAPHIC_DATA]) Planned Maint [GEOGRAPHIC_D…" at bounding box center [852, 246] width 1414 height 403
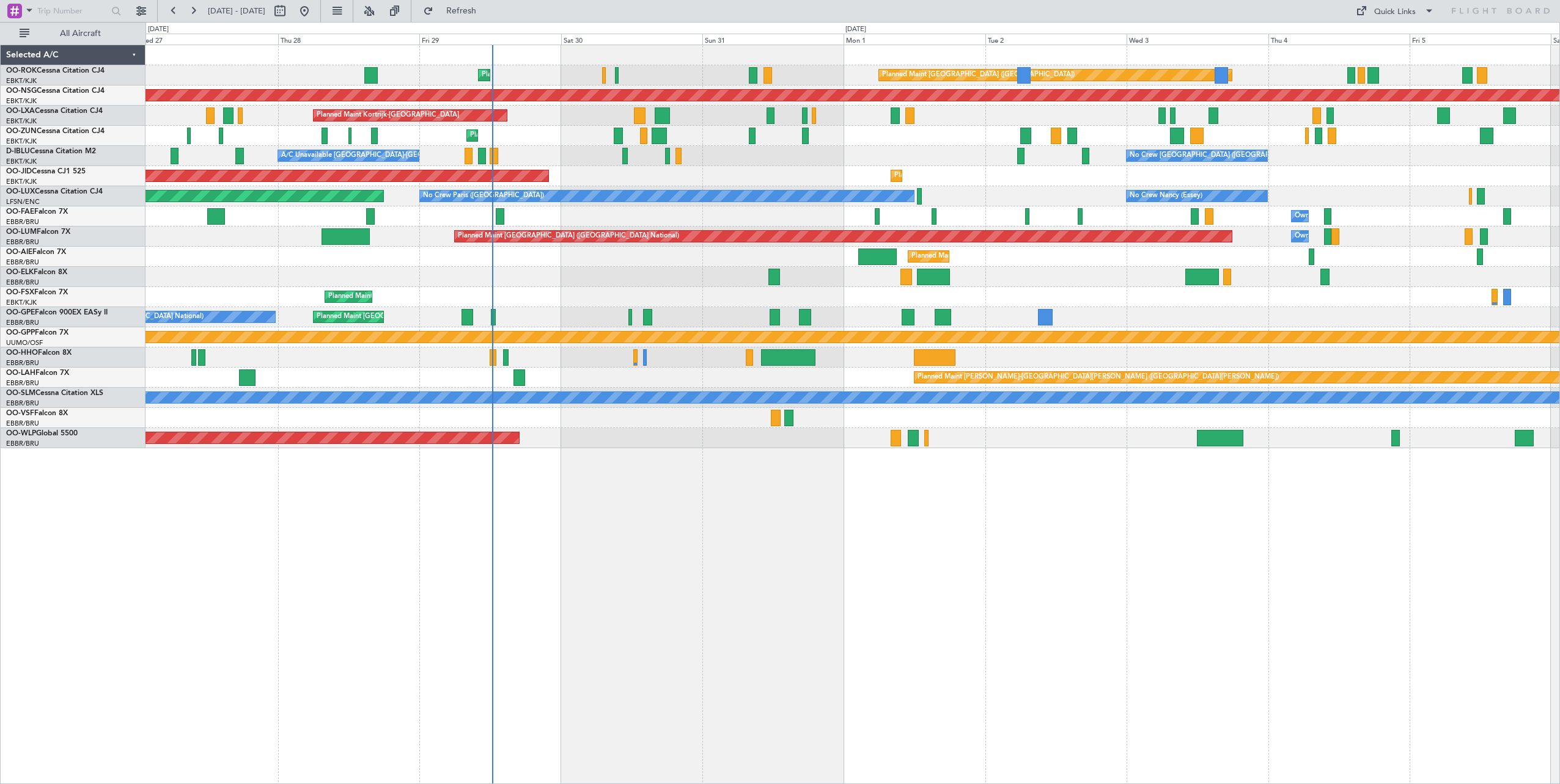
click at [1108, 463] on div "Planned Maint [GEOGRAPHIC_DATA] ([GEOGRAPHIC_DATA]) Planned Maint [GEOGRAPHIC_D…" at bounding box center [852, 414] width 1414 height 740
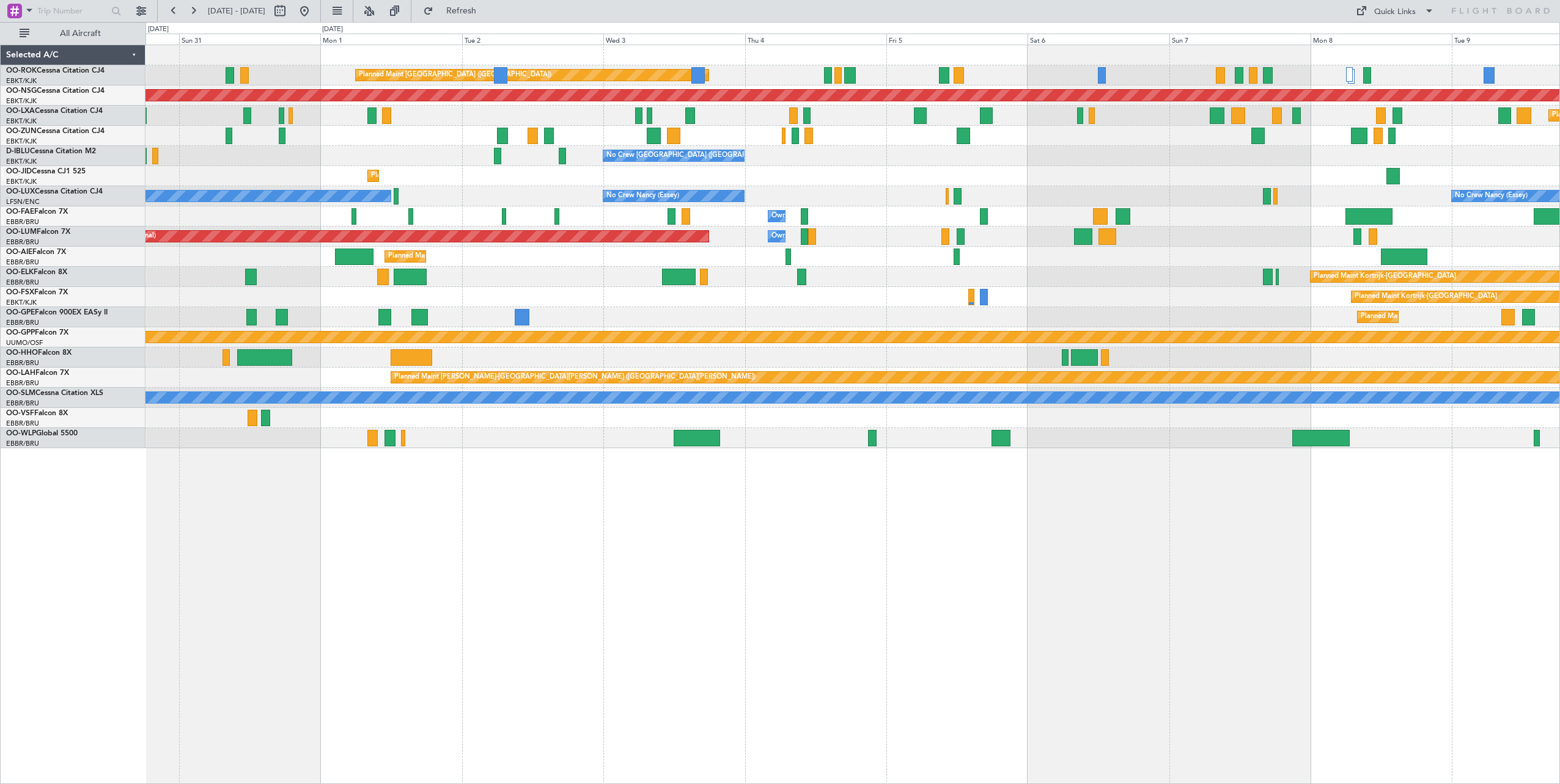
click at [575, 562] on div "Planned Maint [GEOGRAPHIC_DATA] ([GEOGRAPHIC_DATA]) Planned Maint [GEOGRAPHIC_D…" at bounding box center [852, 414] width 1414 height 740
click at [527, 554] on div "Planned Maint [GEOGRAPHIC_DATA] ([GEOGRAPHIC_DATA]) Planned Maint [GEOGRAPHIC_D…" at bounding box center [852, 414] width 1414 height 740
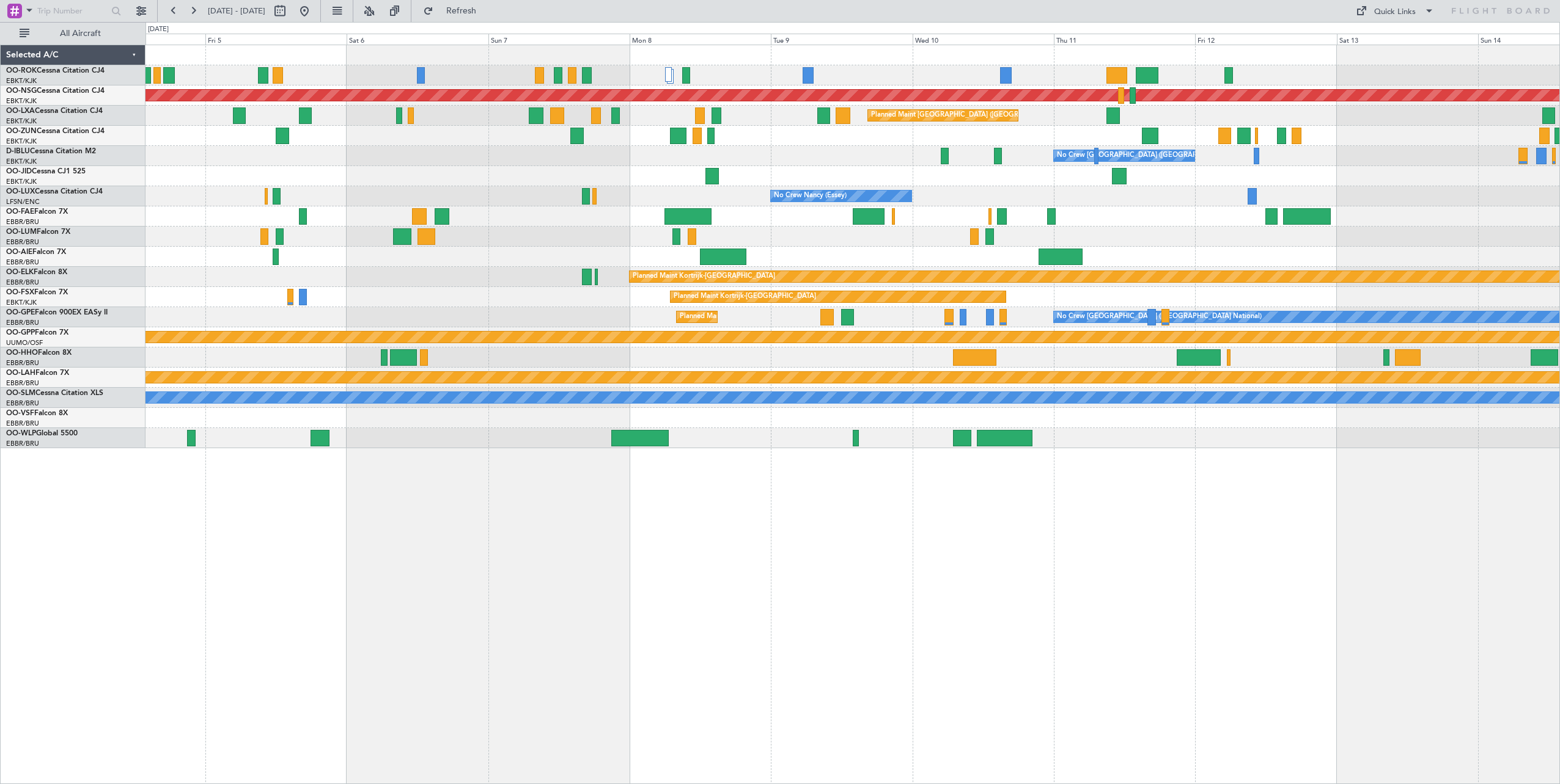
click at [136, 202] on div "Planned Maint [GEOGRAPHIC_DATA] ([GEOGRAPHIC_DATA]) Planned Maint [GEOGRAPHIC_D…" at bounding box center [780, 402] width 1560 height 762
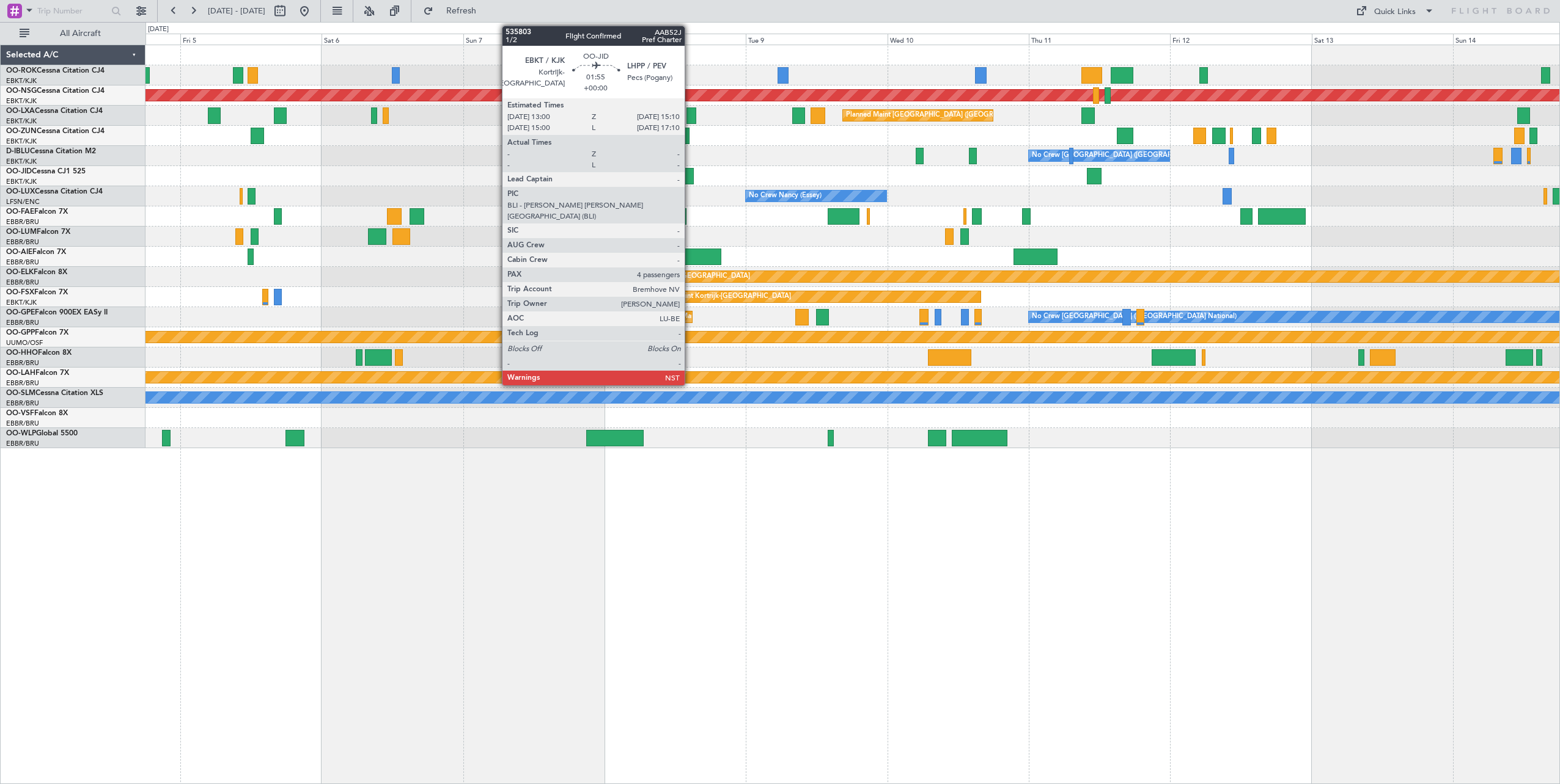
click at [690, 177] on div at bounding box center [687, 176] width 13 height 17
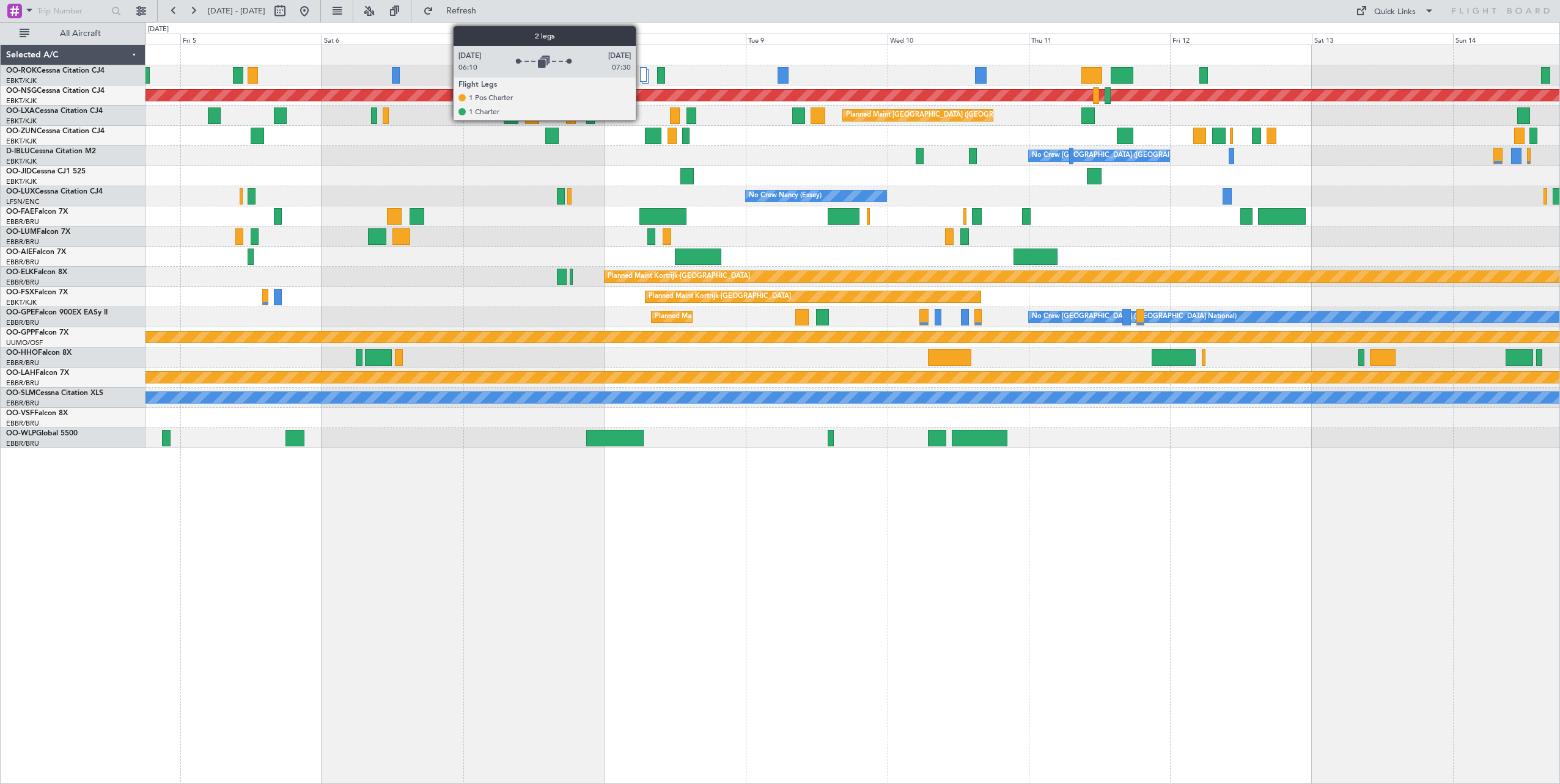
click at [641, 74] on div at bounding box center [643, 74] width 6 height 15
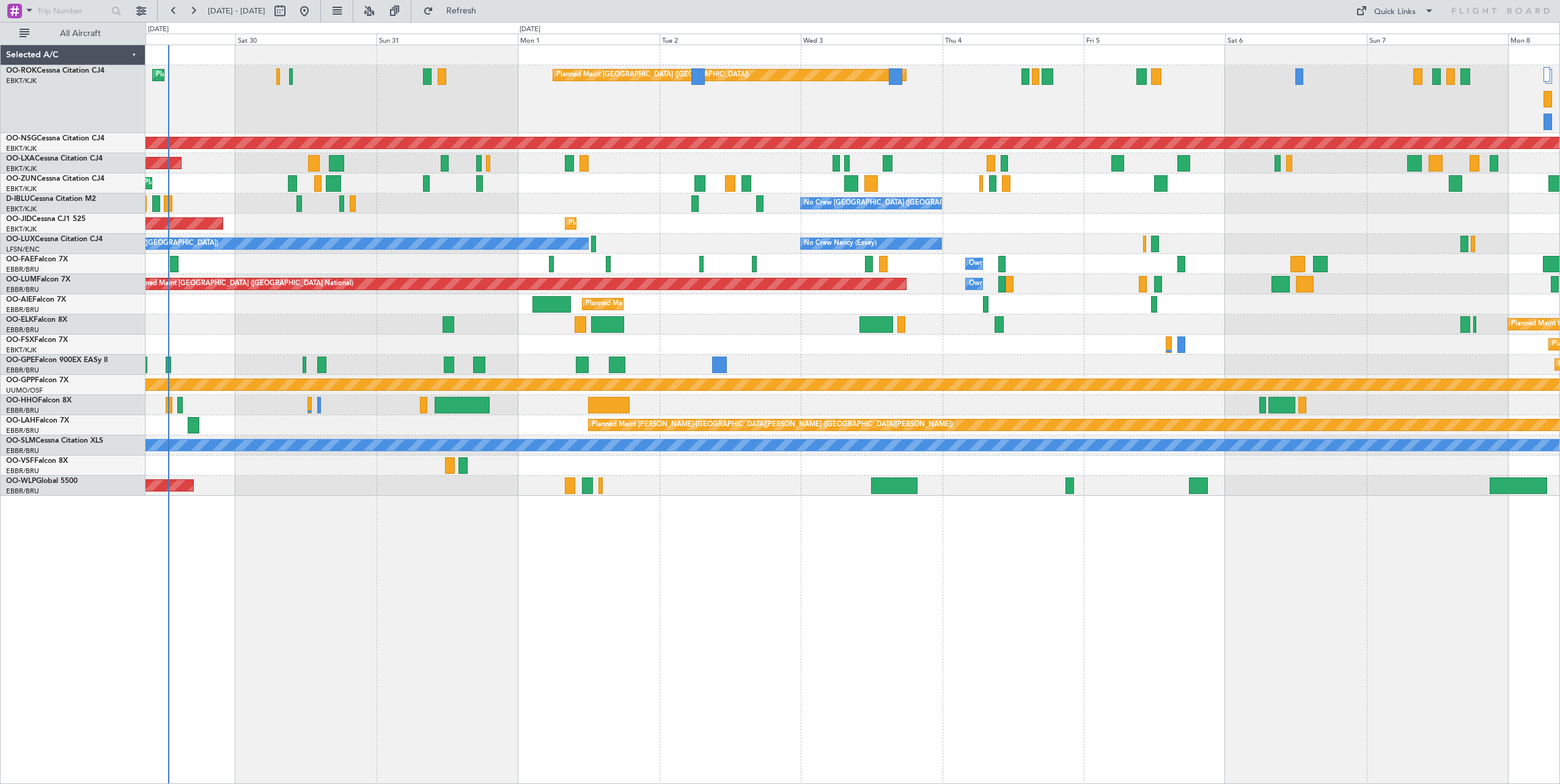
click at [1325, 323] on div "Planned Maint [GEOGRAPHIC_DATA] ([GEOGRAPHIC_DATA]) Planned Maint [GEOGRAPHIC_D…" at bounding box center [852, 270] width 1414 height 451
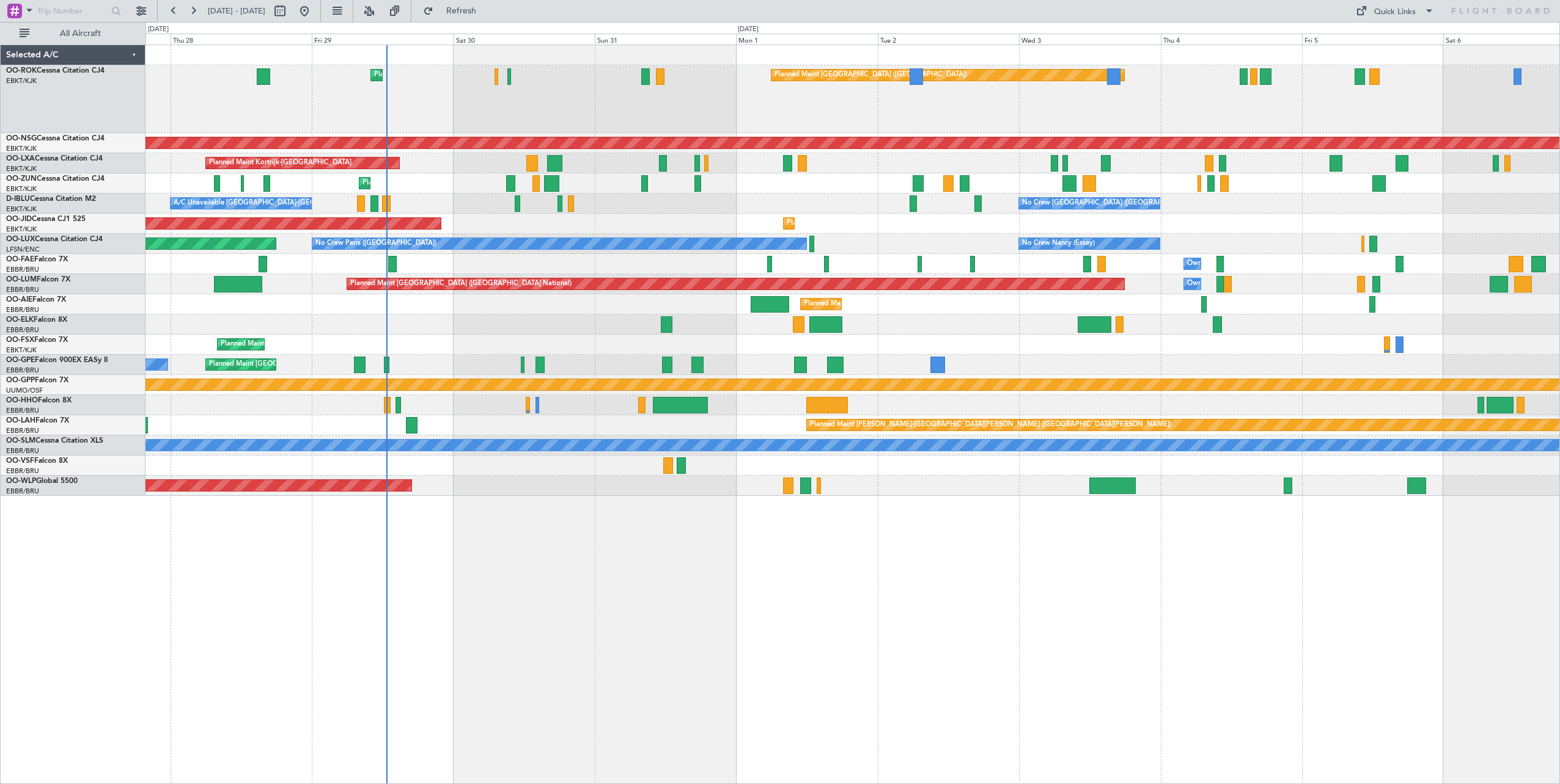
click at [765, 192] on div "Planned Maint Kortrijk-[GEOGRAPHIC_DATA]" at bounding box center [852, 183] width 1414 height 20
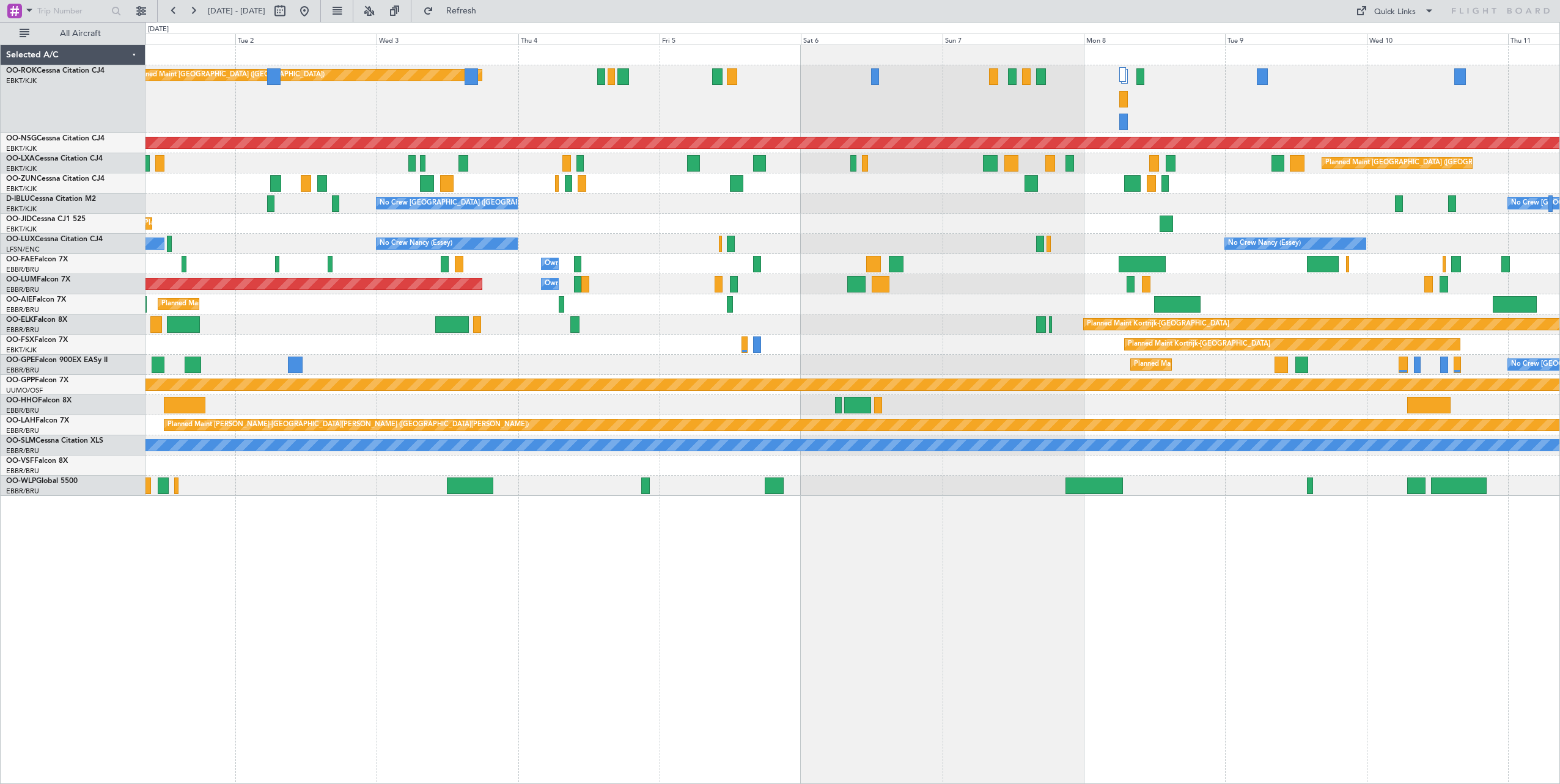
click at [705, 127] on div "Planned Maint [GEOGRAPHIC_DATA] ([GEOGRAPHIC_DATA])" at bounding box center [852, 100] width 1414 height 68
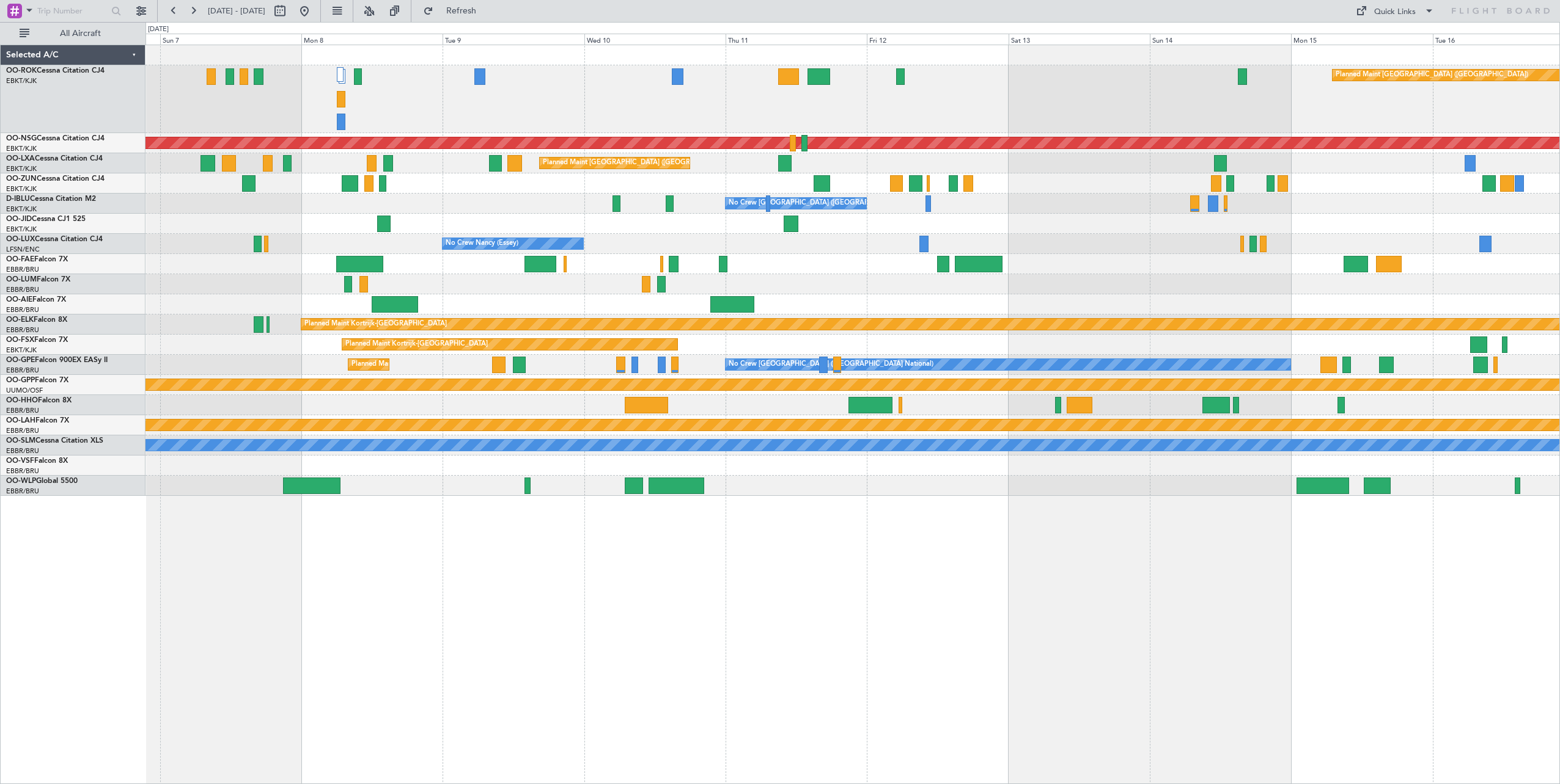
click at [126, 314] on div "Planned Maint [GEOGRAPHIC_DATA] ([GEOGRAPHIC_DATA]) Planned Maint [GEOGRAPHIC_D…" at bounding box center [780, 402] width 1560 height 762
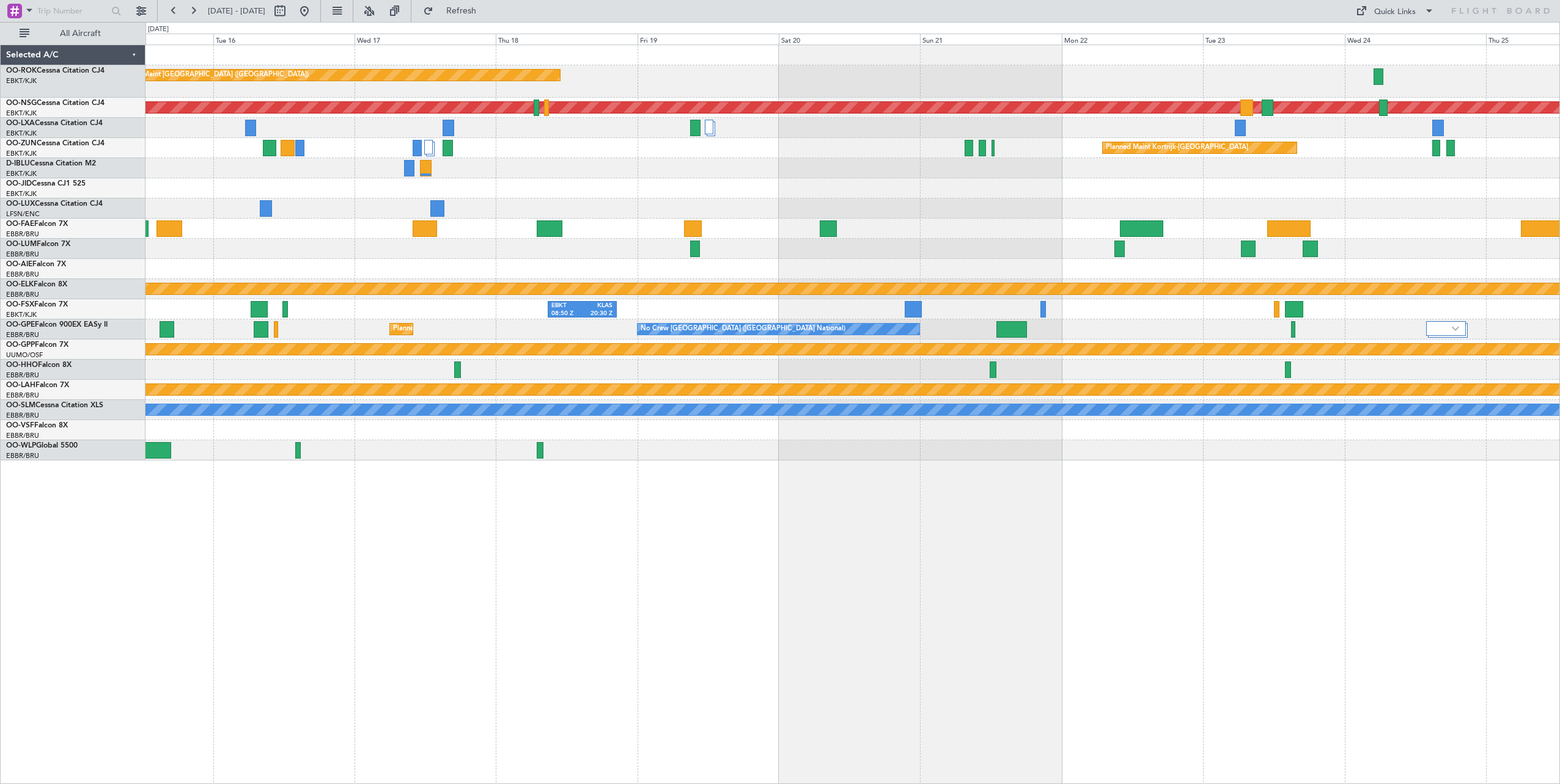
click at [220, 220] on div "Planned Maint Paris (Le Bourget) Planned Maint Paris (Le Bourget) Planned Maint…" at bounding box center [852, 252] width 1414 height 415
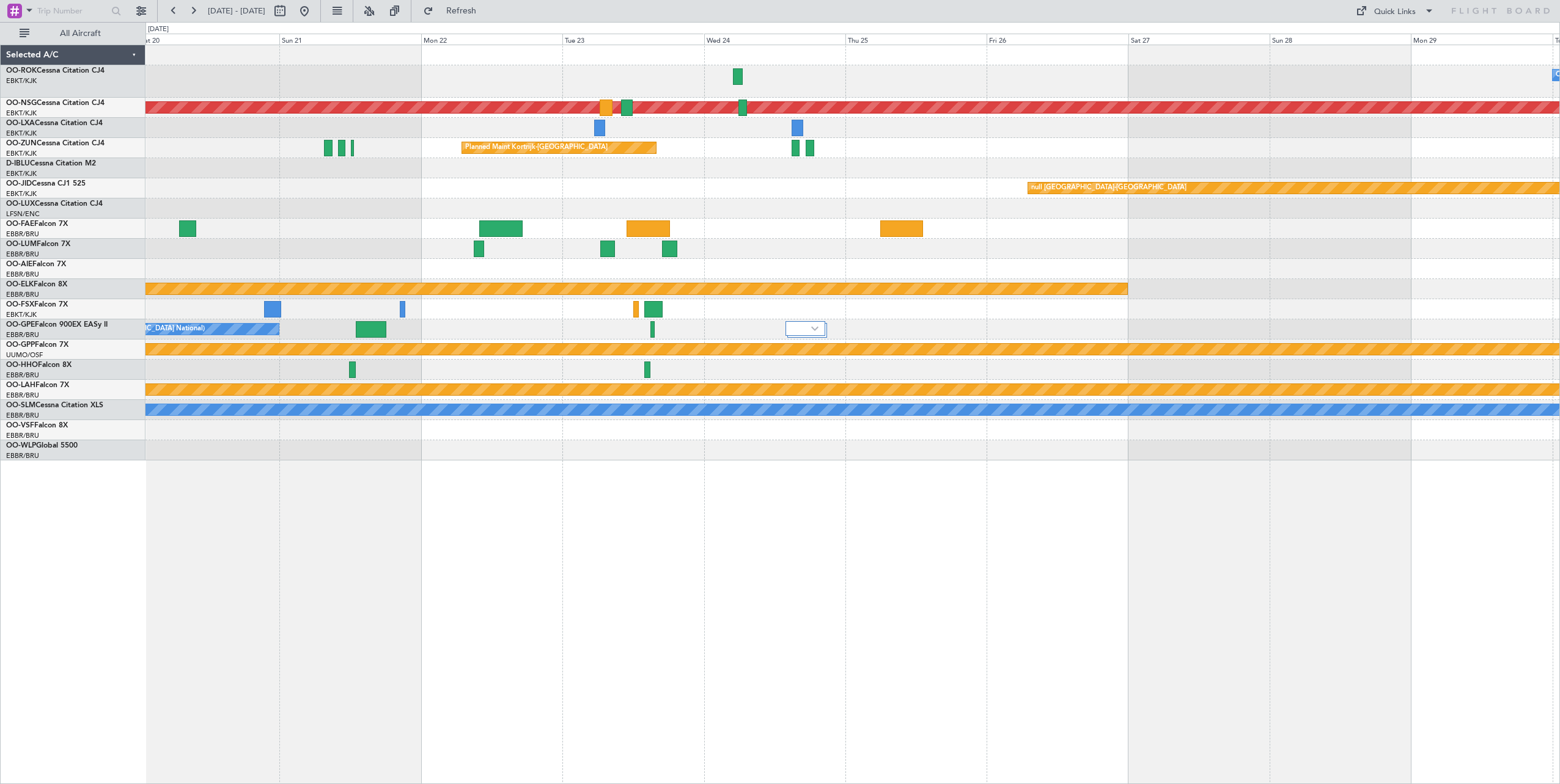
click at [460, 195] on div "Owner Kortrijk-Wevelgem Planned Maint Paris (Le Bourget) Planned Maint Paris (L…" at bounding box center [852, 252] width 1414 height 415
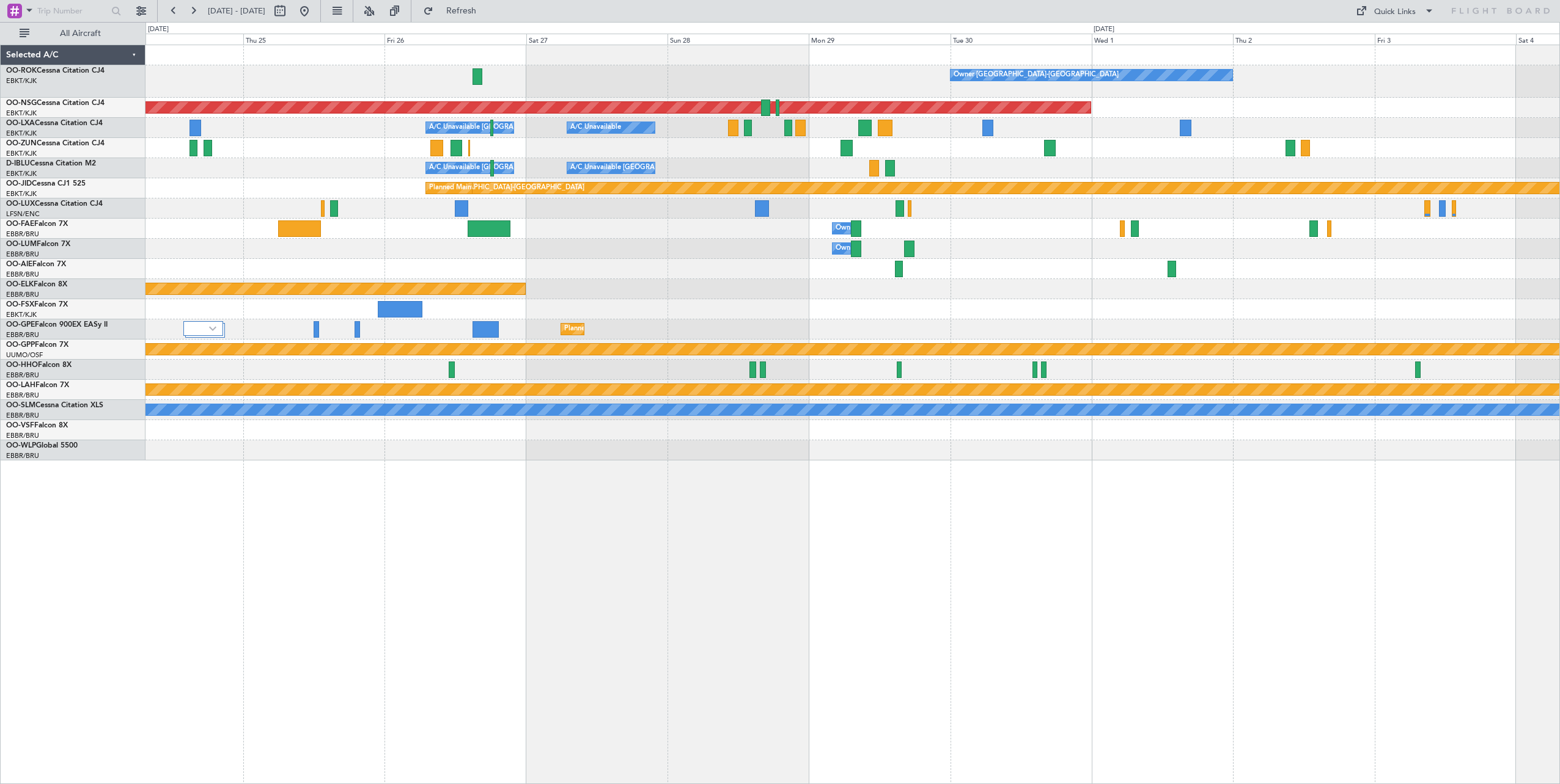
click at [247, 460] on div "Owner Kortrijk-Wevelgem Planned Maint Paris (Le Bourget) A/C Unavailable Brusse…" at bounding box center [852, 414] width 1414 height 740
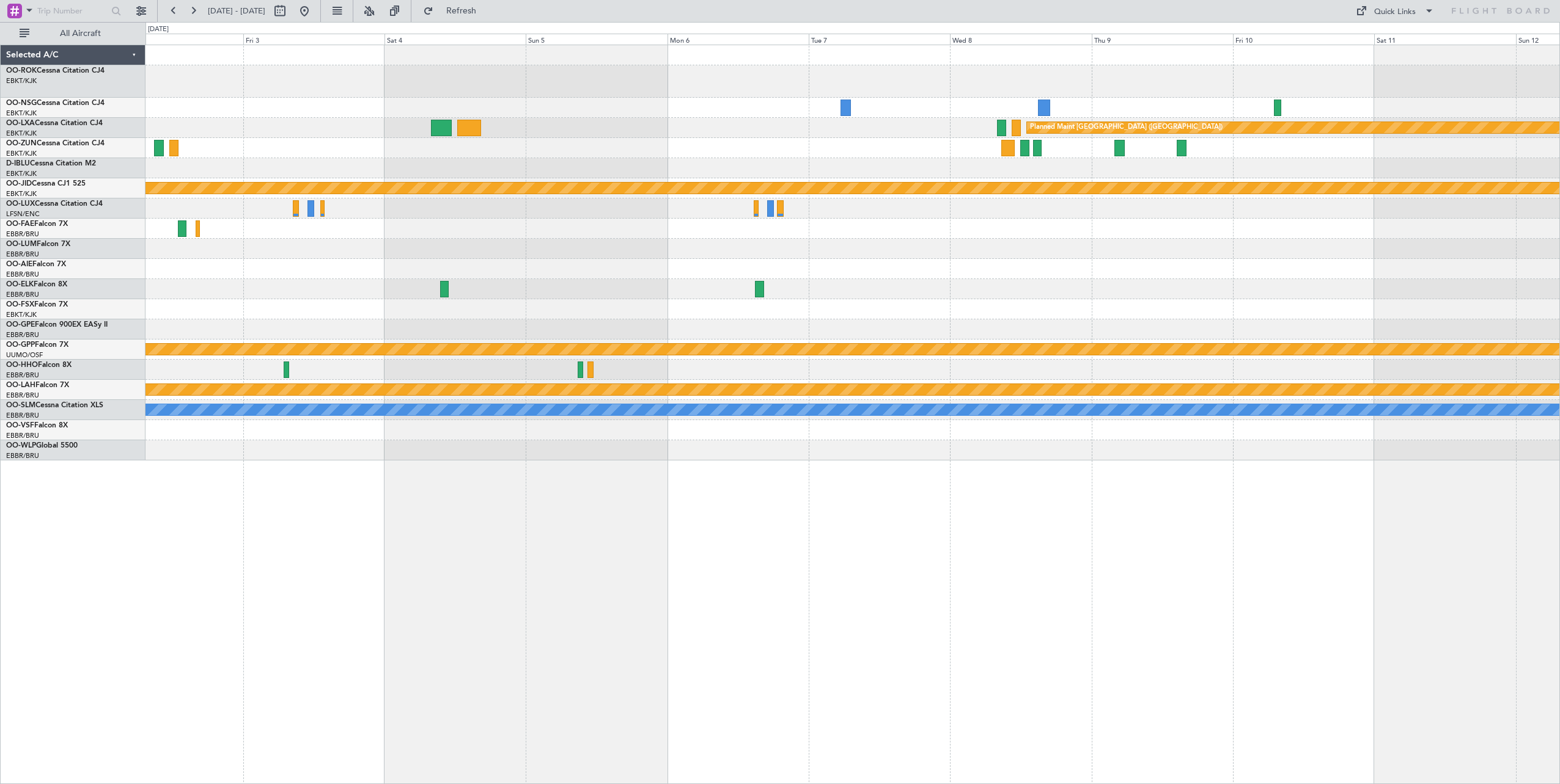
click at [173, 476] on div "Owner Kortrijk-Wevelgem Planned Maint Paris (Le Bourget) Planned Maint Paris (L…" at bounding box center [852, 414] width 1414 height 740
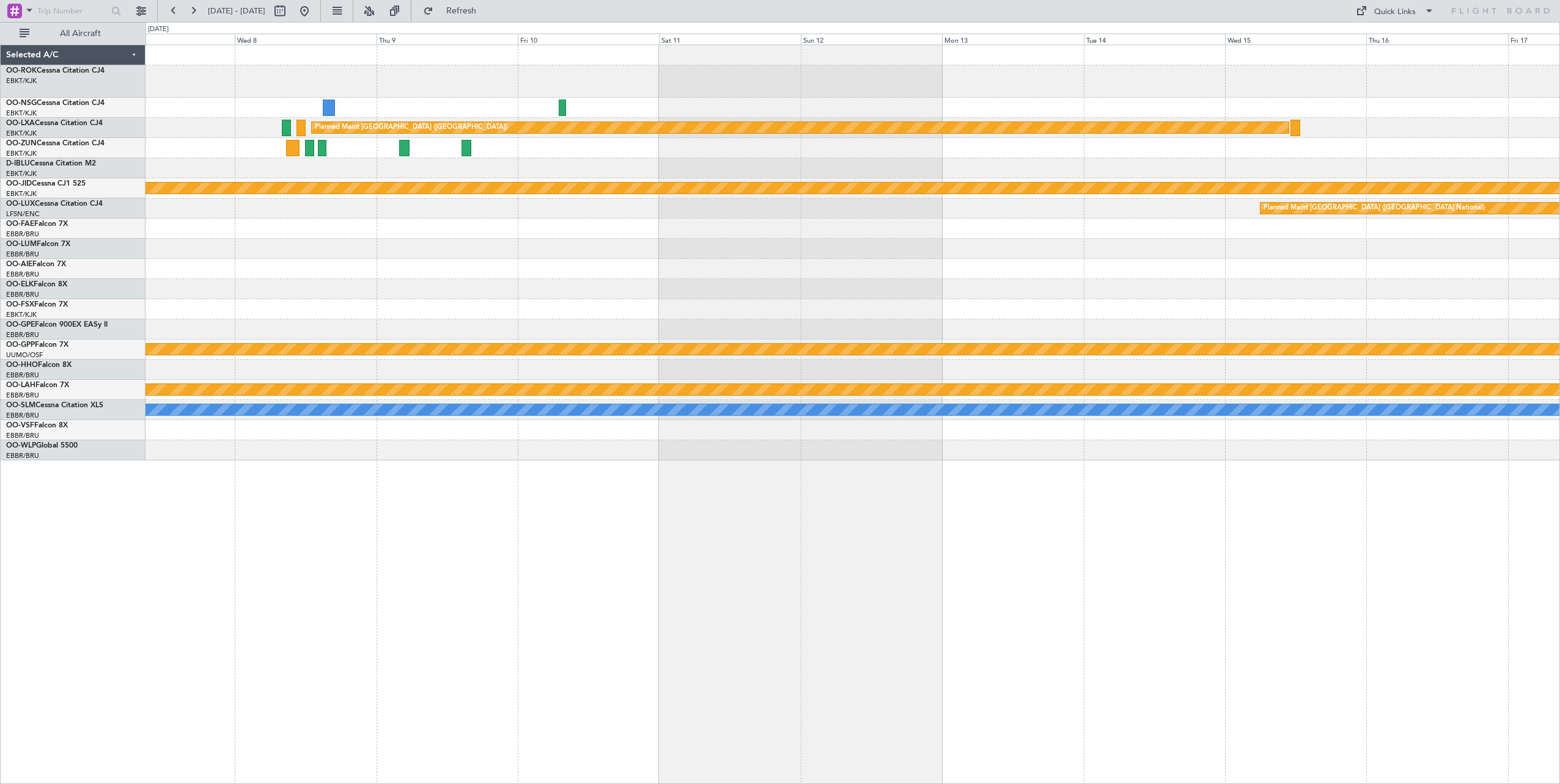
click at [483, 503] on div "Planned Maint Paris (Le Bourget) null Kortrijk-Wevelgem Planned Maint Brussels …" at bounding box center [852, 414] width 1414 height 740
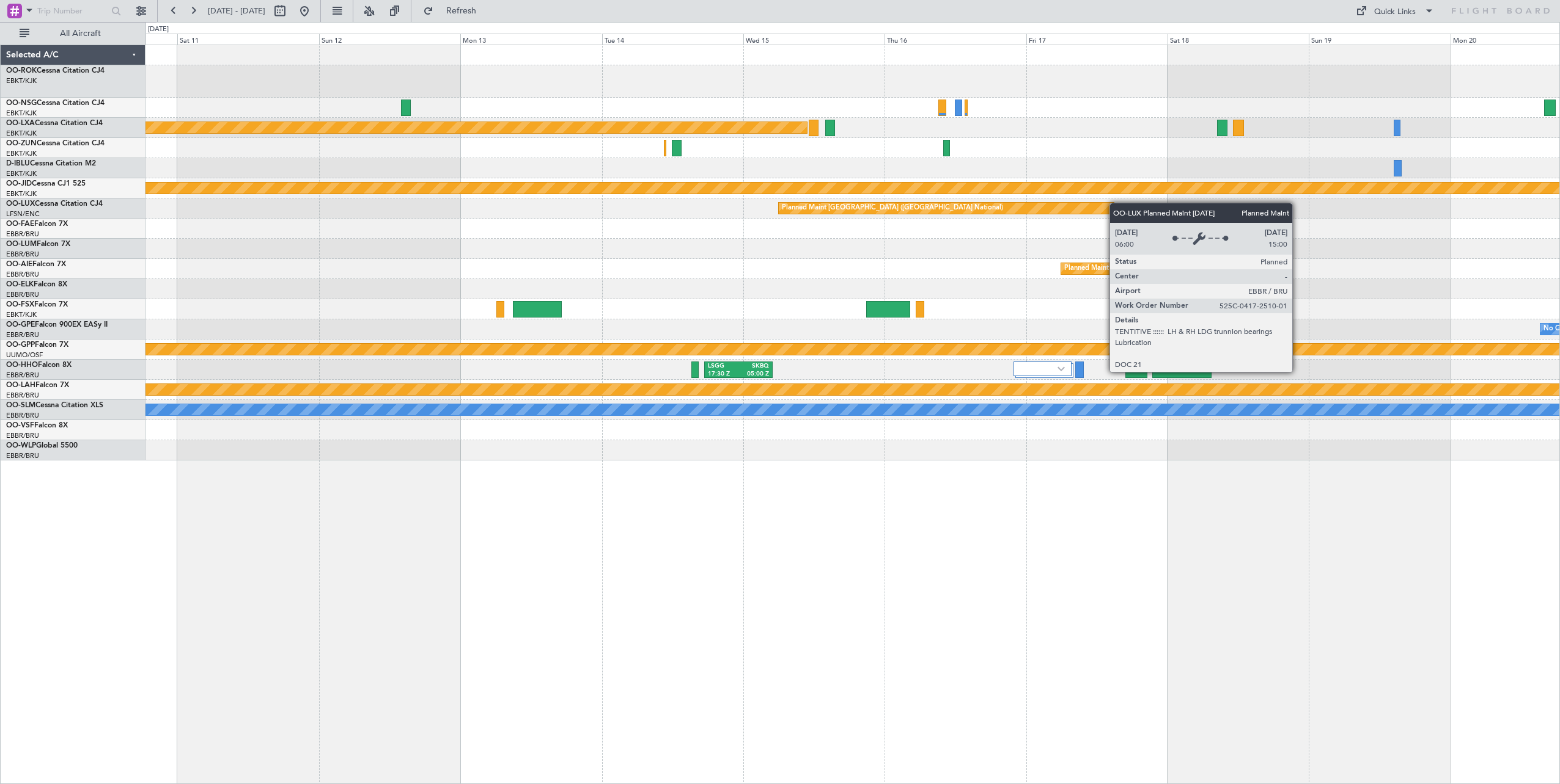
click at [805, 207] on div "Planned Maint Paris (Le Bourget) Owner Kortrijk-Wevelgem null Kortrijk-Wevelgem…" at bounding box center [852, 252] width 1414 height 415
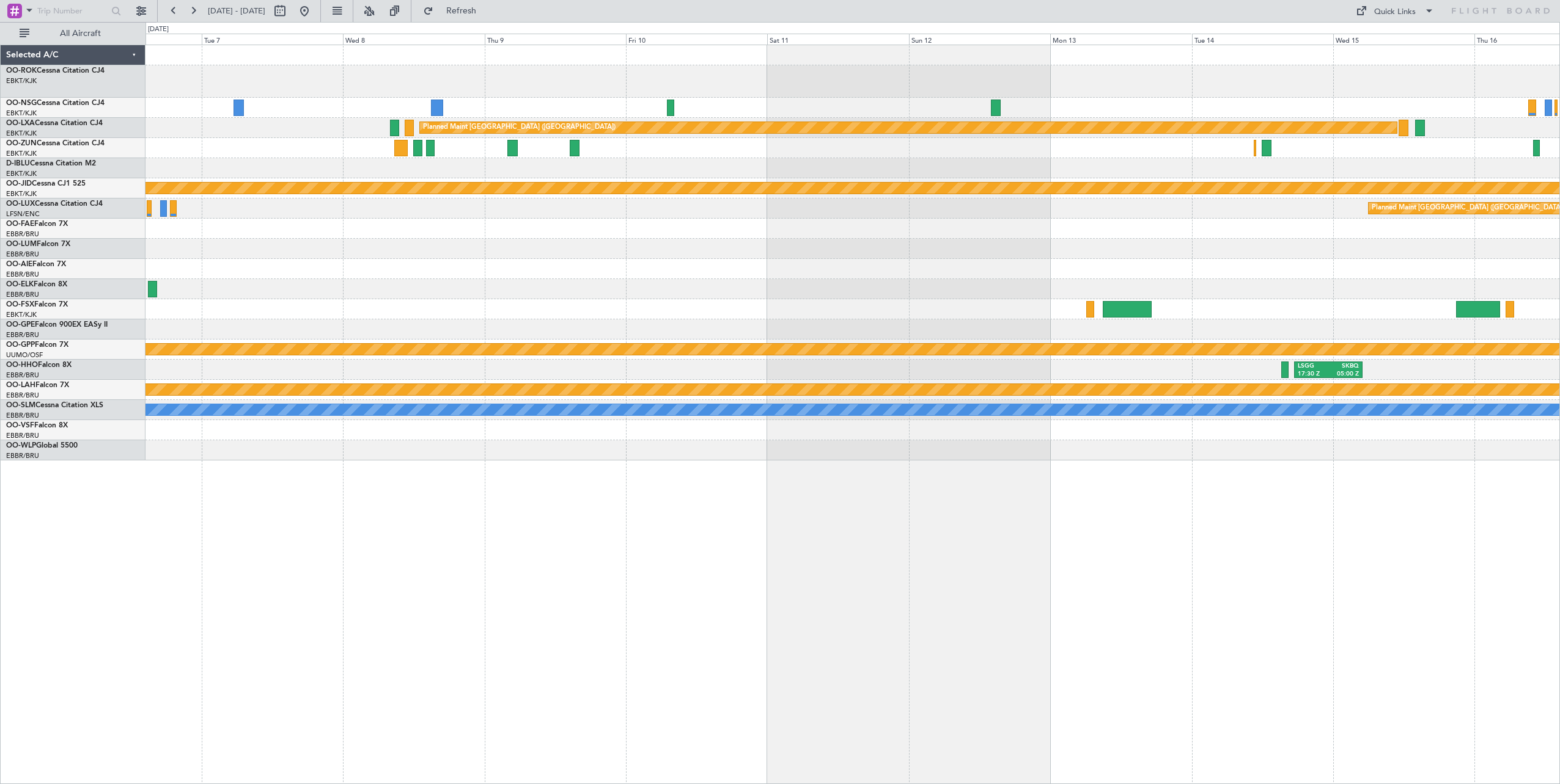
click at [1447, 285] on div "Planned Maint Paris (Le Bourget) null Kortrijk-Wevelgem Planned Maint Brussels …" at bounding box center [852, 252] width 1414 height 415
